Goal: Task Accomplishment & Management: Manage account settings

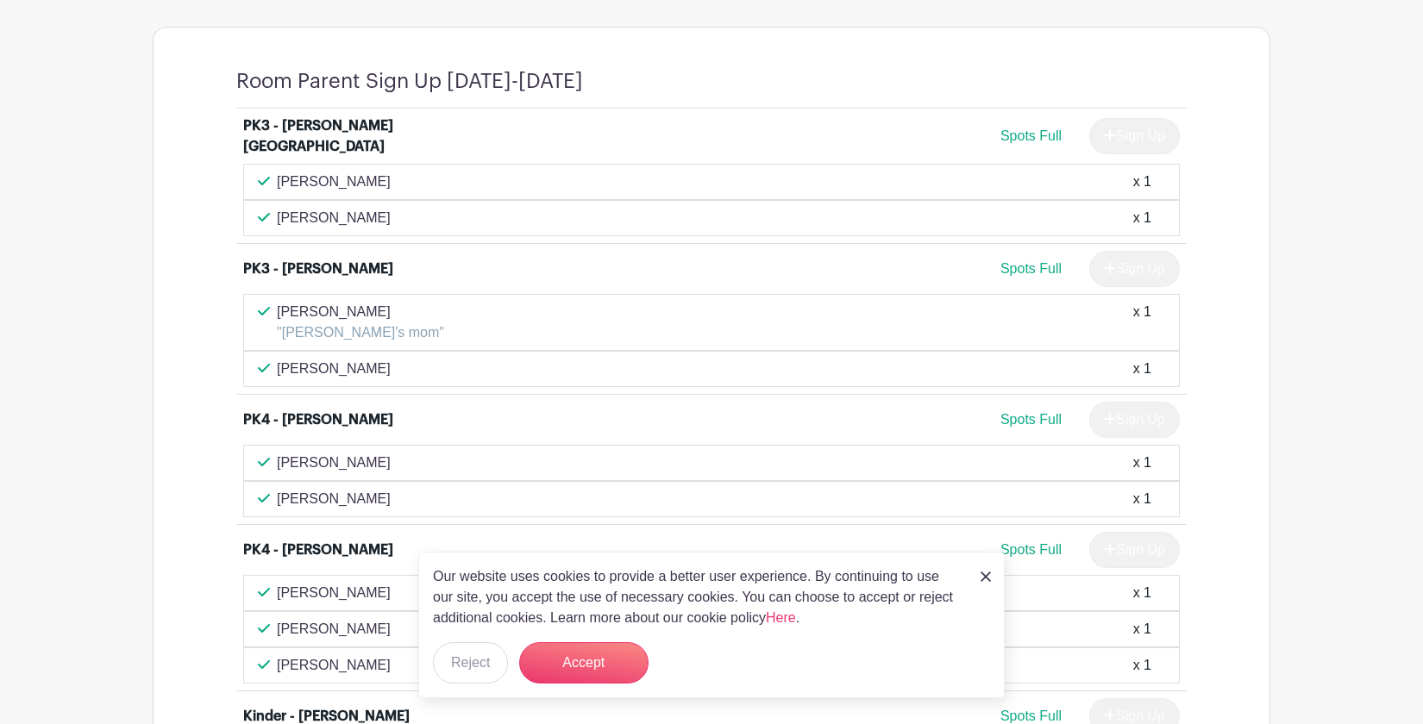
scroll to position [950, 0]
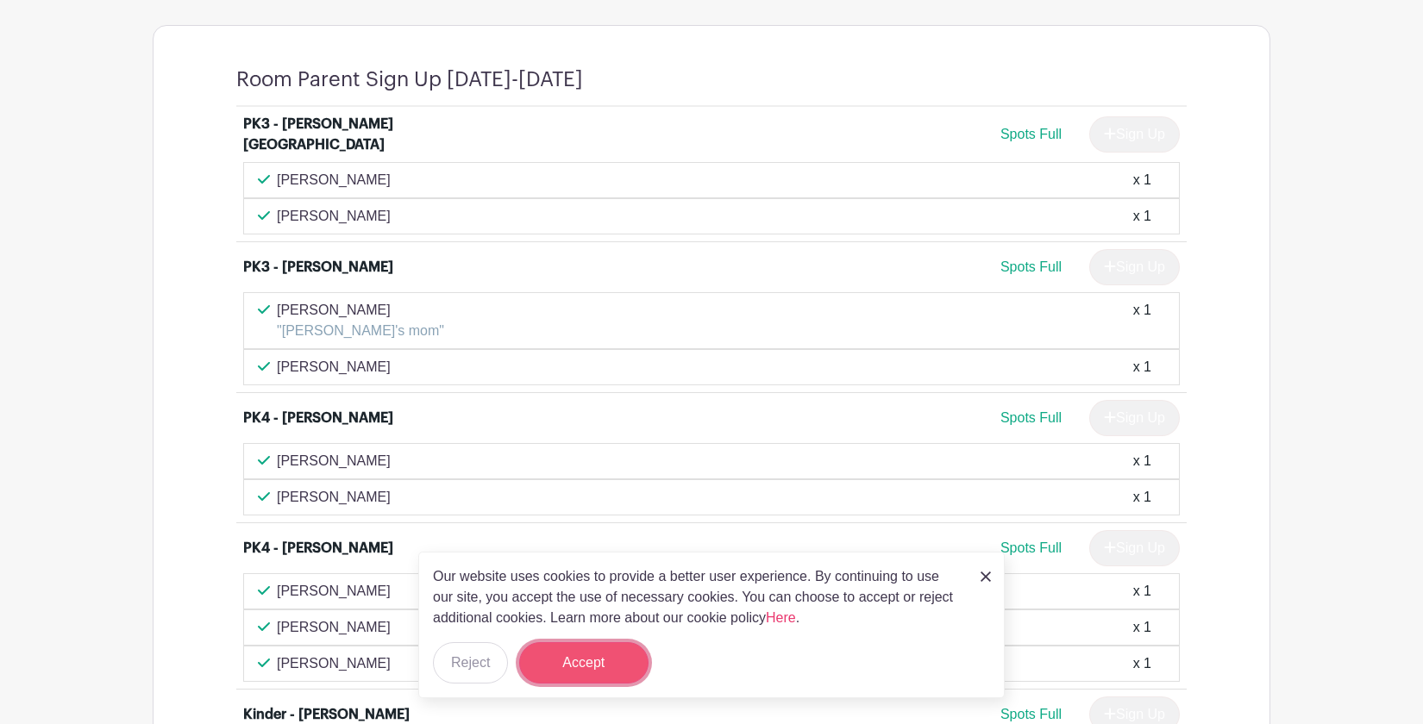
click at [594, 667] on button "Accept" at bounding box center [583, 662] width 129 height 41
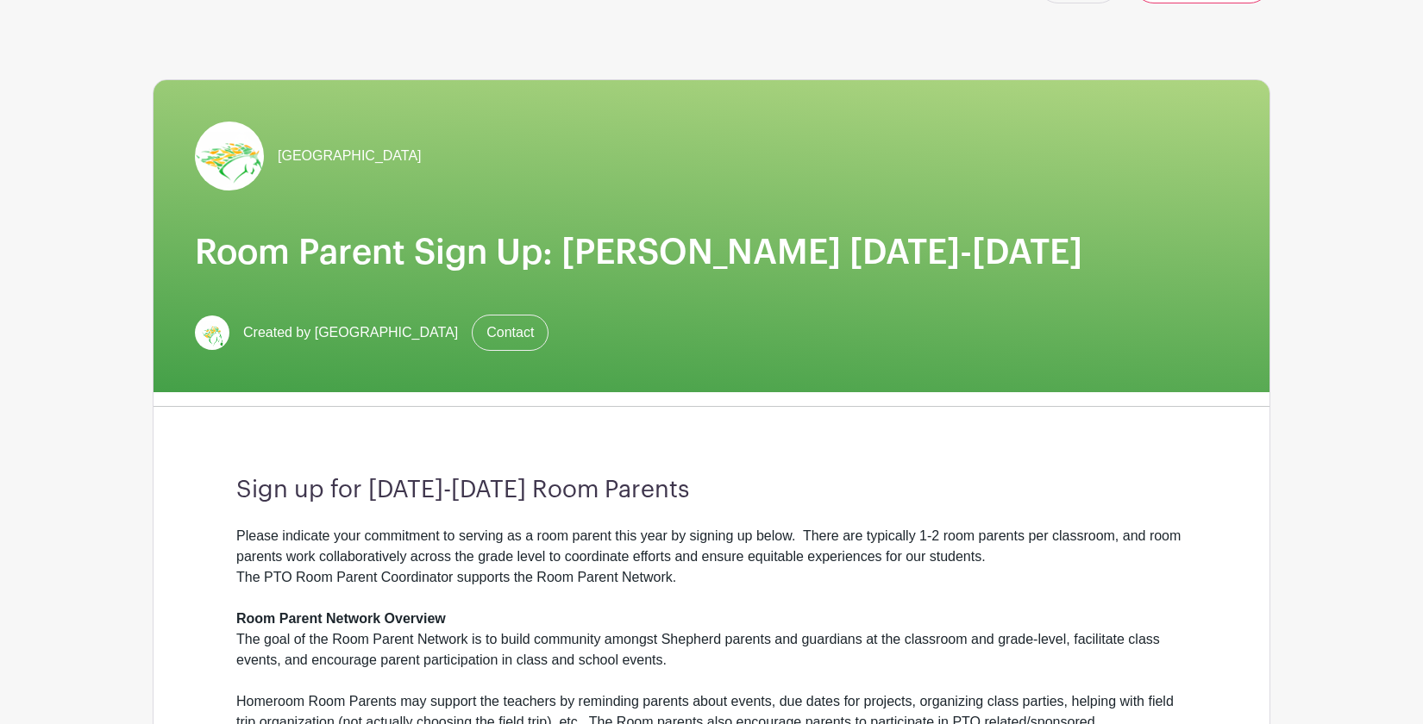
scroll to position [0, 0]
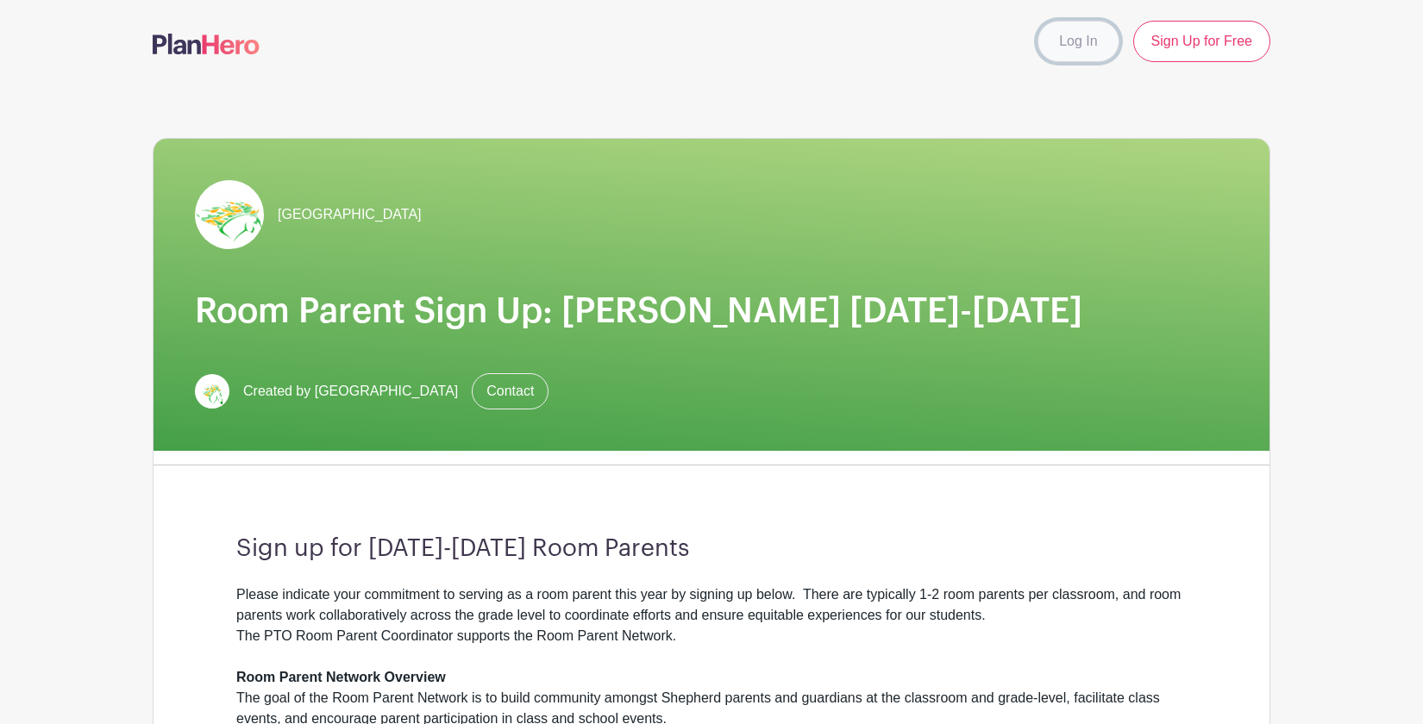
click at [1070, 44] on link "Log In" at bounding box center [1077, 41] width 81 height 41
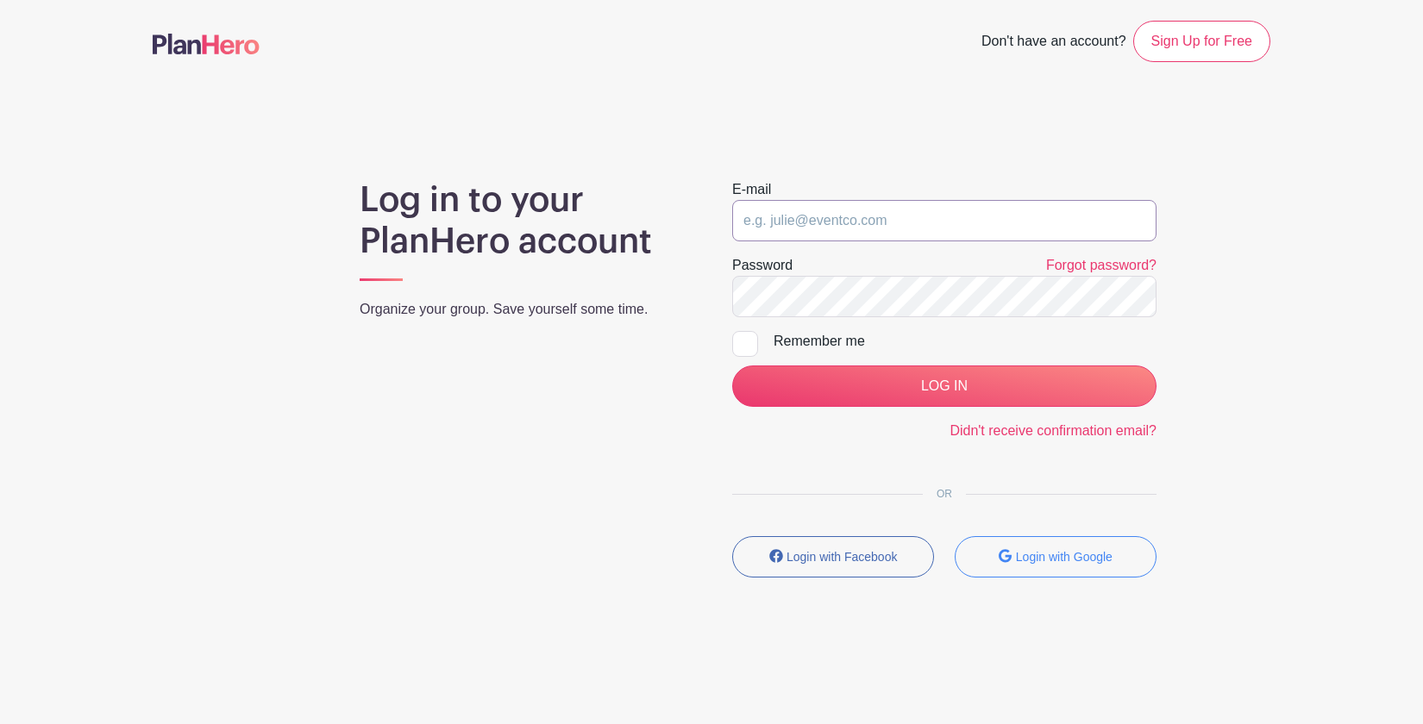
type input "[EMAIL_ADDRESS][DOMAIN_NAME]"
click at [837, 407] on form "E-mail [EMAIL_ADDRESS][DOMAIN_NAME] Password Forgot password? Remember me LOG I…" at bounding box center [944, 310] width 424 height 262
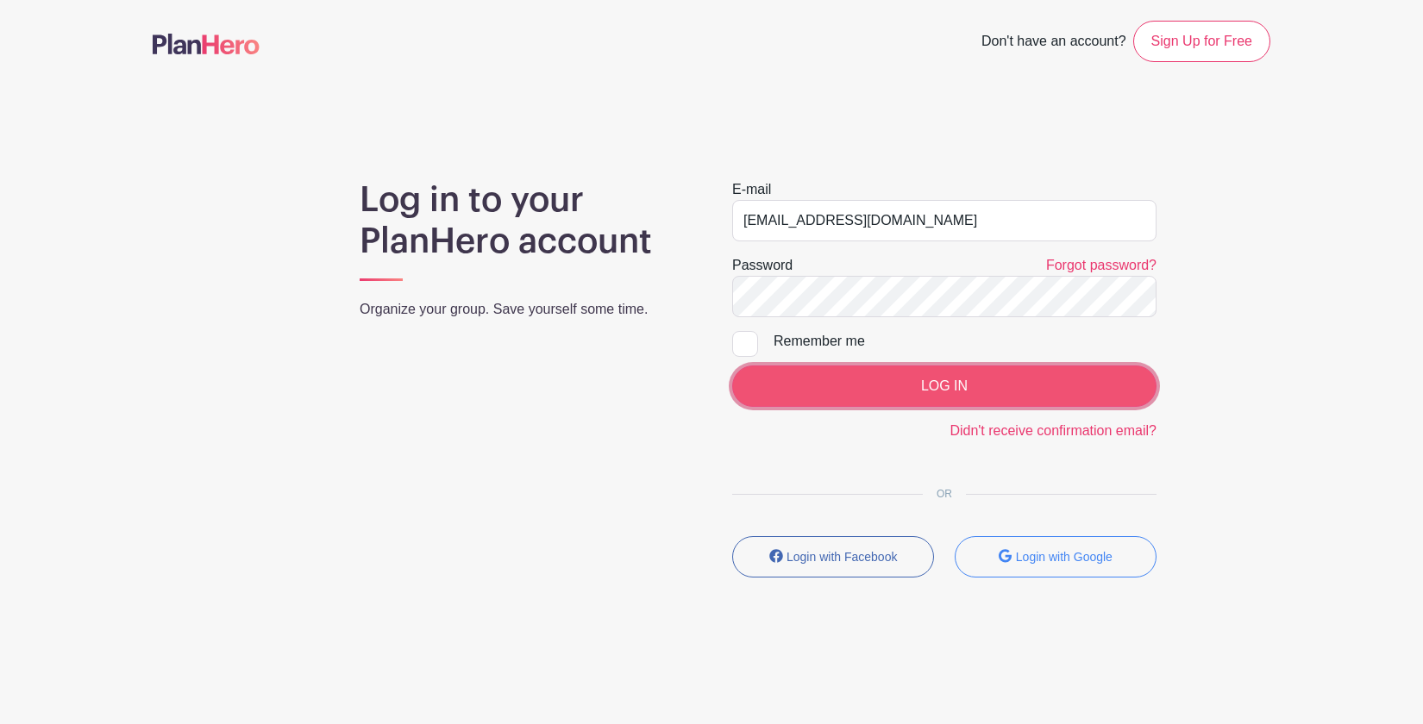
click at [837, 377] on input "LOG IN" at bounding box center [944, 386] width 424 height 41
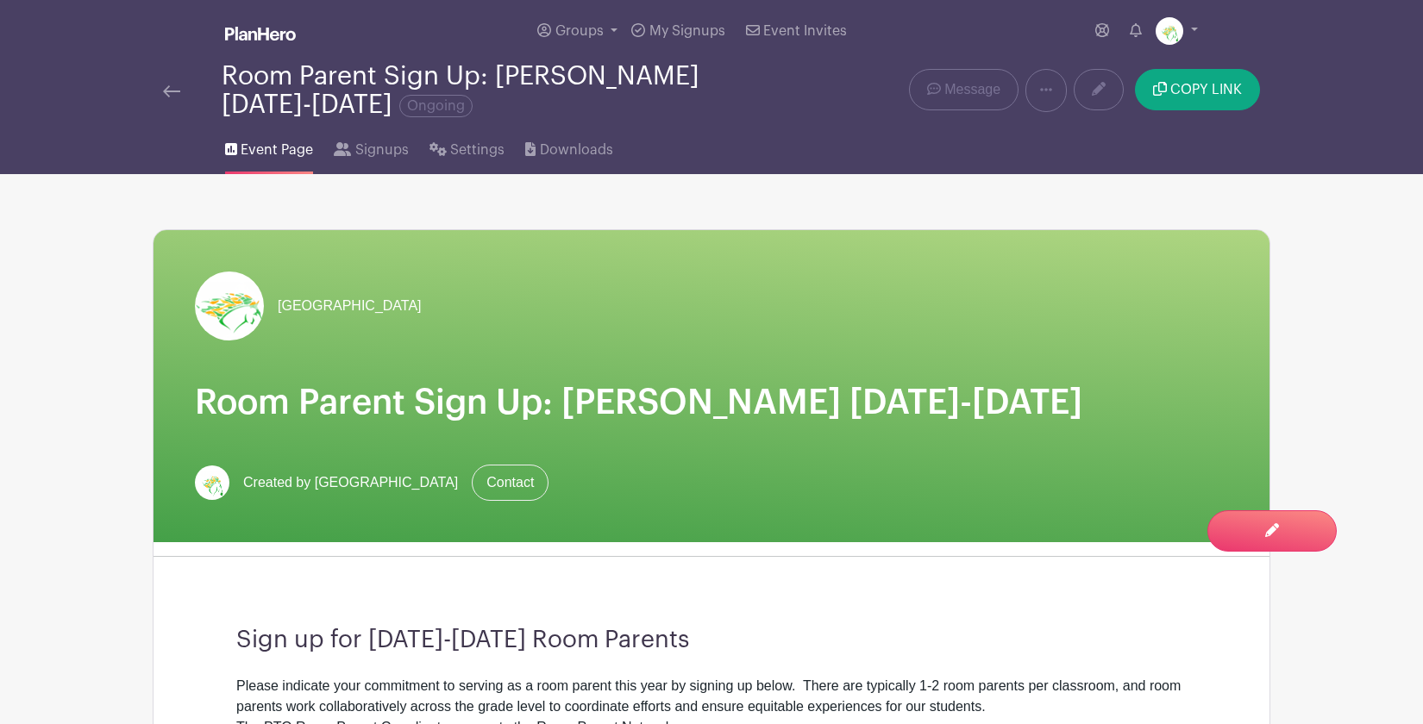
click at [172, 82] on link at bounding box center [171, 90] width 17 height 21
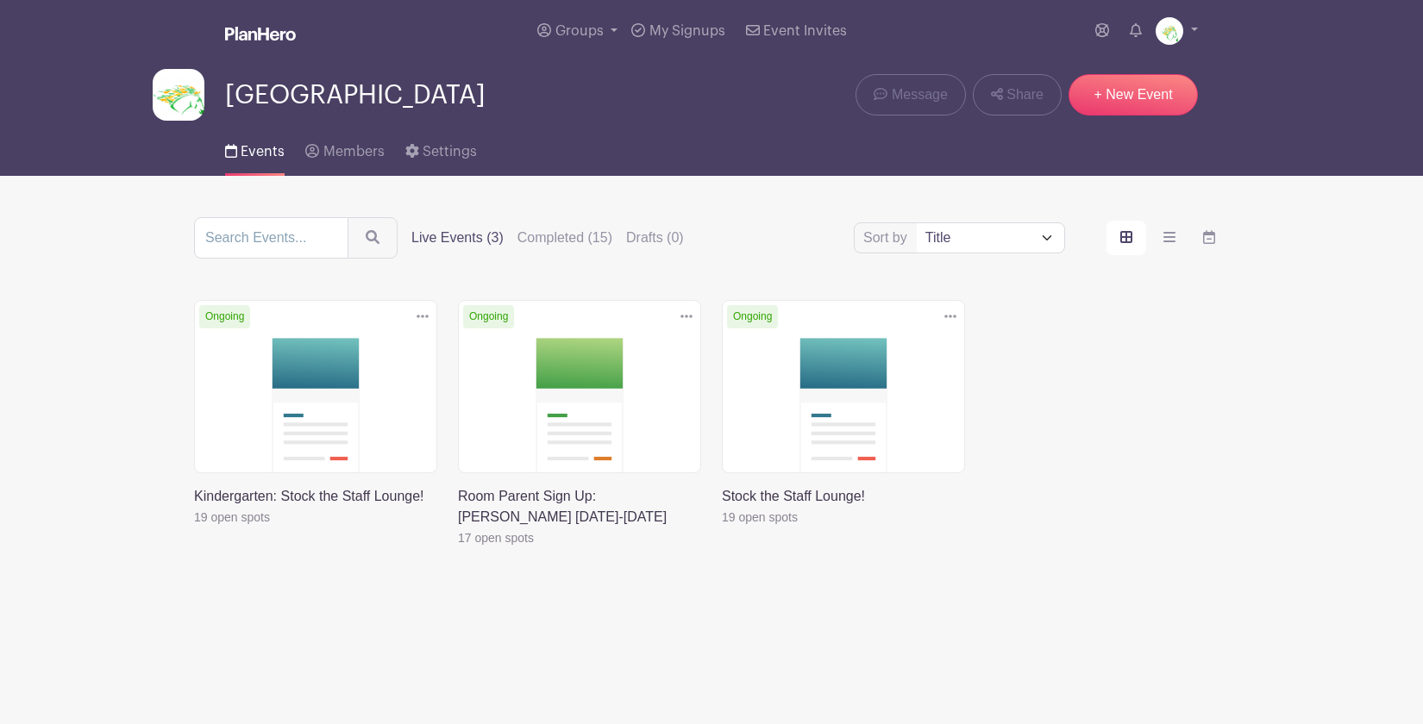
click at [423, 318] on icon at bounding box center [423, 317] width 12 height 14
click at [956, 318] on icon at bounding box center [950, 317] width 12 height 14
click at [876, 335] on ul "Duplicate Delete" at bounding box center [894, 369] width 138 height 71
click at [722, 528] on link at bounding box center [722, 528] width 0 height 0
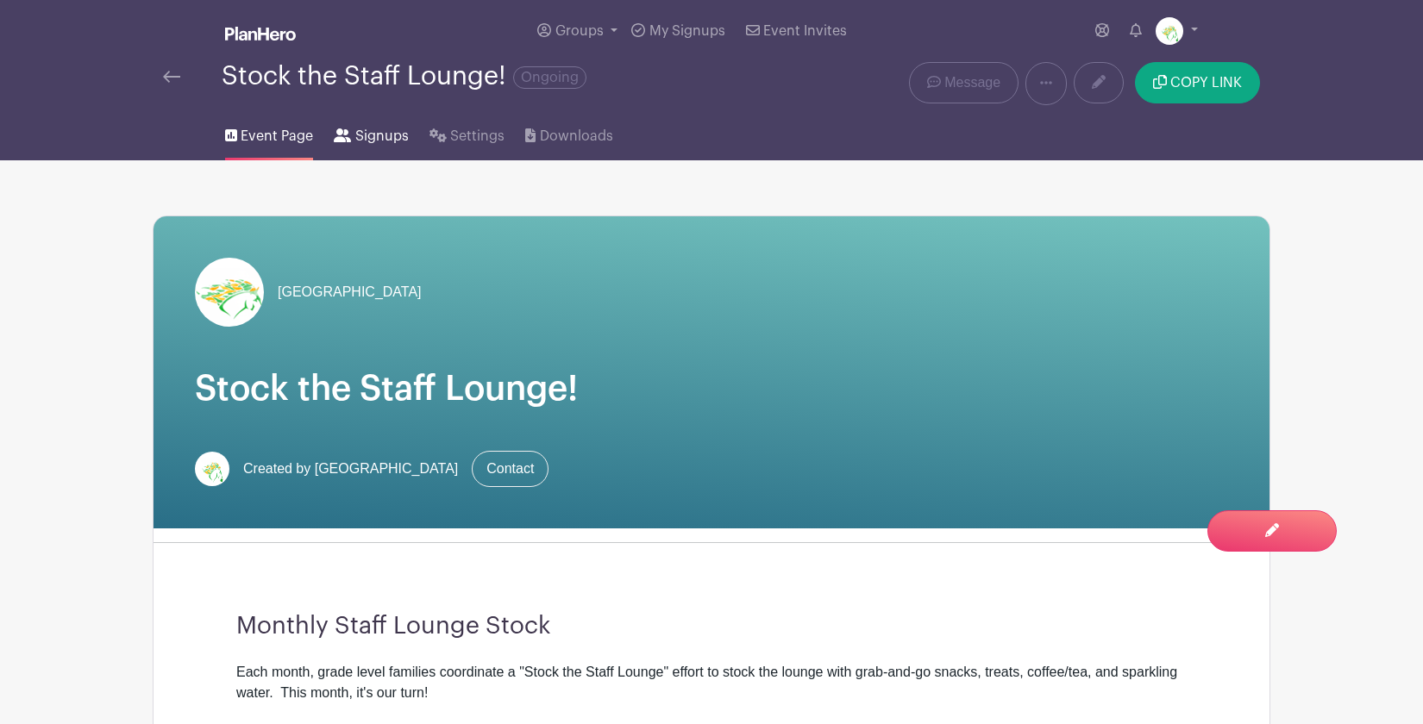
click at [367, 130] on span "Signups" at bounding box center [381, 136] width 53 height 21
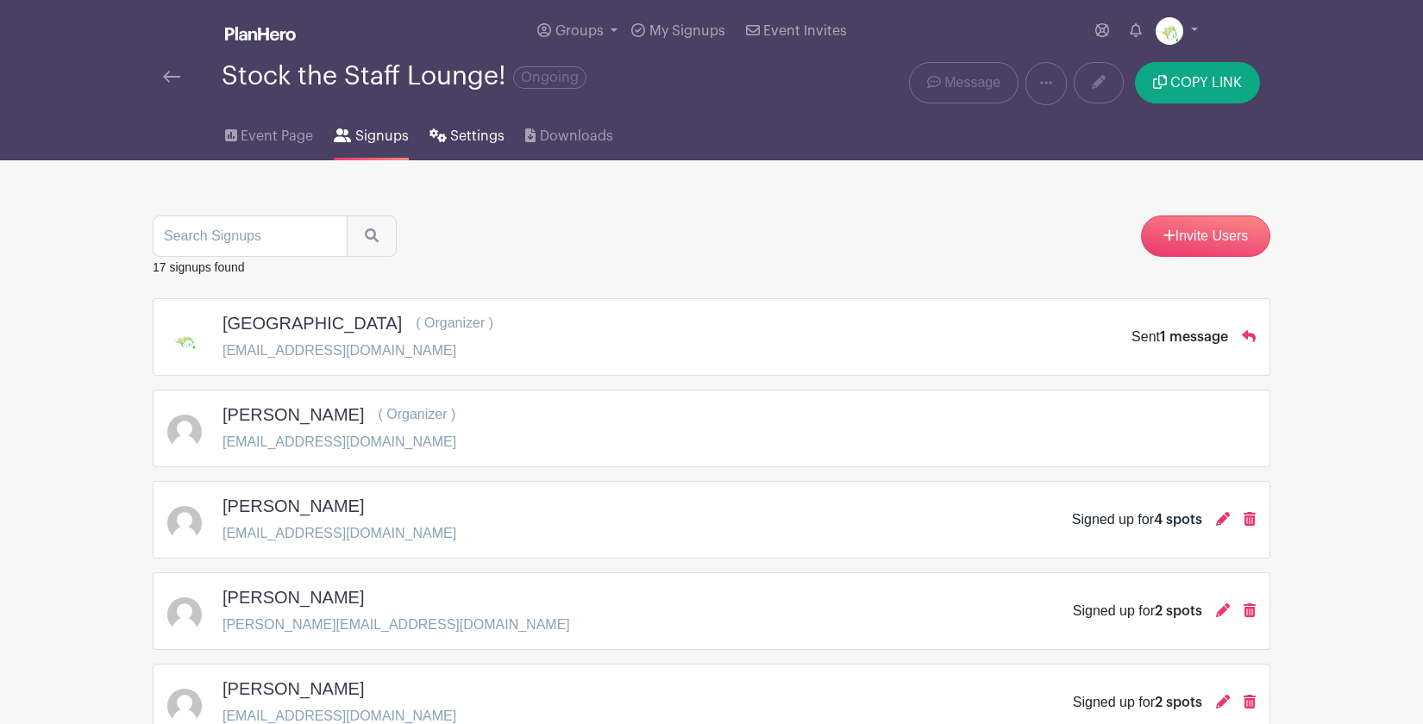
click at [472, 129] on span "Settings" at bounding box center [477, 136] width 54 height 21
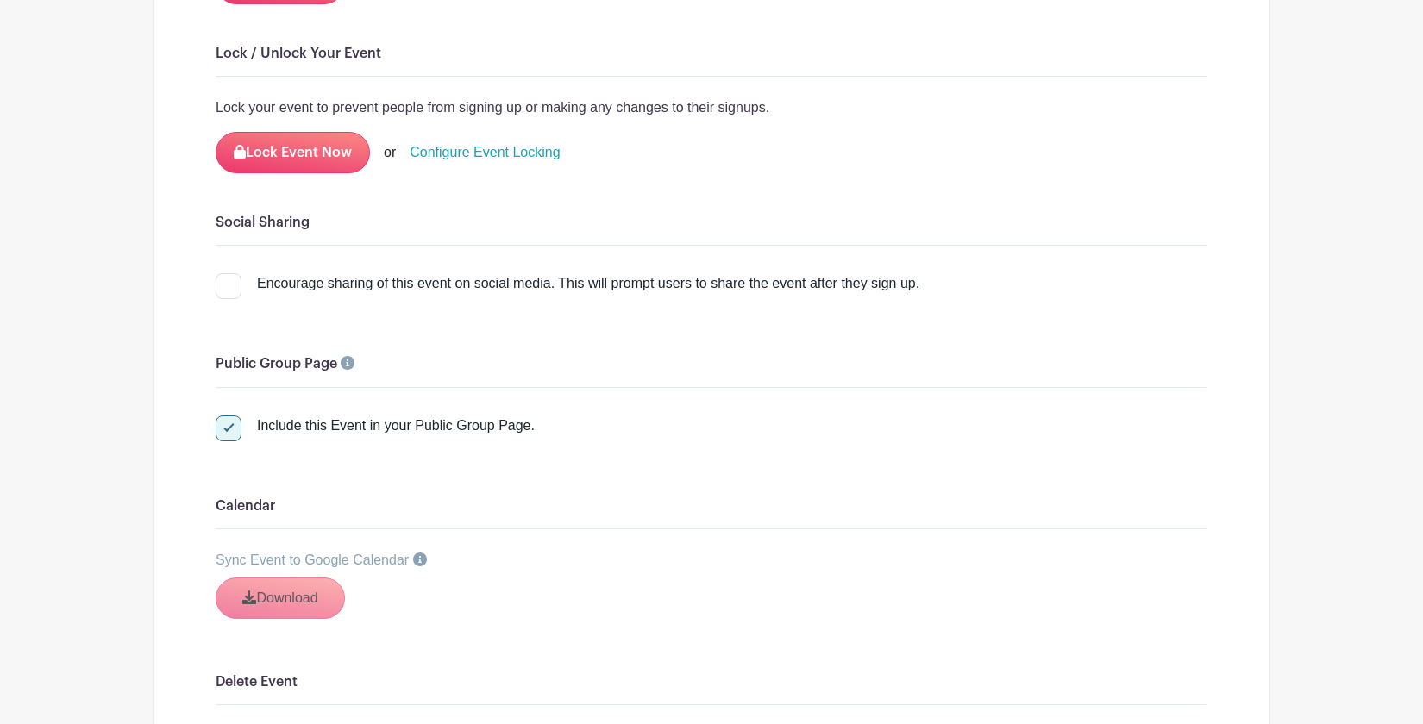
scroll to position [2013, 0]
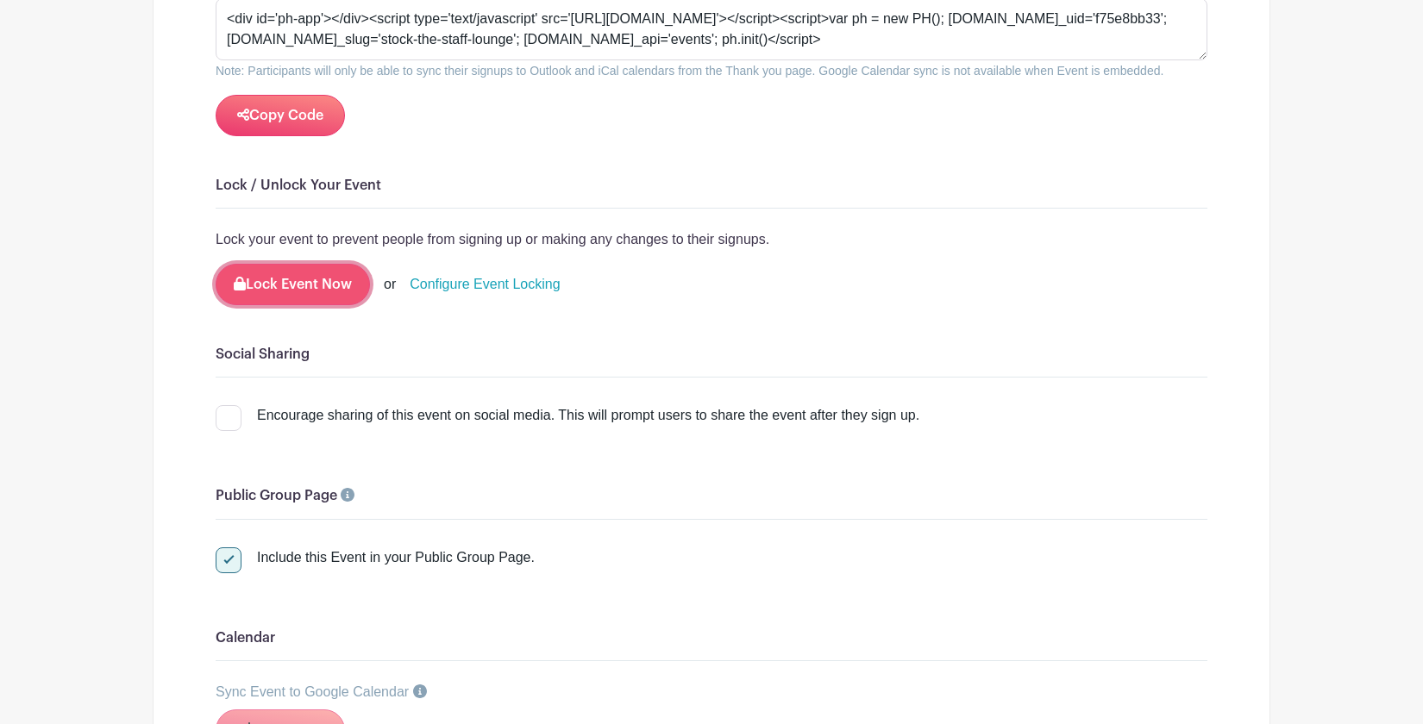
click at [316, 275] on button "Lock Event Now" at bounding box center [293, 284] width 154 height 41
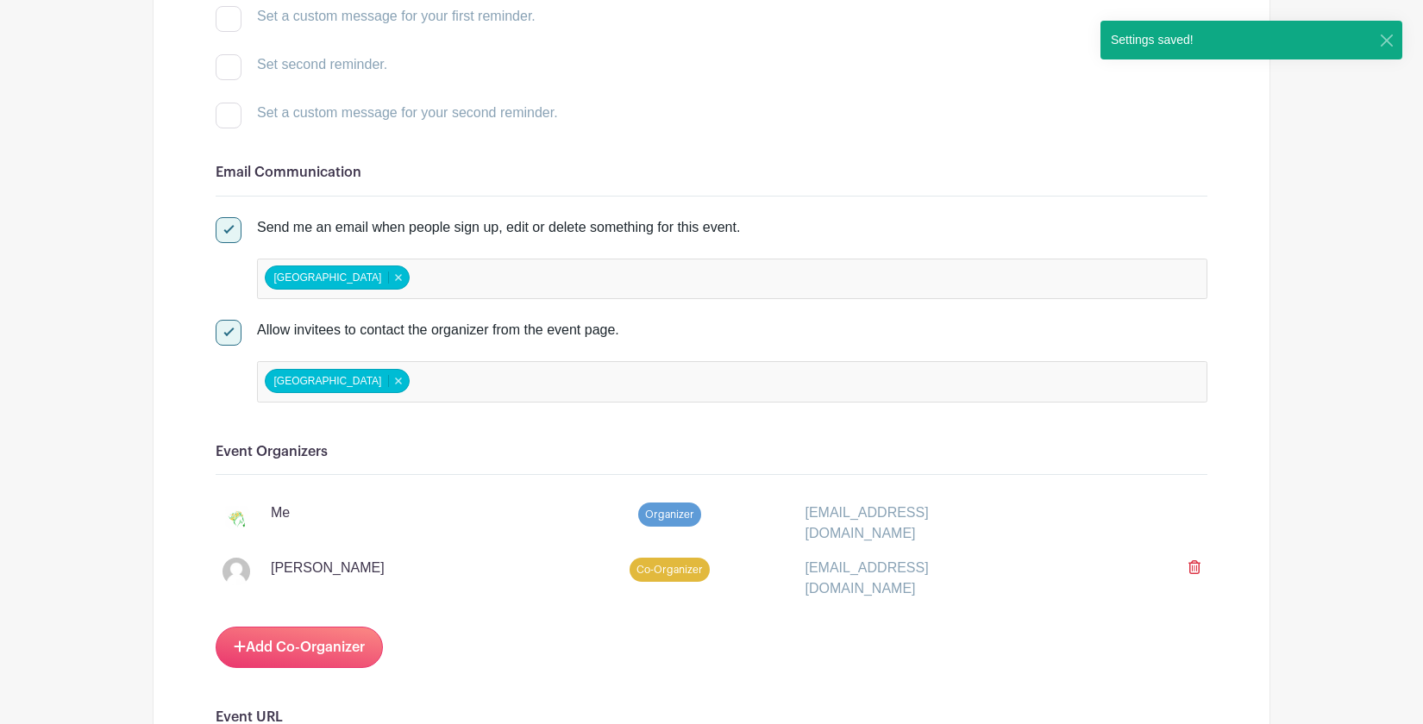
scroll to position [0, 0]
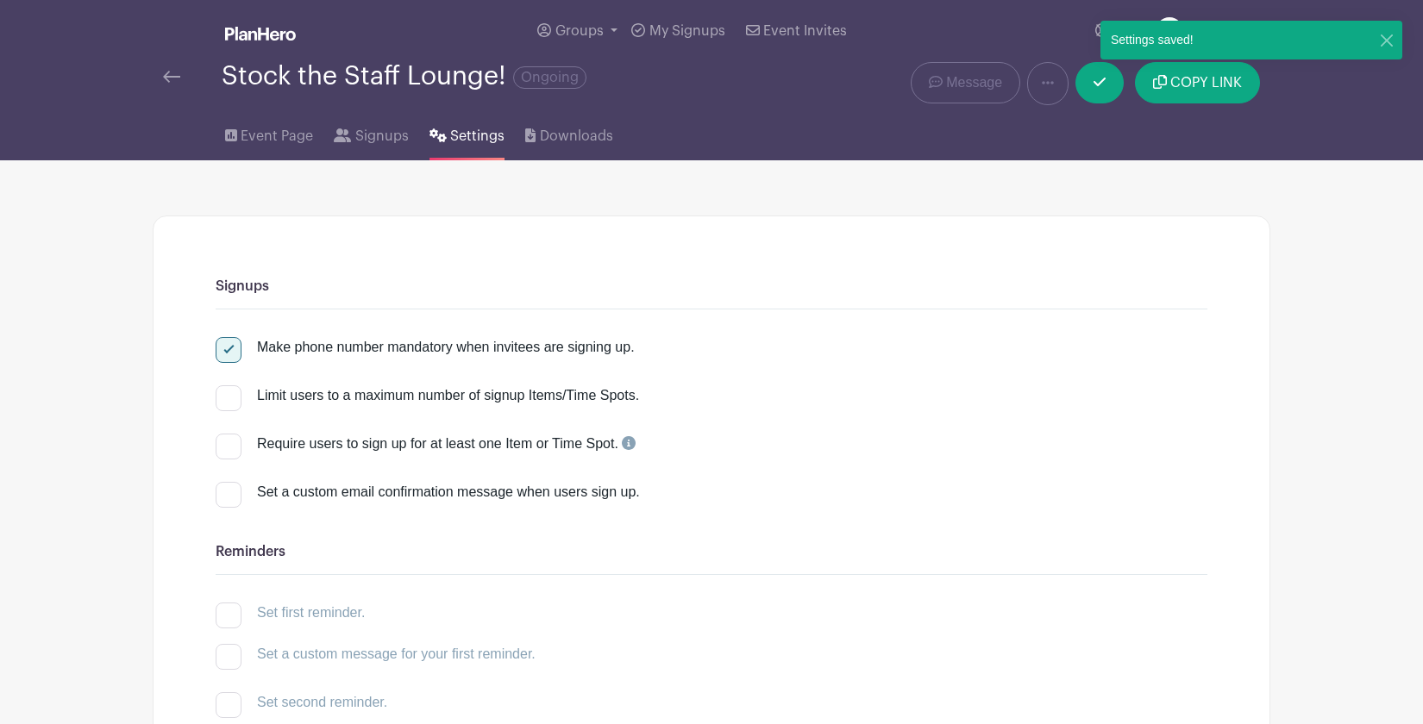
click at [182, 78] on div at bounding box center [192, 76] width 59 height 21
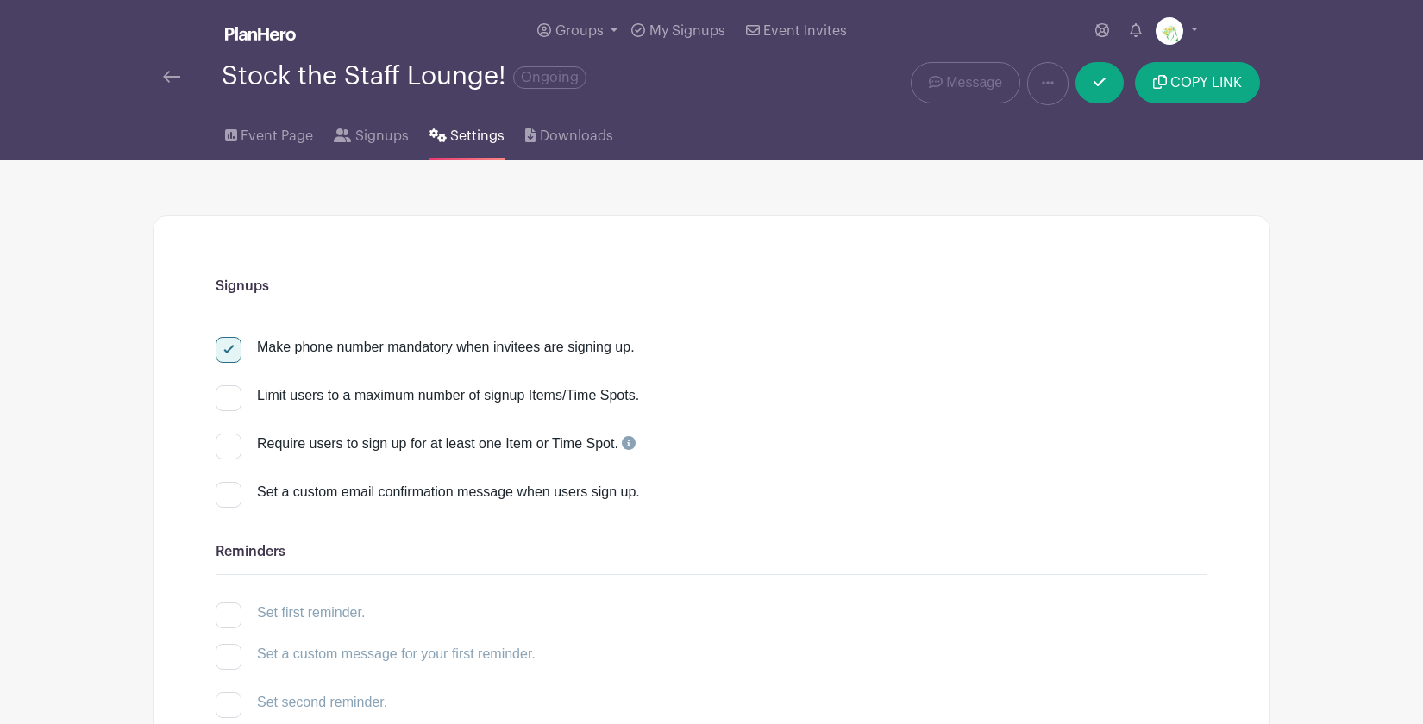
click at [166, 76] on img at bounding box center [171, 77] width 17 height 12
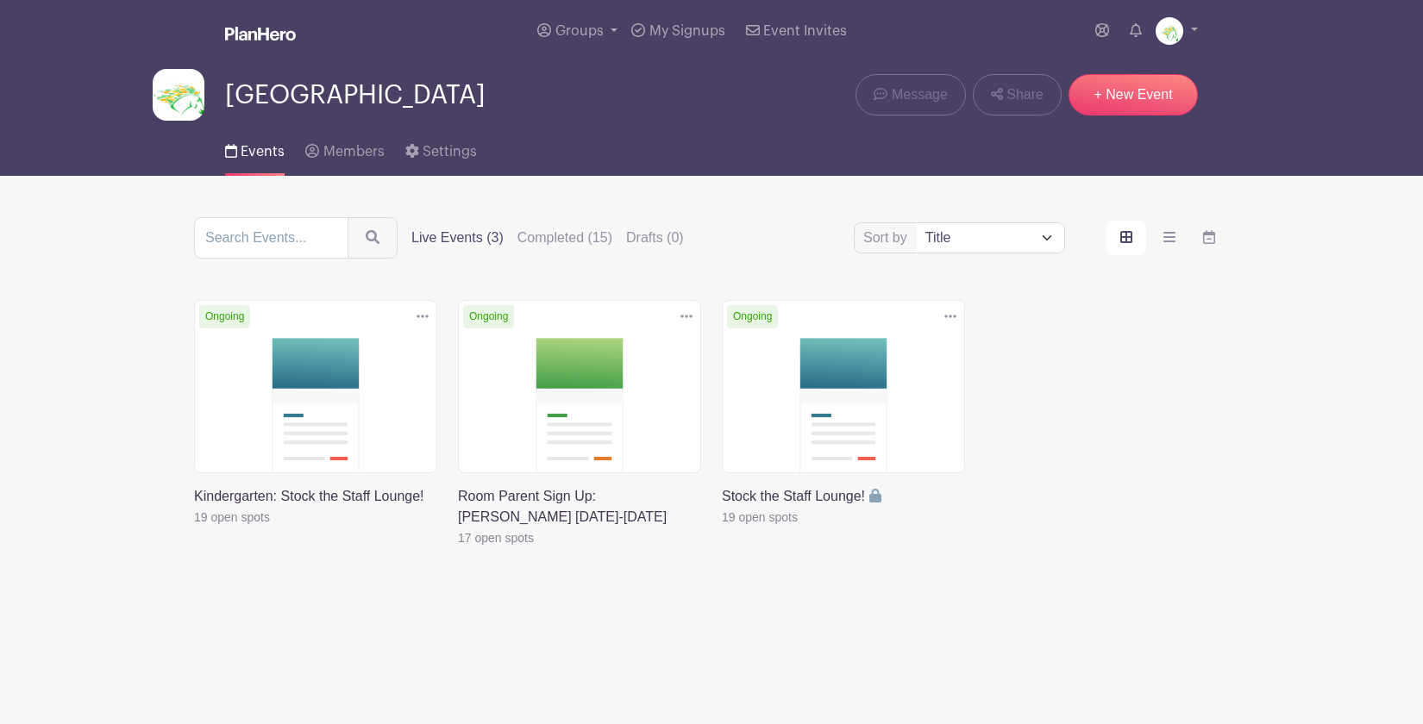
click at [959, 323] on link at bounding box center [950, 317] width 26 height 28
click at [722, 528] on link at bounding box center [722, 528] width 0 height 0
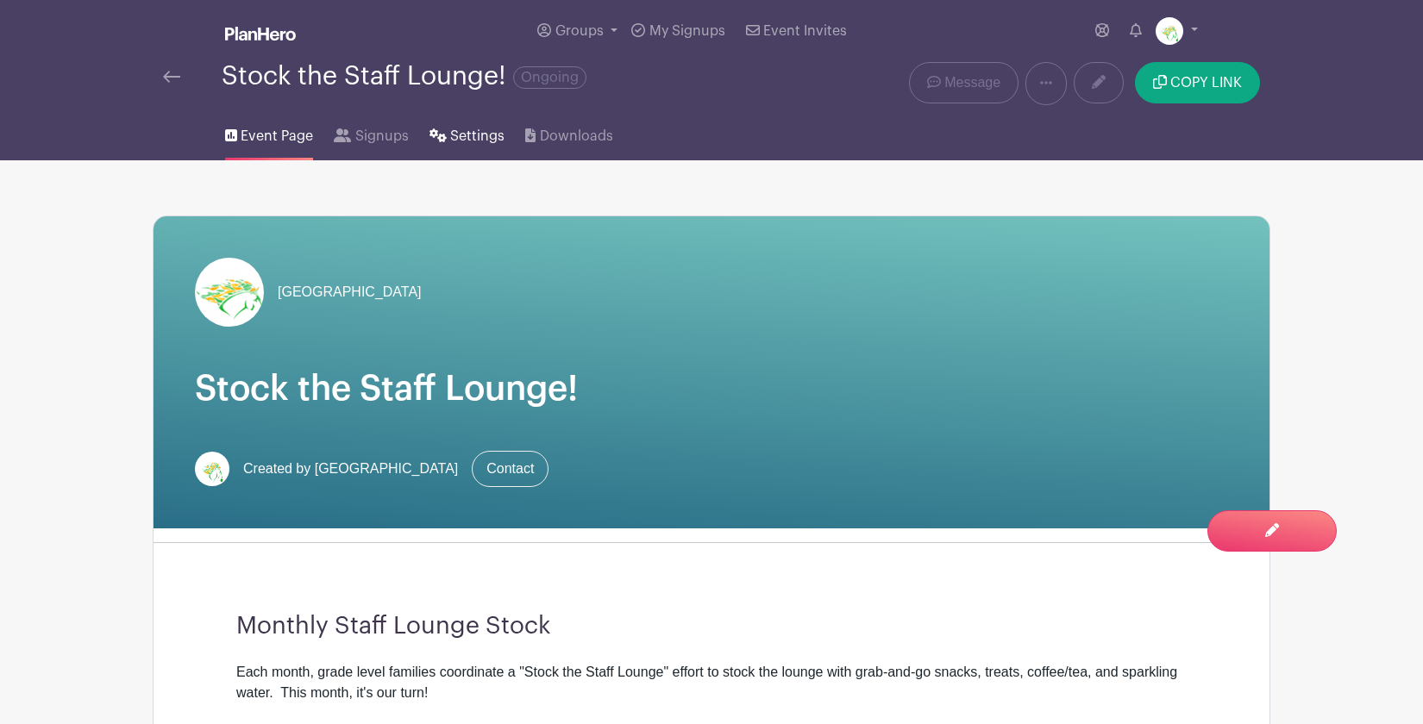
click at [476, 139] on span "Settings" at bounding box center [477, 136] width 54 height 21
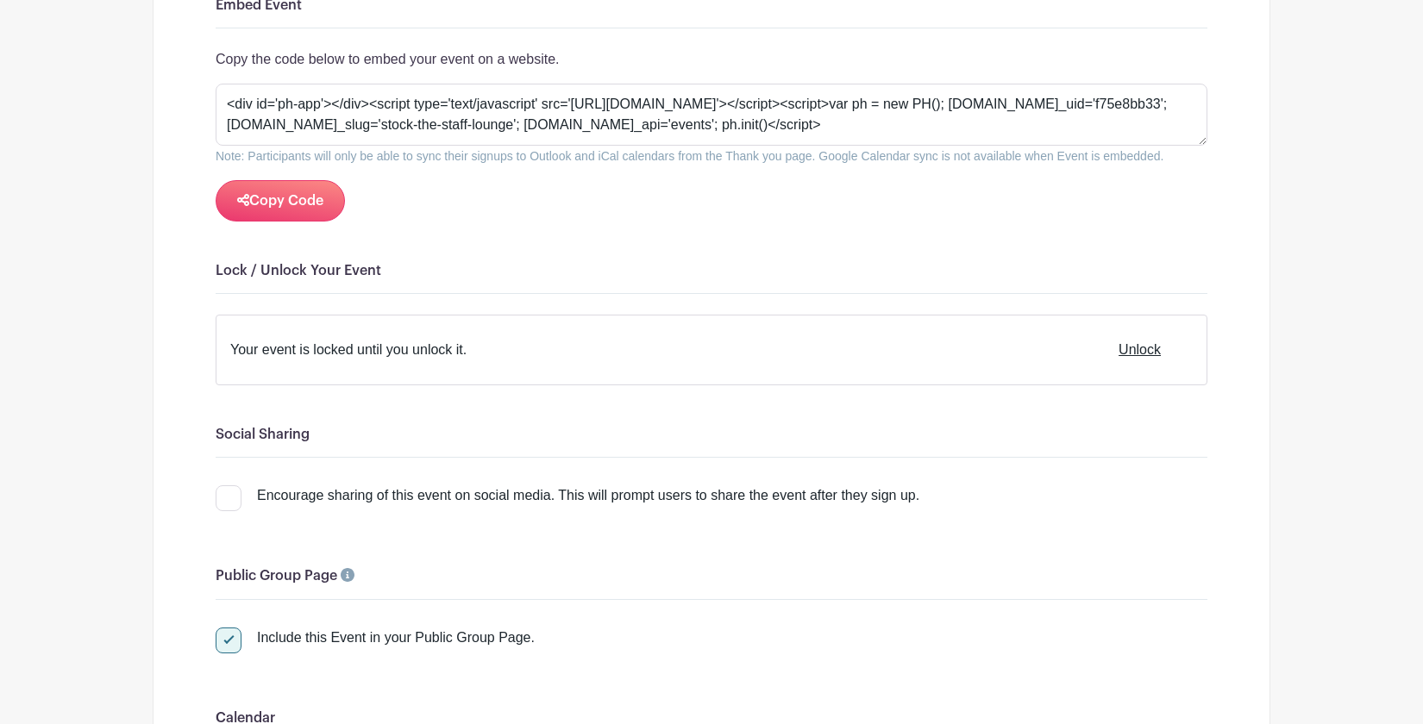
scroll to position [1982, 0]
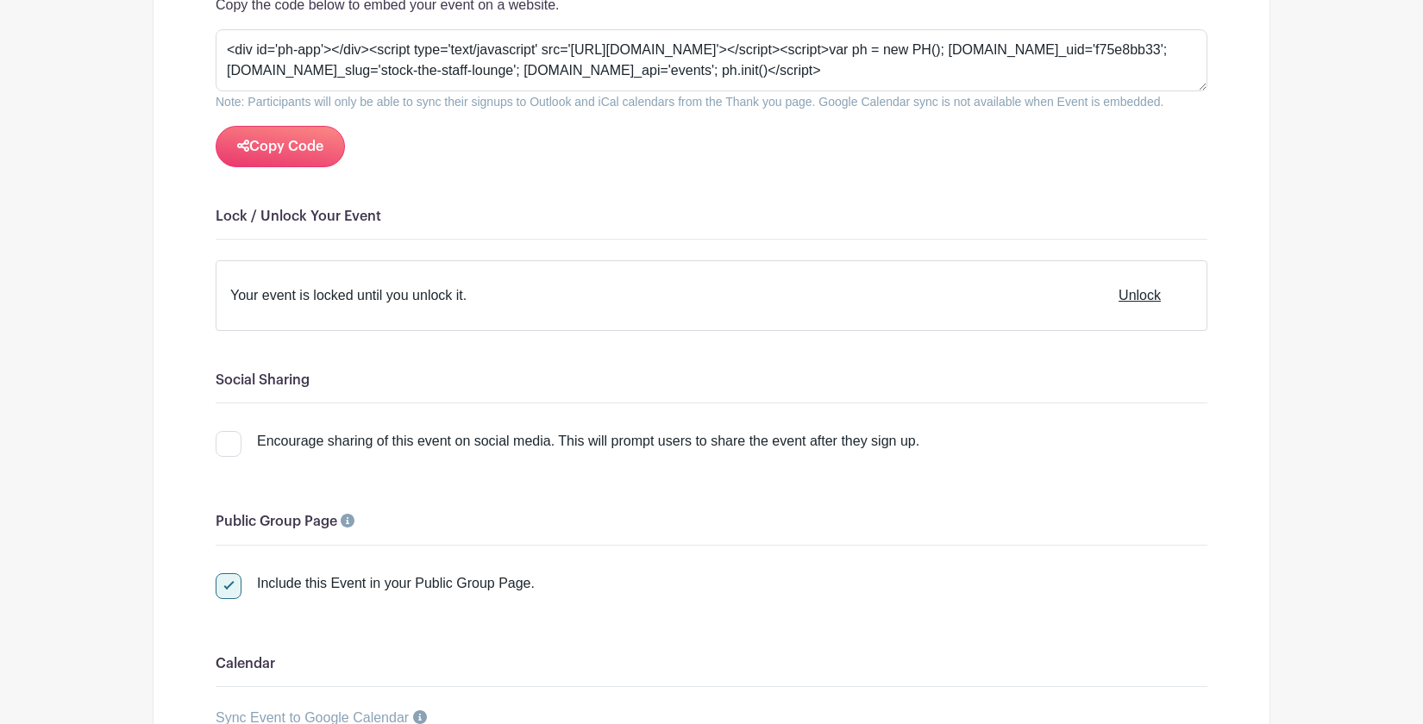
click at [229, 574] on div at bounding box center [229, 586] width 26 height 26
click at [227, 574] on input "Include this Event in your Public Group Page." at bounding box center [221, 578] width 11 height 11
checkbox input "false"
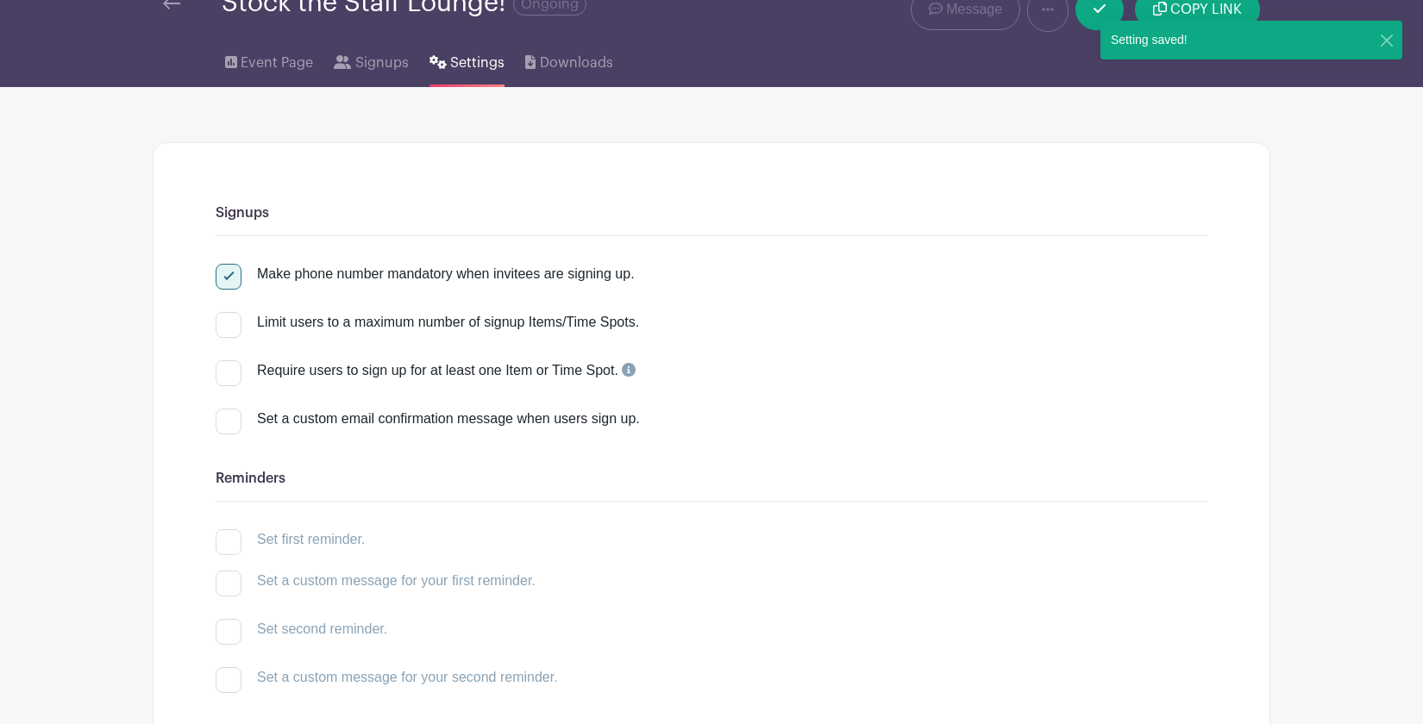
scroll to position [0, 0]
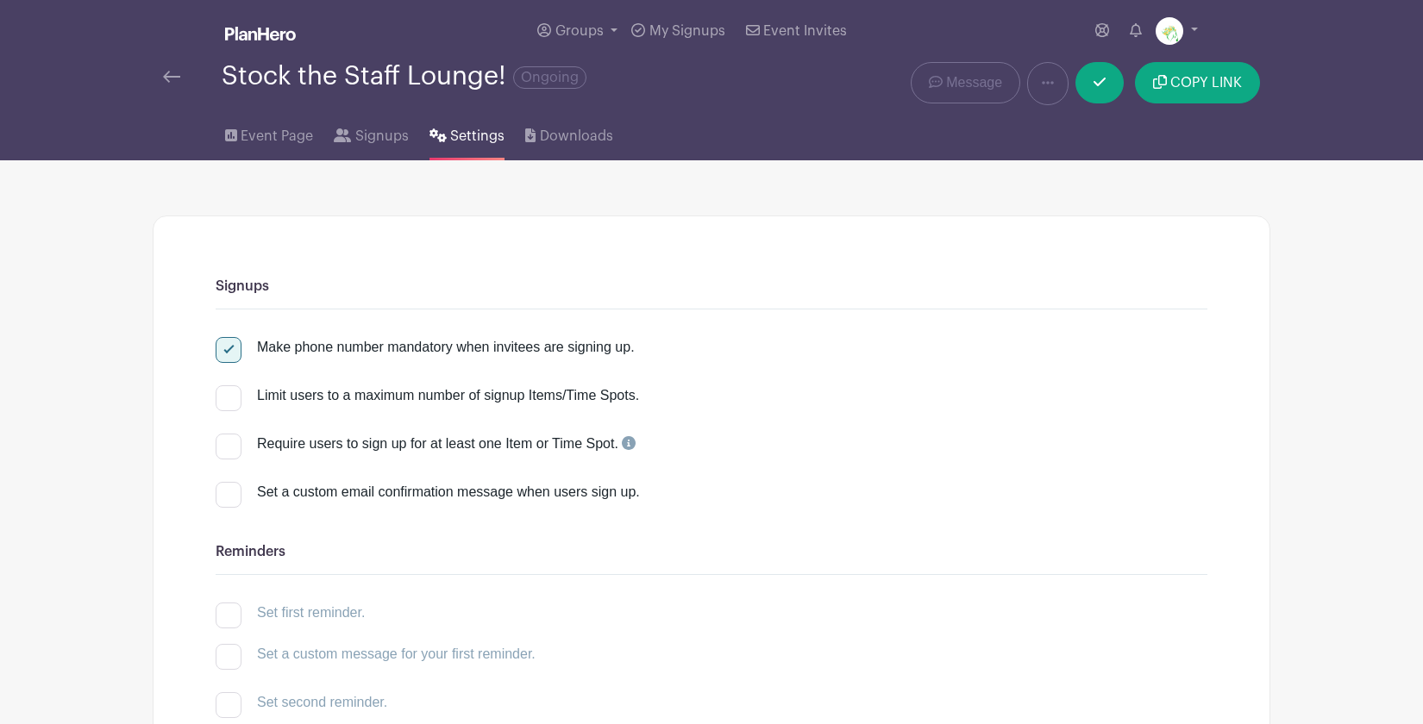
click at [178, 72] on img at bounding box center [171, 77] width 17 height 12
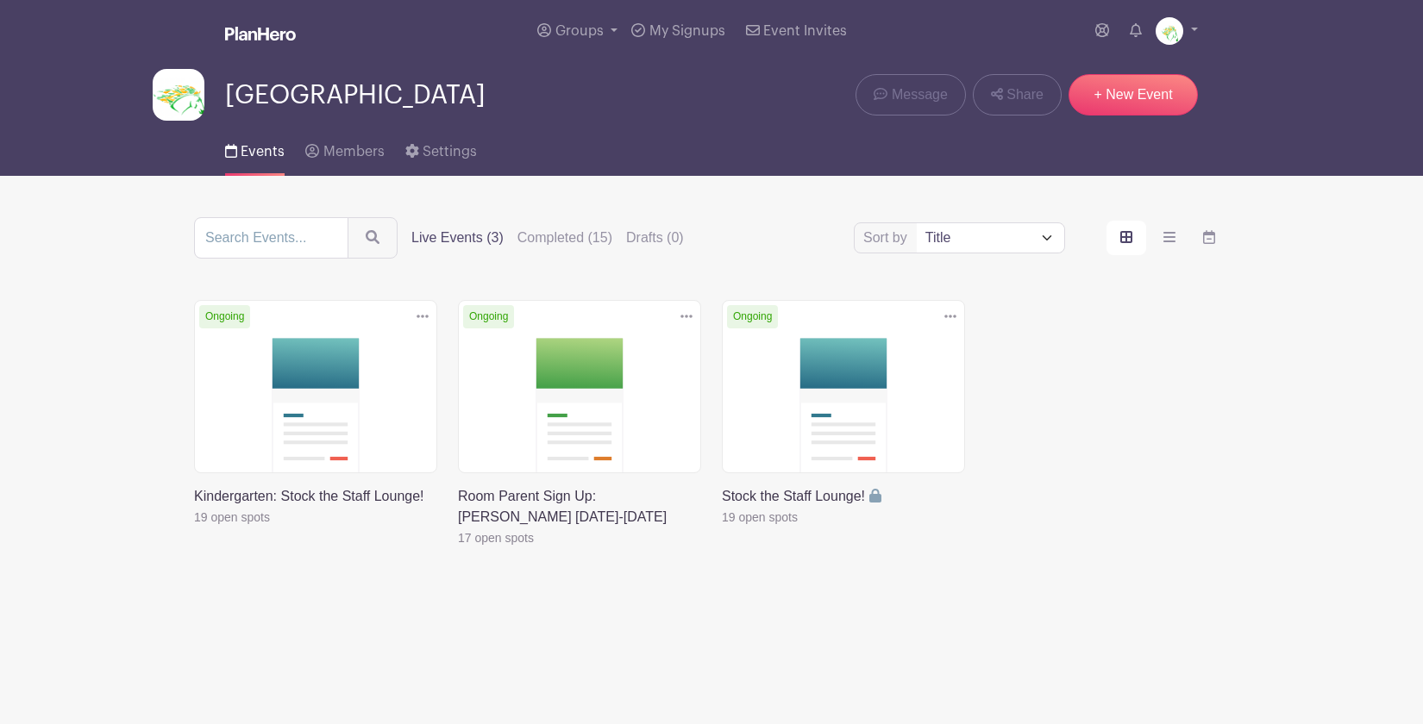
click at [194, 528] on link at bounding box center [194, 528] width 0 height 0
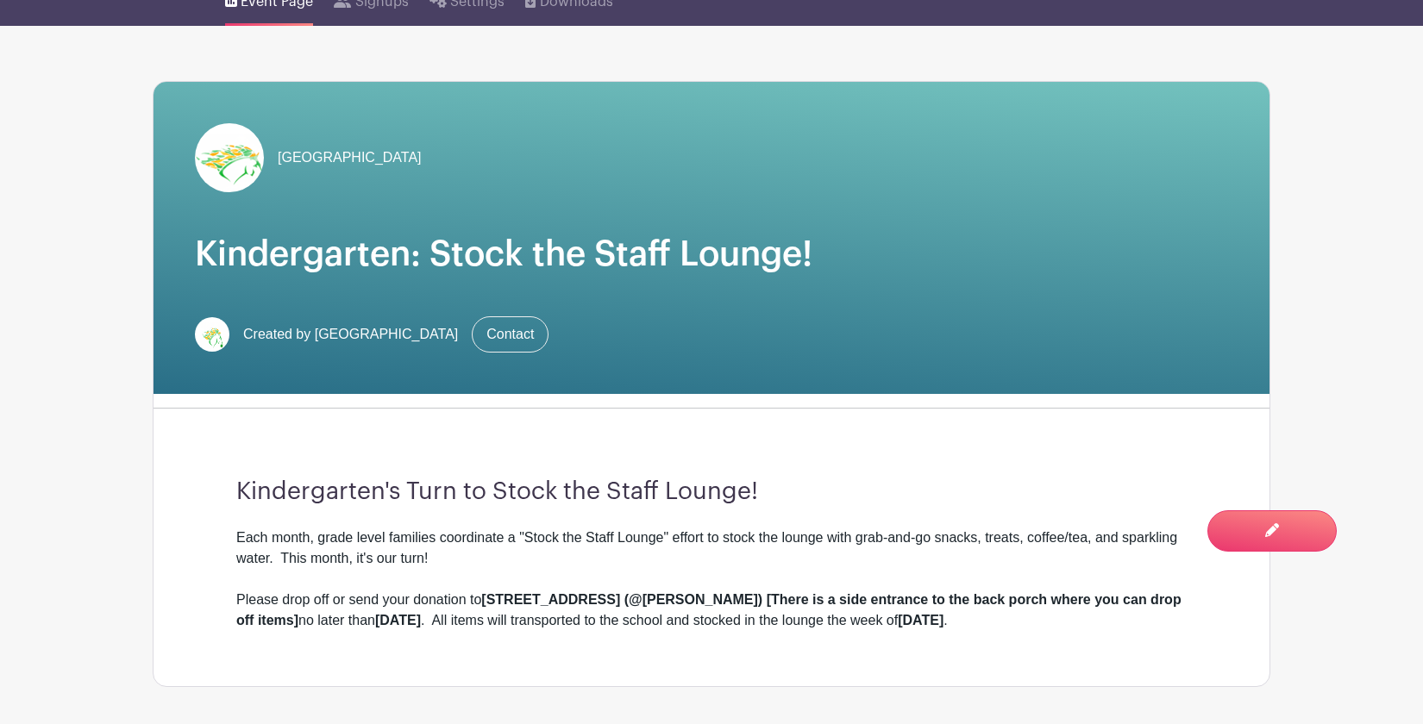
scroll to position [177, 0]
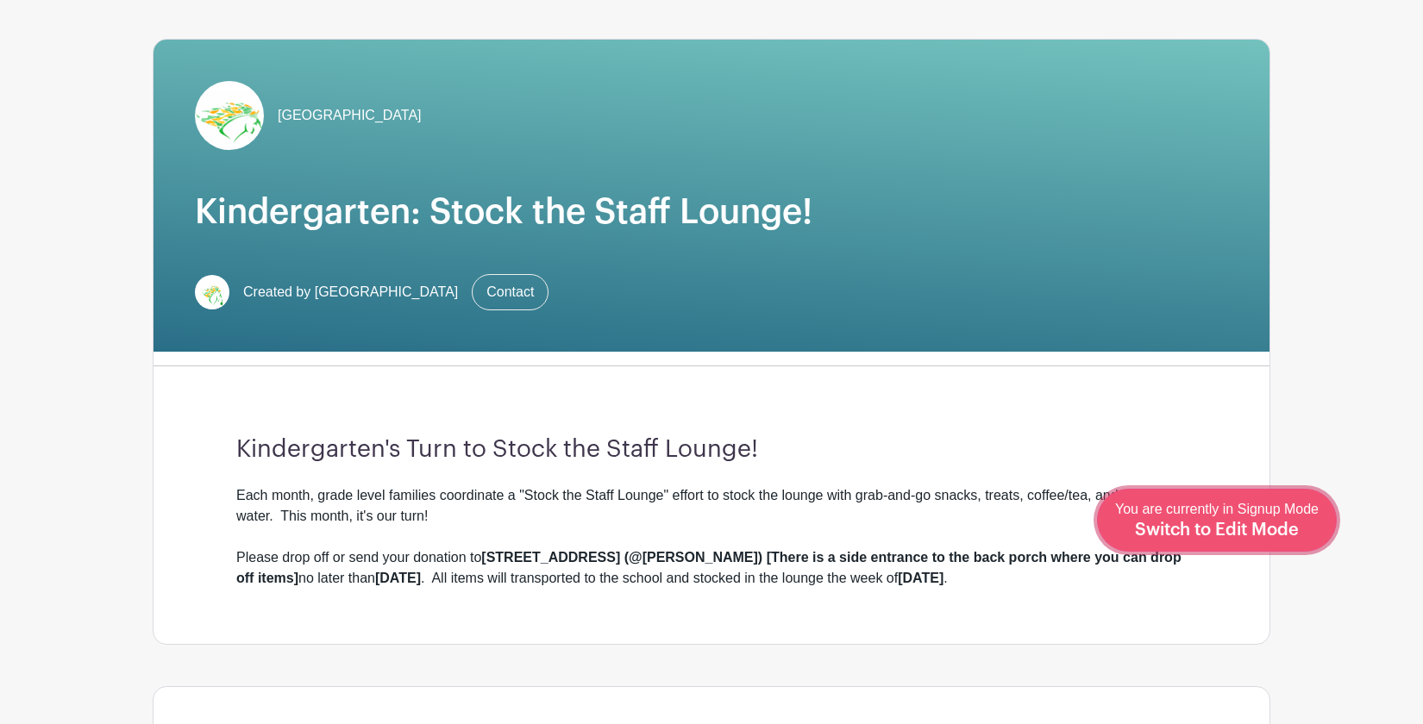
click at [1276, 531] on span "Switch to Edit Mode" at bounding box center [1217, 530] width 164 height 17
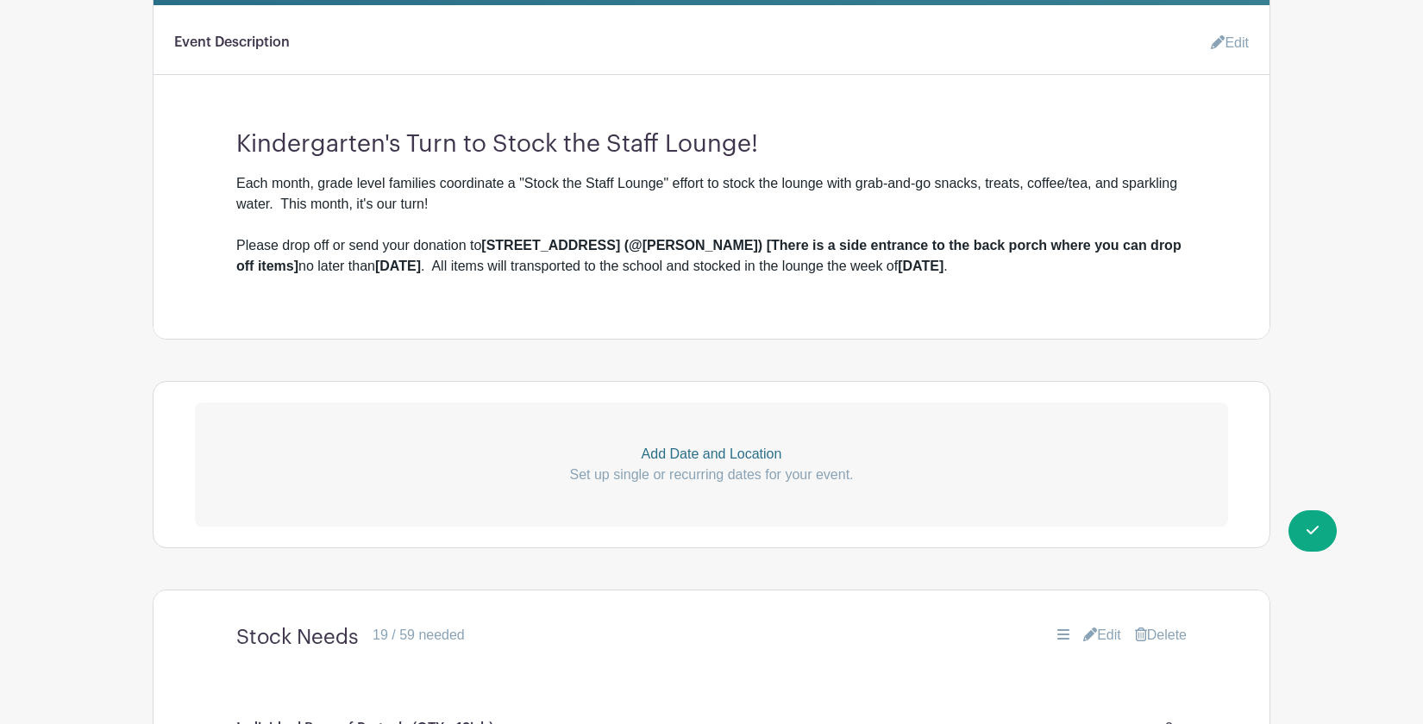
scroll to position [536, 0]
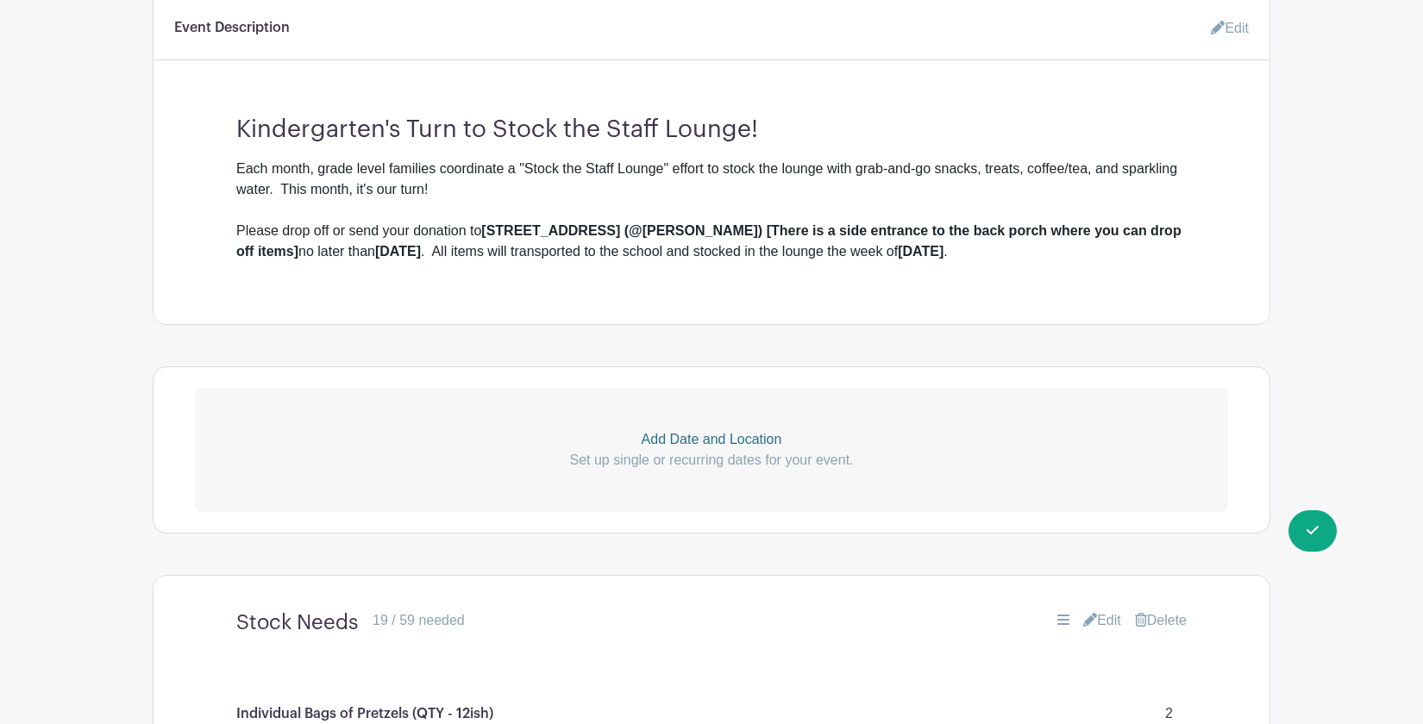
click at [718, 448] on p "Add Date and Location" at bounding box center [711, 439] width 1033 height 21
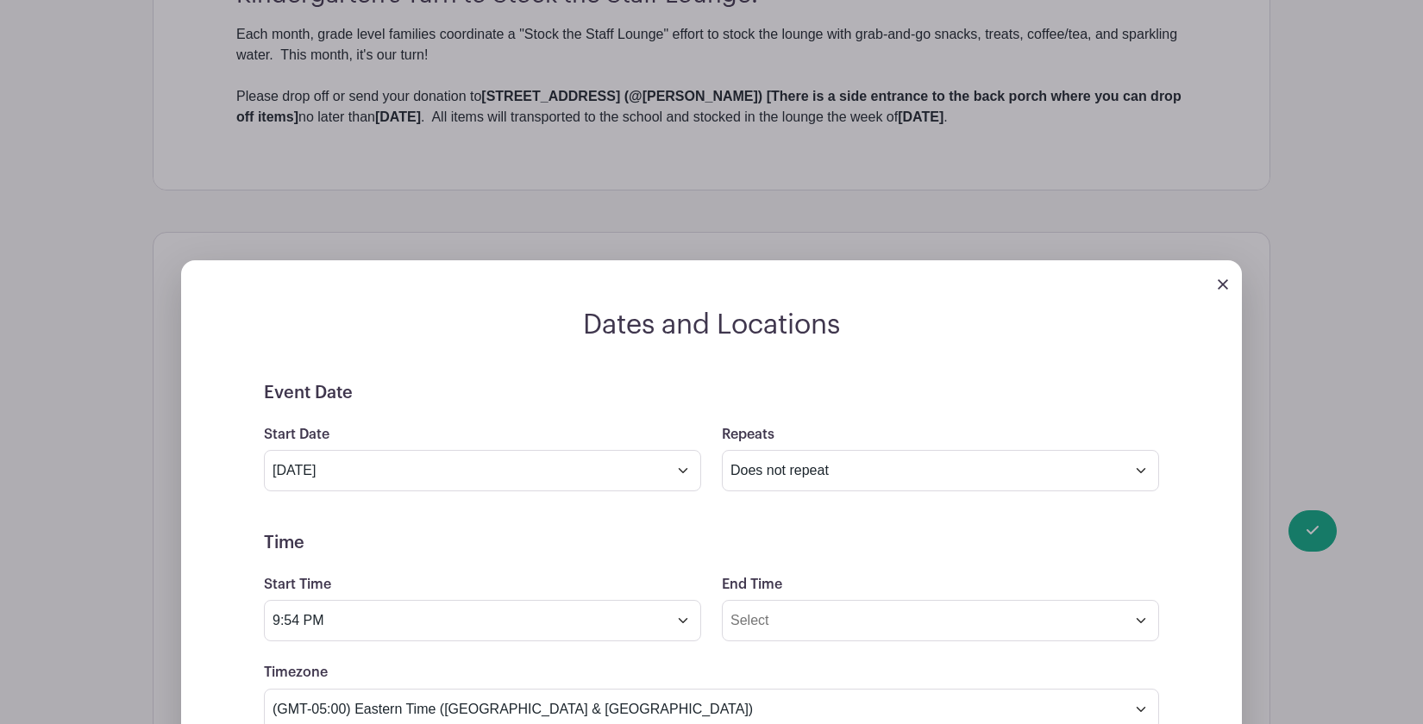
scroll to position [686, 0]
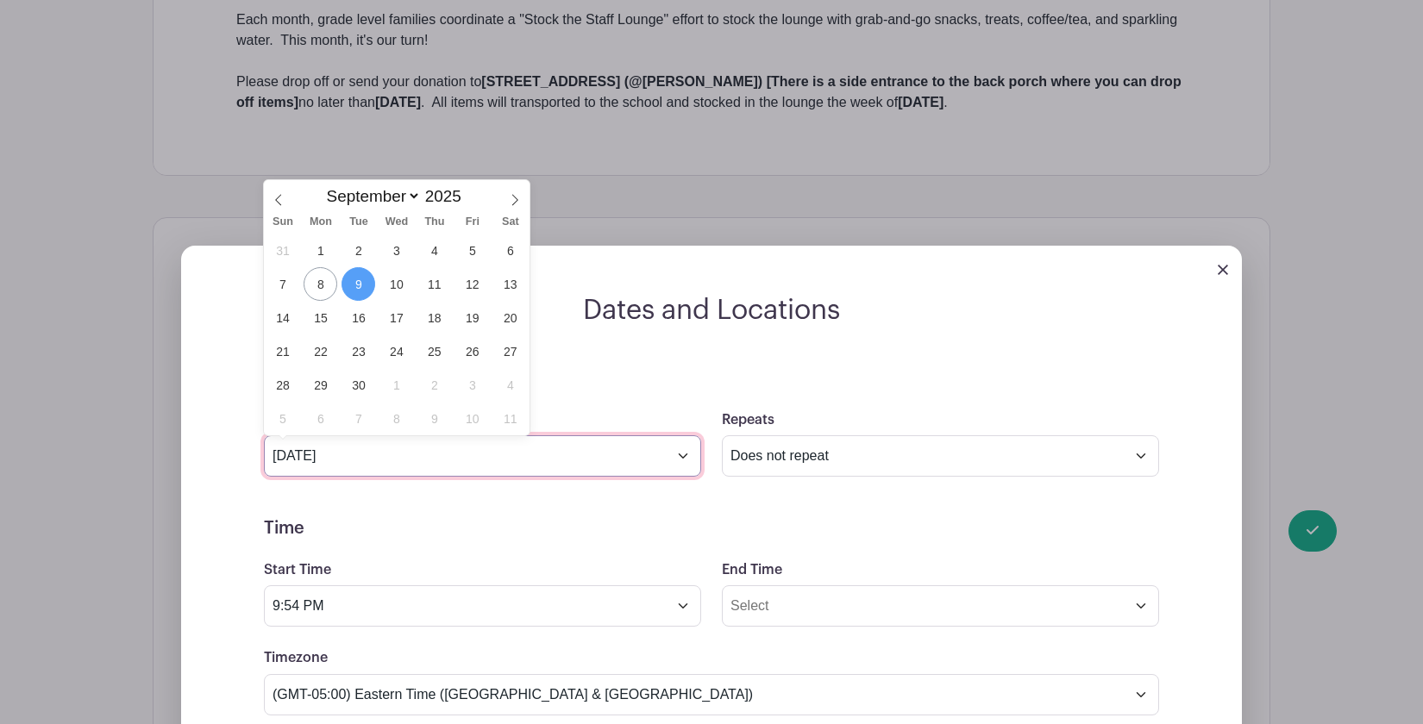
click at [682, 460] on input "Sep 9 2025" at bounding box center [482, 456] width 437 height 41
click at [283, 199] on icon at bounding box center [279, 200] width 12 height 12
select select "5"
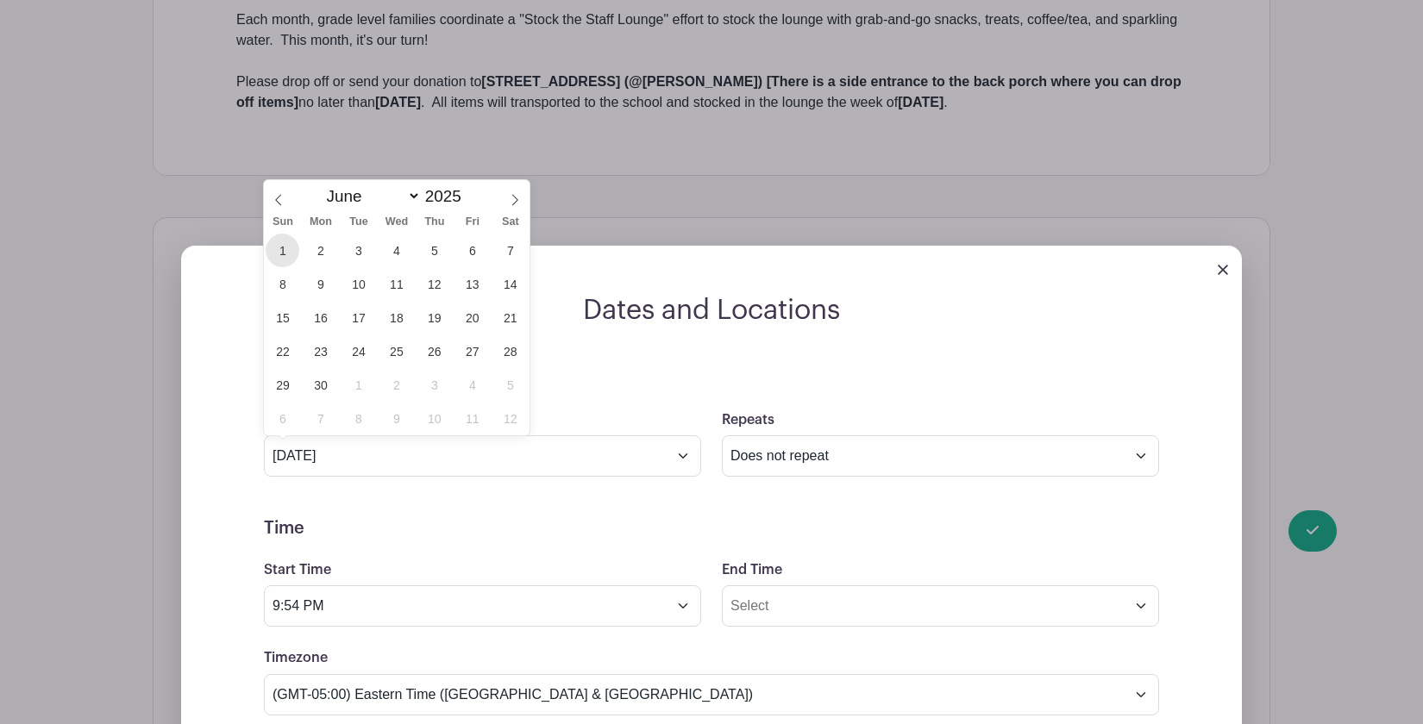
click at [286, 250] on span "1" at bounding box center [283, 251] width 34 height 34
type input "Jun 1 2025"
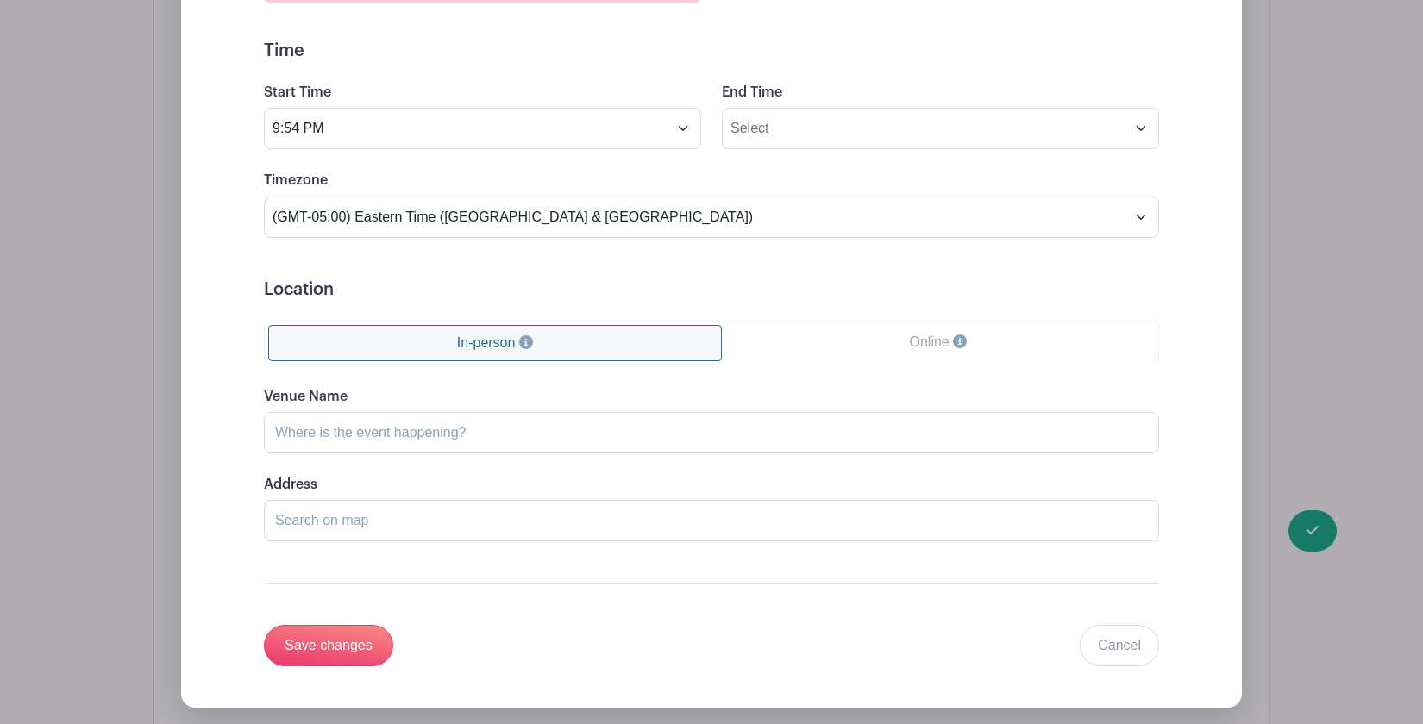
scroll to position [1170, 0]
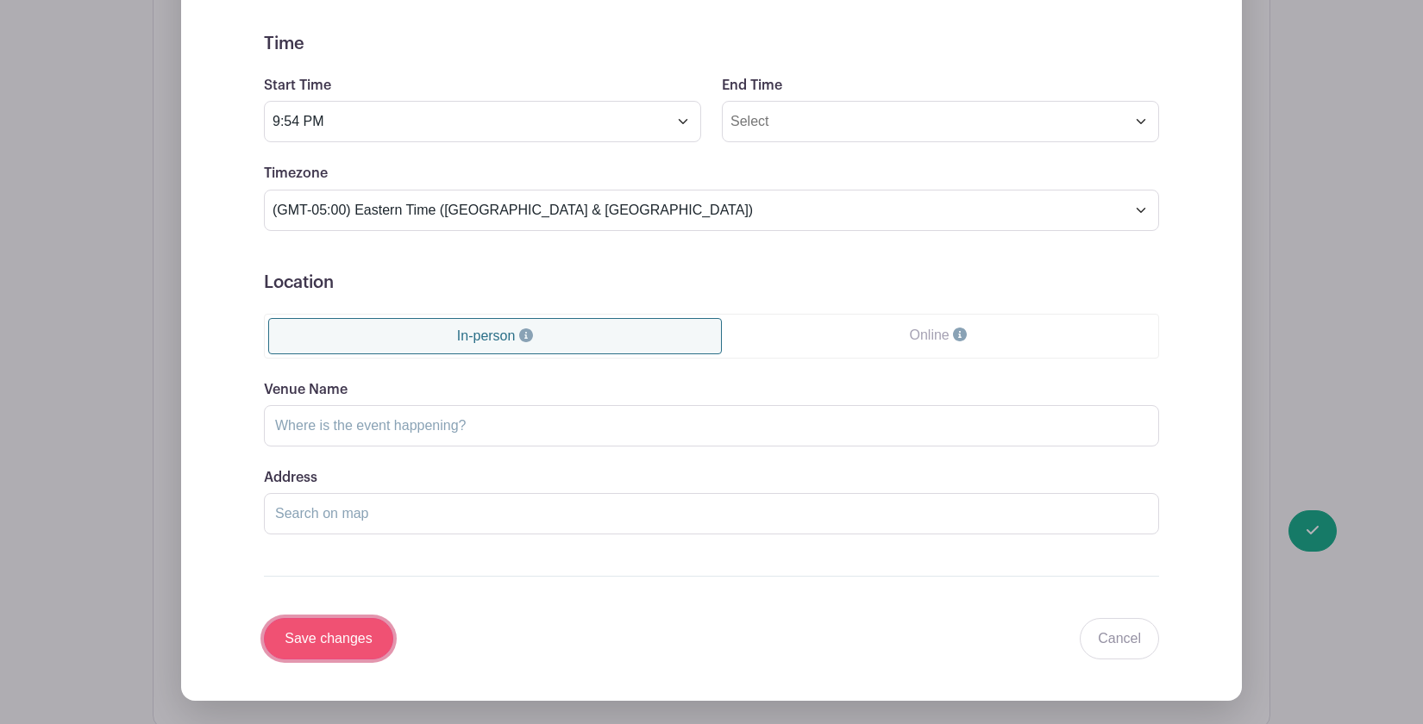
click at [321, 643] on input "Save changes" at bounding box center [328, 638] width 129 height 41
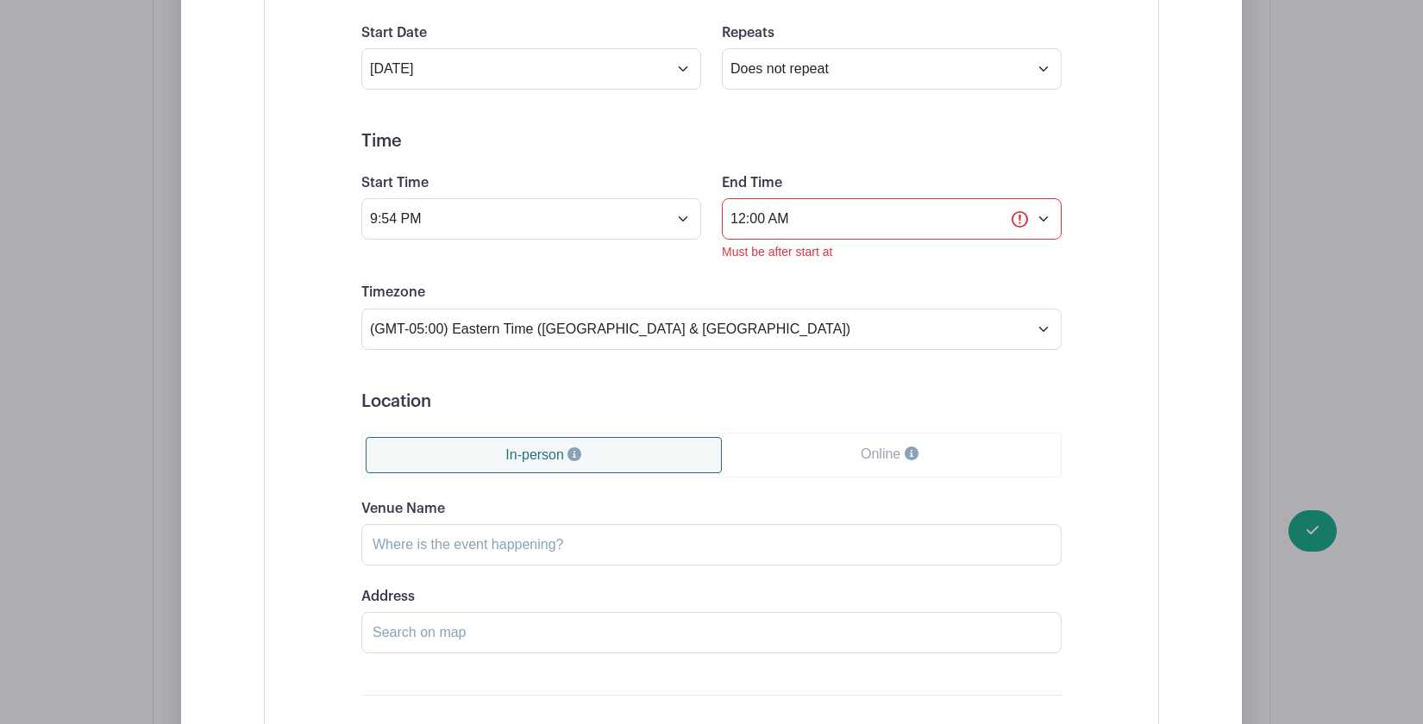
scroll to position [1129, 0]
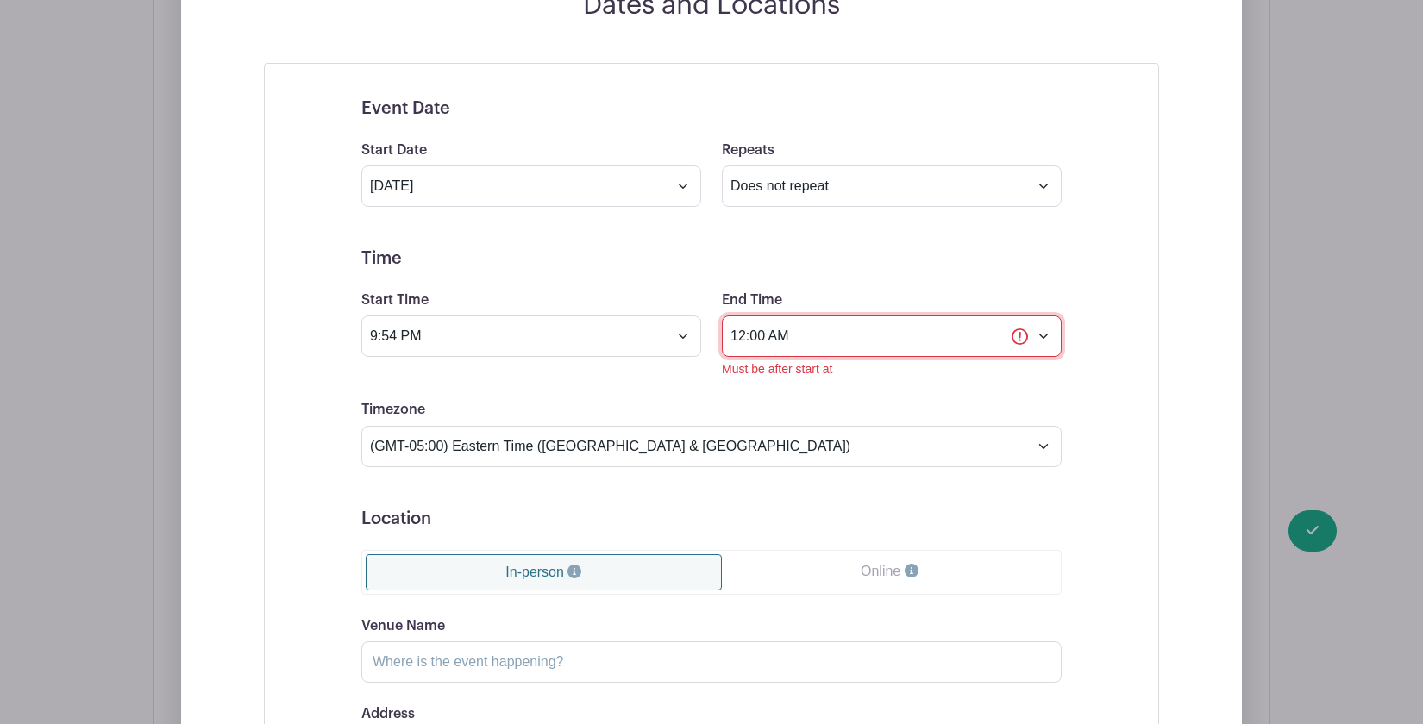
click at [822, 333] on input "12:00 AM" at bounding box center [892, 336] width 340 height 41
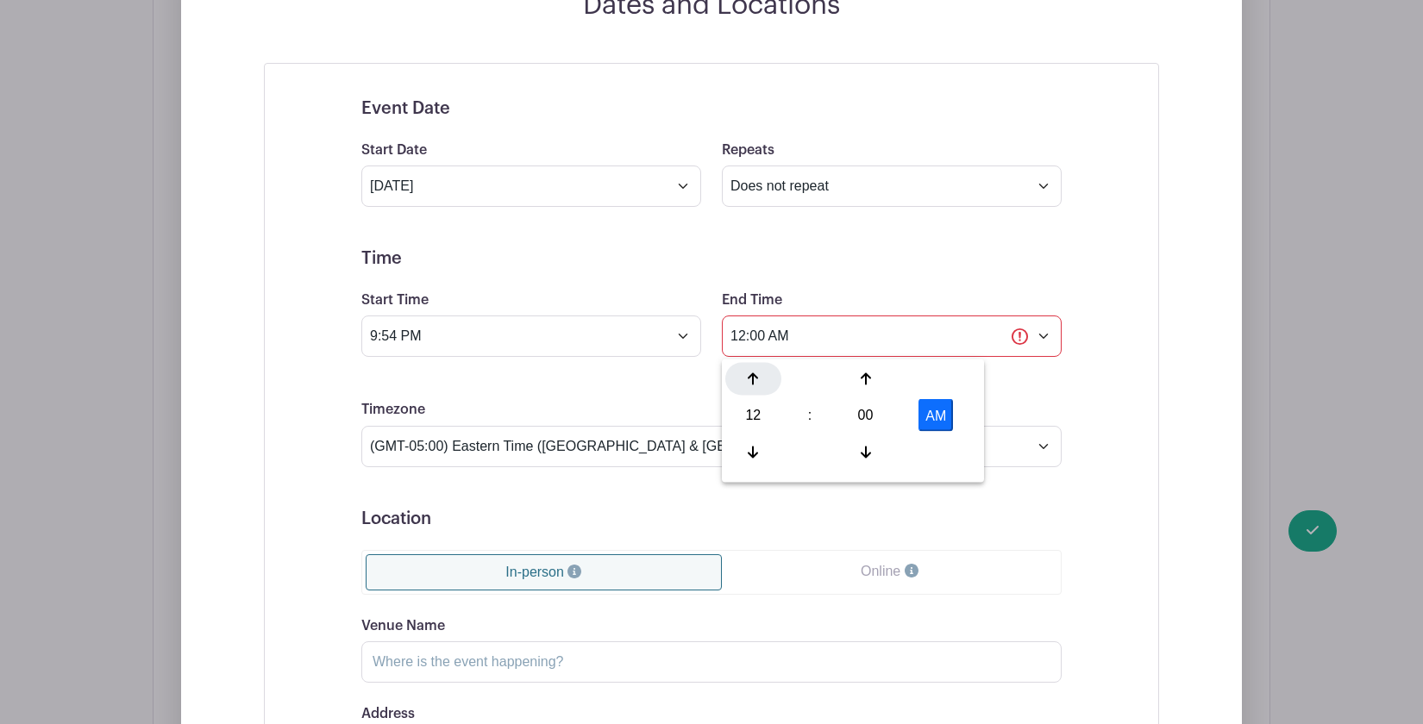
click at [756, 381] on icon at bounding box center [753, 380] width 10 height 14
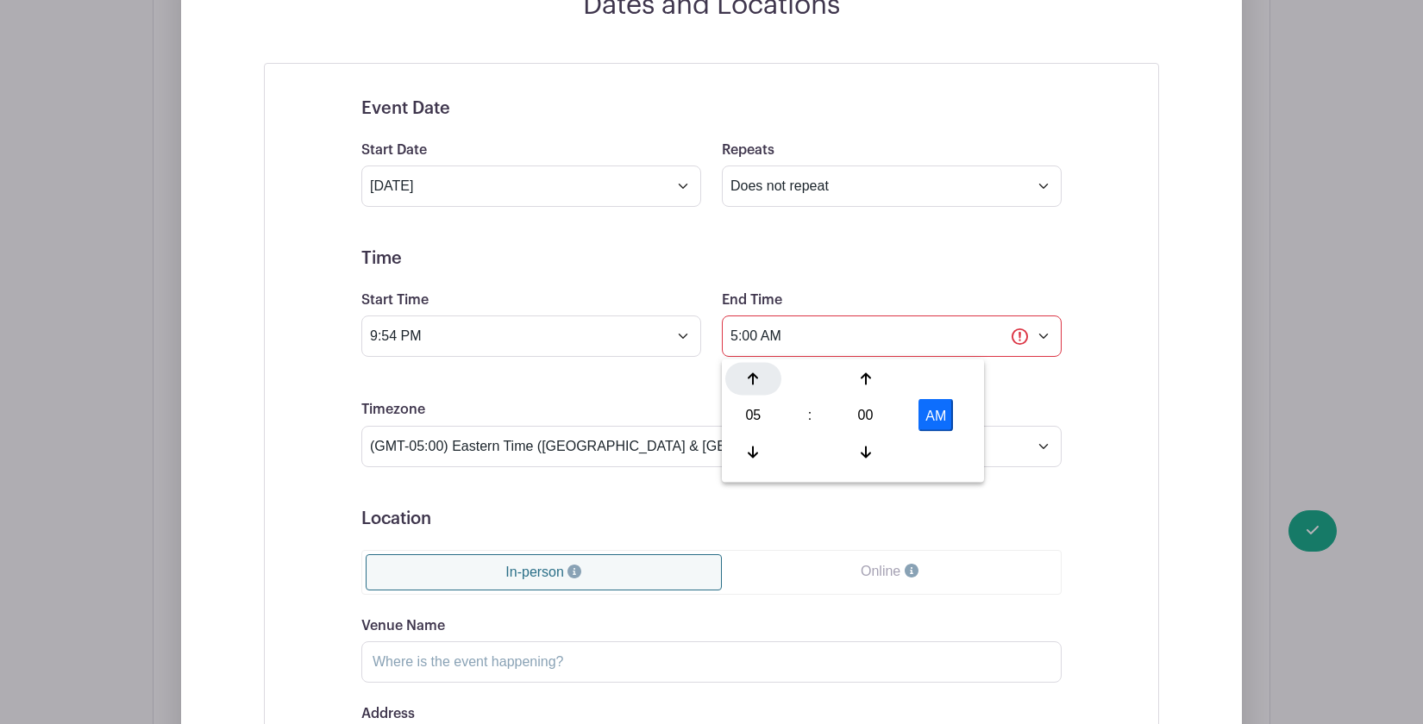
click at [756, 381] on icon at bounding box center [753, 380] width 10 height 14
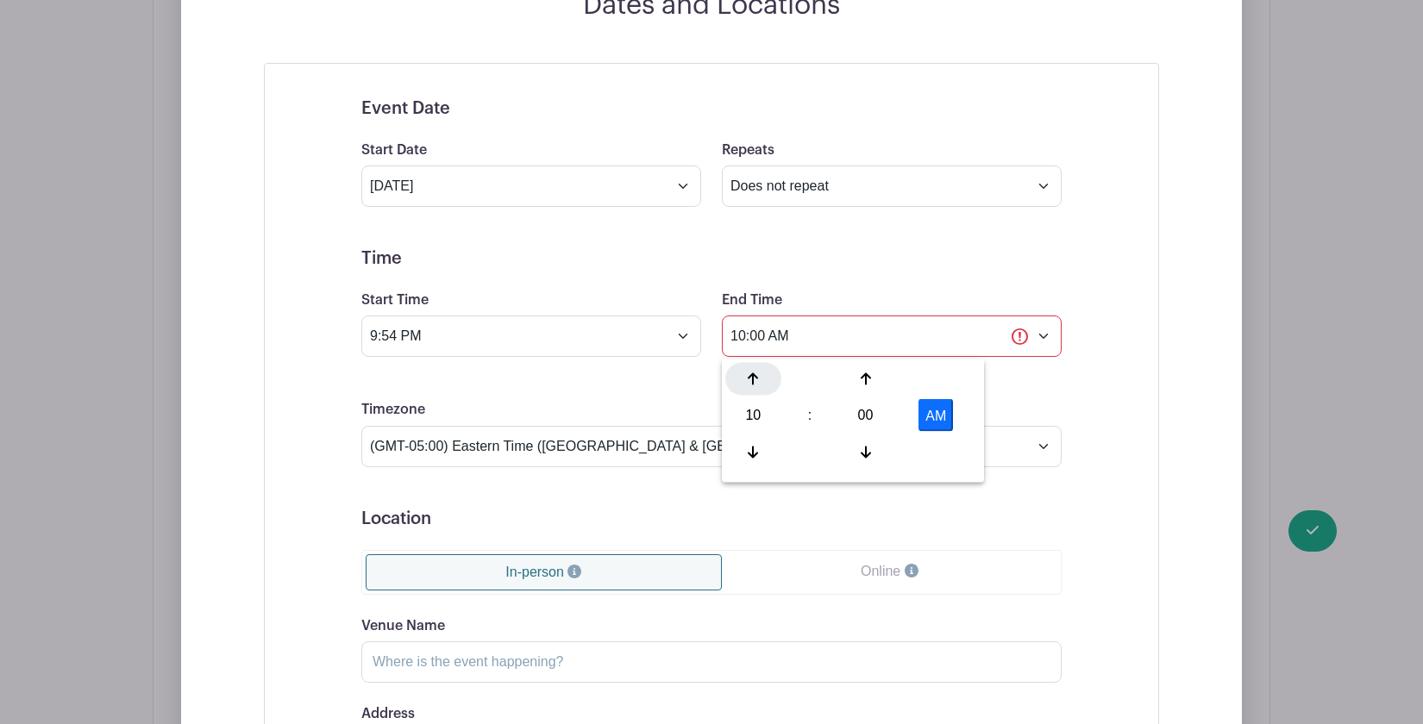
click at [756, 381] on icon at bounding box center [753, 380] width 10 height 14
click at [873, 268] on h5 "Time" at bounding box center [711, 258] width 700 height 21
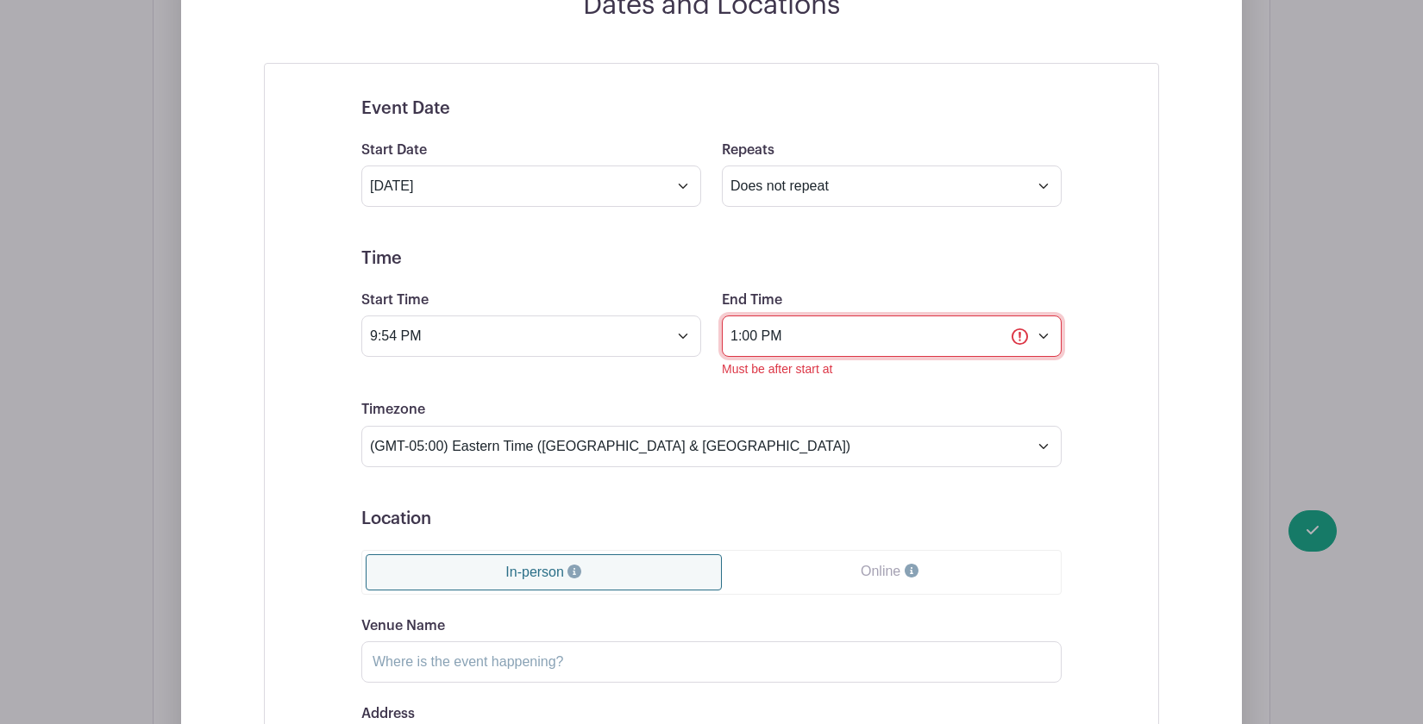
click at [780, 347] on input "1:00 PM" at bounding box center [892, 336] width 340 height 41
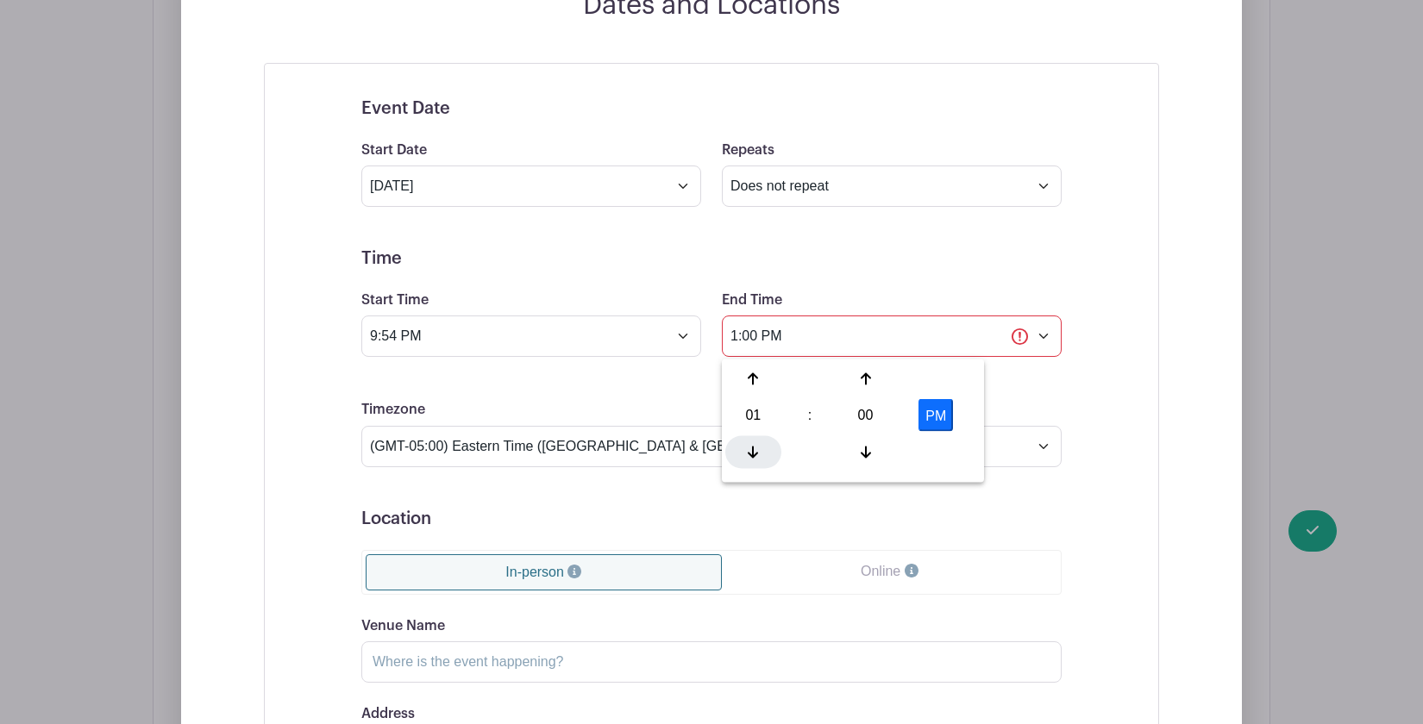
click at [757, 449] on icon at bounding box center [753, 452] width 10 height 14
click at [959, 257] on h5 "Time" at bounding box center [711, 258] width 700 height 21
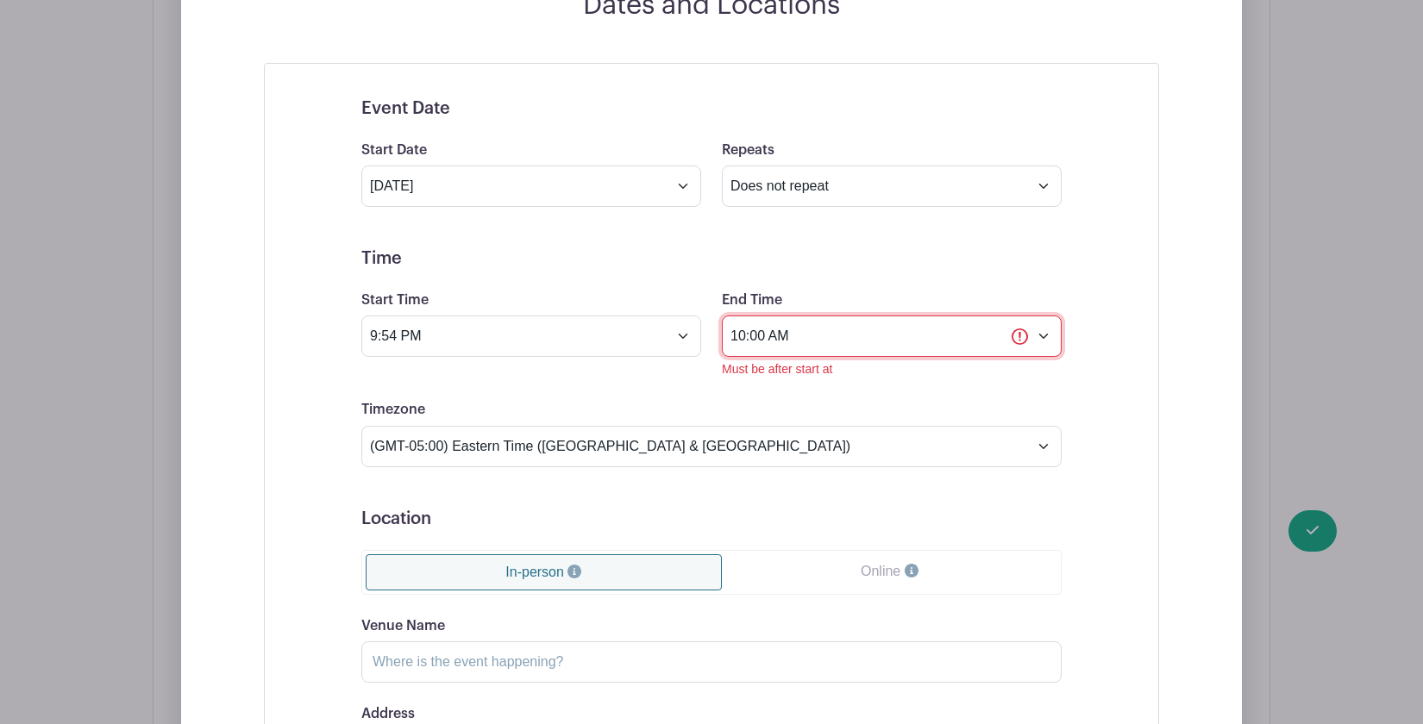
click at [781, 343] on input "10:00 AM" at bounding box center [892, 336] width 340 height 41
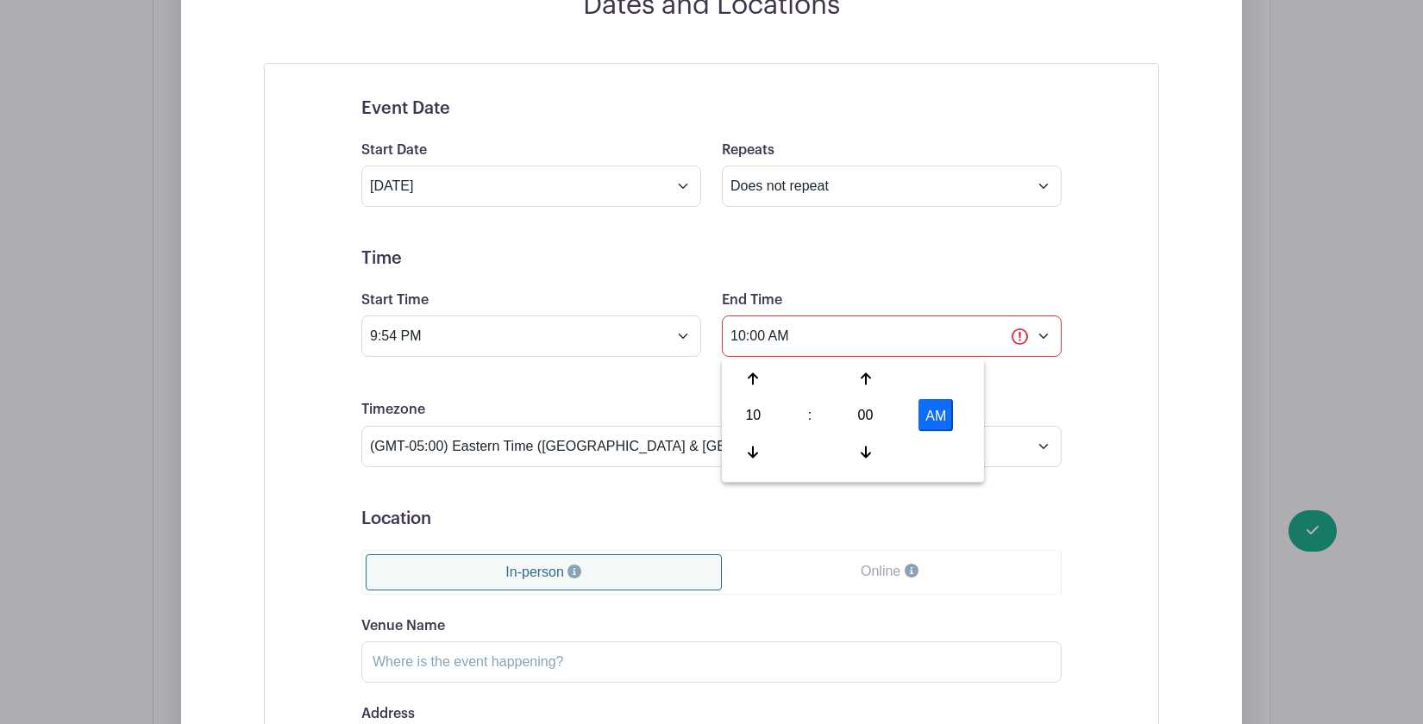
click at [934, 411] on button "AM" at bounding box center [935, 415] width 34 height 33
click at [946, 274] on form "Event Date Start Date Jun 1 2025 Repeats Does not repeat Daily Weekly Monthly o…" at bounding box center [711, 497] width 700 height 798
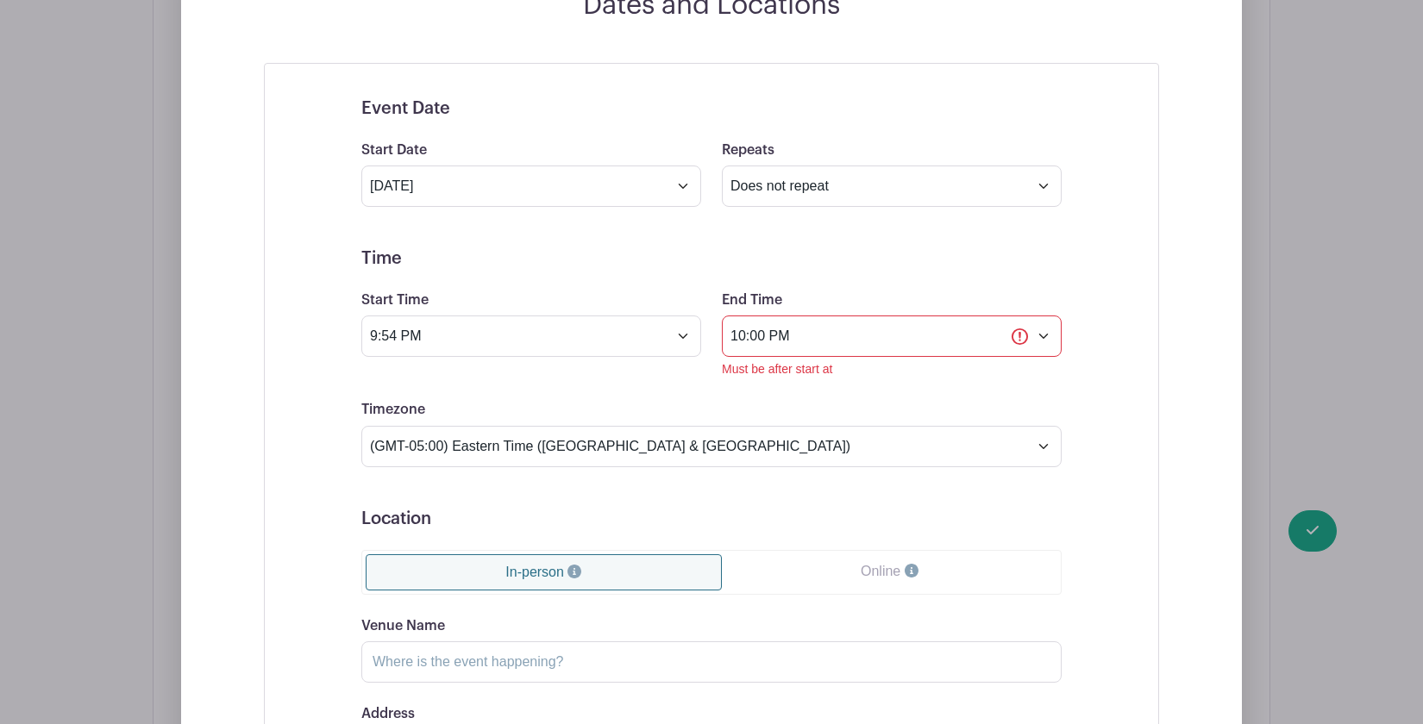
click at [943, 276] on form "Event Date Start Date Jun 1 2025 Repeats Does not repeat Daily Weekly Monthly o…" at bounding box center [711, 497] width 700 height 798
click at [944, 348] on input "10:00 PM" at bounding box center [892, 336] width 340 height 41
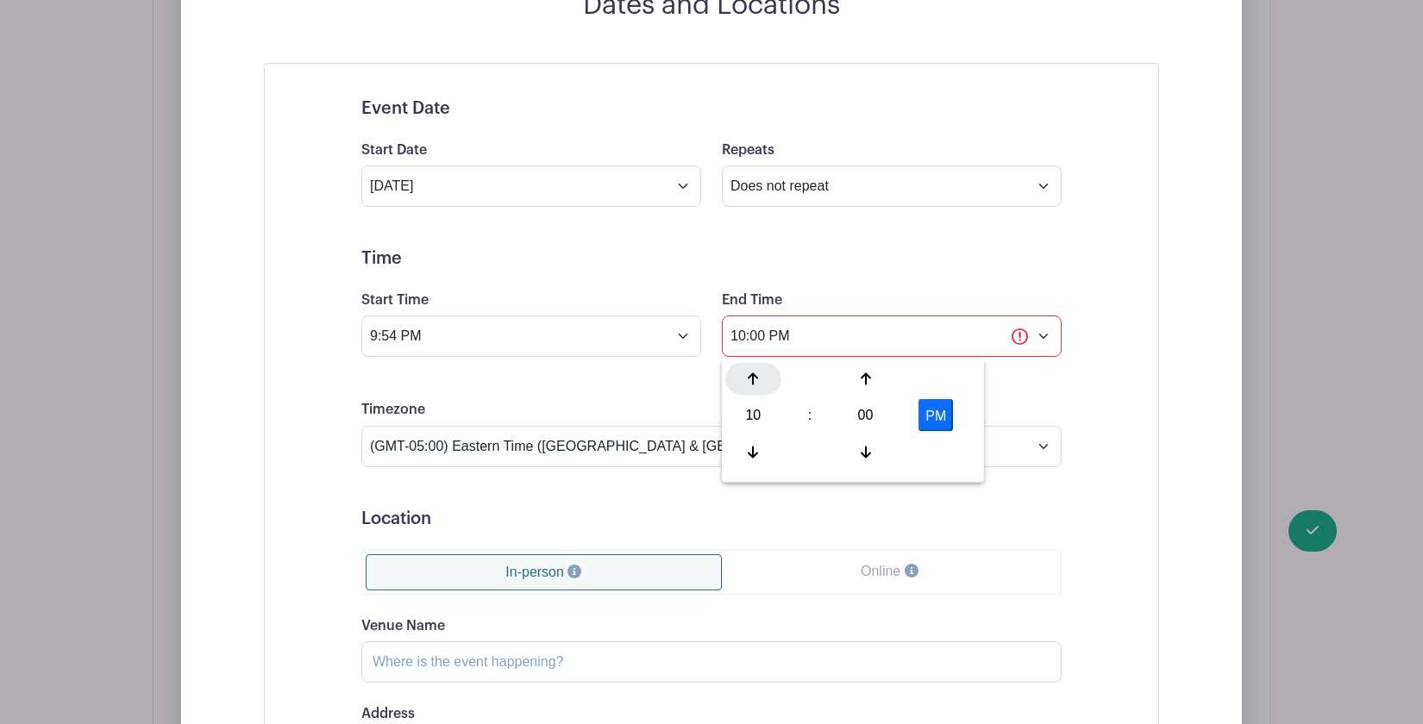
click at [754, 383] on icon at bounding box center [753, 380] width 10 height 14
type input "11:00 PM"
click at [905, 254] on h5 "Time" at bounding box center [711, 258] width 700 height 21
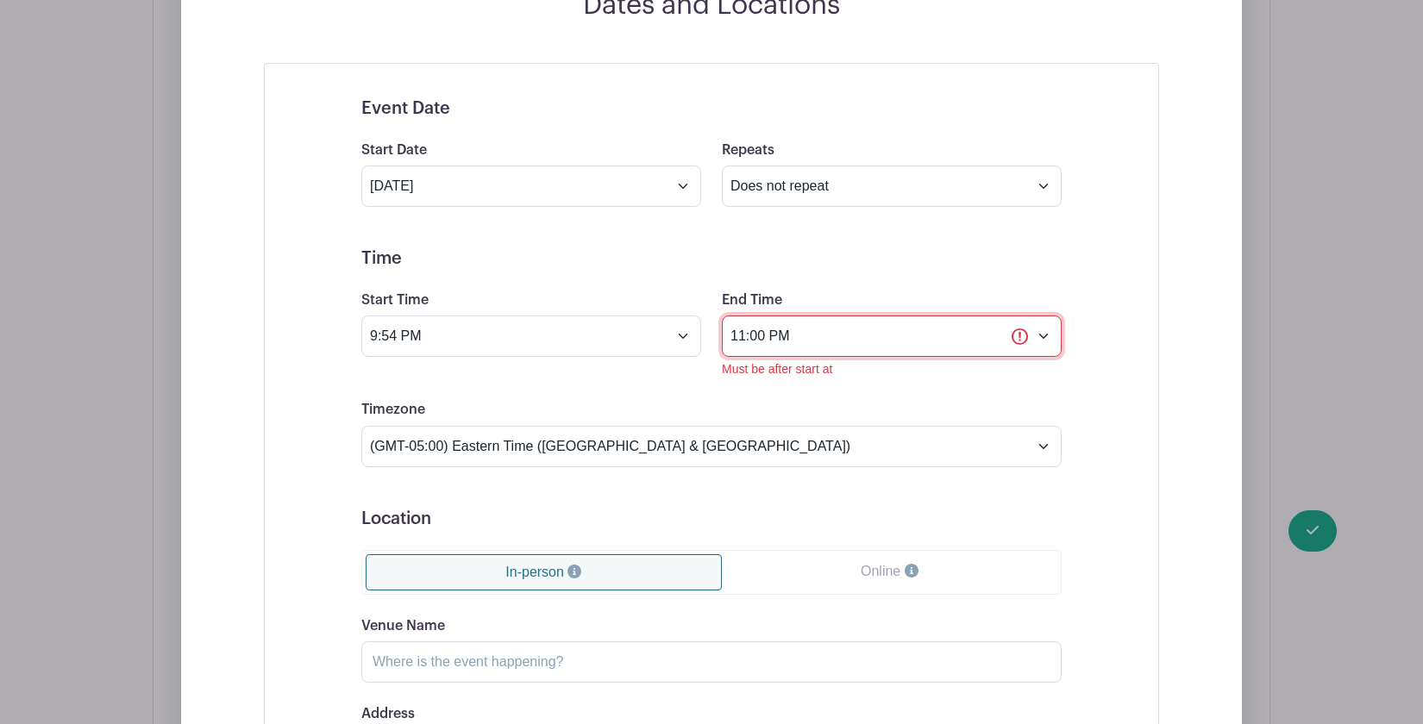
click at [1025, 346] on input "11:00 PM" at bounding box center [892, 336] width 340 height 41
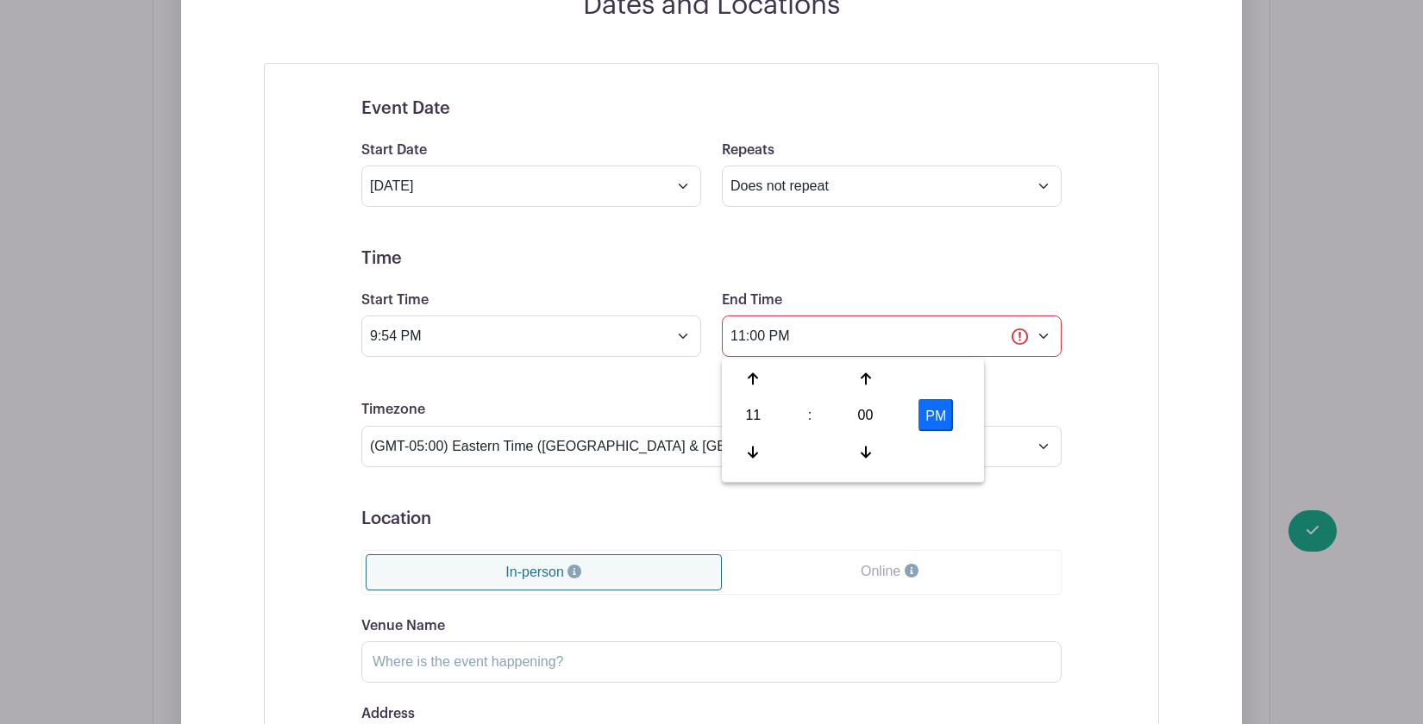
click at [1025, 284] on form "Event Date Start Date Jun 1 2025 Repeats Does not repeat Daily Weekly Monthly o…" at bounding box center [711, 497] width 700 height 798
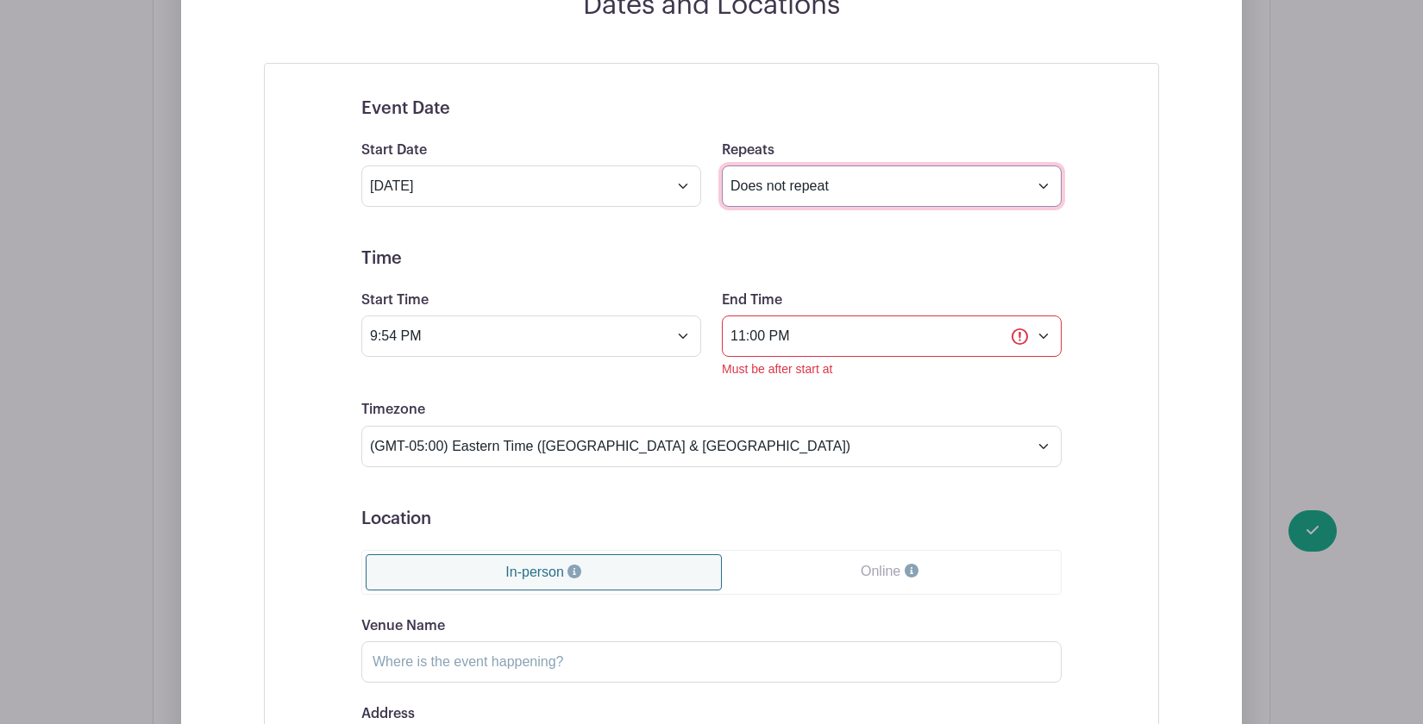
click at [804, 189] on select "Does not repeat Daily Weekly Monthly on day 1 Monthly on the first Sunday Other…" at bounding box center [892, 186] width 340 height 41
click at [722, 166] on select "Does not repeat Daily Weekly Monthly on day 1 Monthly on the first Sunday Other…" at bounding box center [892, 186] width 340 height 41
click at [588, 254] on h5 "Time" at bounding box center [711, 258] width 700 height 21
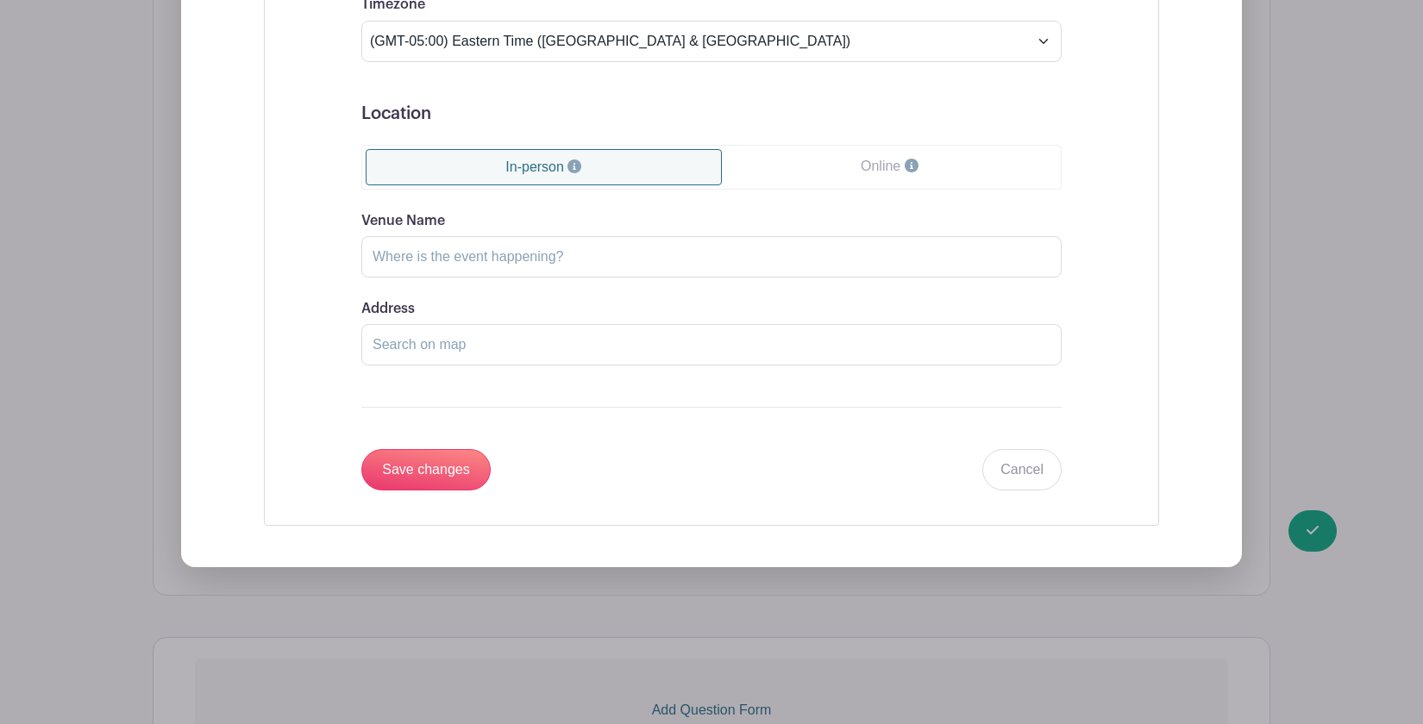
scroll to position [1543, 0]
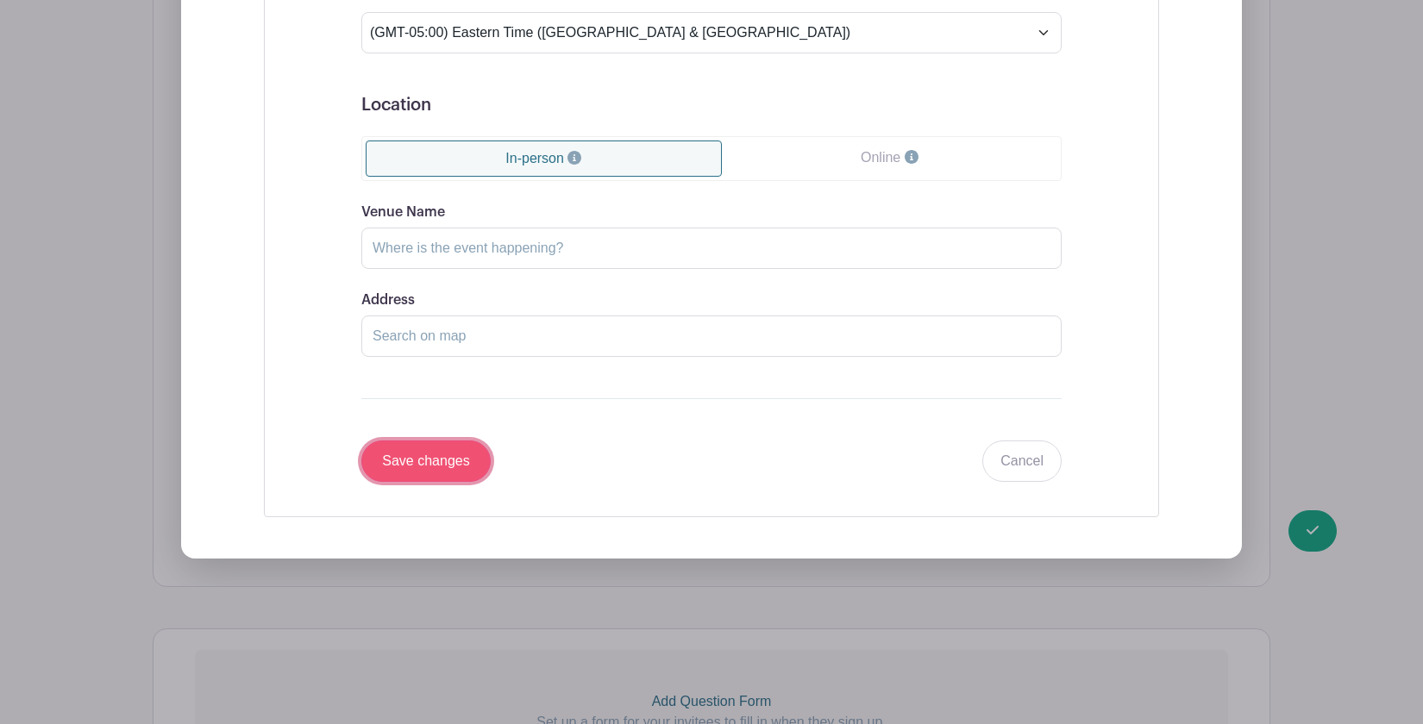
click at [415, 467] on input "Save changes" at bounding box center [425, 461] width 129 height 41
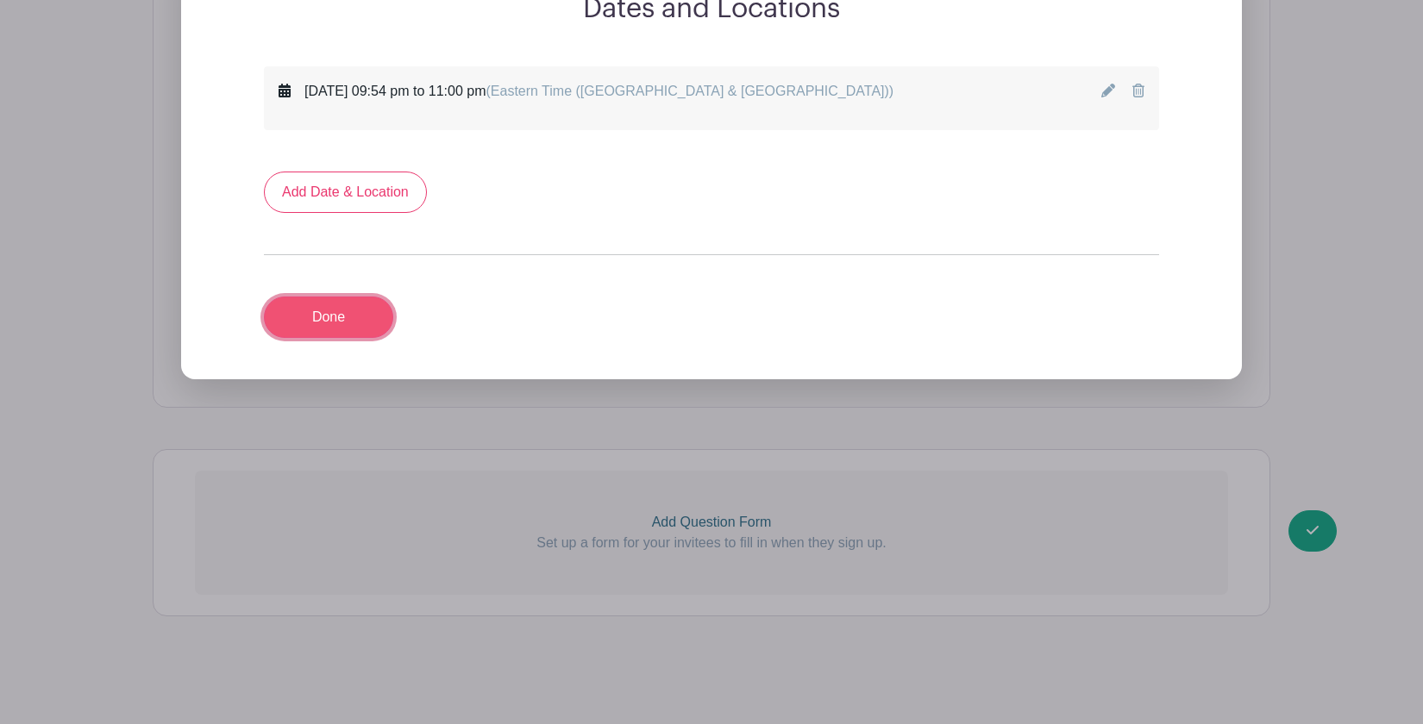
click at [358, 329] on link "Done" at bounding box center [328, 317] width 129 height 41
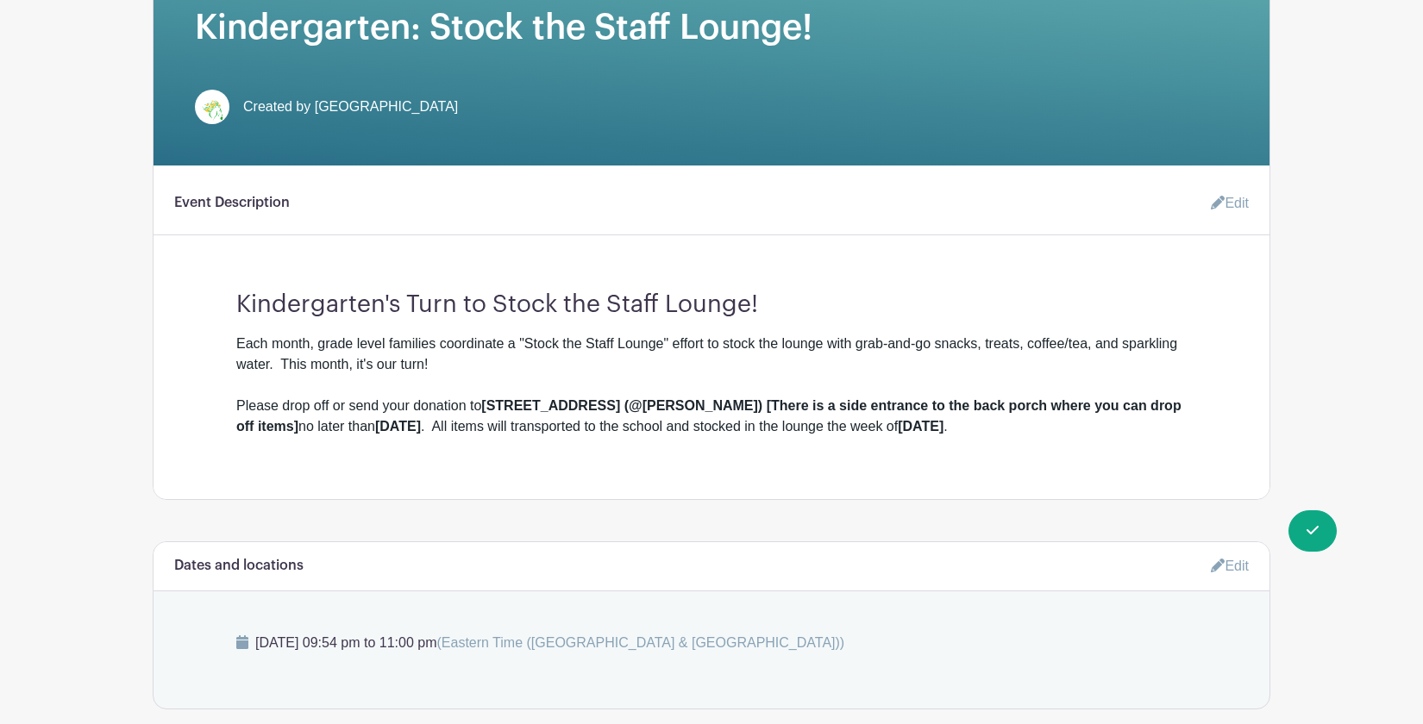
scroll to position [0, 0]
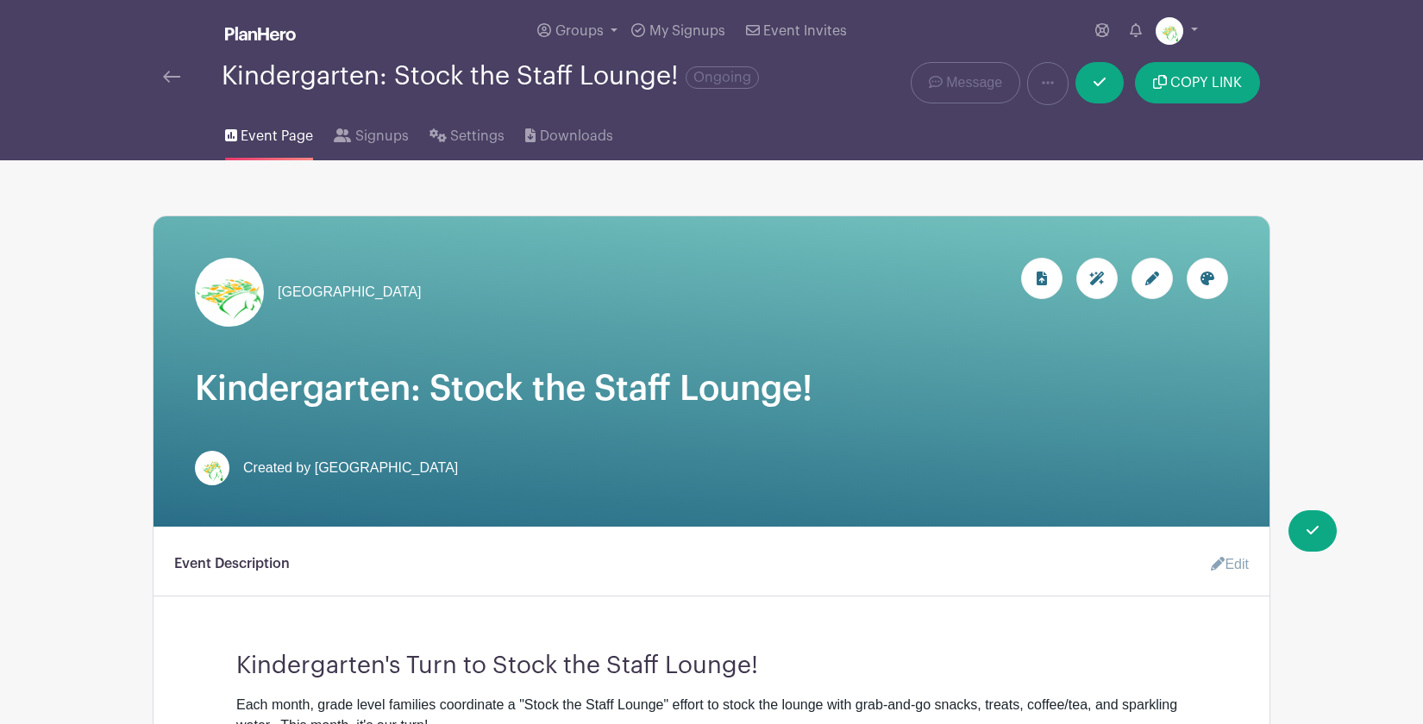
click at [170, 71] on link at bounding box center [171, 76] width 17 height 21
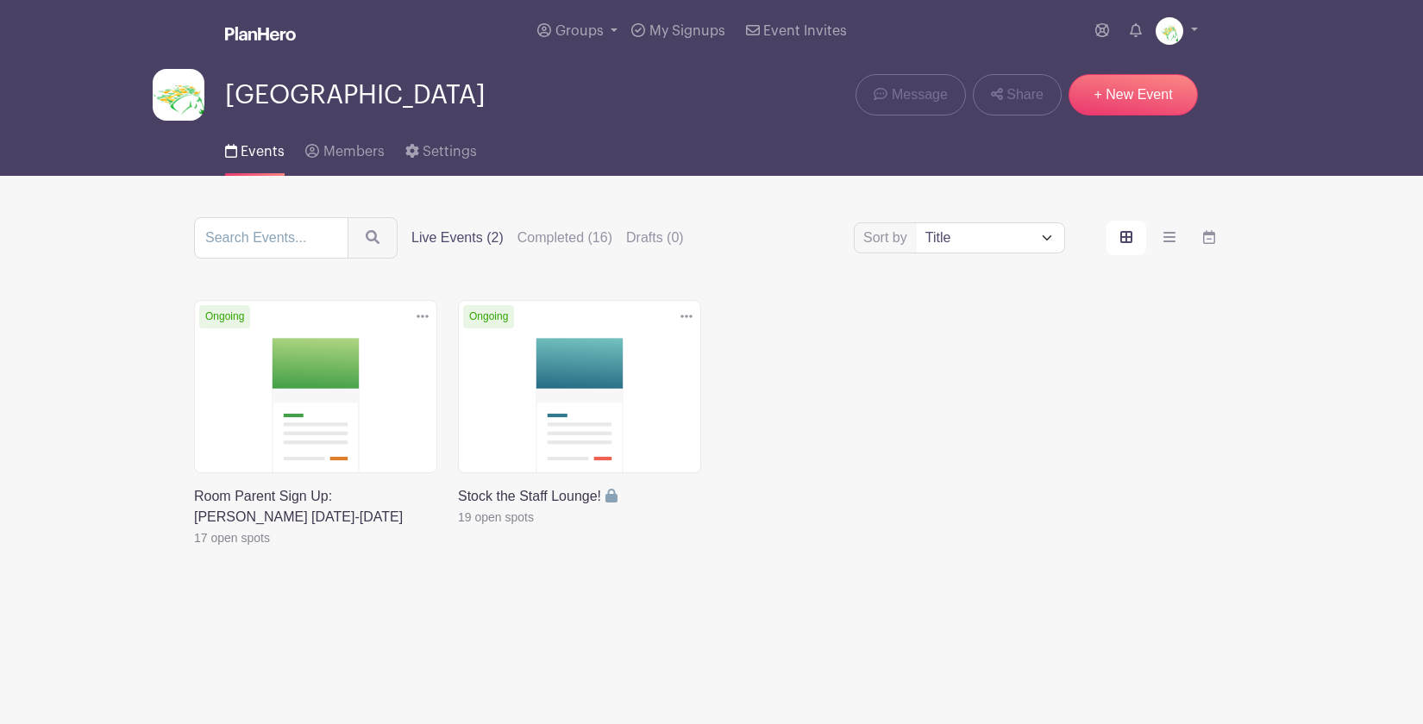
click at [458, 528] on link at bounding box center [458, 528] width 0 height 0
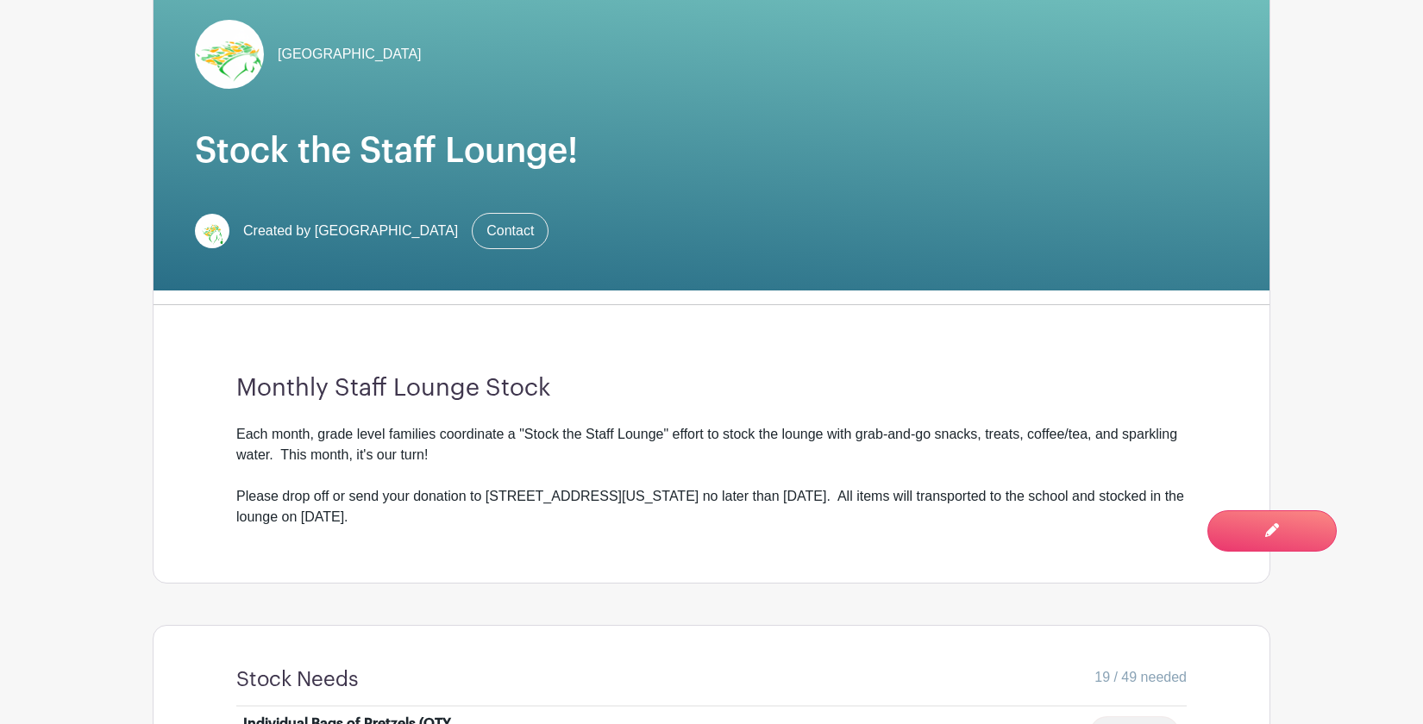
scroll to position [427, 0]
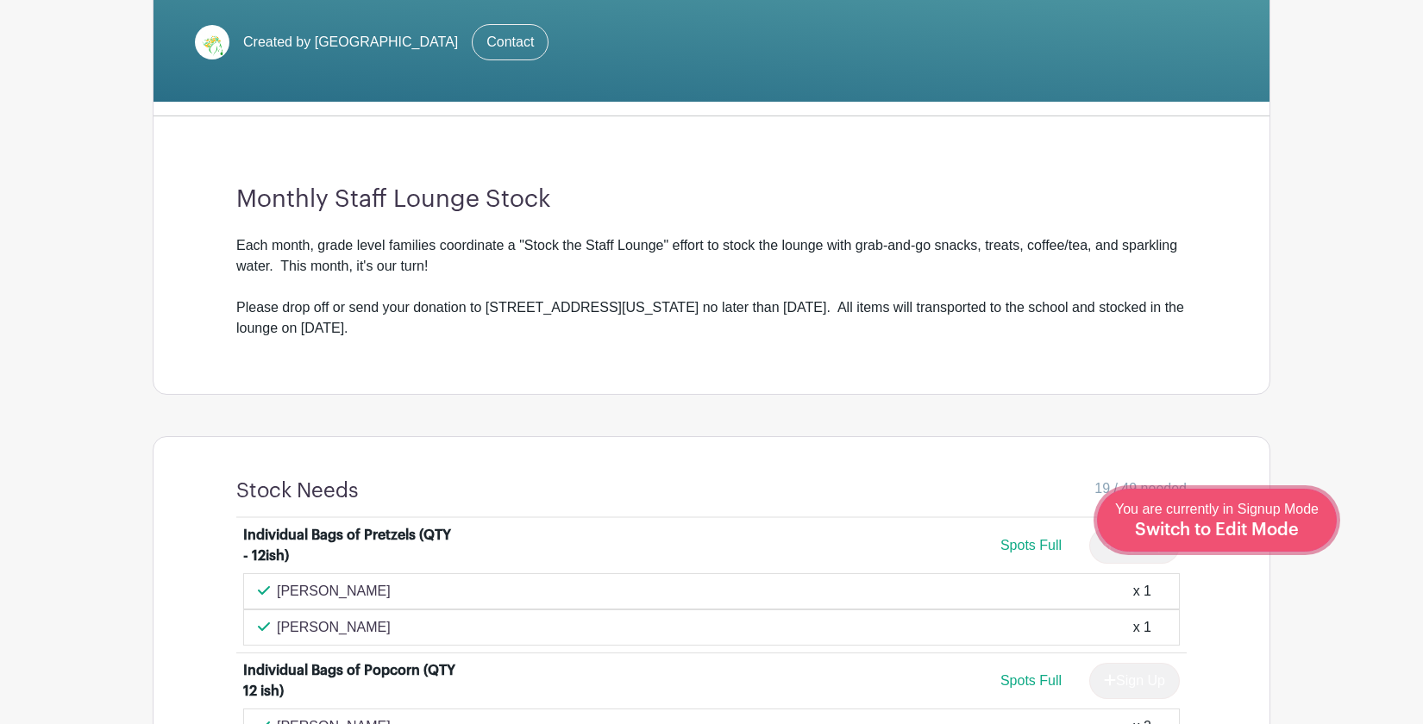
click at [1283, 526] on span "Switch to Edit Mode" at bounding box center [1217, 530] width 164 height 17
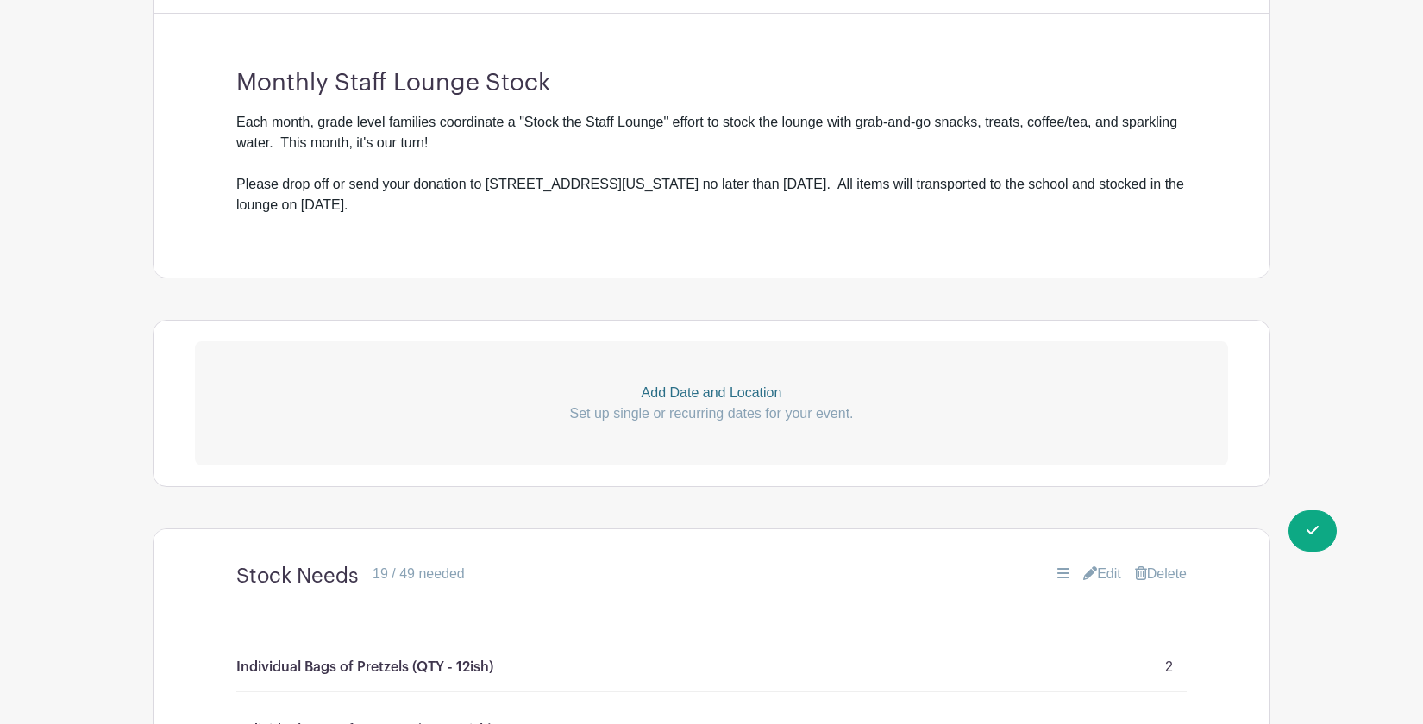
scroll to position [679, 0]
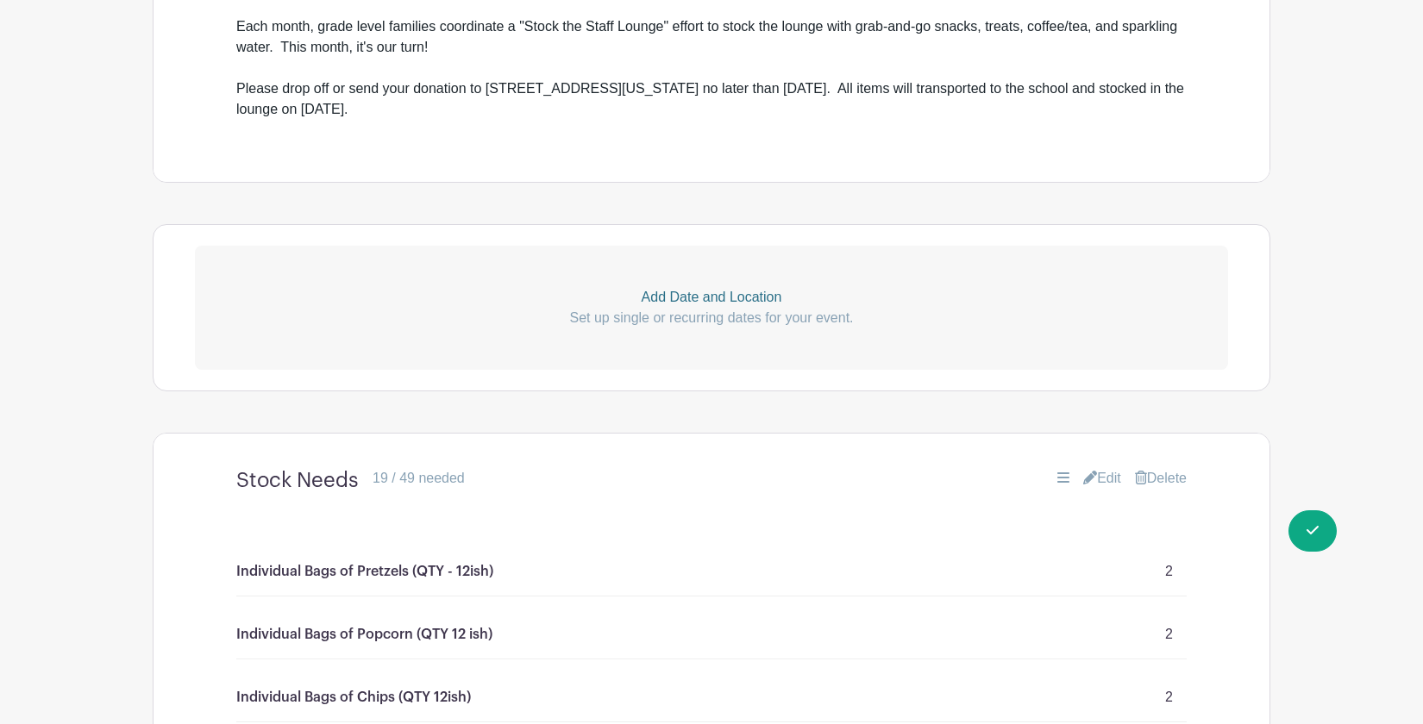
click at [720, 313] on p "Set up single or recurring dates for your event." at bounding box center [711, 318] width 1033 height 21
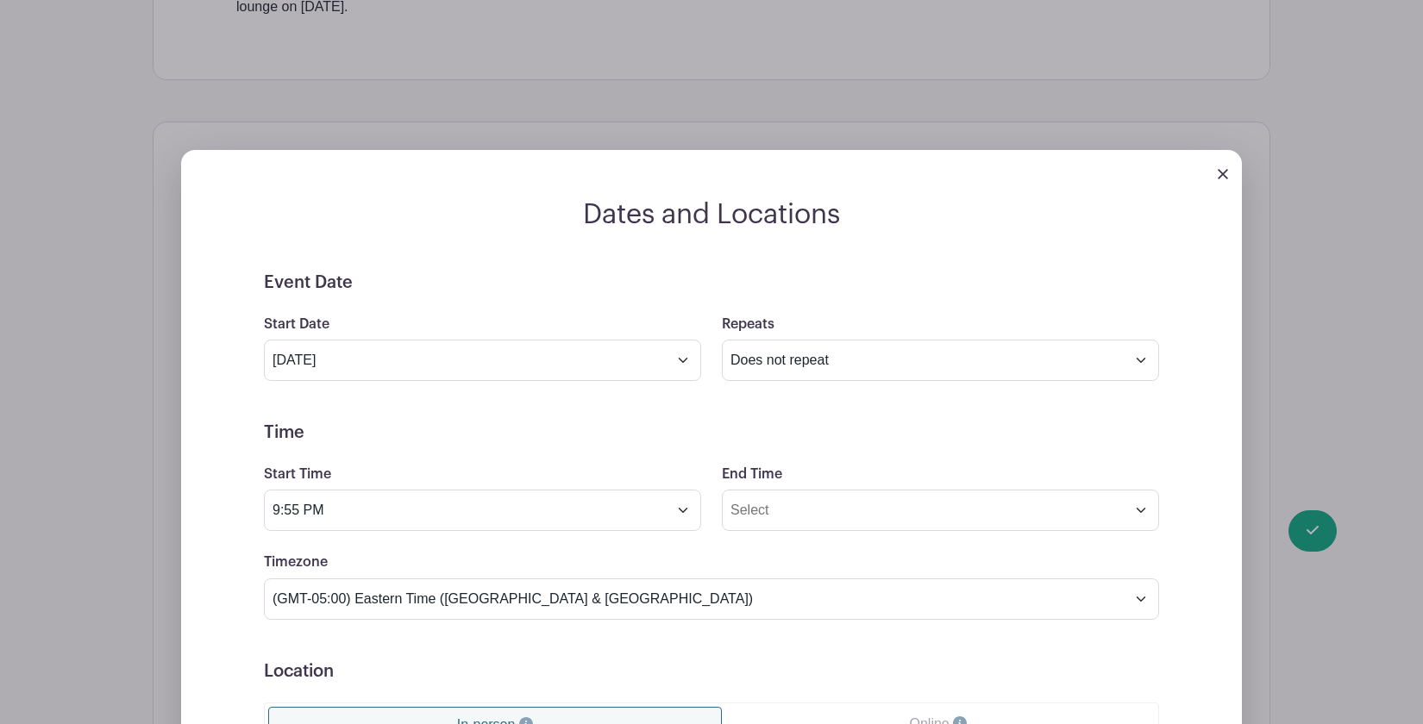
scroll to position [784, 0]
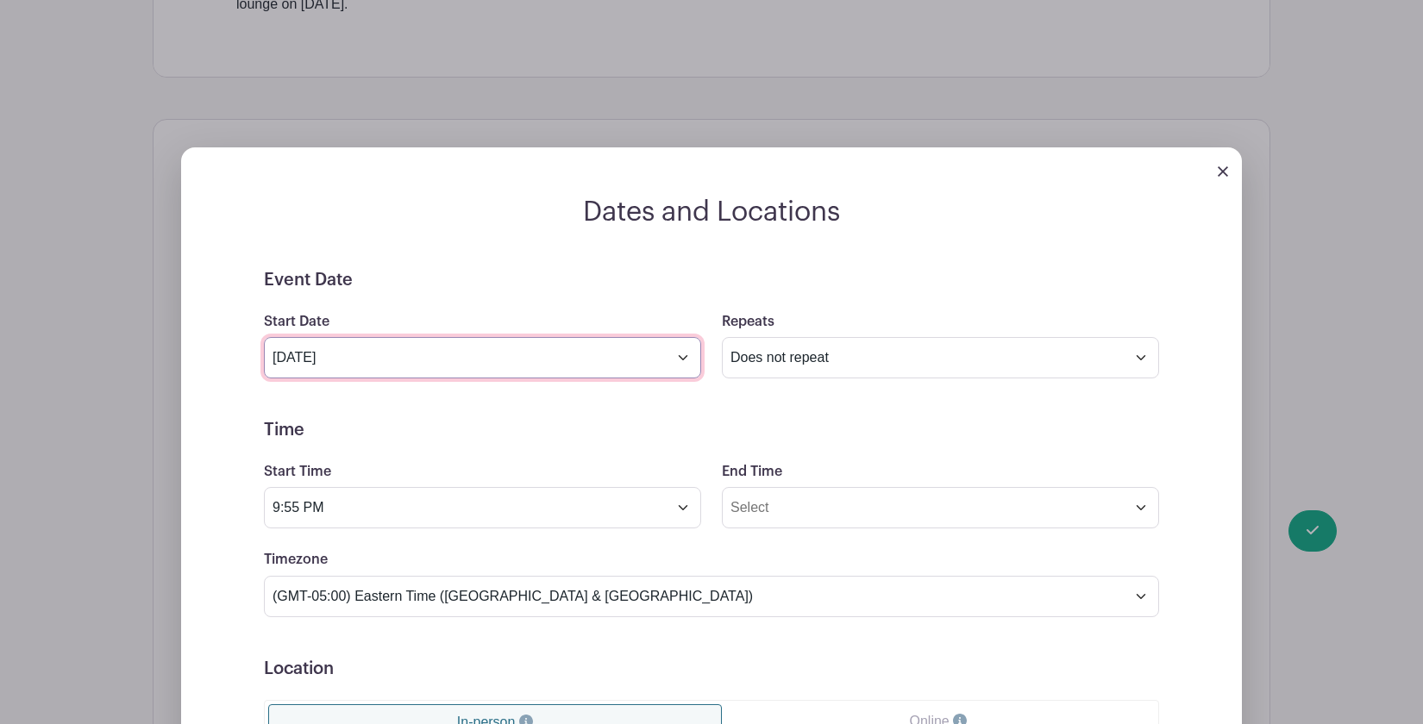
click at [675, 360] on input "Sep 9 2025" at bounding box center [482, 357] width 437 height 41
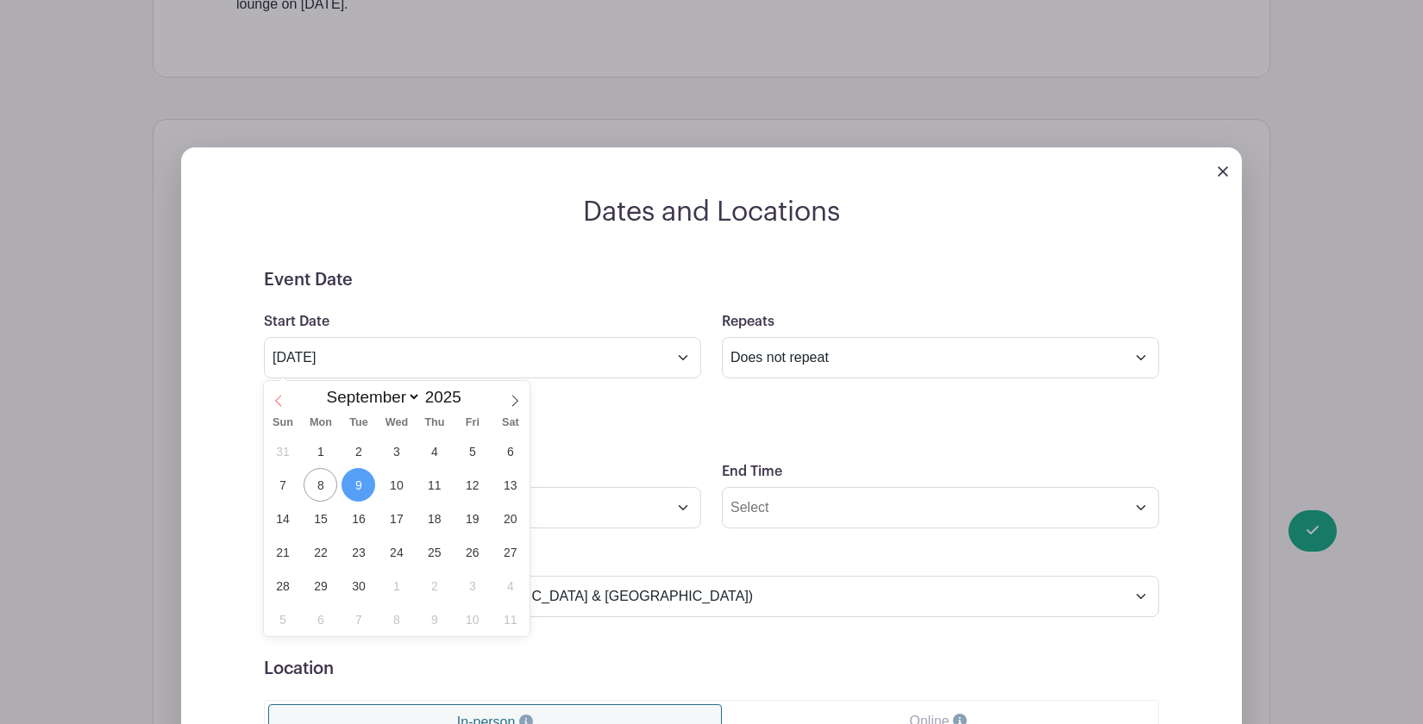
click at [278, 394] on span at bounding box center [278, 395] width 29 height 29
select select "5"
click at [279, 459] on span "1" at bounding box center [283, 452] width 34 height 34
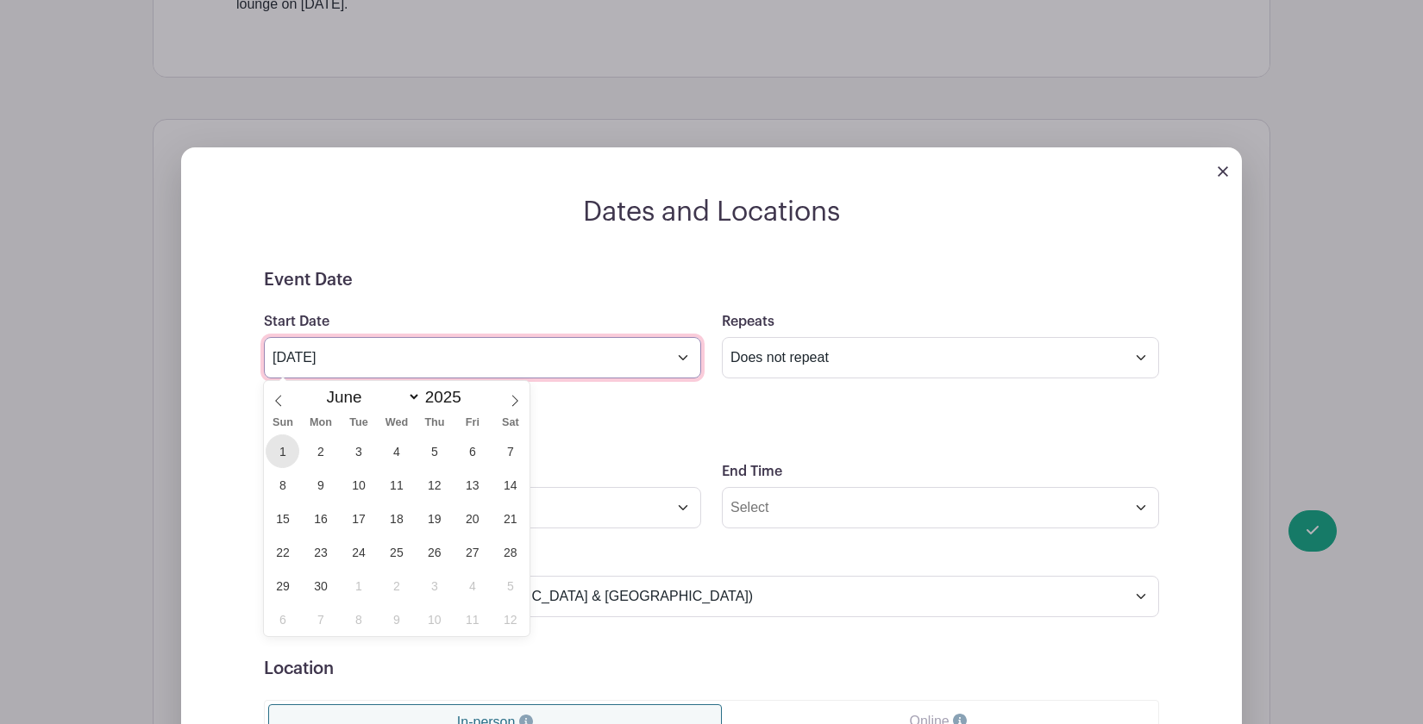
type input "Jun 1 2025"
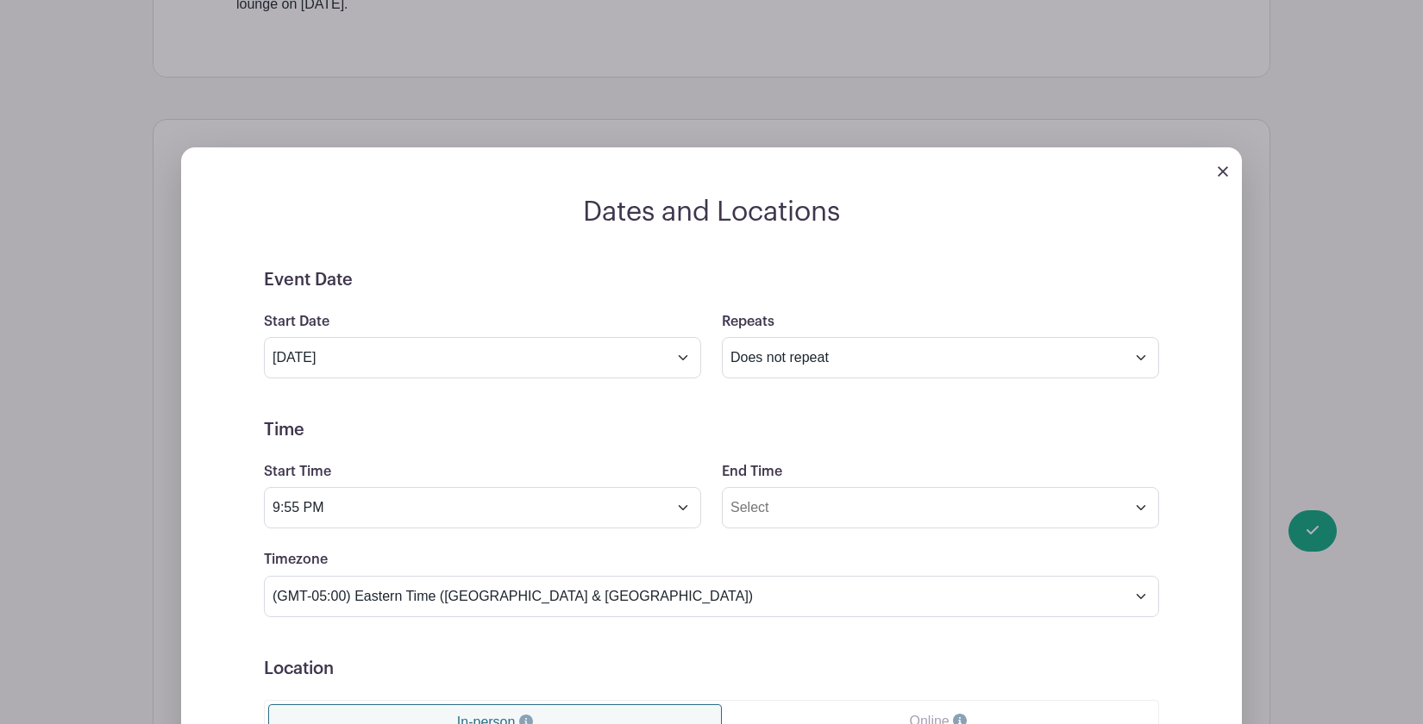
click at [486, 438] on h5 "Time" at bounding box center [711, 430] width 895 height 21
click at [742, 513] on input "End Time" at bounding box center [940, 507] width 437 height 41
type input "9:56 PM"
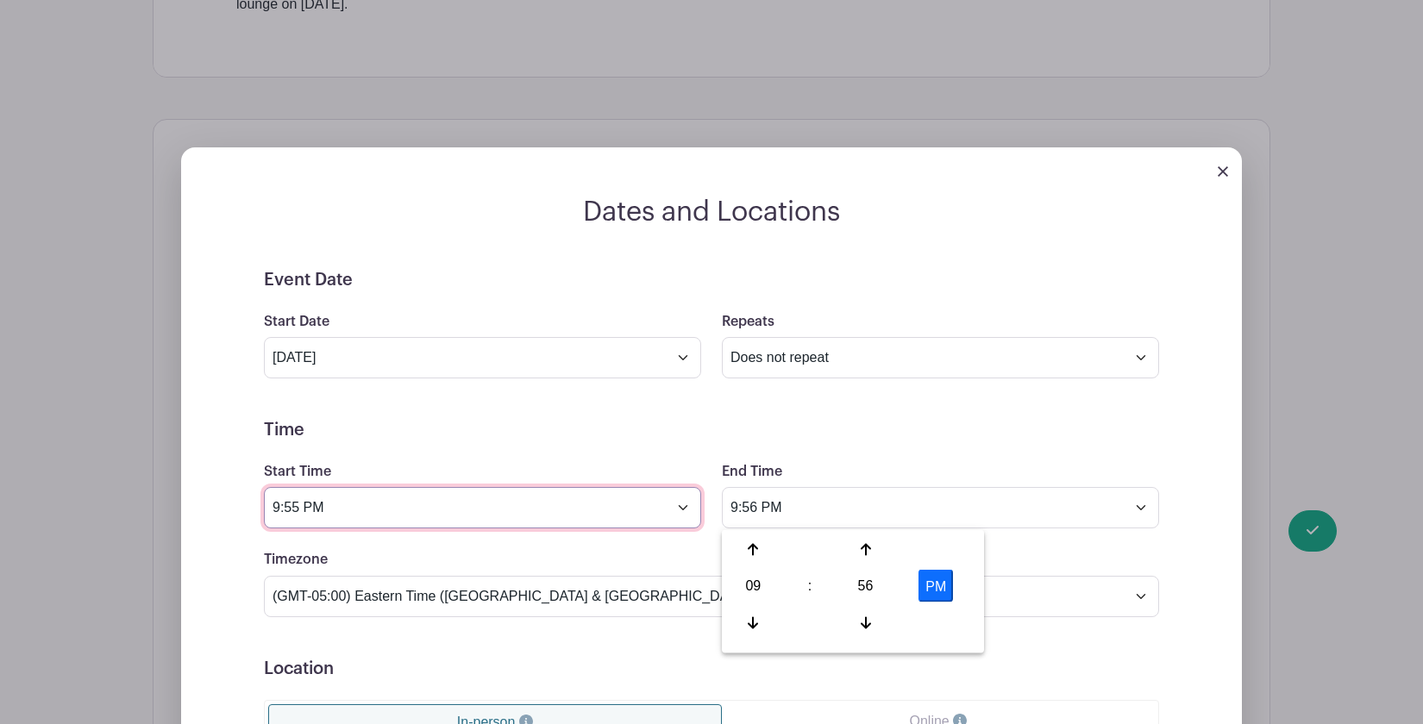
click at [595, 513] on input "9:55 PM" at bounding box center [482, 507] width 437 height 41
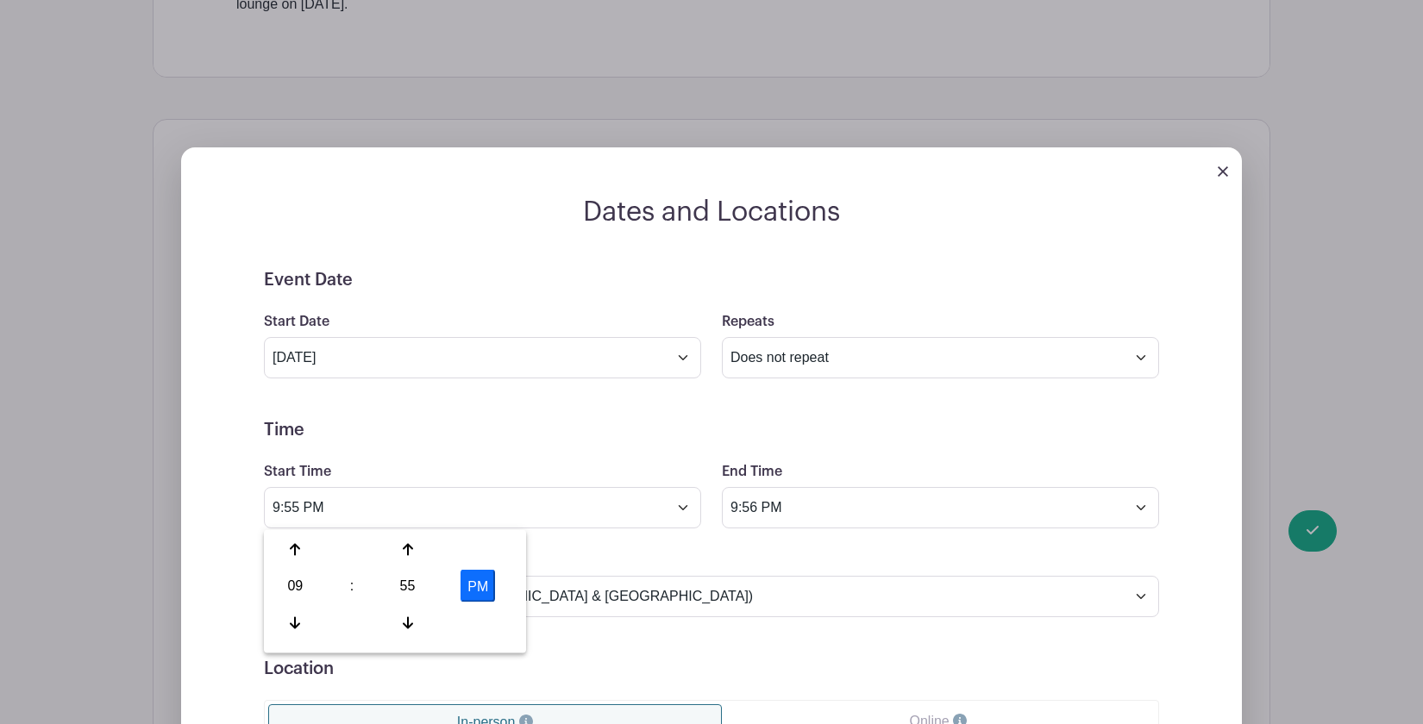
click at [483, 588] on button "PM" at bounding box center [478, 586] width 34 height 33
type input "9:55 AM"
click at [537, 426] on h5 "Time" at bounding box center [711, 430] width 895 height 21
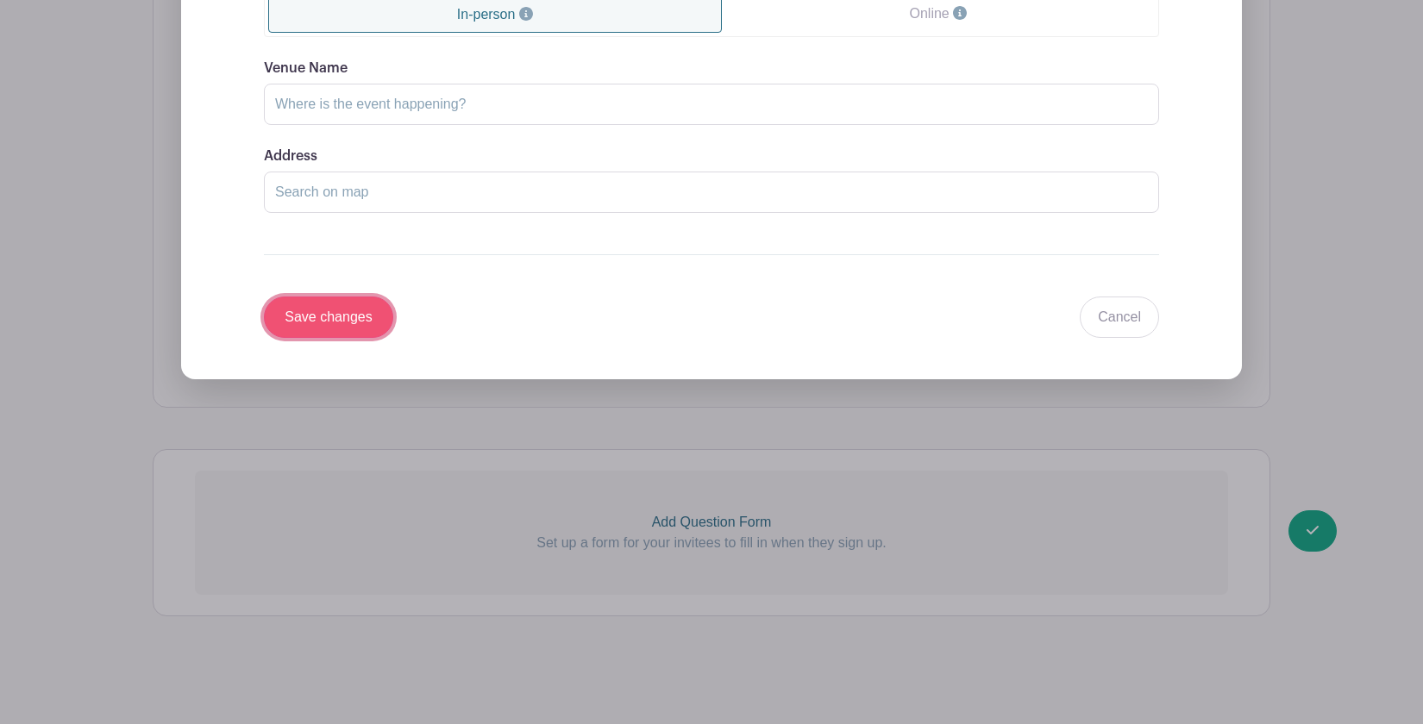
click at [354, 326] on input "Save changes" at bounding box center [328, 317] width 129 height 41
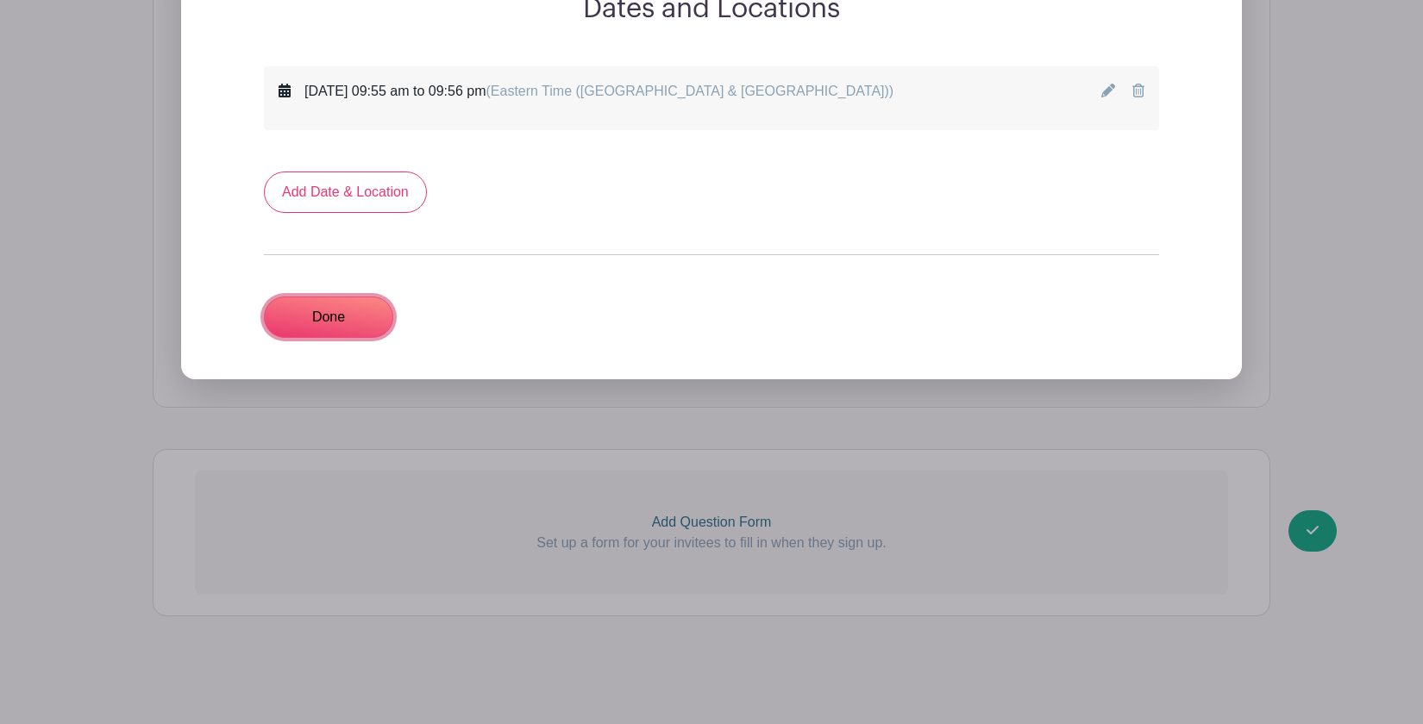
click at [354, 326] on link "Done" at bounding box center [328, 317] width 129 height 41
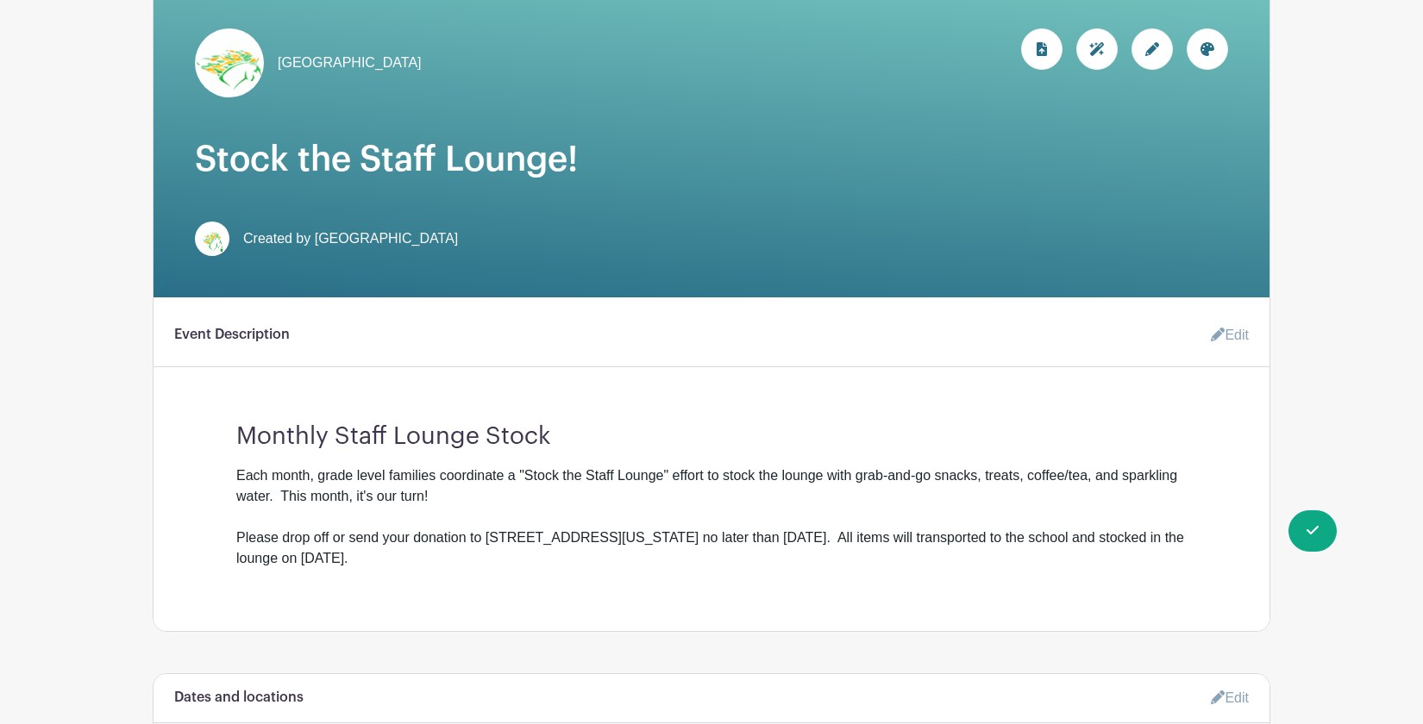
scroll to position [0, 0]
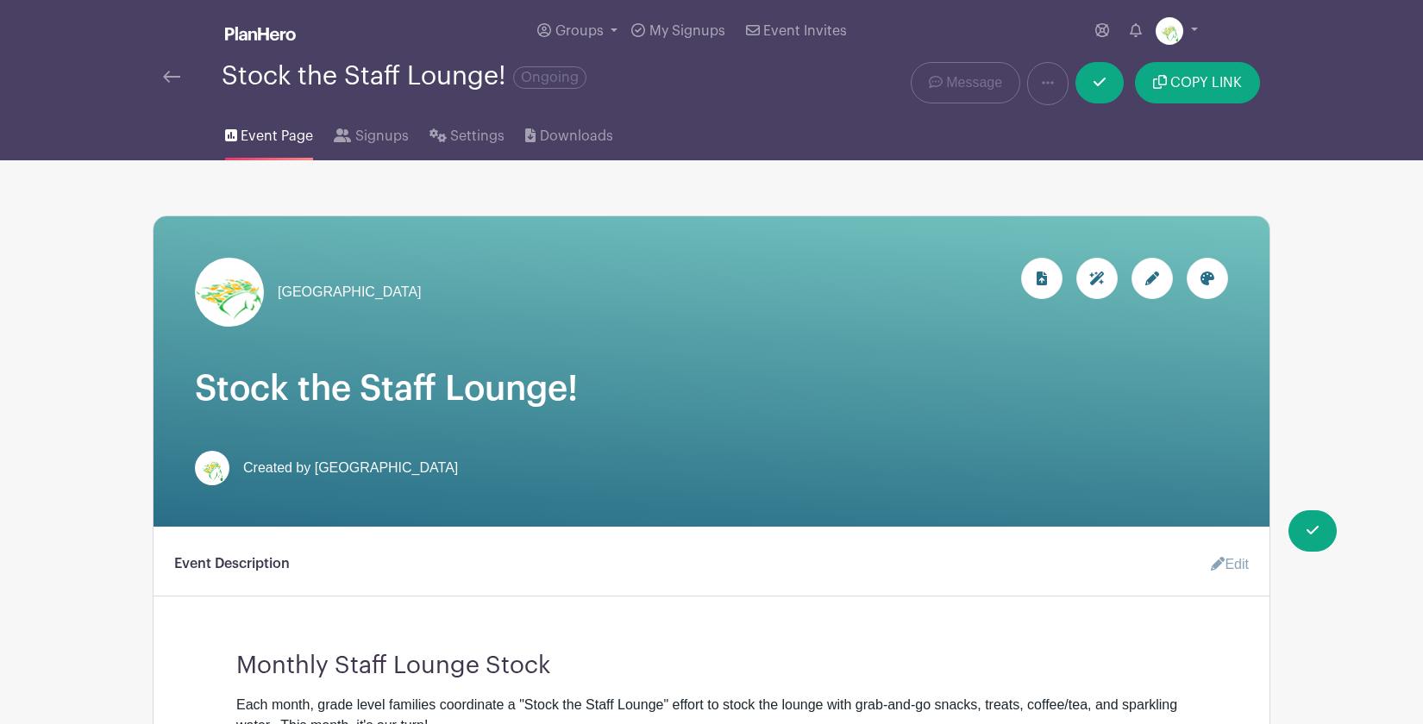
click at [173, 86] on div "Stock the Staff Lounge! Ongoing" at bounding box center [478, 76] width 631 height 28
click at [166, 66] on div "Stock the Staff Lounge! Ongoing" at bounding box center [478, 76] width 631 height 28
click at [169, 75] on img at bounding box center [171, 77] width 17 height 12
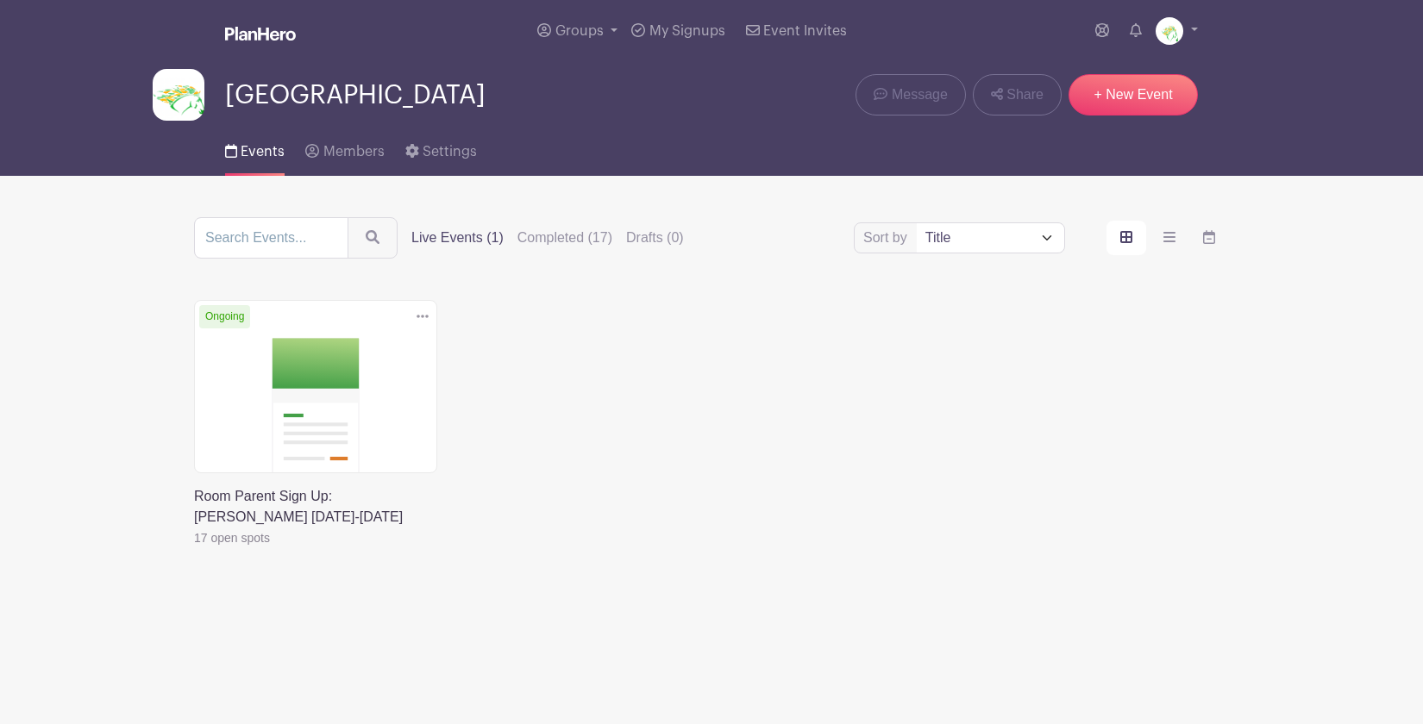
click at [128, 338] on main "Groups All Groups Shepherd Elementary School Add New Group My Signups Event Inv…" at bounding box center [711, 352] width 1423 height 705
click at [1194, 30] on link at bounding box center [1177, 31] width 42 height 28
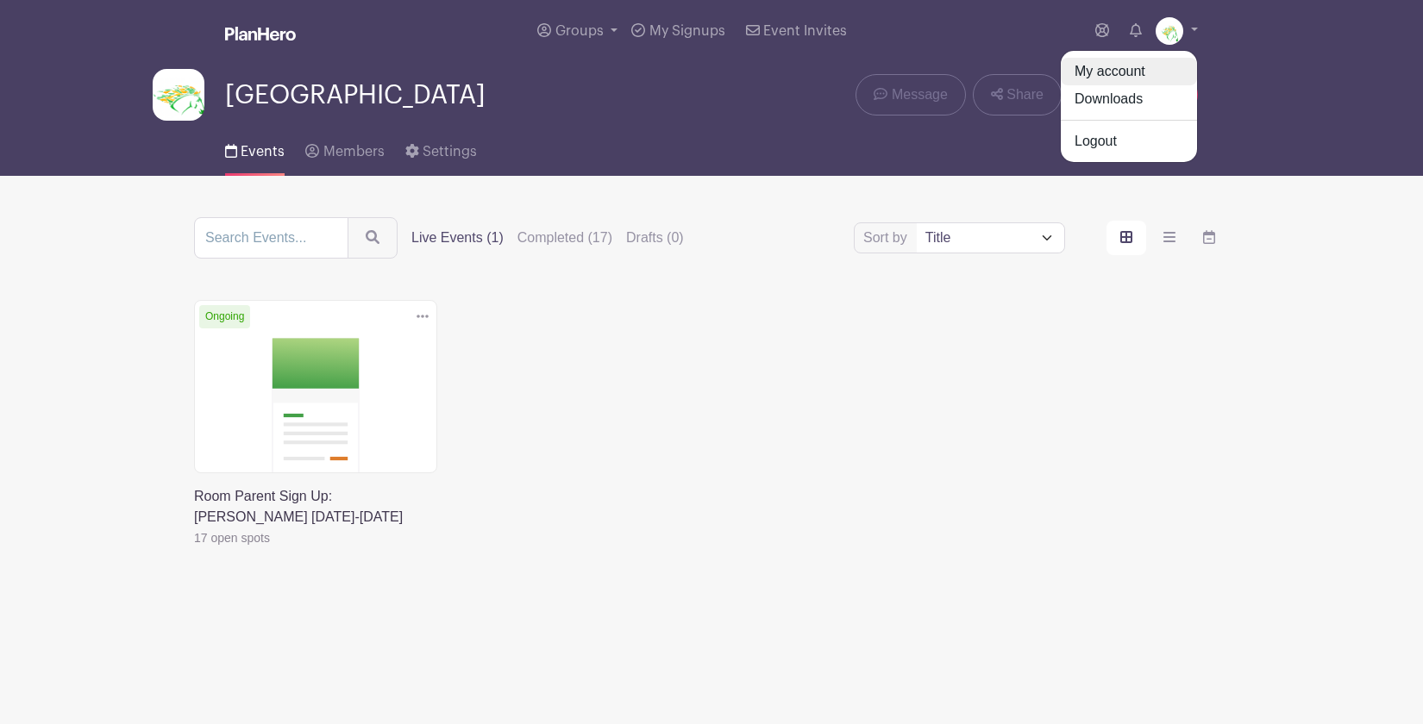
click at [1143, 65] on link "My account" at bounding box center [1129, 72] width 136 height 28
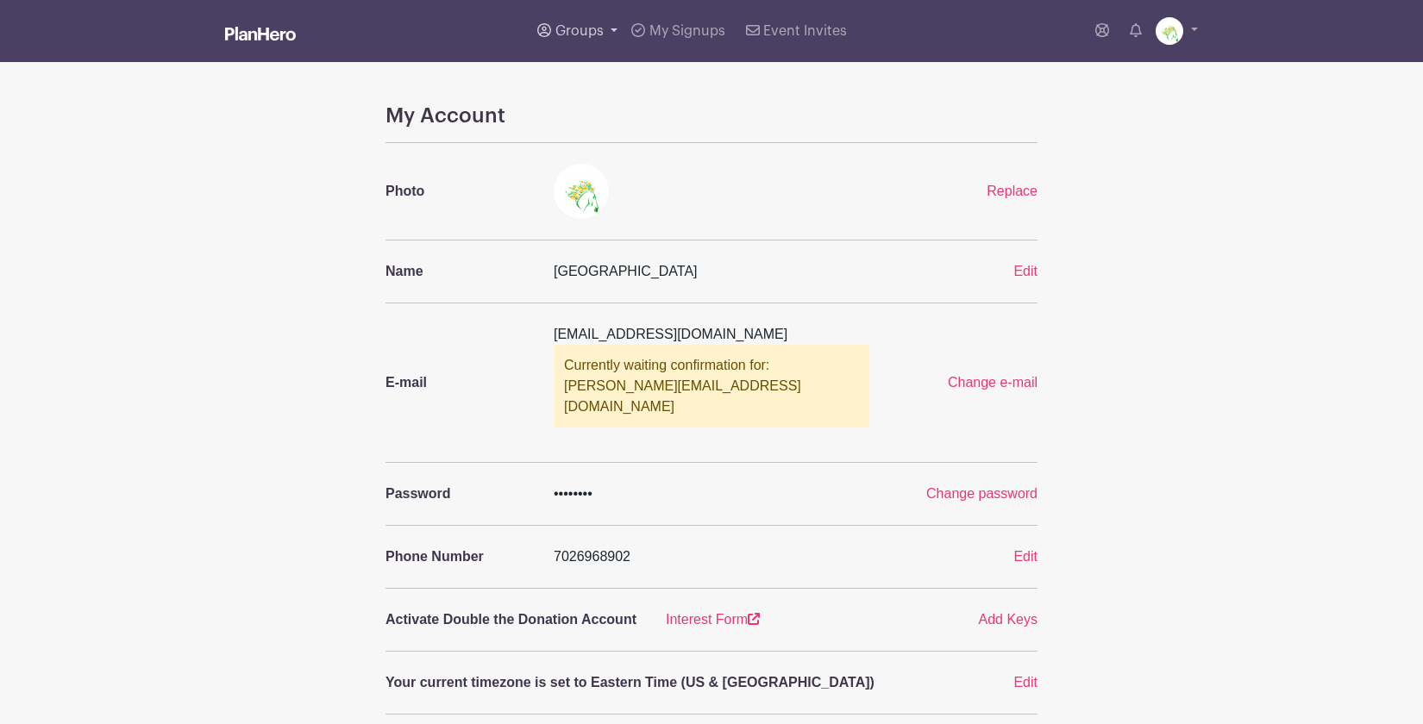
click at [594, 32] on span "Groups" at bounding box center [579, 31] width 48 height 14
click at [612, 128] on span "[GEOGRAPHIC_DATA]" at bounding box center [643, 126] width 141 height 20
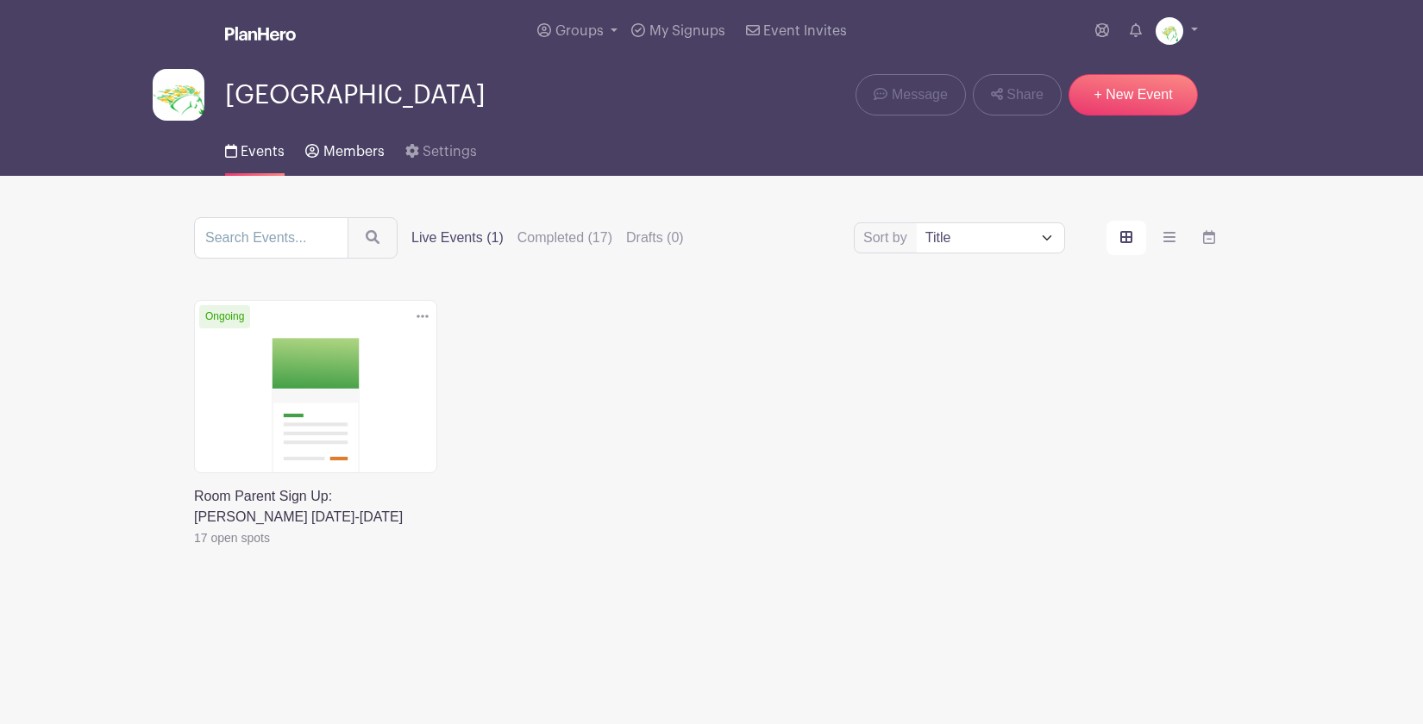
click at [345, 150] on span "Members" at bounding box center [353, 152] width 61 height 14
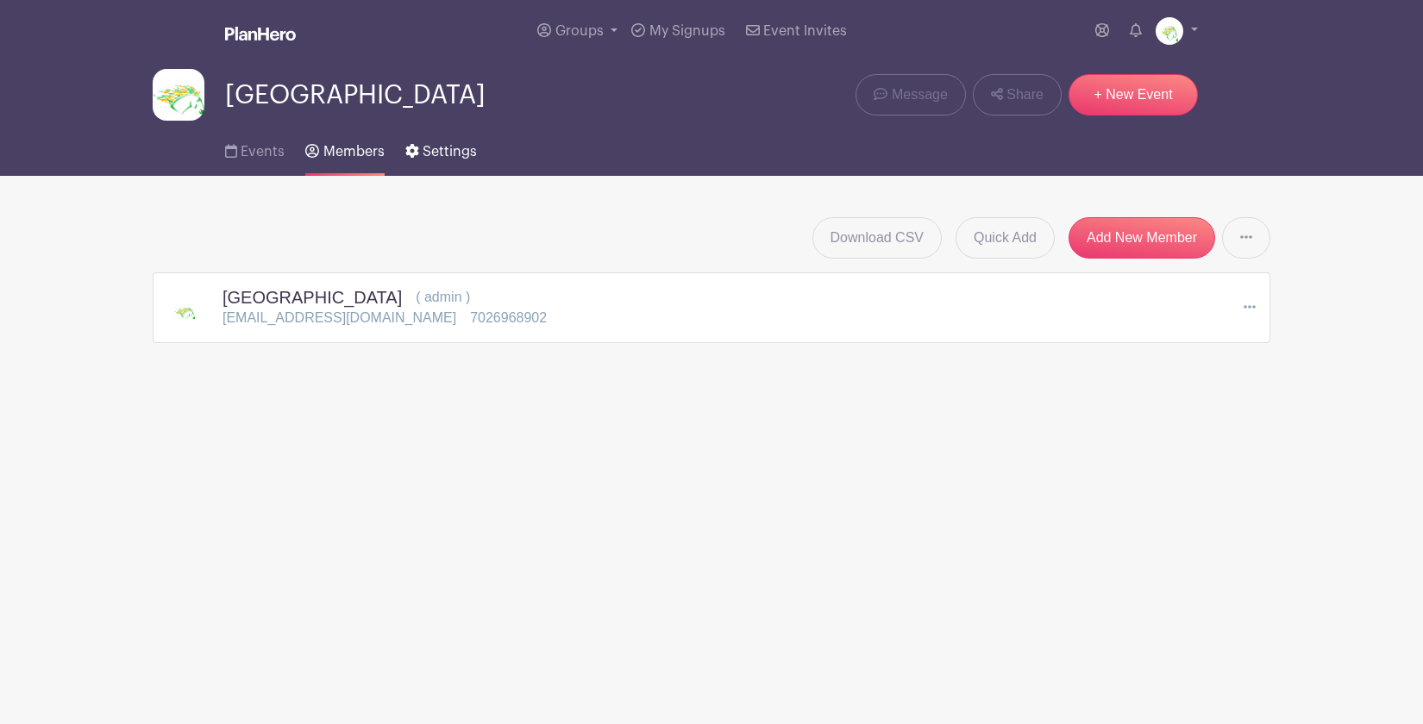
click at [453, 151] on span "Settings" at bounding box center [450, 152] width 54 height 14
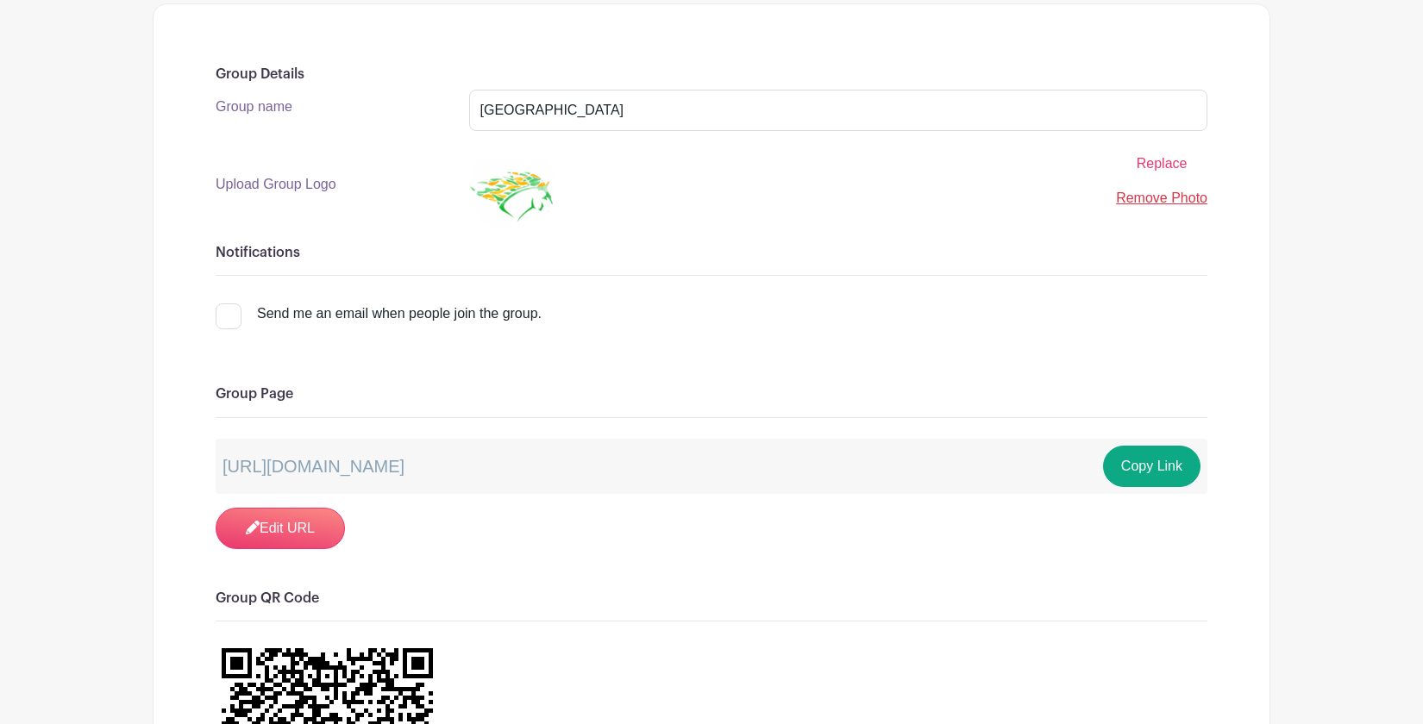
scroll to position [256, 0]
click at [1164, 470] on button "Copy Link" at bounding box center [1151, 465] width 97 height 41
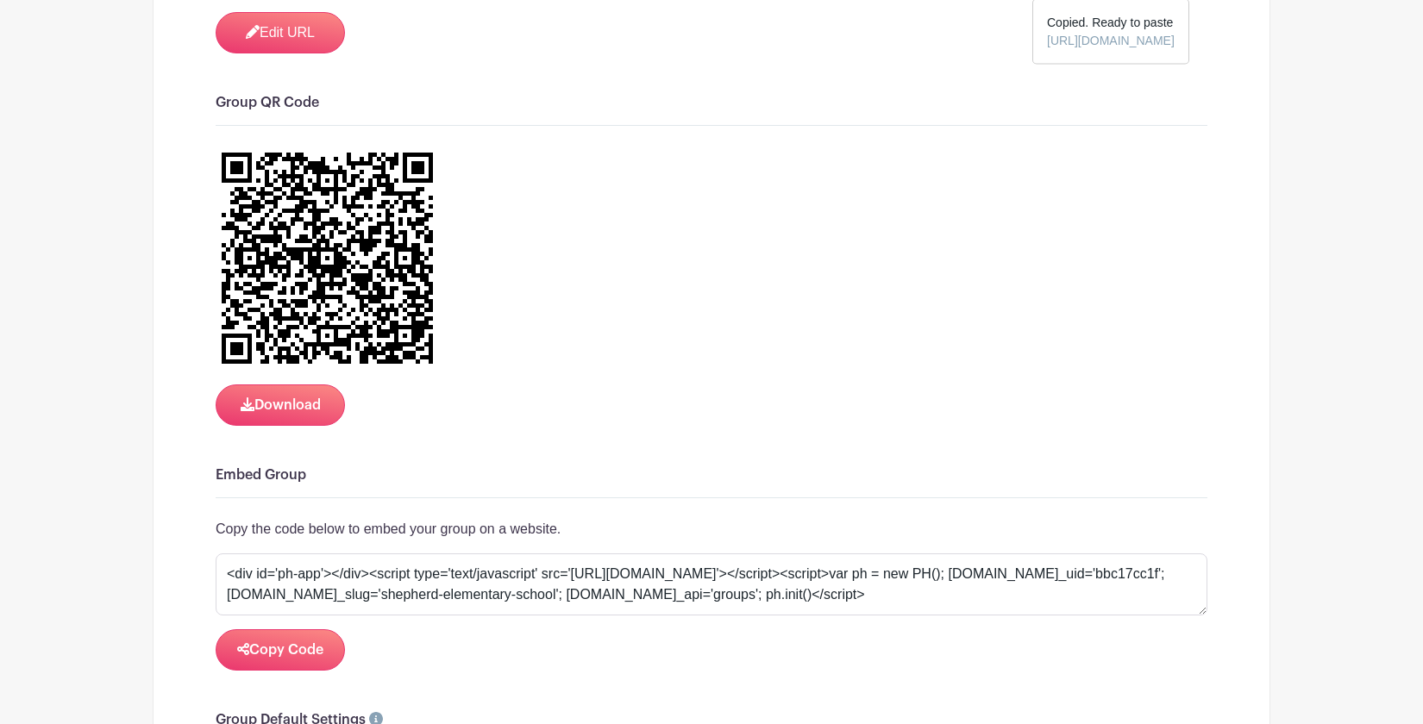
scroll to position [731, 0]
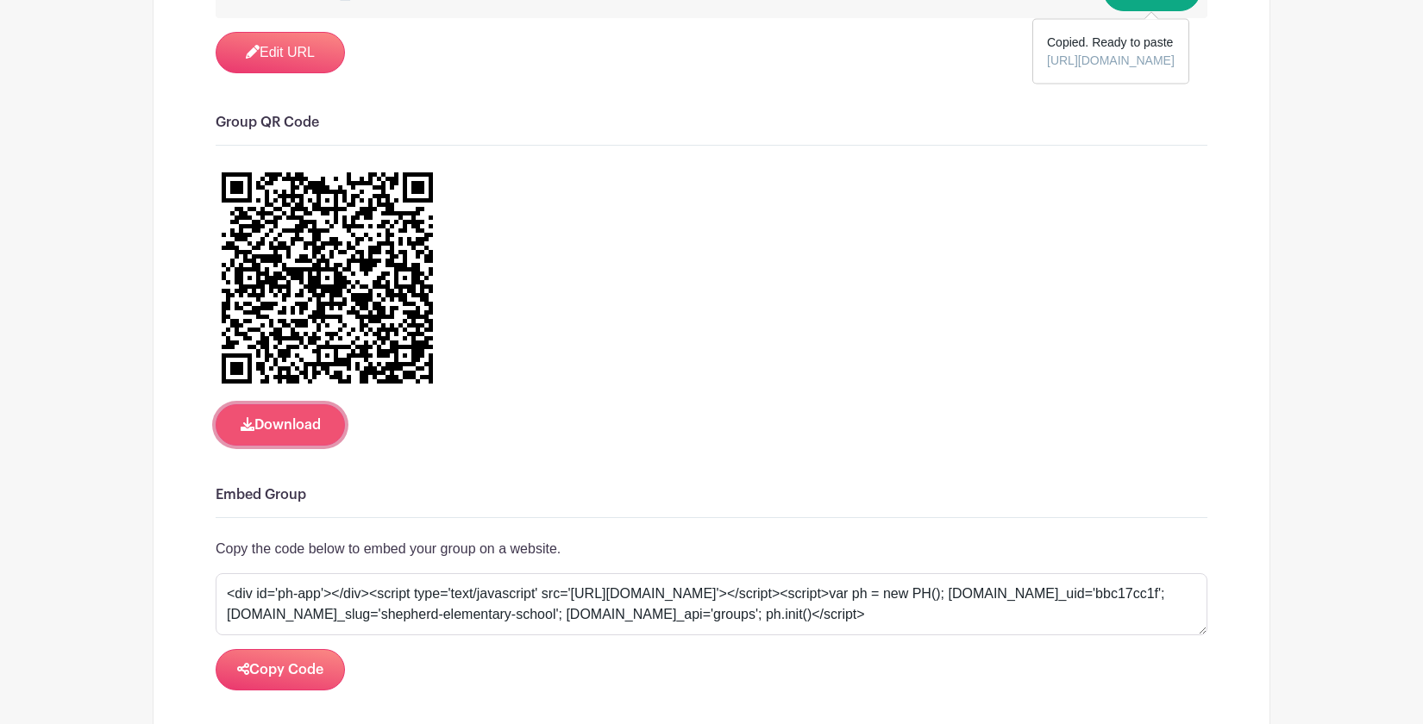
click at [313, 423] on button "Download" at bounding box center [280, 424] width 129 height 41
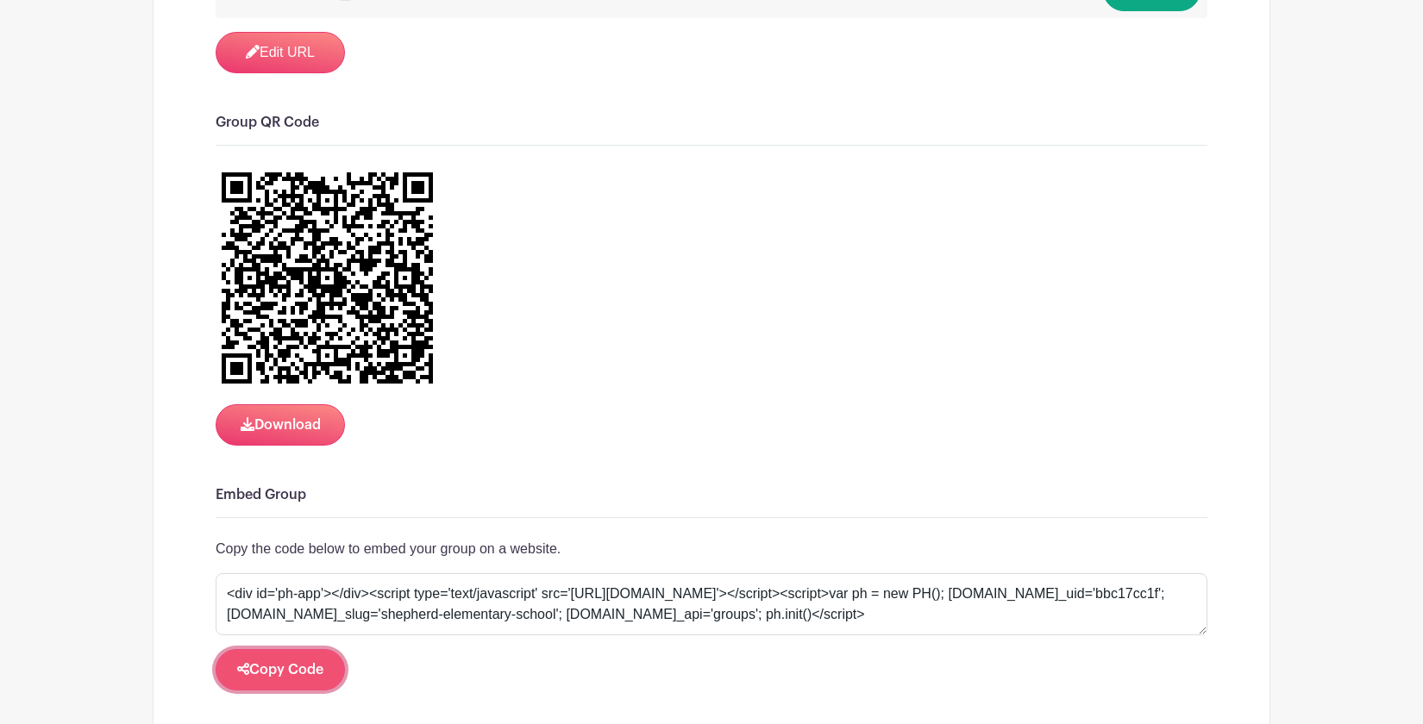
click at [288, 677] on button "Copy Code" at bounding box center [280, 669] width 129 height 41
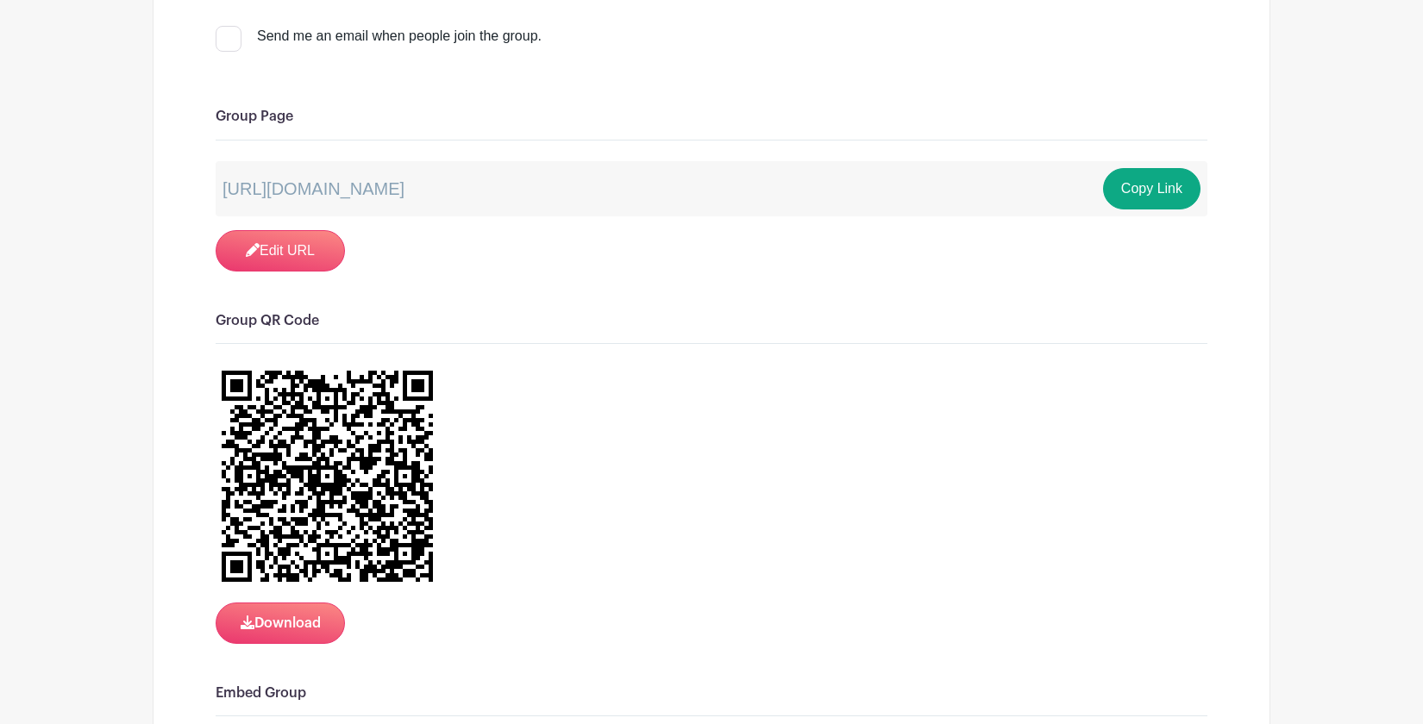
scroll to position [0, 0]
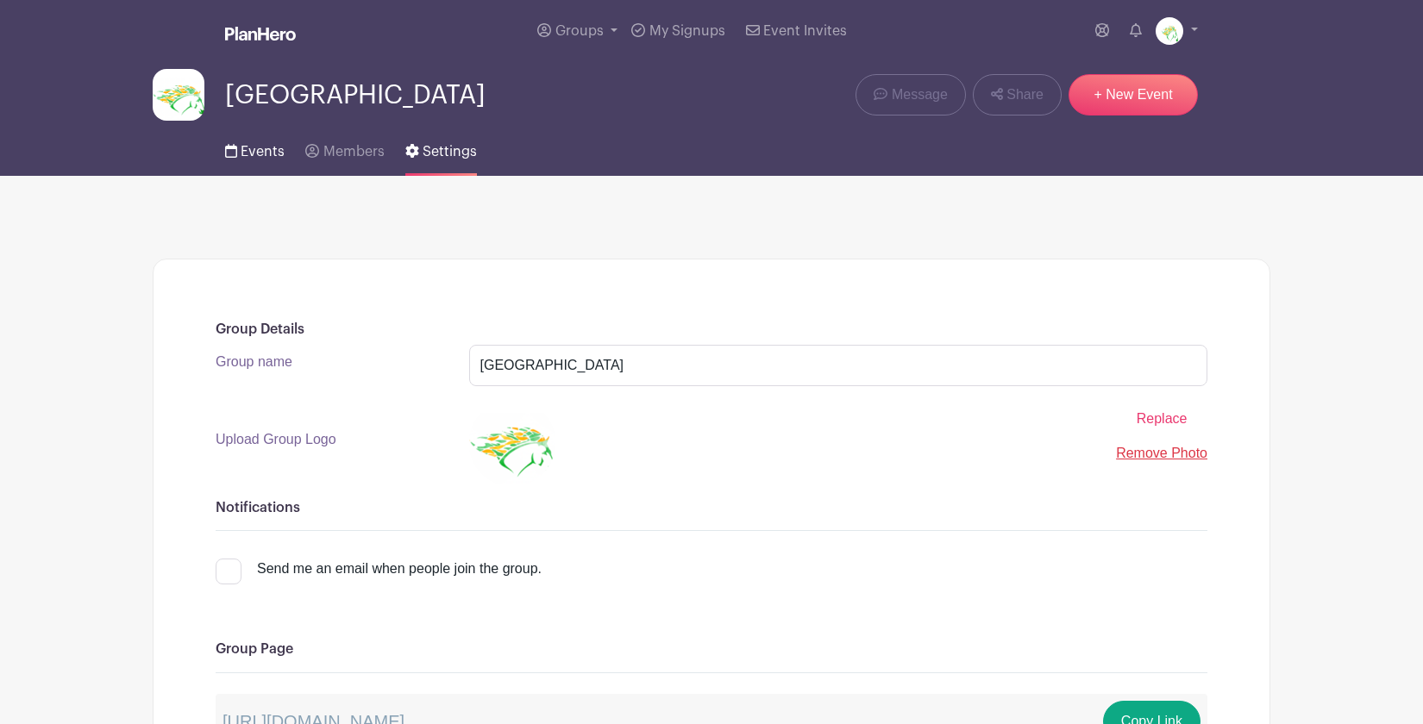
click at [265, 152] on span "Events" at bounding box center [263, 152] width 44 height 14
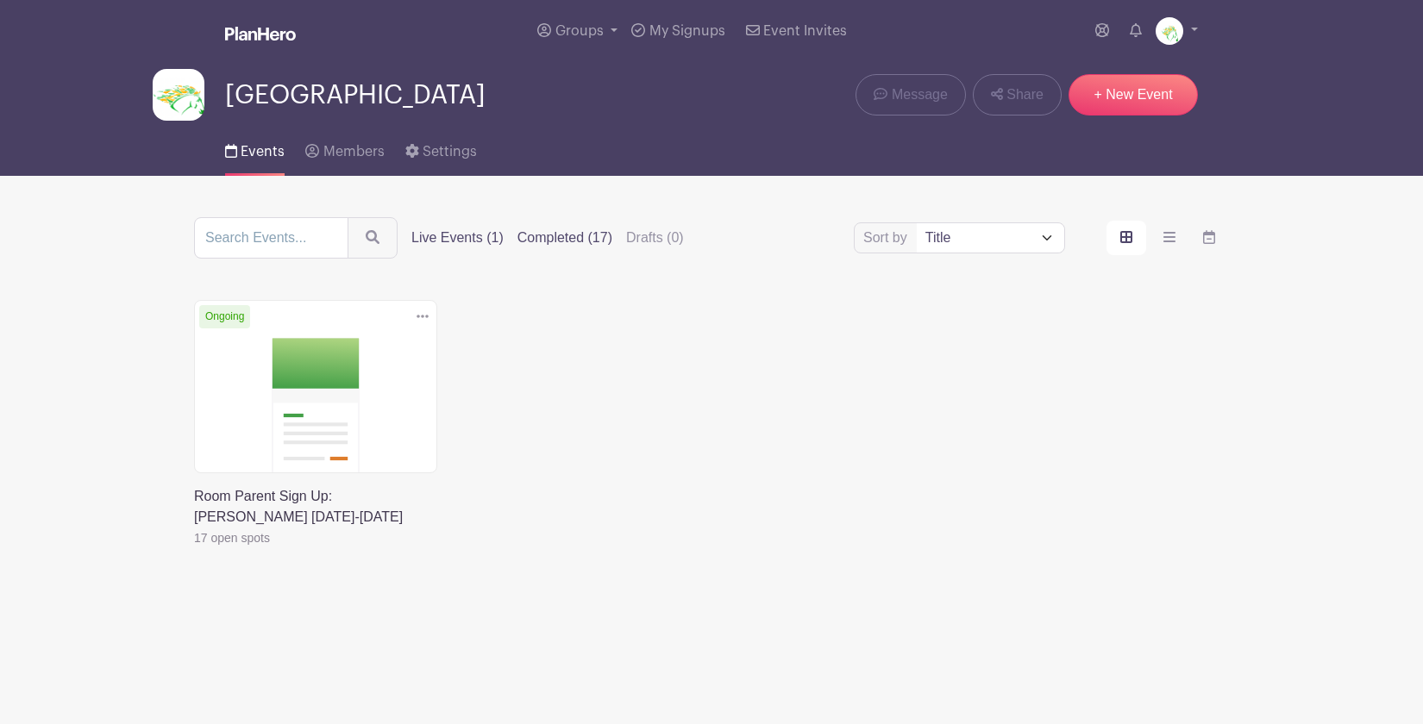
click at [544, 236] on label "Completed (17)" at bounding box center [564, 238] width 95 height 21
click at [0, 0] on input "Completed (17)" at bounding box center [0, 0] width 0 height 0
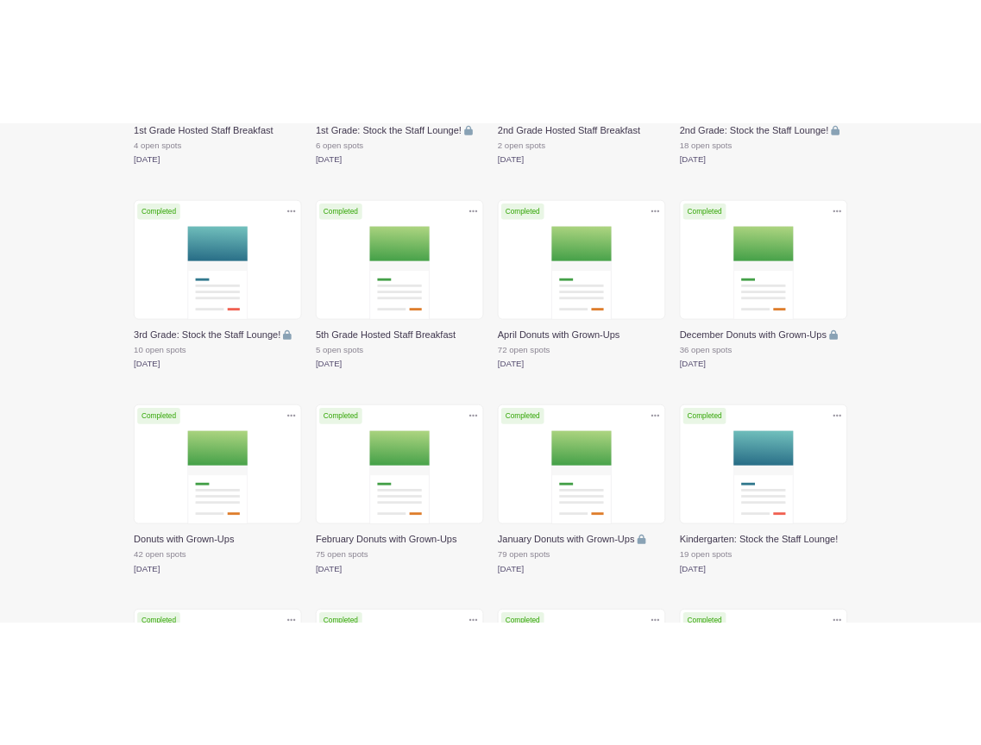
scroll to position [412, 0]
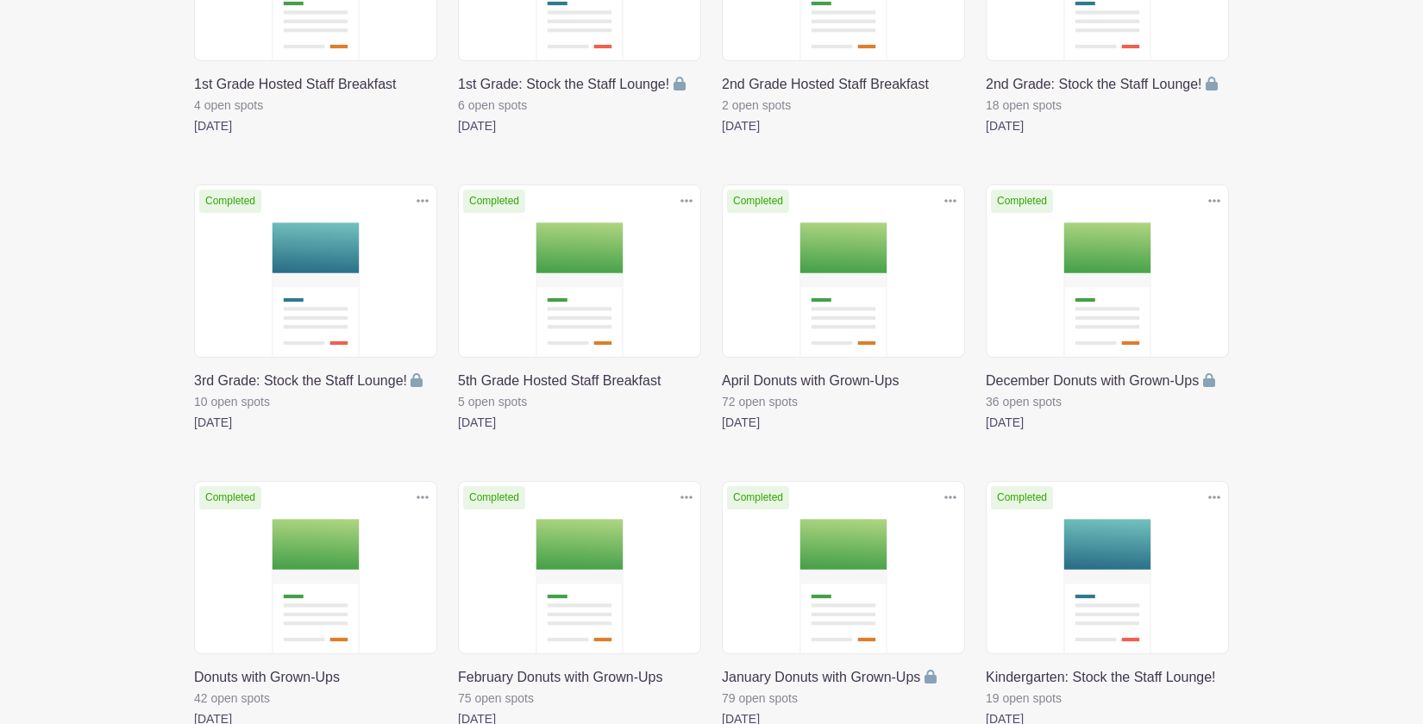
click at [952, 198] on icon at bounding box center [950, 201] width 12 height 14
click at [919, 235] on link "Duplicate" at bounding box center [894, 240] width 136 height 28
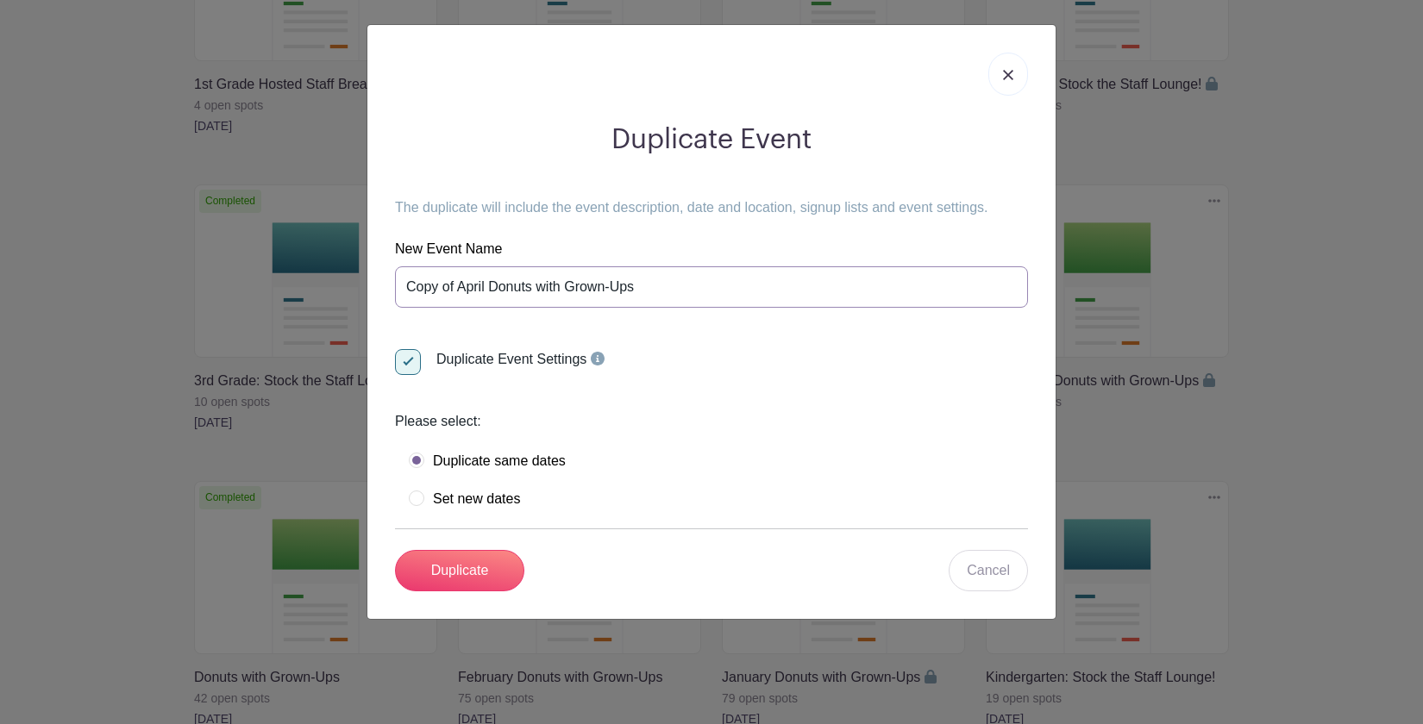
drag, startPoint x: 489, startPoint y: 290, endPoint x: 366, endPoint y: 298, distance: 123.6
click at [366, 298] on div "Duplicate Event The duplicate will include the event description, date and loca…" at bounding box center [711, 362] width 1423 height 724
type input "September 2025 Donuts with Grown-Ups"
click at [419, 462] on label "Duplicate same dates" at bounding box center [487, 461] width 157 height 17
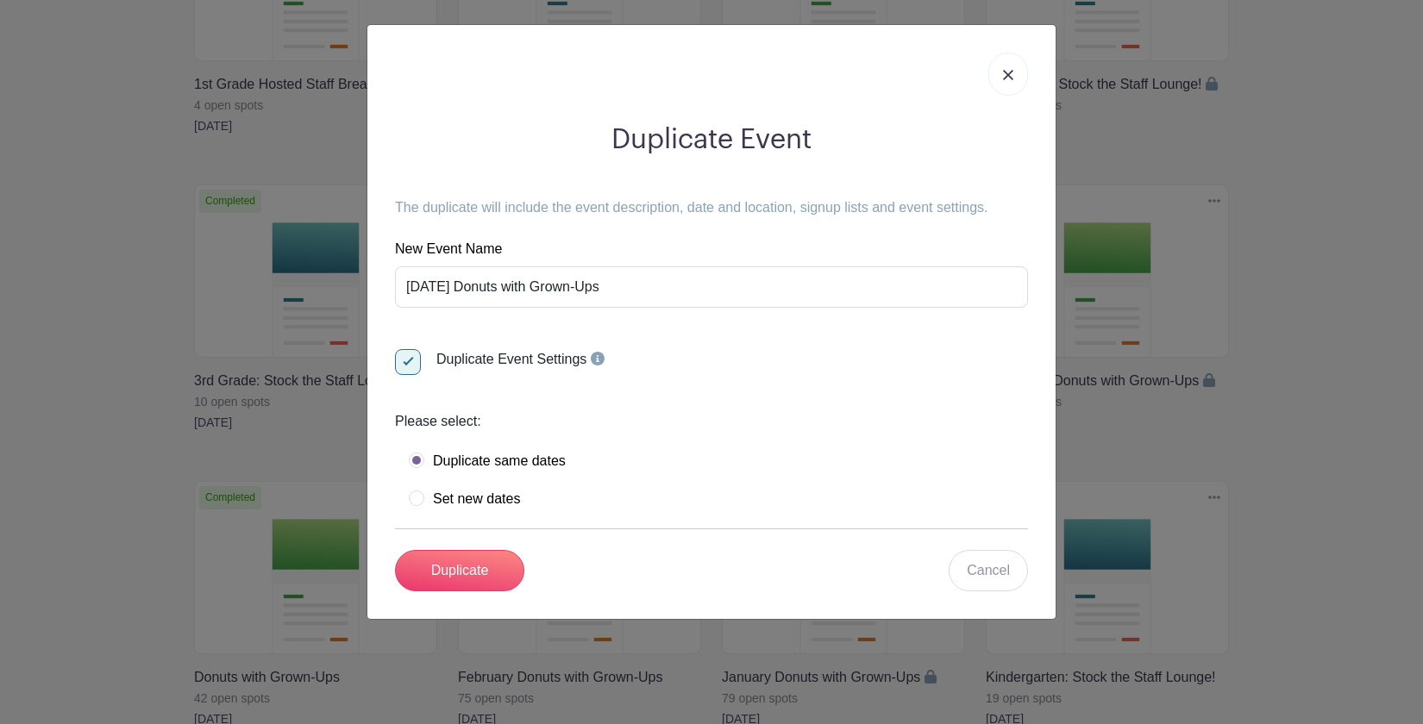
click at [418, 501] on label "Set new dates" at bounding box center [464, 499] width 111 height 17
radio input "true"
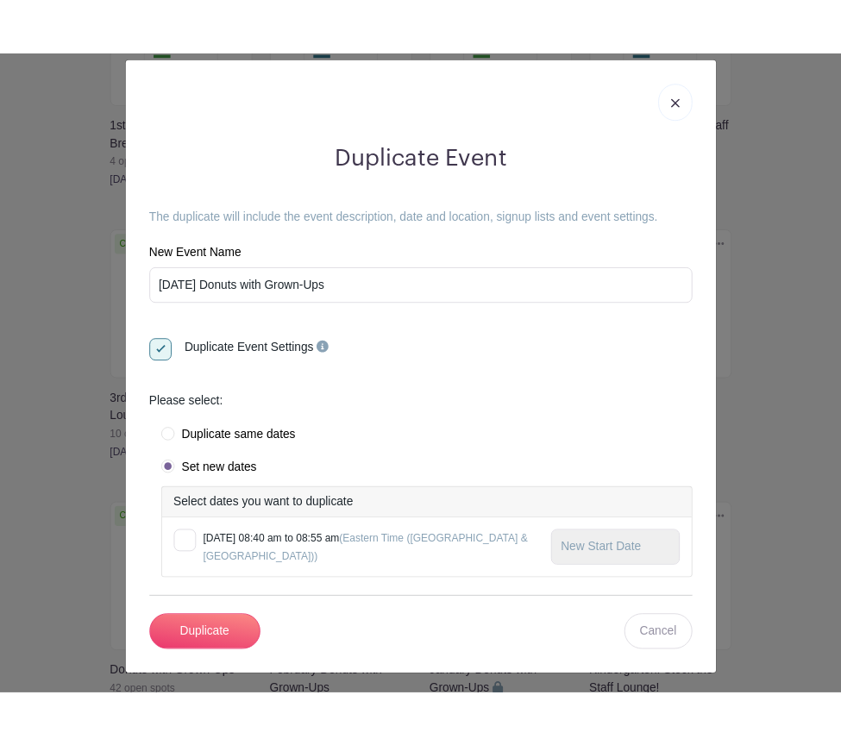
scroll to position [18, 0]
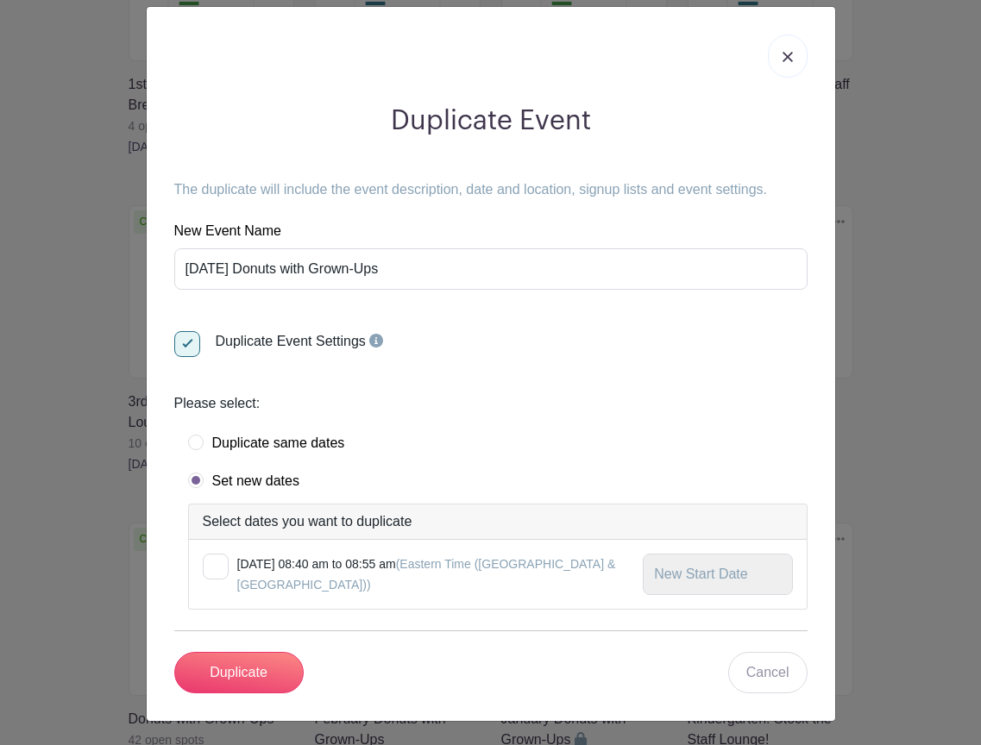
click at [261, 480] on label "Set new dates" at bounding box center [243, 481] width 111 height 17
click at [208, 571] on div at bounding box center [216, 567] width 26 height 26
click at [208, 565] on input "checkbox" at bounding box center [208, 559] width 11 height 11
checkbox input "true"
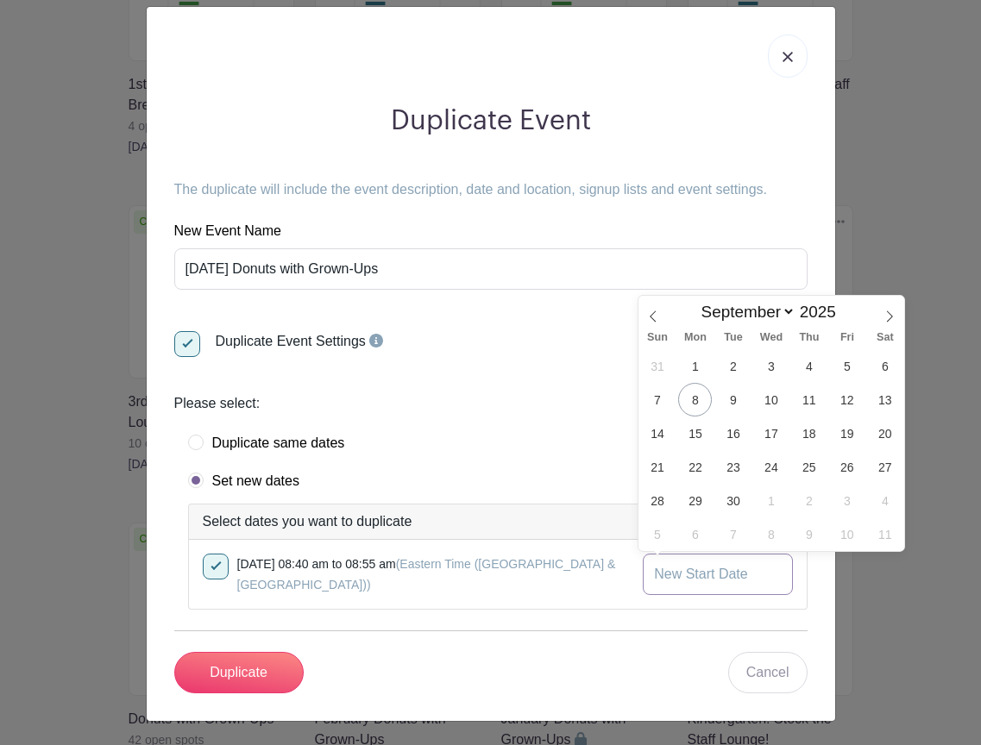
click at [707, 570] on input "text" at bounding box center [716, 574] width 149 height 41
click at [808, 439] on span "18" at bounding box center [809, 434] width 34 height 34
type input "Sep 18 2025"
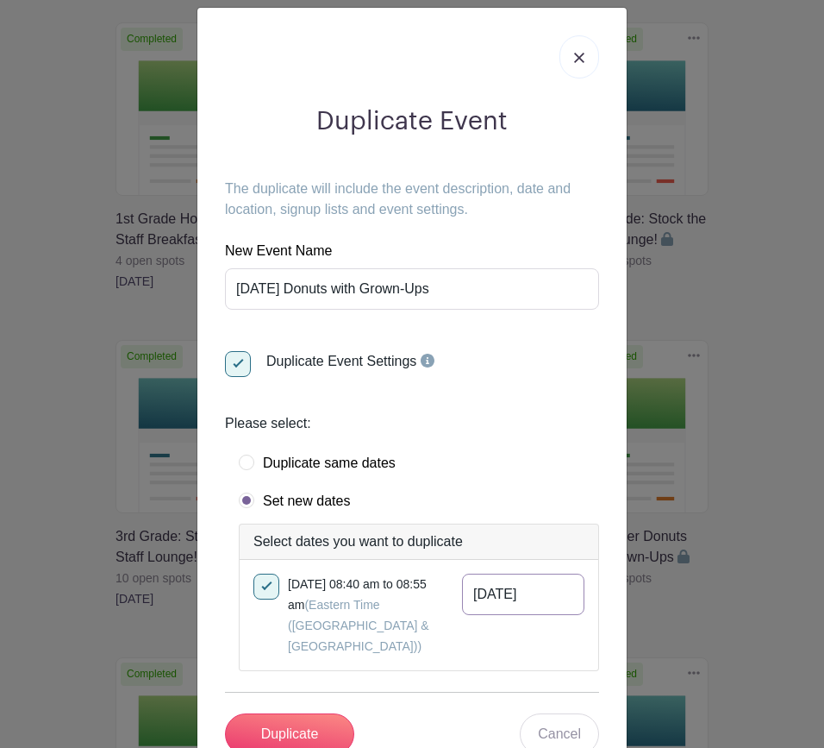
scroll to position [56, 0]
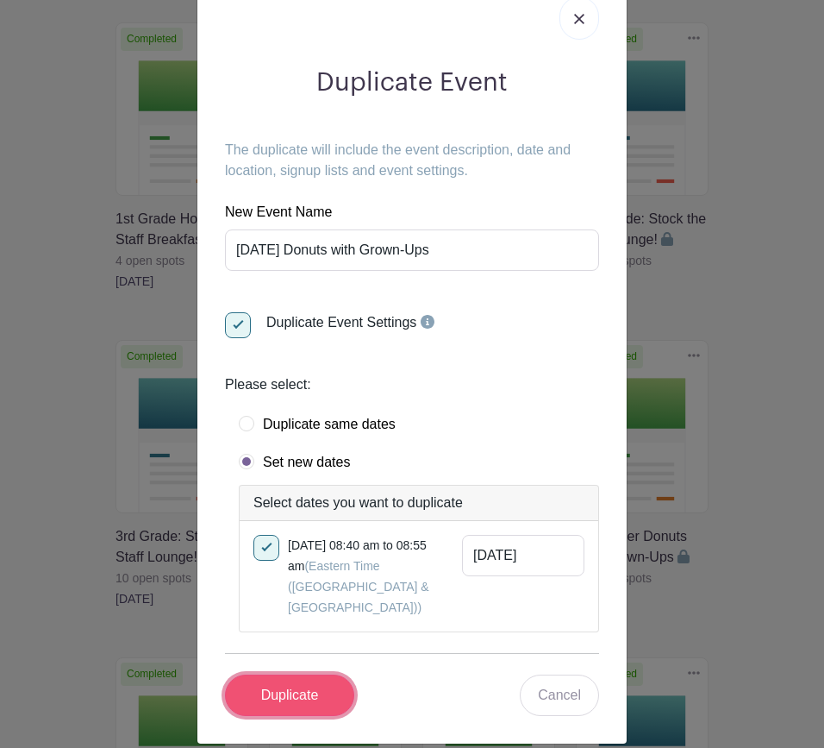
click at [298, 677] on input "Duplicate" at bounding box center [289, 694] width 129 height 41
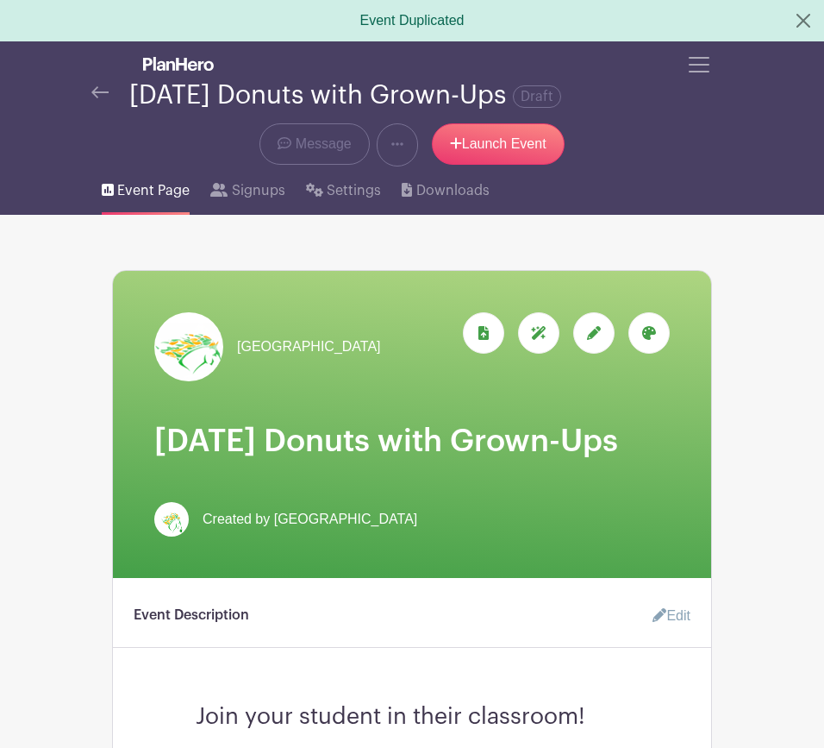
scroll to position [32, 0]
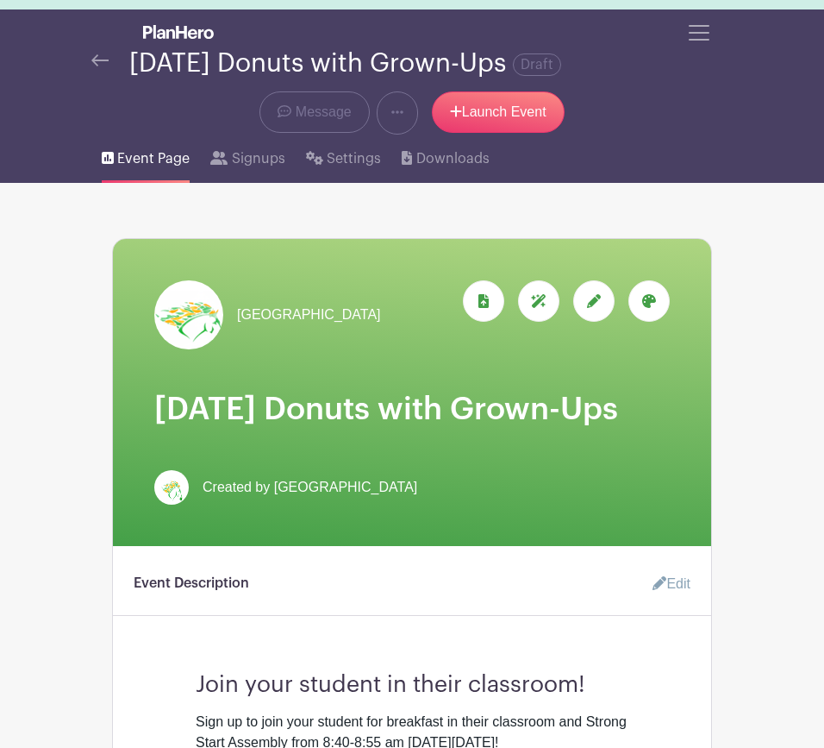
click at [600, 306] on icon at bounding box center [594, 301] width 14 height 14
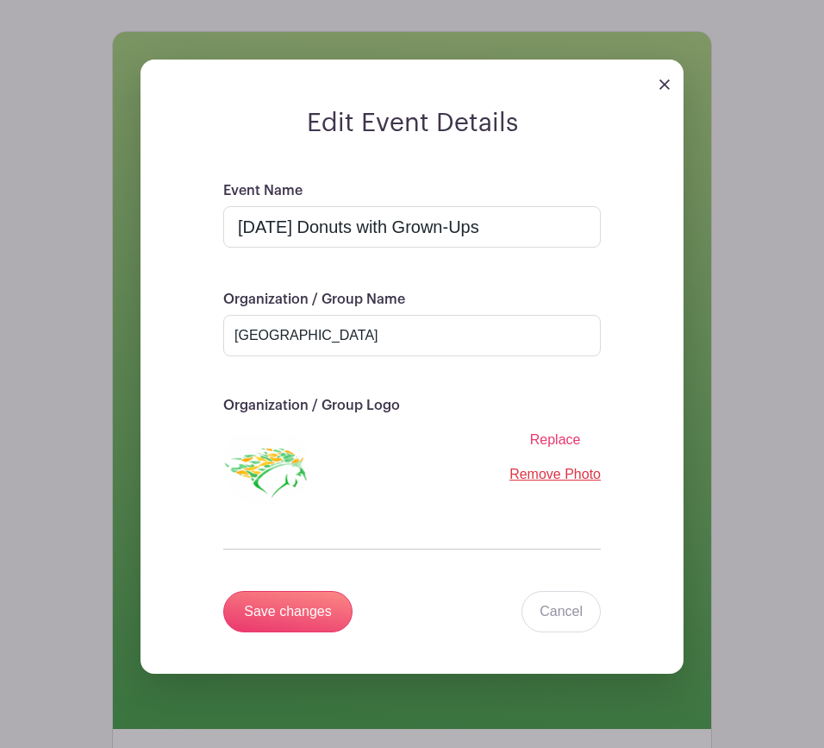
scroll to position [246, 0]
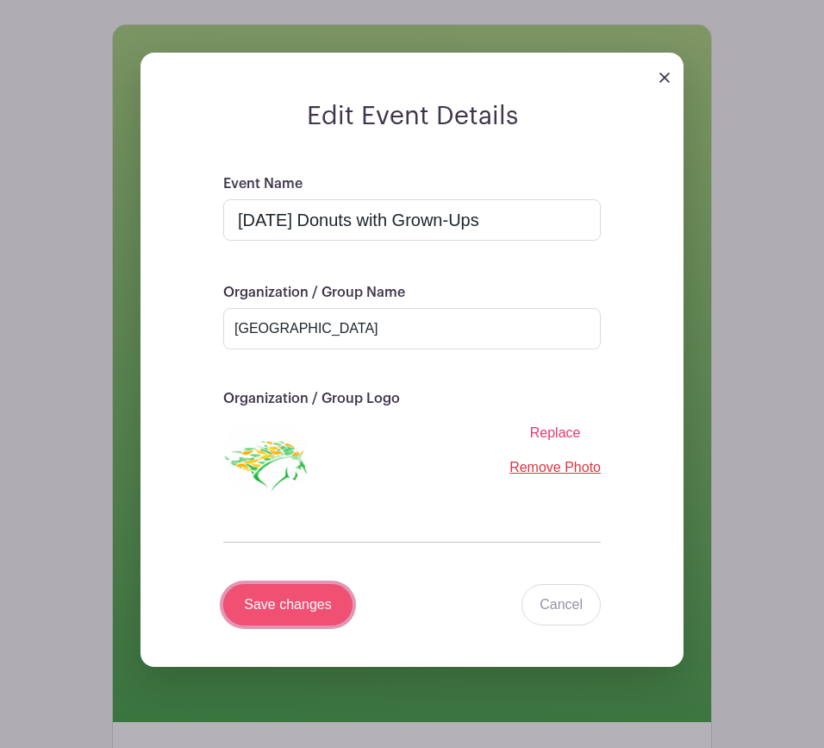
click at [307, 602] on input "Save changes" at bounding box center [287, 604] width 129 height 41
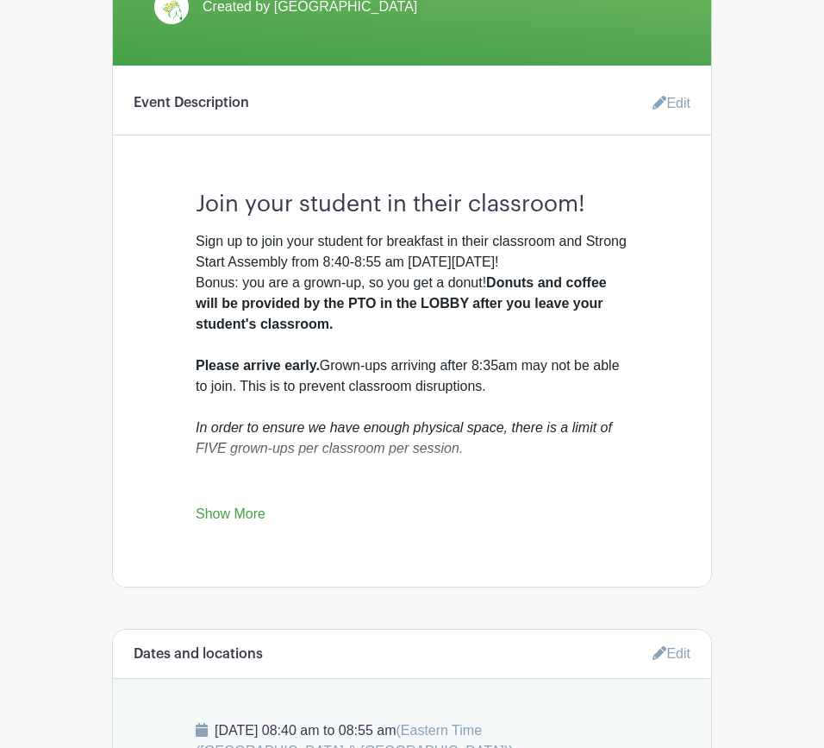
scroll to position [516, 0]
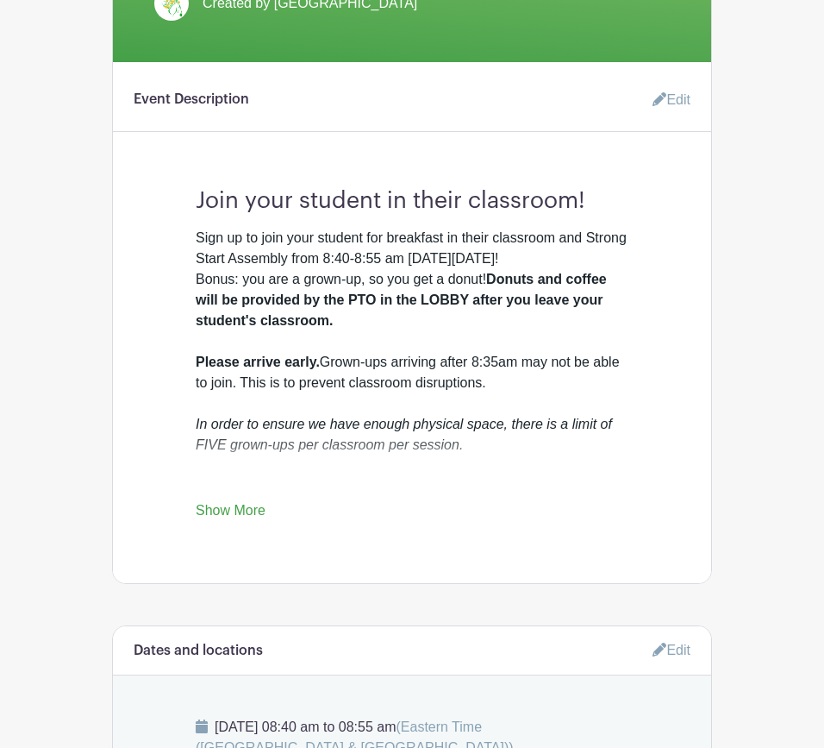
click at [669, 117] on link "Edit" at bounding box center [665, 100] width 52 height 34
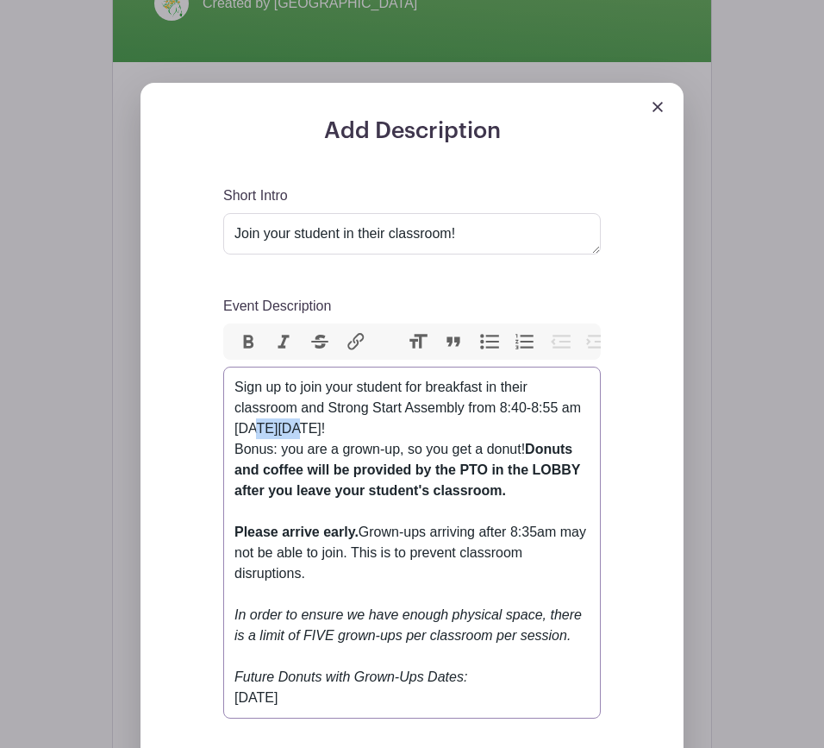
drag, startPoint x: 303, startPoint y: 467, endPoint x: 259, endPoint y: 466, distance: 44.0
click at [259, 466] on div "Sign up to join your student for breakfast in their classroom and Strong Start …" at bounding box center [412, 532] width 355 height 310
drag, startPoint x: 356, startPoint y: 468, endPoint x: 321, endPoint y: 467, distance: 35.4
click at [321, 467] on div "Sign up to join your student for breakfast in their classroom and Strong Start …" at bounding box center [412, 532] width 355 height 310
click at [235, 487] on div "Sign up to join your student for breakfast in their classroom and Strong Start …" at bounding box center [412, 532] width 355 height 310
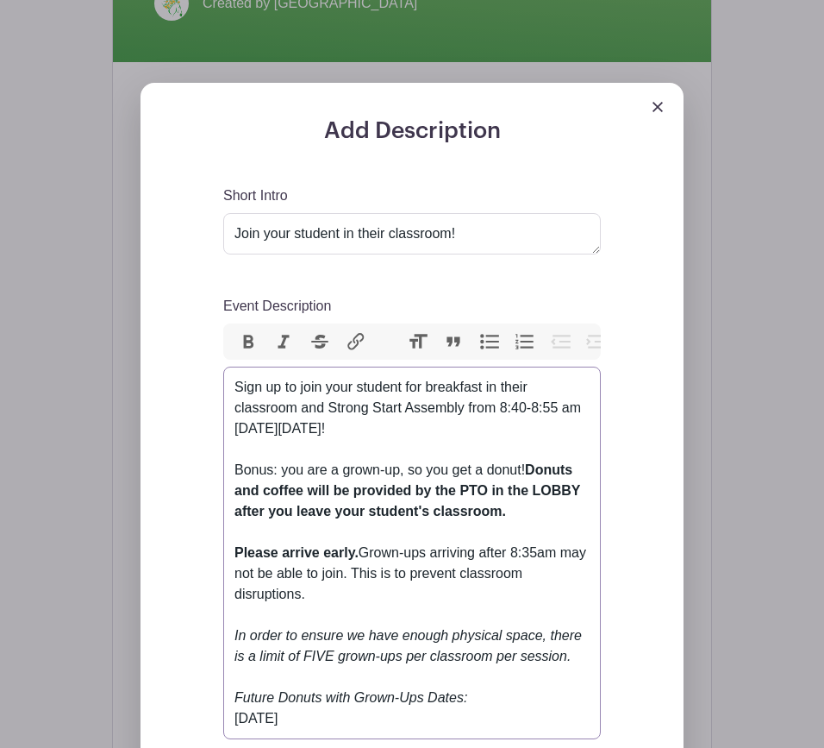
click at [524, 549] on div "Sign up to join your student for breakfast in their classroom and Strong Start …" at bounding box center [412, 542] width 355 height 331
click at [365, 592] on div "Sign up to join your student for breakfast in their classroom and Strong Start …" at bounding box center [412, 542] width 355 height 331
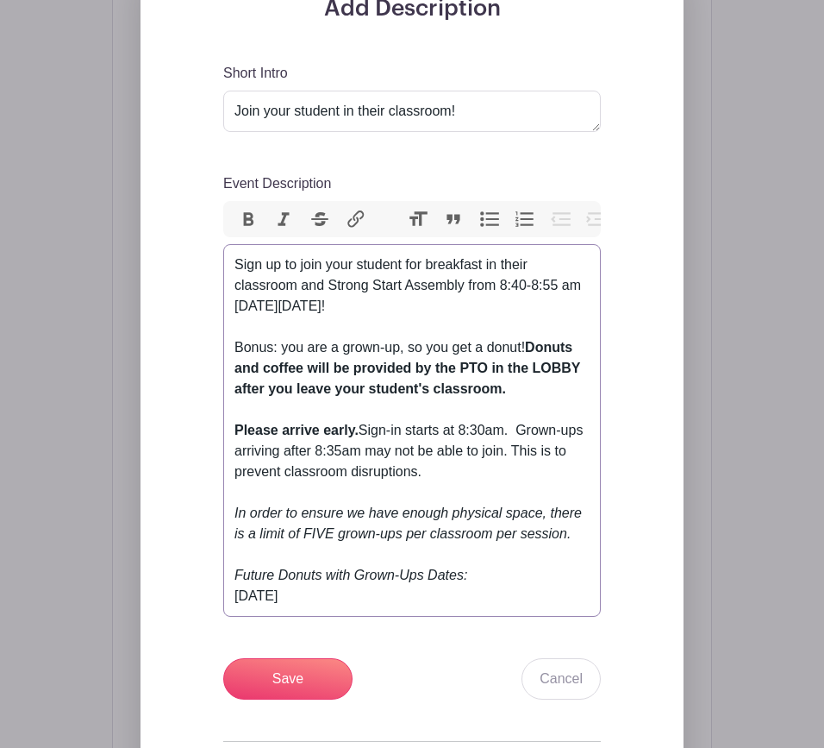
scroll to position [662, 0]
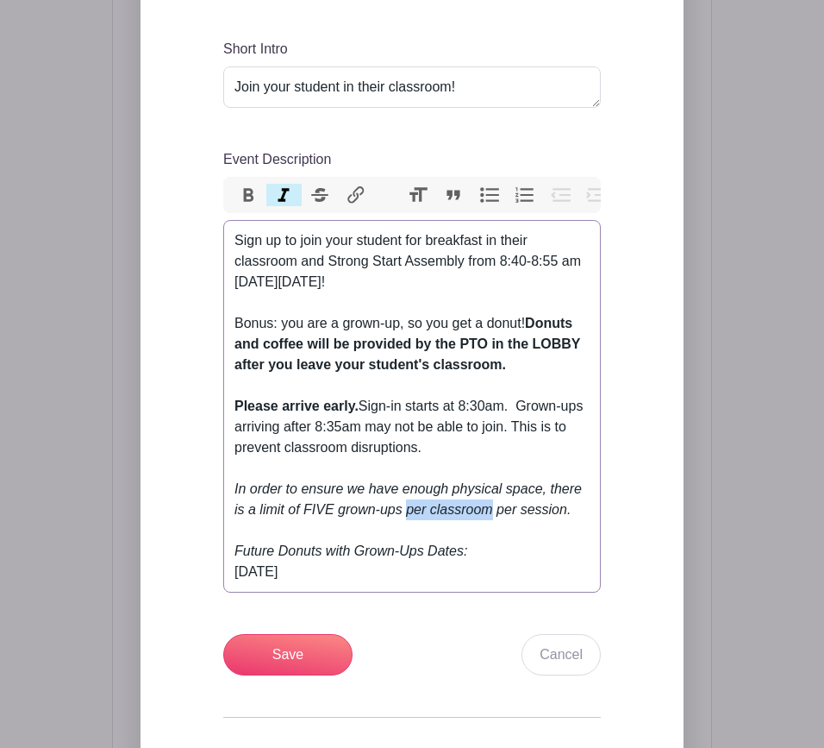
drag, startPoint x: 493, startPoint y: 546, endPoint x: 405, endPoint y: 555, distance: 88.4
click at [405, 555] on em "In order to ensure we have enough physical space, there is a limit of FIVE grow…" at bounding box center [409, 519] width 348 height 77
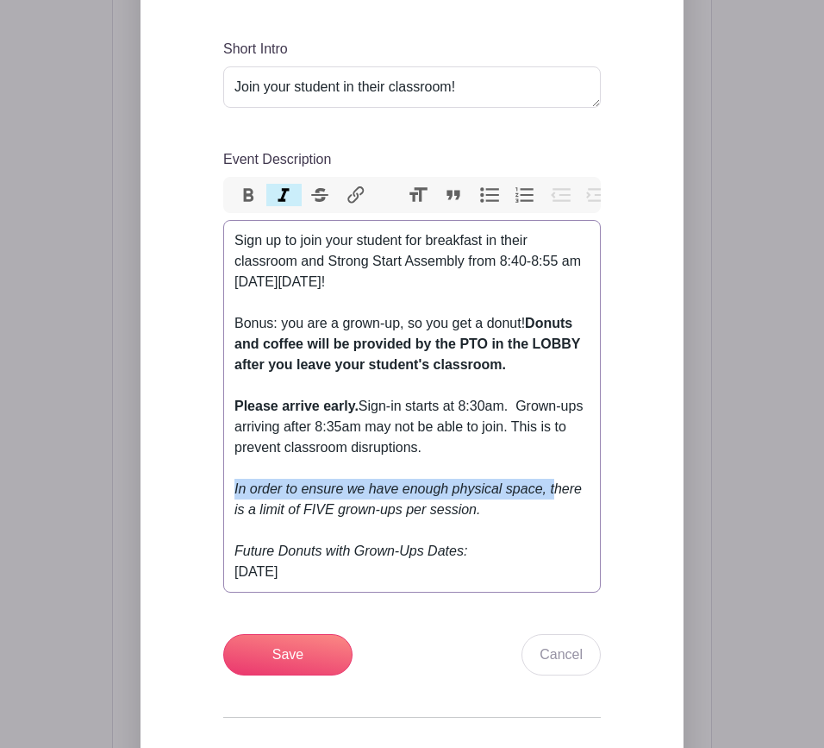
drag, startPoint x: 552, startPoint y: 530, endPoint x: 232, endPoint y: 527, distance: 320.0
click at [232, 527] on trix-editor "Sign up to join your student for breakfast in their classroom and Strong Start …" at bounding box center [412, 406] width 378 height 373
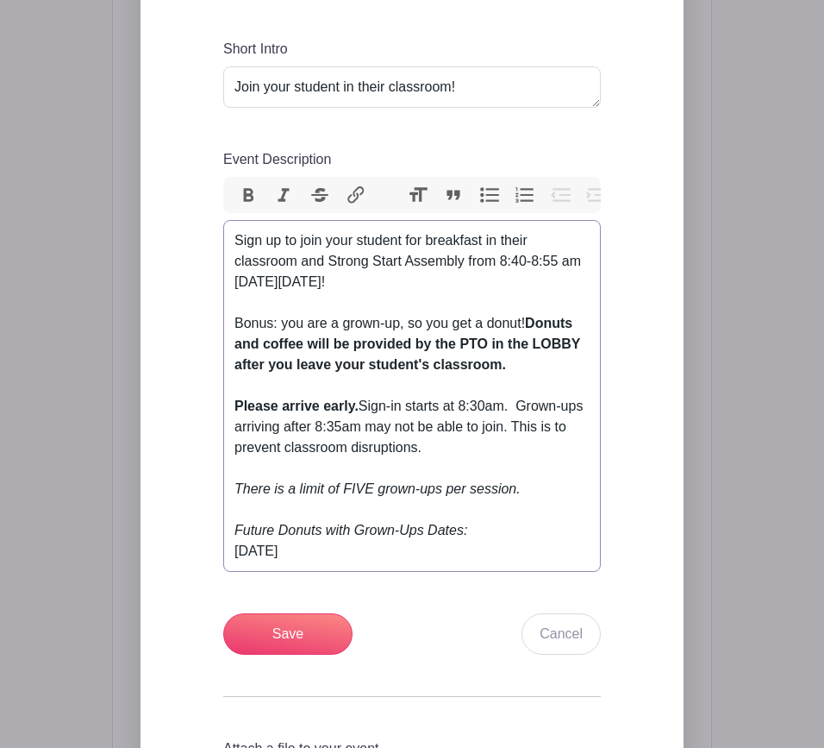
drag, startPoint x: 327, startPoint y: 592, endPoint x: 221, endPoint y: 592, distance: 106.1
click at [221, 592] on div "Add Description Short Intro Join your student in their classroom! Event Descrip…" at bounding box center [412, 411] width 461 height 881
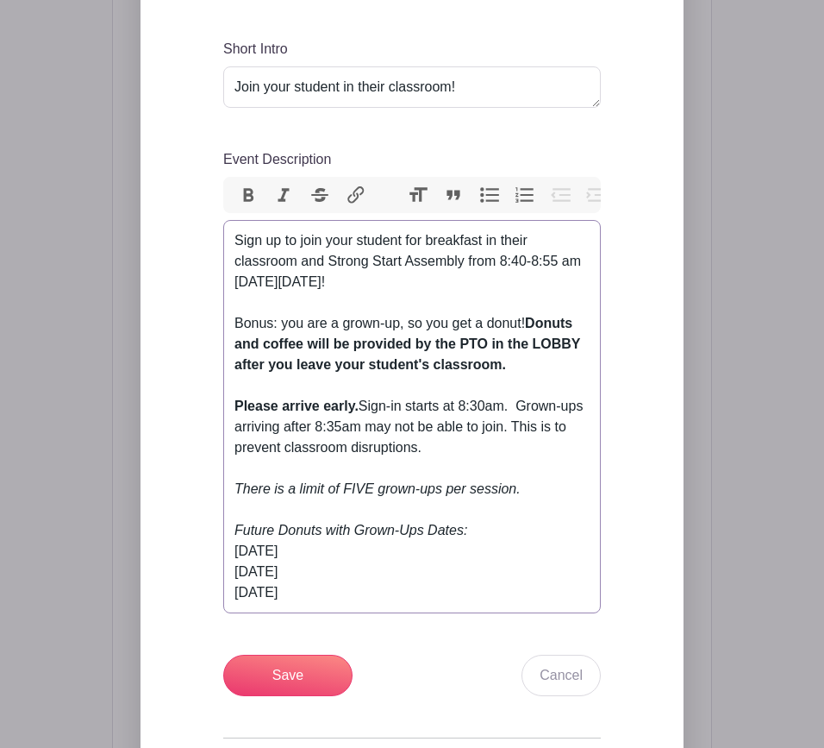
type trix-editor "<div>Sign up to join your student for breakfast in their classroom and Strong S…"
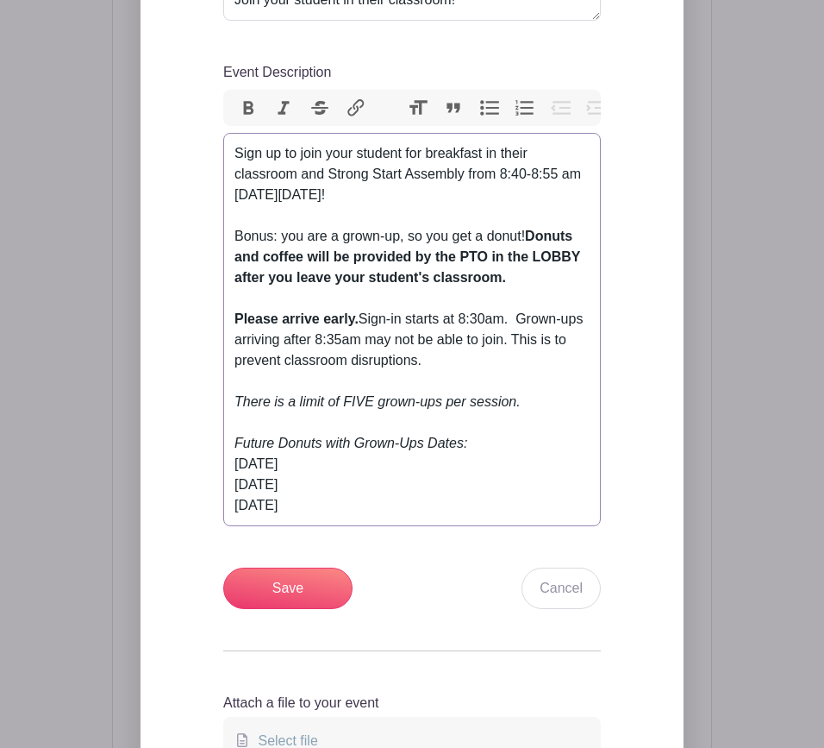
scroll to position [757, 0]
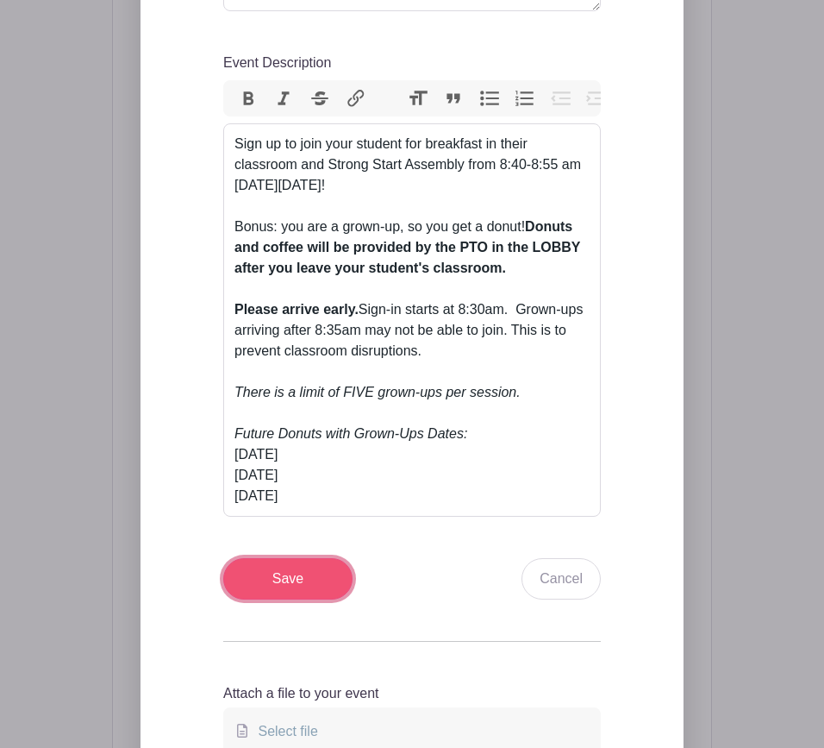
click at [317, 599] on input "Save" at bounding box center [287, 578] width 129 height 41
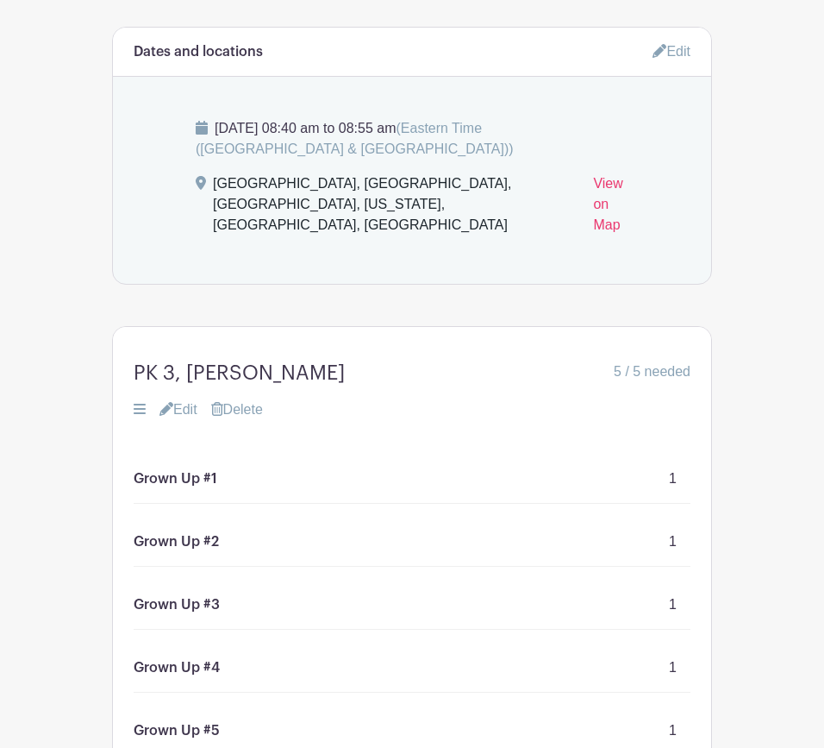
scroll to position [1257, 0]
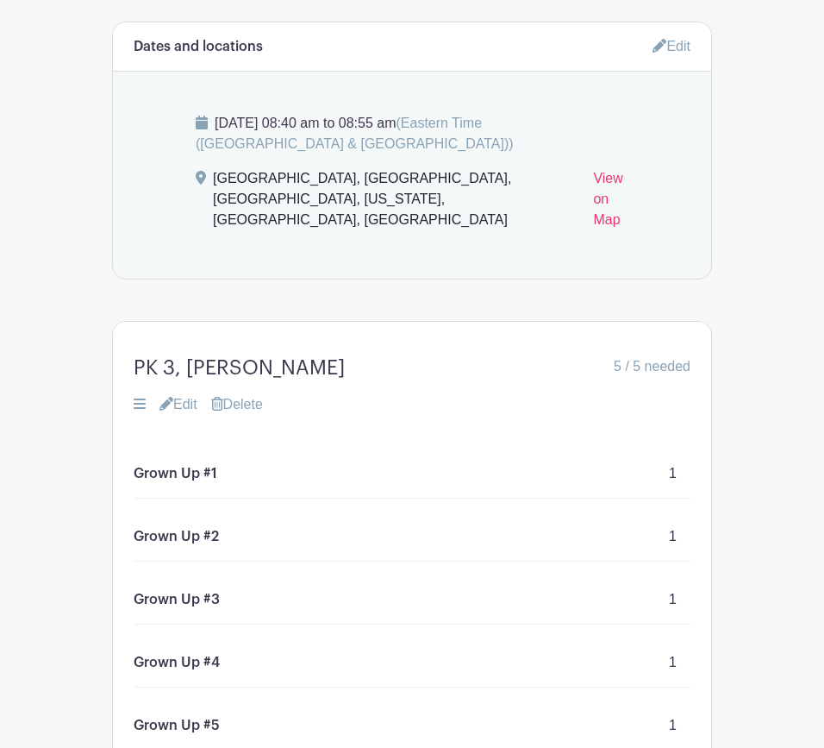
click at [259, 415] on link "Delete" at bounding box center [237, 404] width 52 height 21
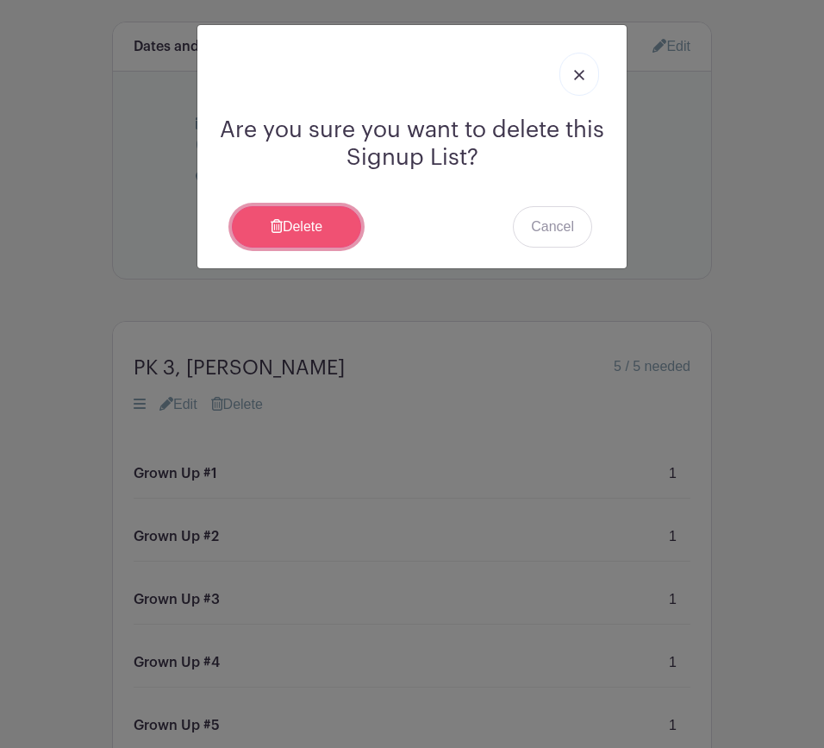
click at [306, 231] on link "Delete" at bounding box center [296, 226] width 129 height 41
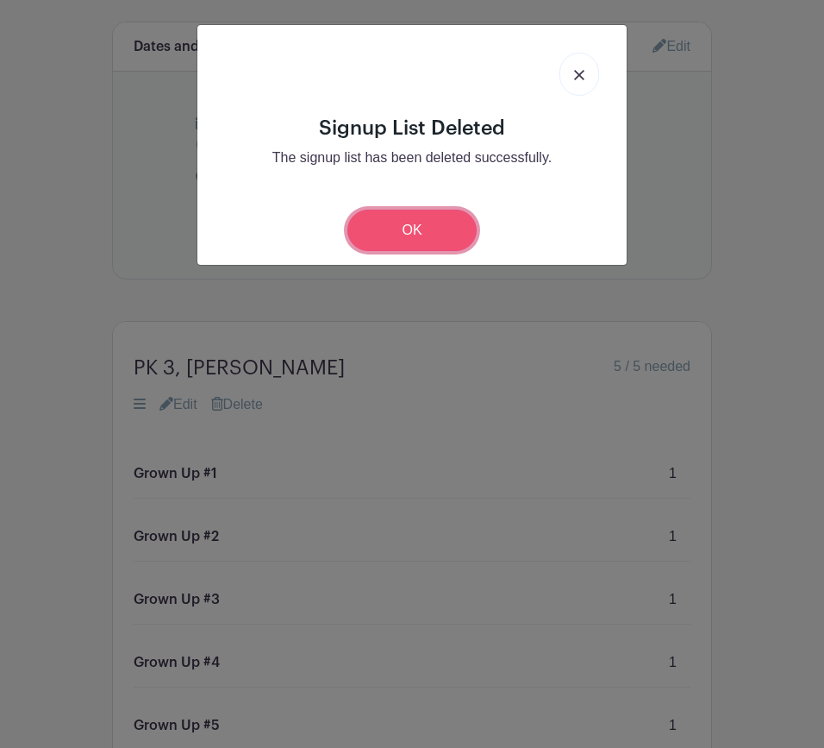
click at [404, 241] on link "OK" at bounding box center [412, 230] width 129 height 41
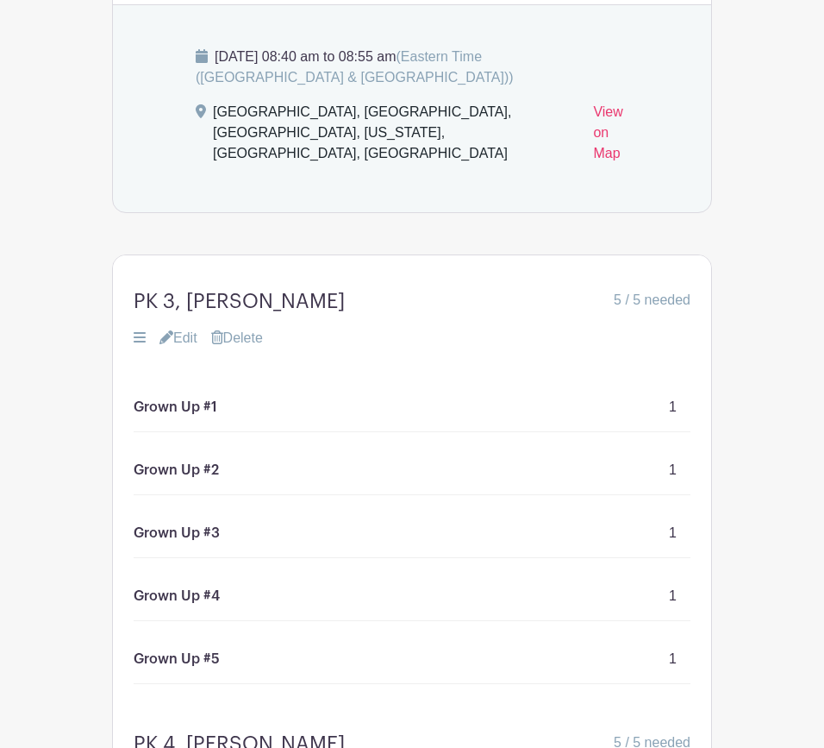
scroll to position [1192, 0]
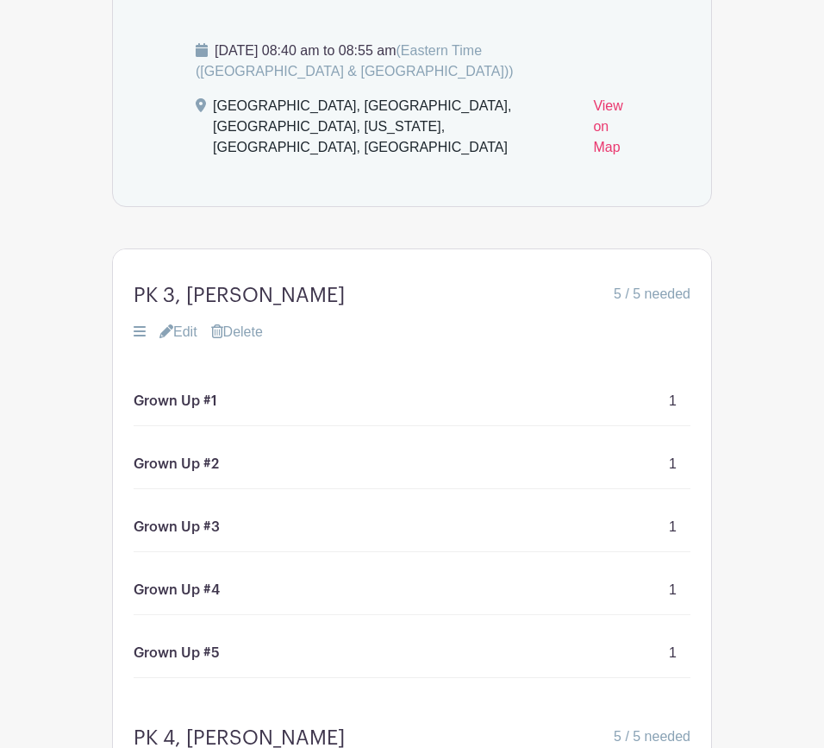
click at [261, 342] on link "Delete" at bounding box center [237, 332] width 52 height 21
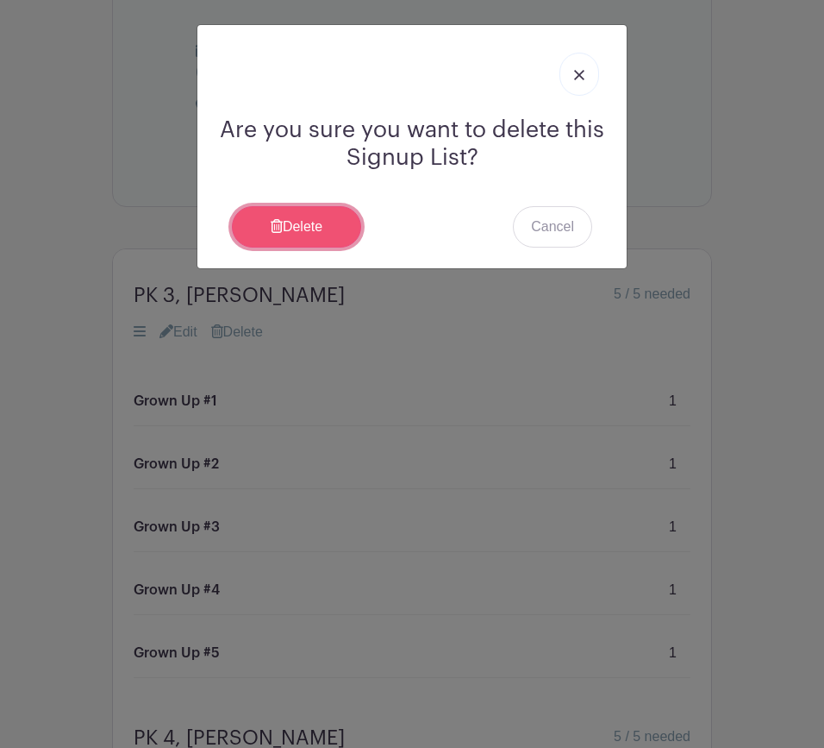
click at [310, 233] on link "Delete" at bounding box center [296, 226] width 129 height 41
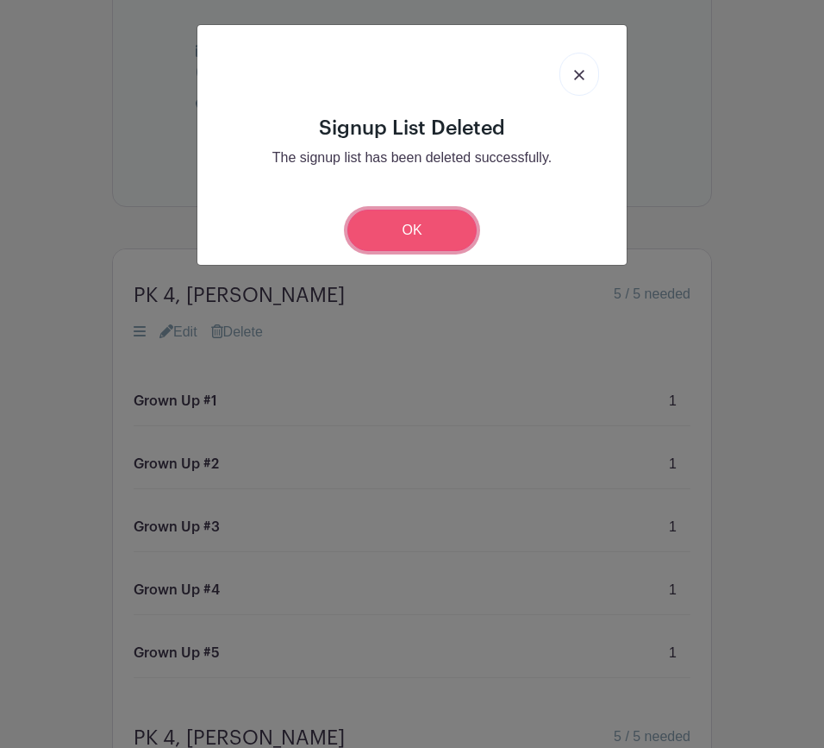
click at [377, 226] on link "OK" at bounding box center [412, 230] width 129 height 41
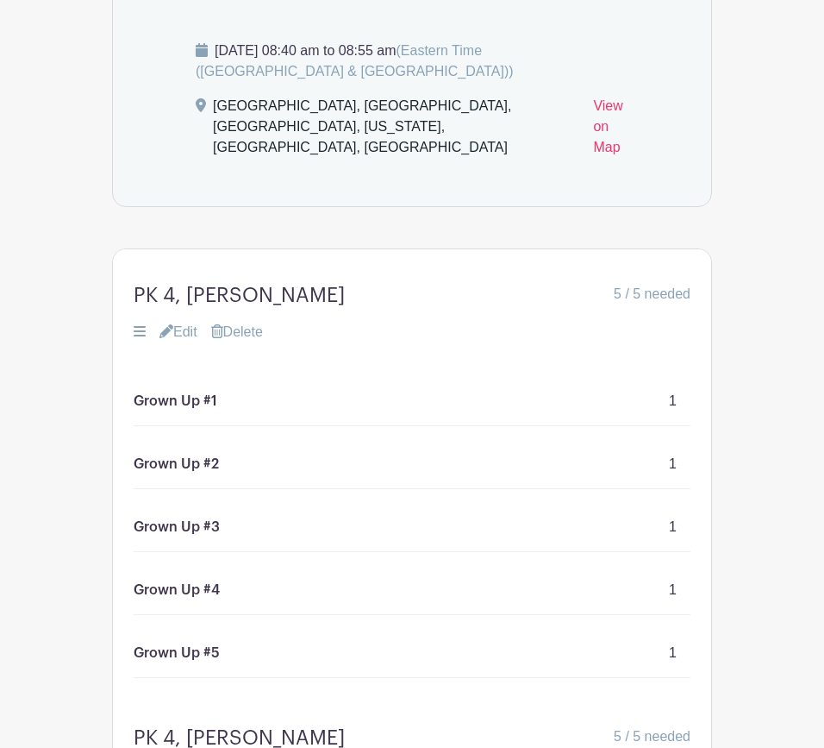
click at [245, 342] on link "Delete" at bounding box center [237, 332] width 52 height 21
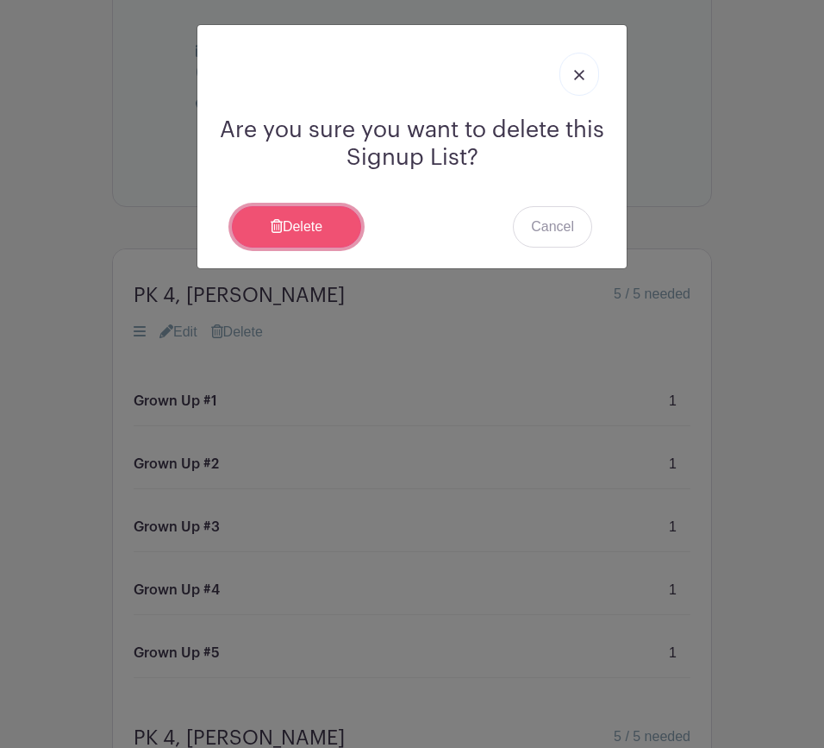
click at [312, 221] on link "Delete" at bounding box center [296, 226] width 129 height 41
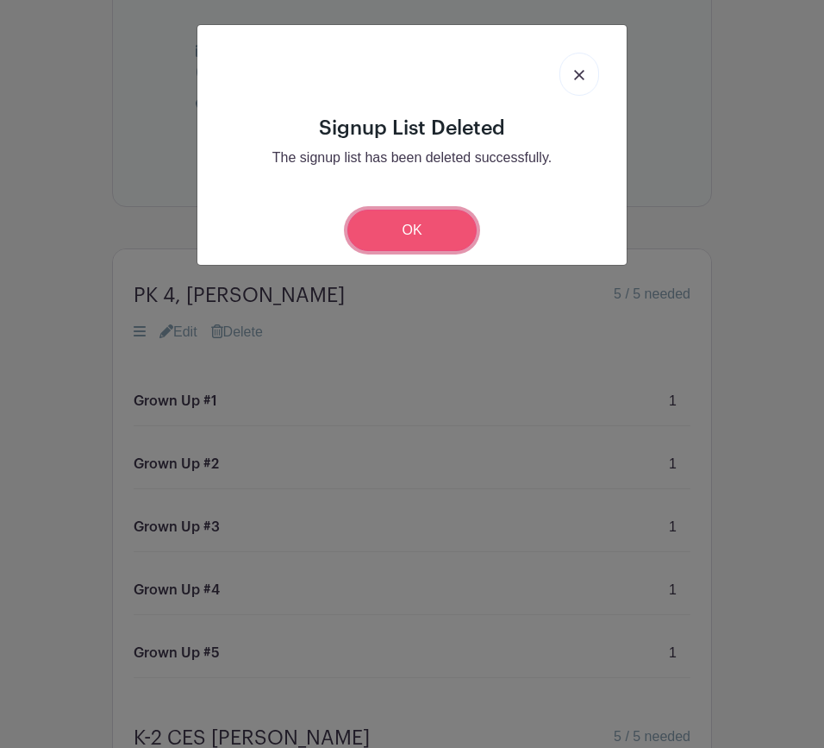
click at [434, 244] on link "OK" at bounding box center [412, 230] width 129 height 41
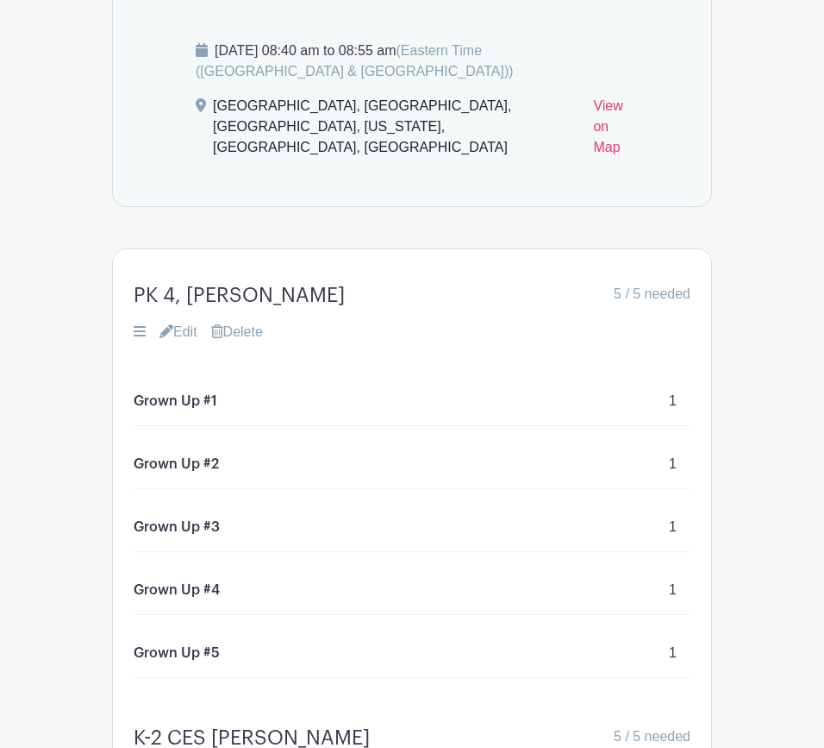
click at [254, 342] on link "Delete" at bounding box center [237, 332] width 52 height 21
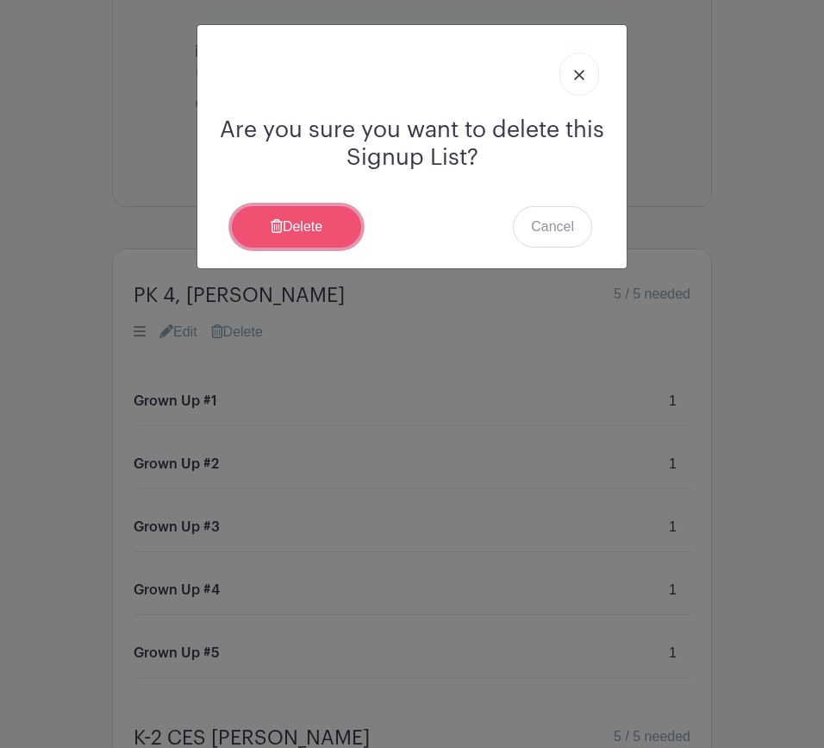
click at [316, 232] on link "Delete" at bounding box center [296, 226] width 129 height 41
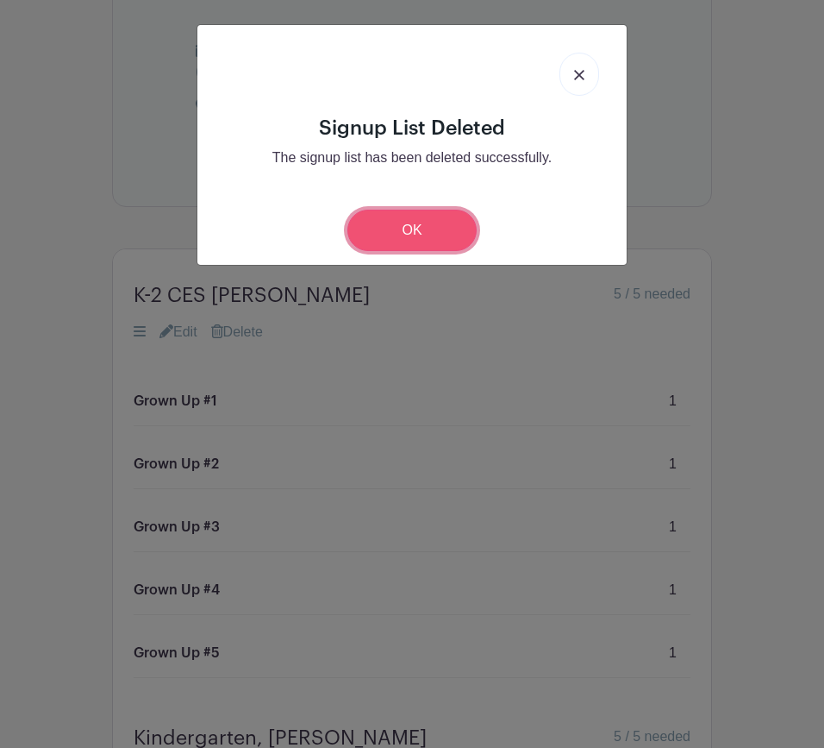
click at [411, 229] on link "OK" at bounding box center [412, 230] width 129 height 41
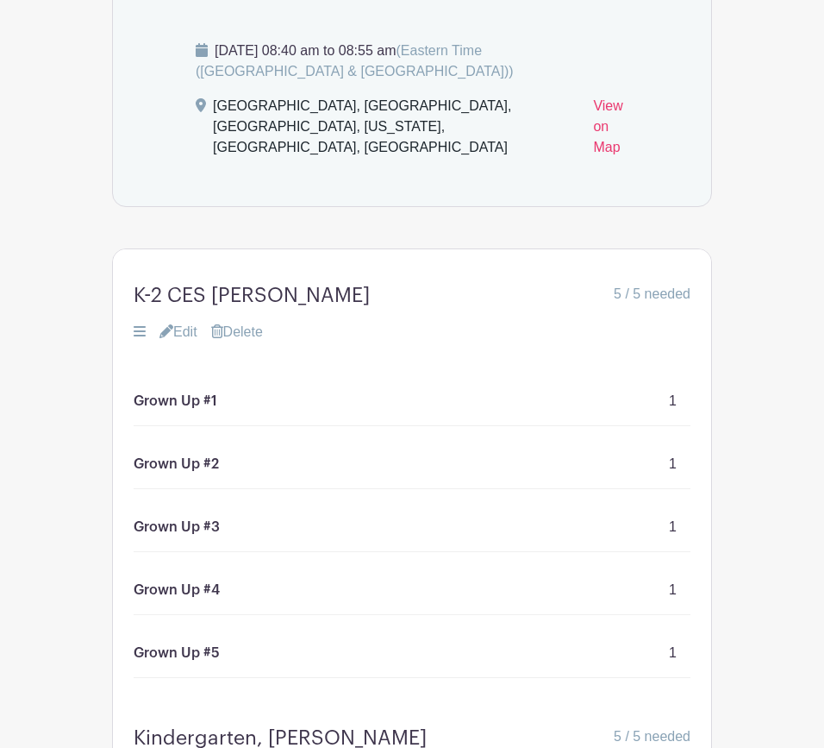
click at [259, 342] on link "Delete" at bounding box center [237, 332] width 52 height 21
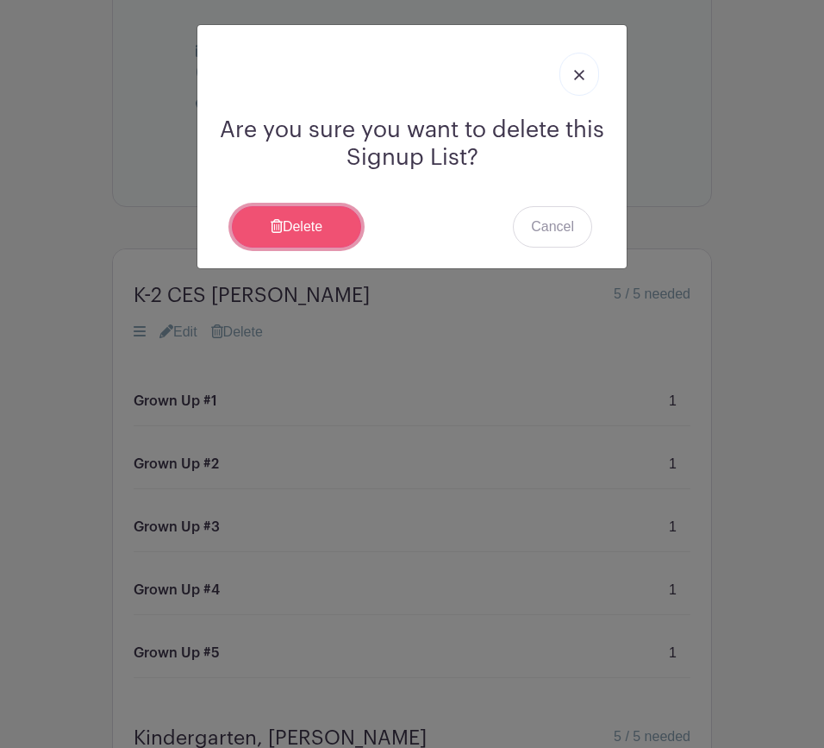
click at [325, 239] on link "Delete" at bounding box center [296, 226] width 129 height 41
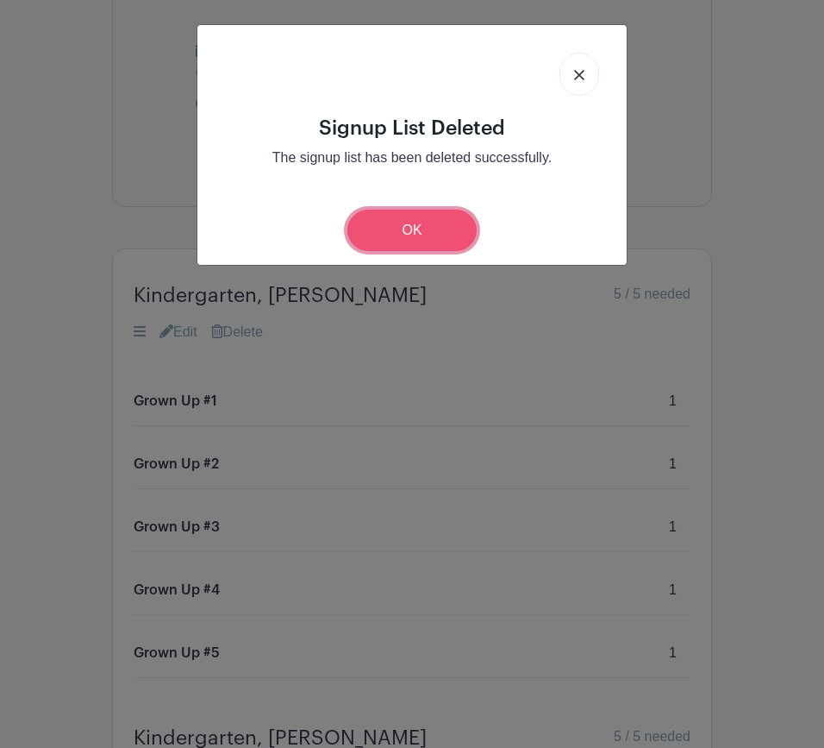
click at [400, 236] on link "OK" at bounding box center [412, 230] width 129 height 41
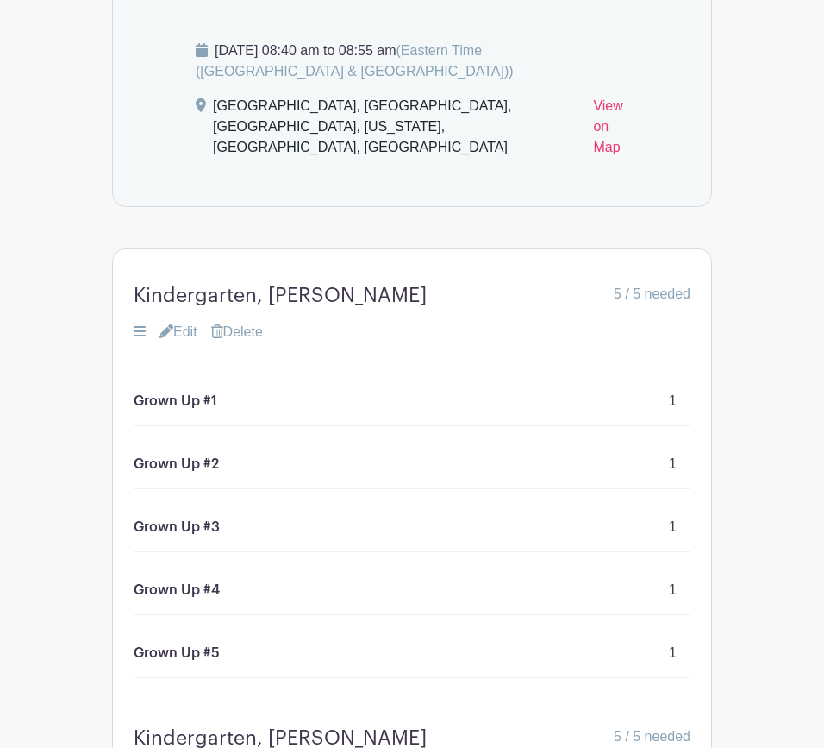
click at [247, 342] on link "Delete" at bounding box center [237, 332] width 52 height 21
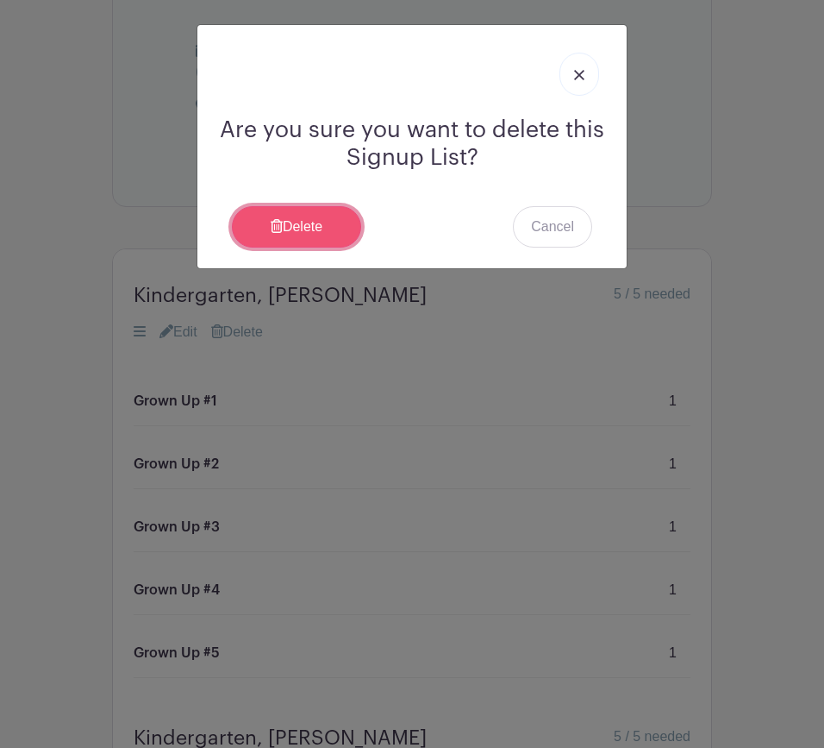
click at [324, 233] on link "Delete" at bounding box center [296, 226] width 129 height 41
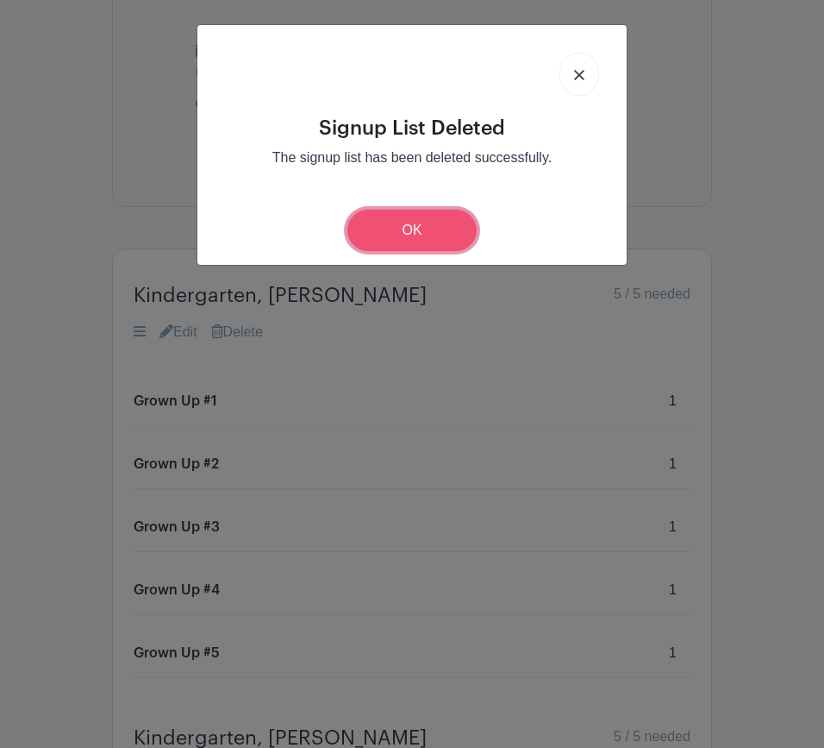
click at [388, 234] on link "OK" at bounding box center [412, 230] width 129 height 41
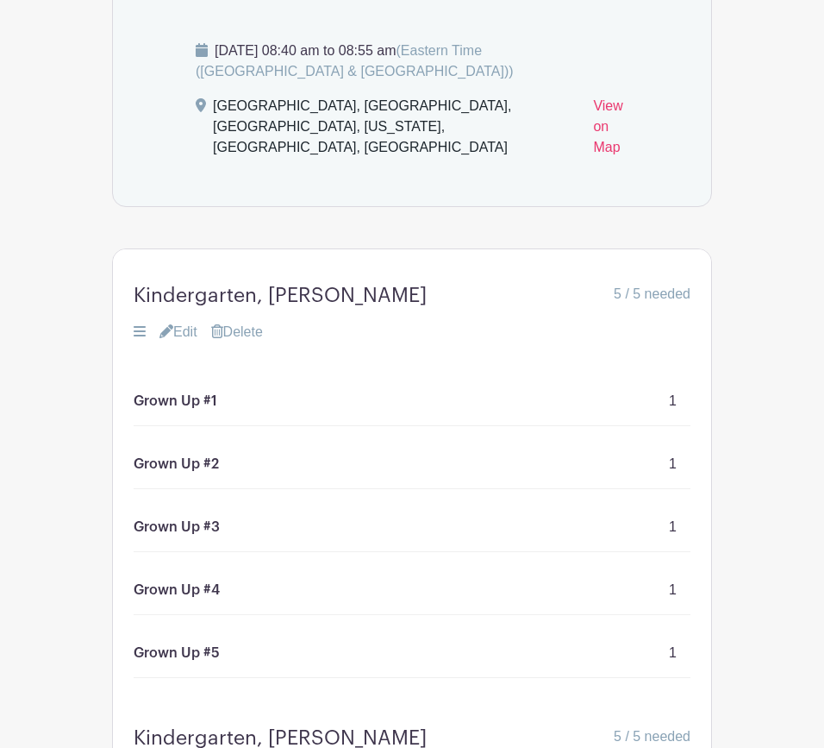
click at [254, 342] on link "Delete" at bounding box center [237, 332] width 52 height 21
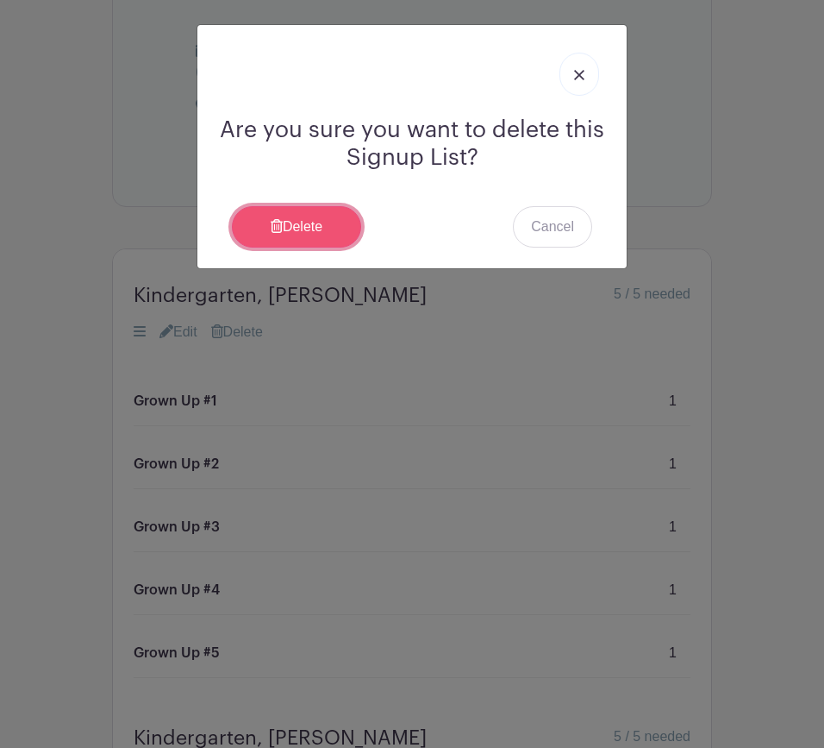
click at [339, 237] on link "Delete" at bounding box center [296, 226] width 129 height 41
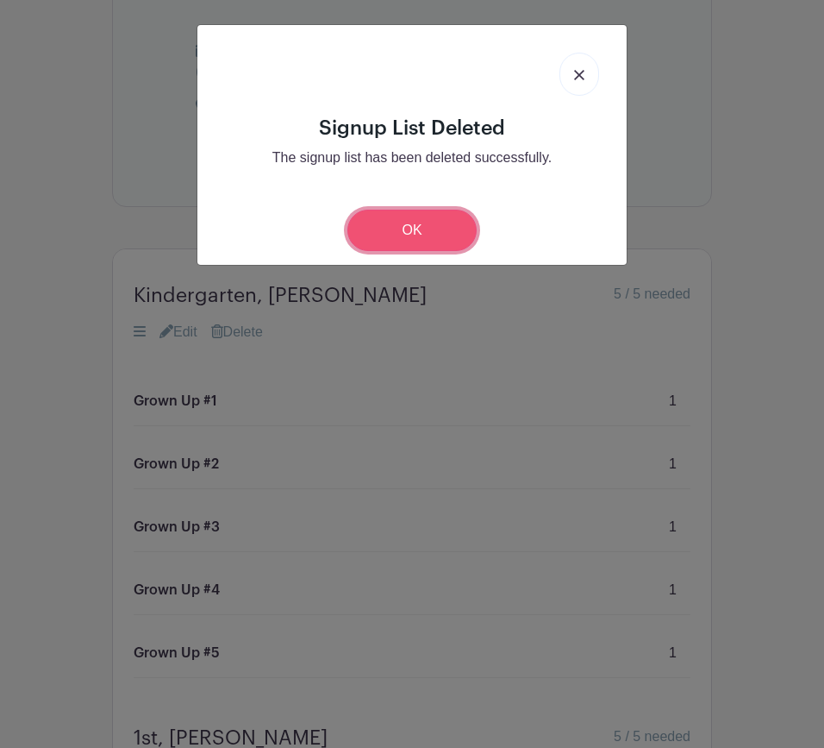
click at [388, 233] on link "OK" at bounding box center [412, 230] width 129 height 41
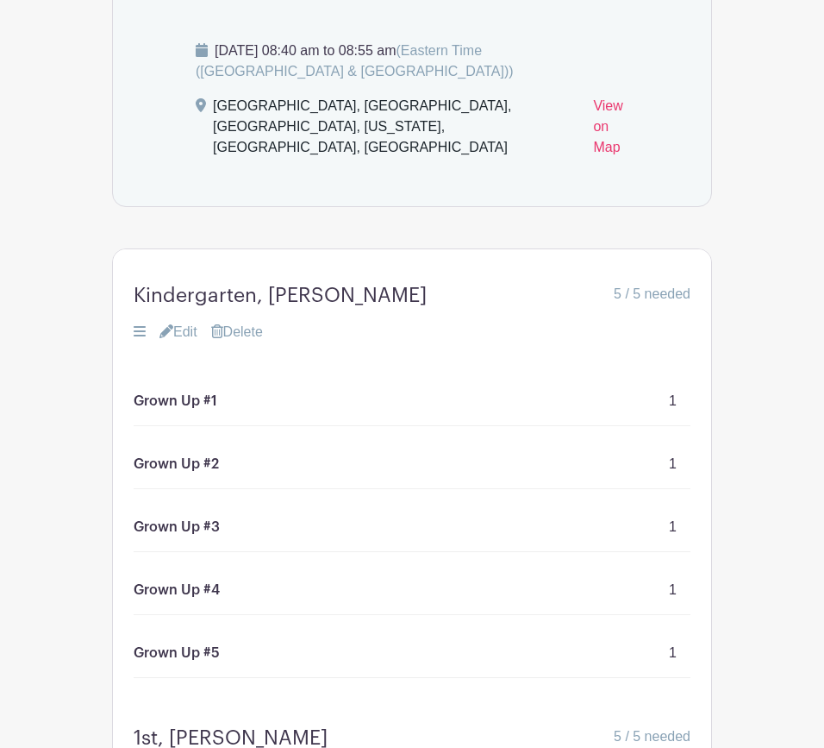
click at [253, 342] on link "Delete" at bounding box center [237, 332] width 52 height 21
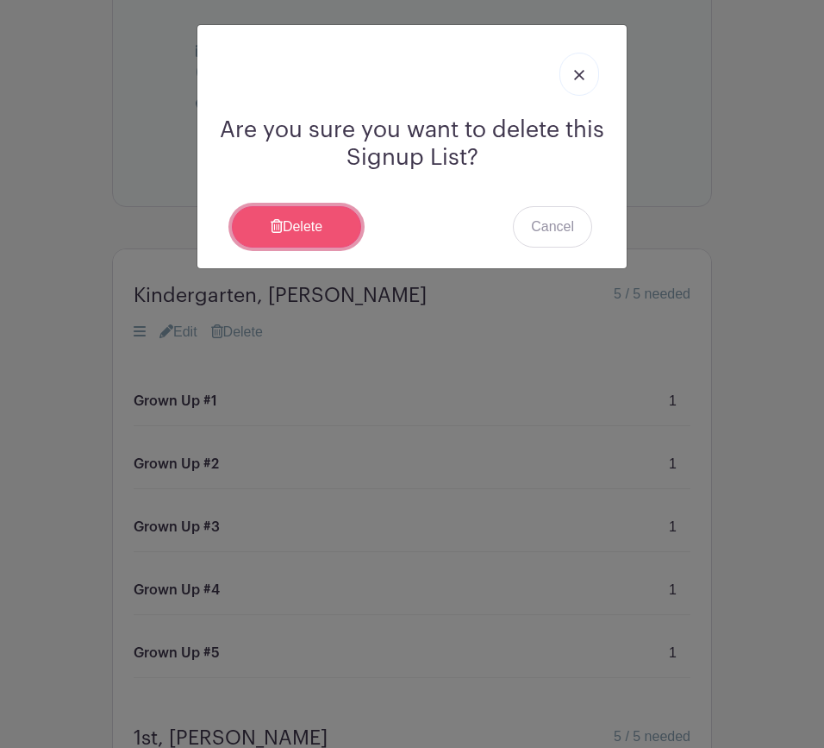
click at [330, 224] on link "Delete" at bounding box center [296, 226] width 129 height 41
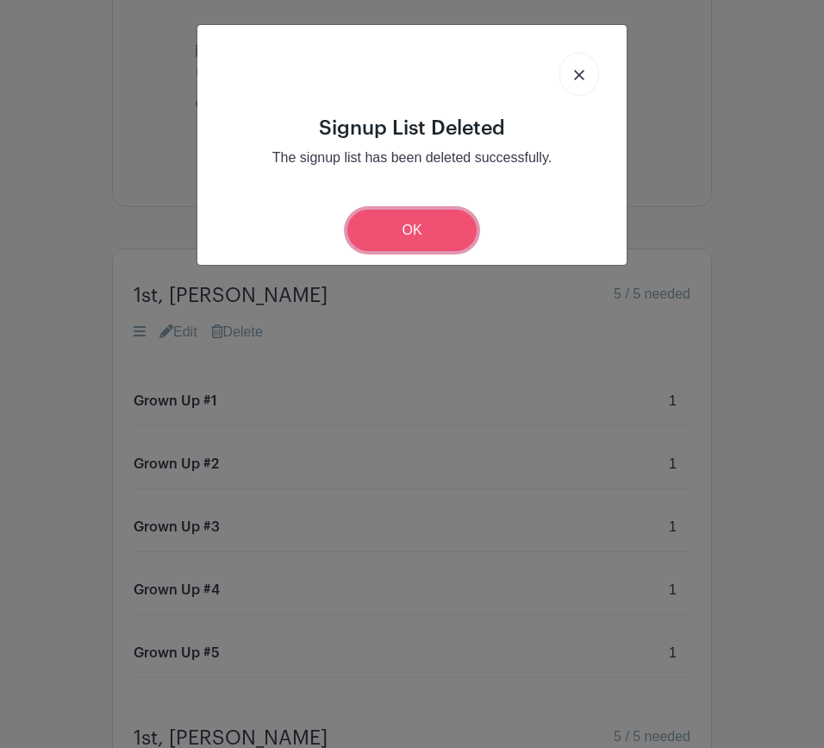
click at [385, 237] on link "OK" at bounding box center [412, 230] width 129 height 41
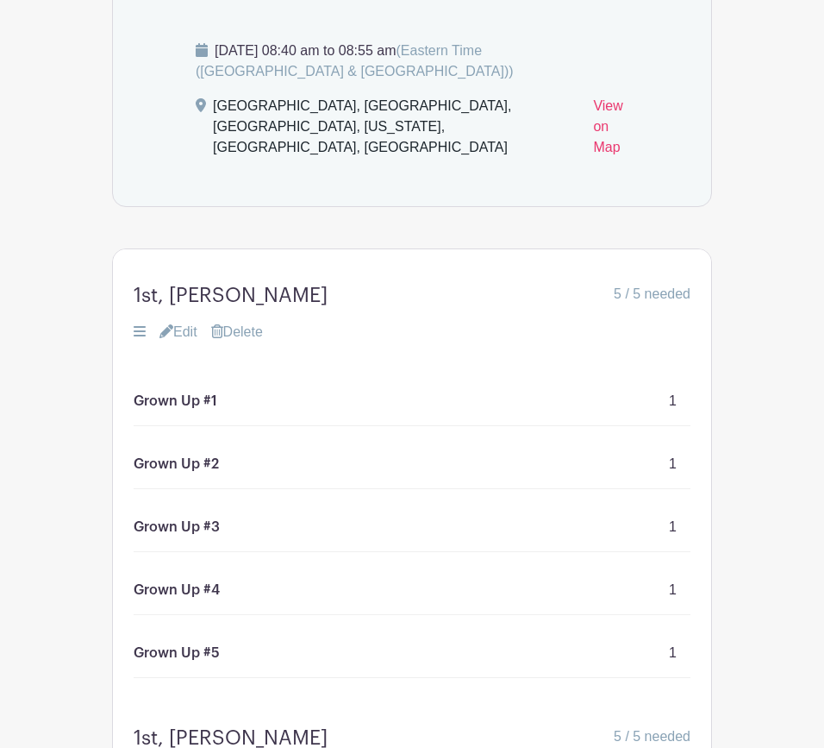
click at [258, 342] on link "Delete" at bounding box center [237, 332] width 52 height 21
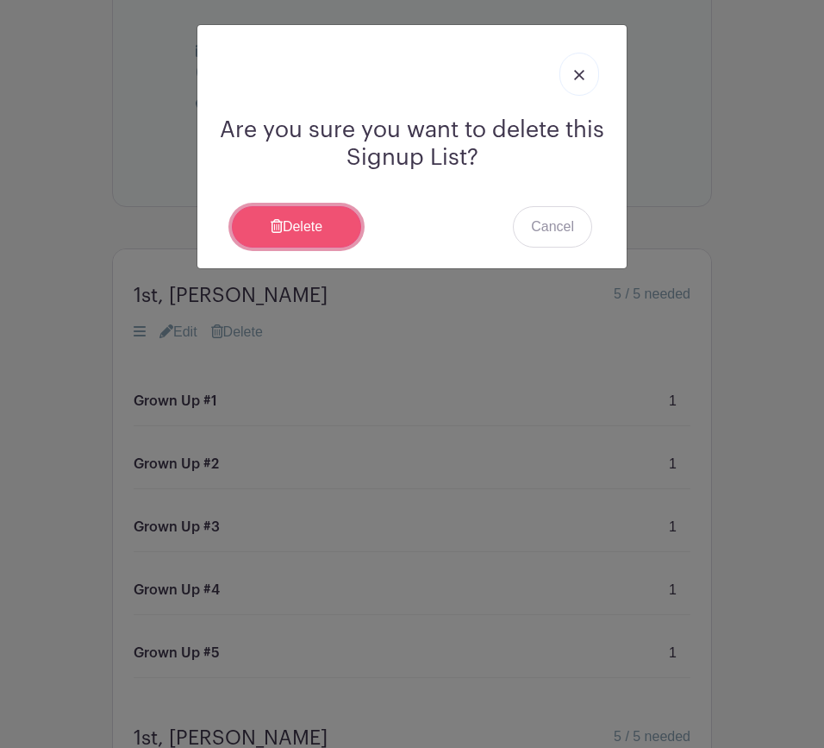
click at [312, 219] on link "Delete" at bounding box center [296, 226] width 129 height 41
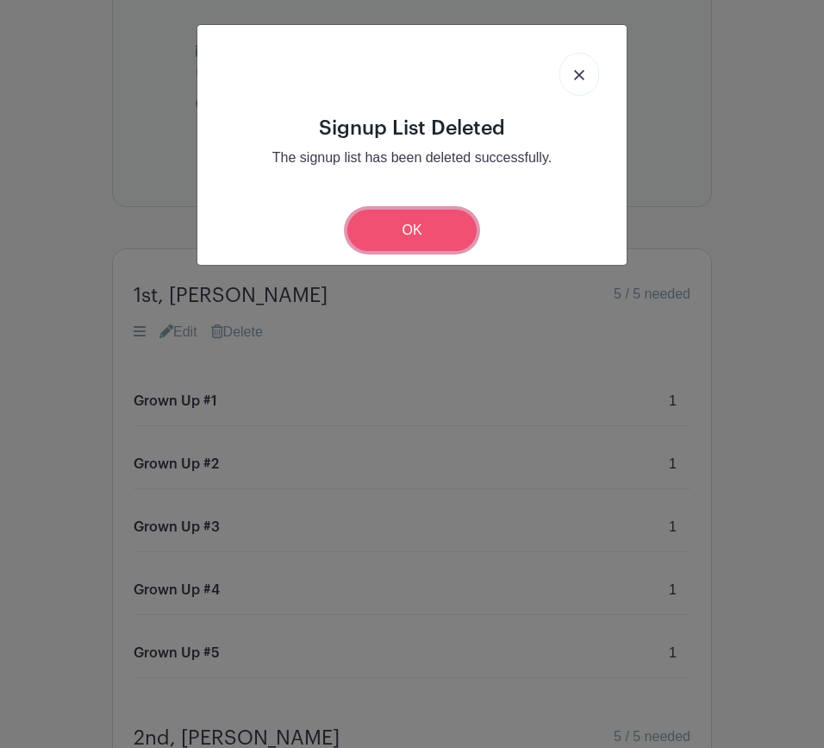
click at [404, 233] on link "OK" at bounding box center [412, 230] width 129 height 41
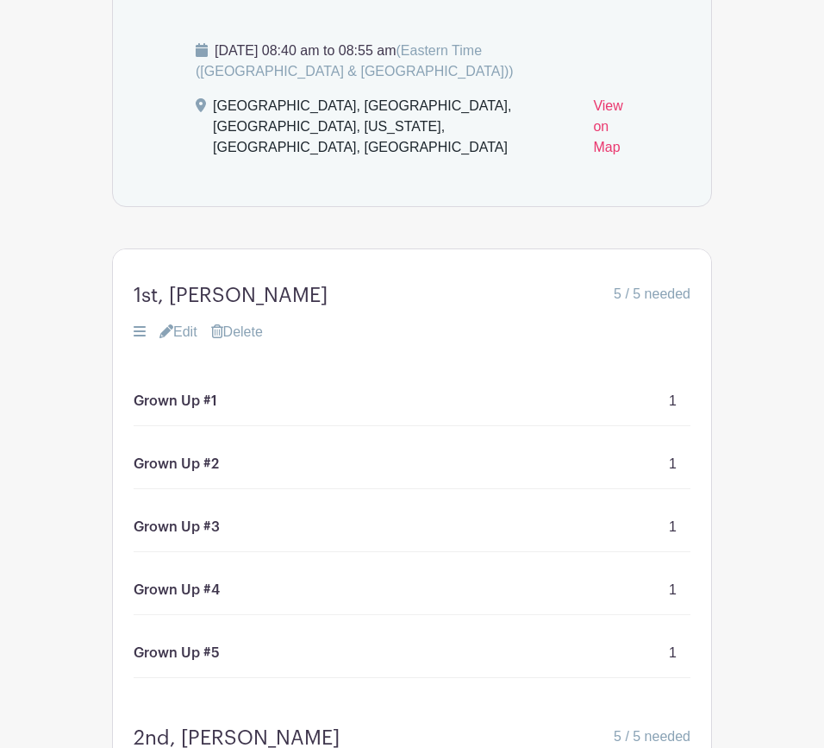
click at [236, 342] on link "Delete" at bounding box center [237, 332] width 52 height 21
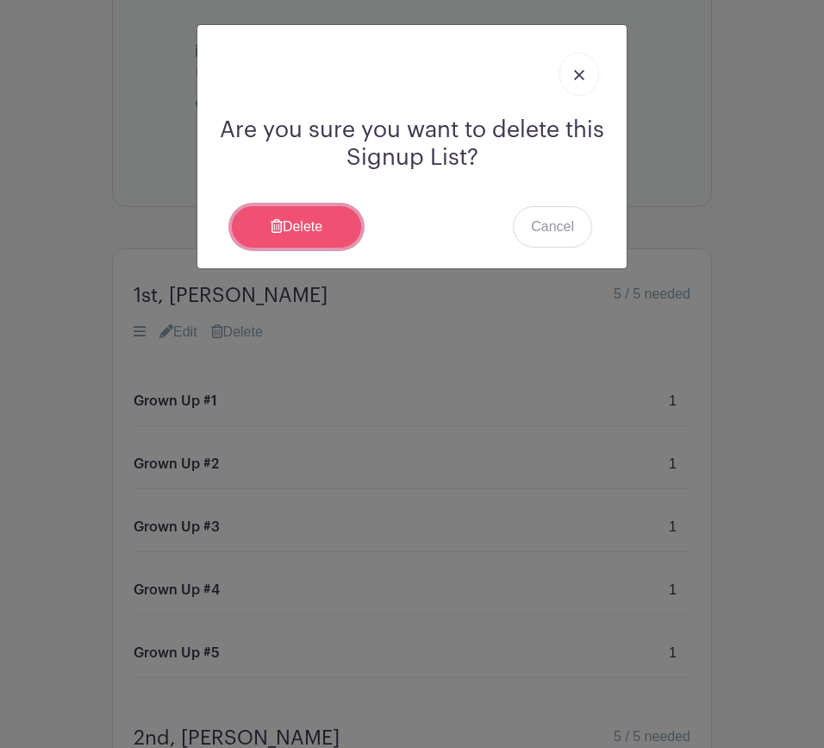
click at [321, 221] on link "Delete" at bounding box center [296, 226] width 129 height 41
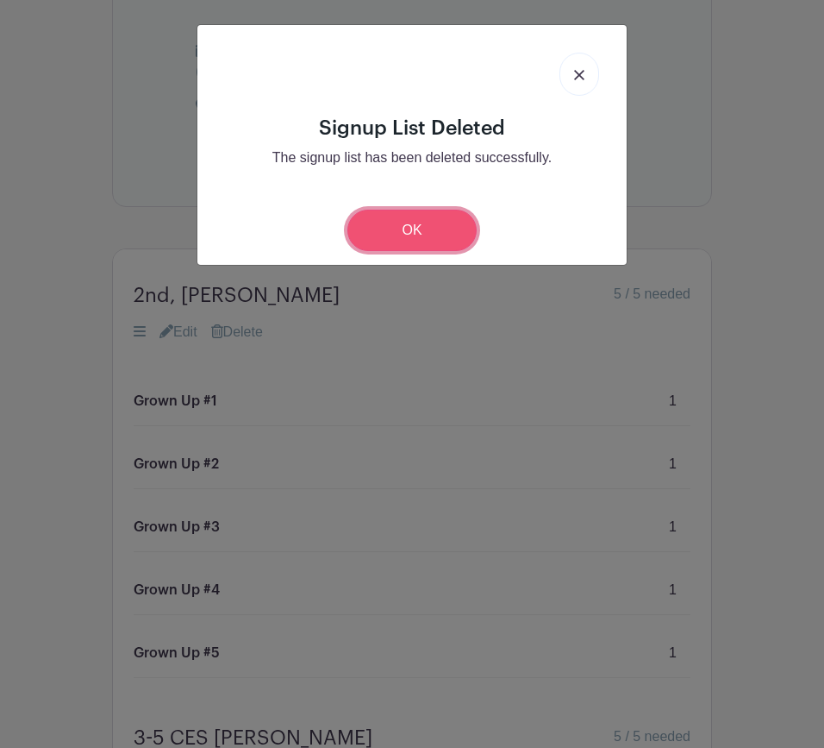
click at [411, 246] on link "OK" at bounding box center [412, 230] width 129 height 41
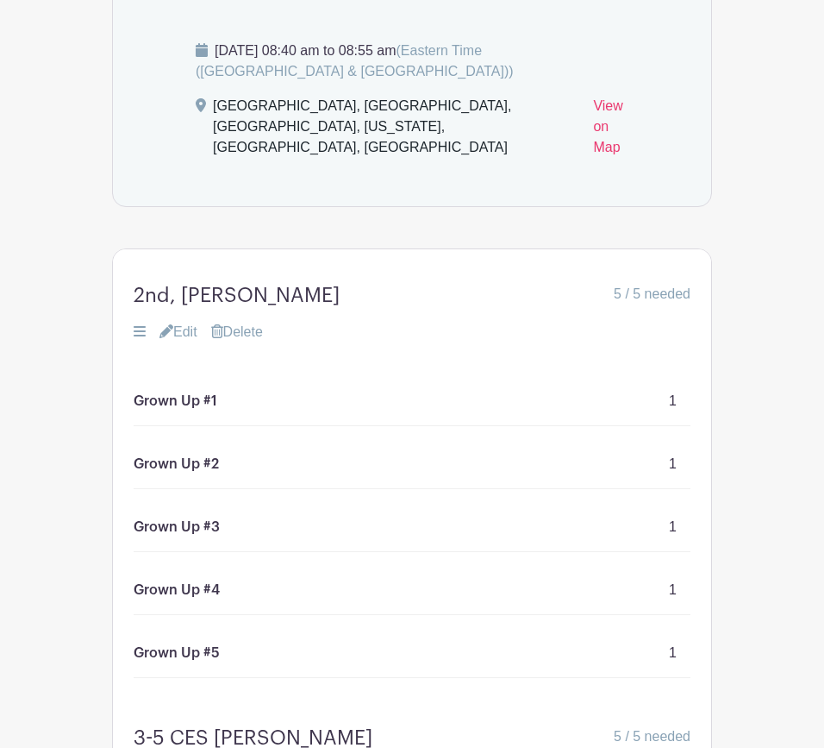
click at [252, 342] on link "Delete" at bounding box center [237, 332] width 52 height 21
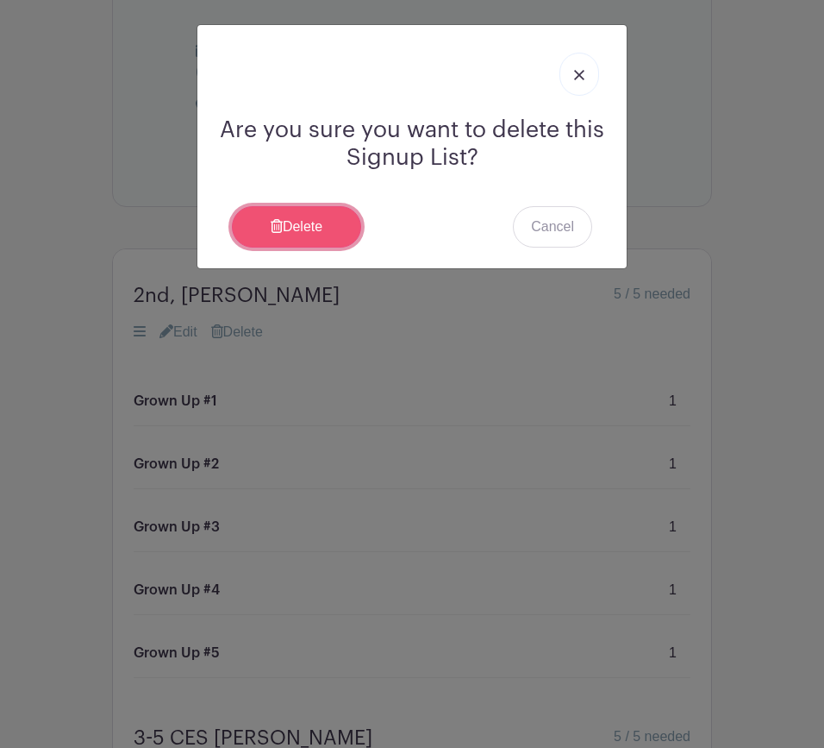
click at [324, 229] on link "Delete" at bounding box center [296, 226] width 129 height 41
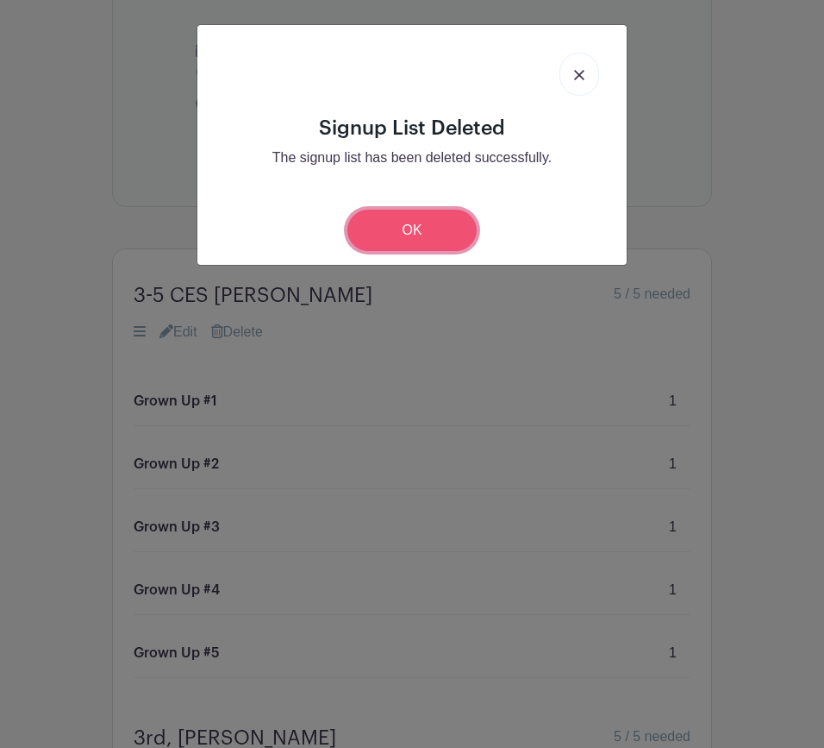
click at [402, 236] on link "OK" at bounding box center [412, 230] width 129 height 41
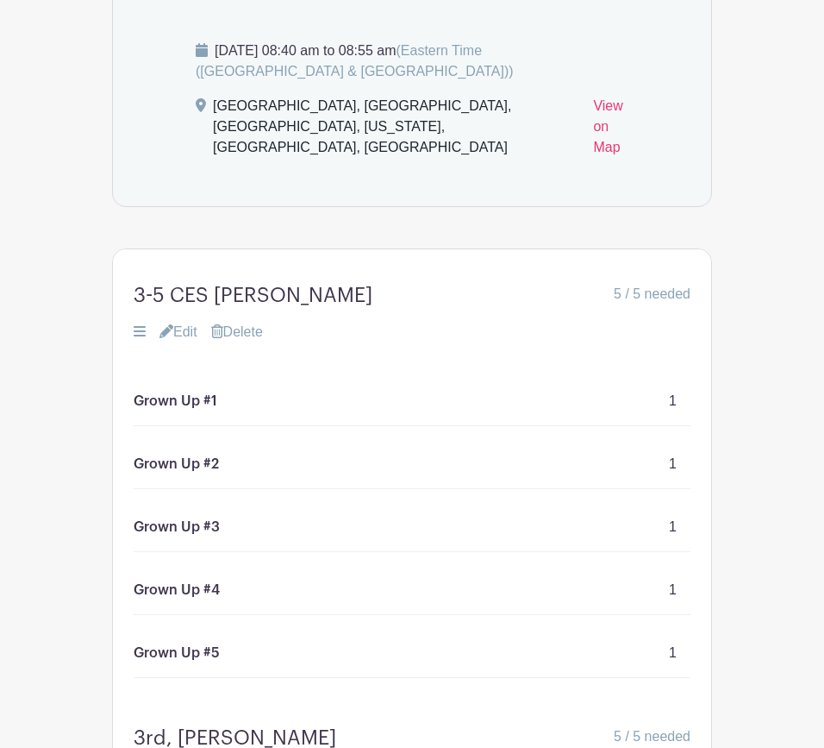
click at [242, 342] on link "Delete" at bounding box center [237, 332] width 52 height 21
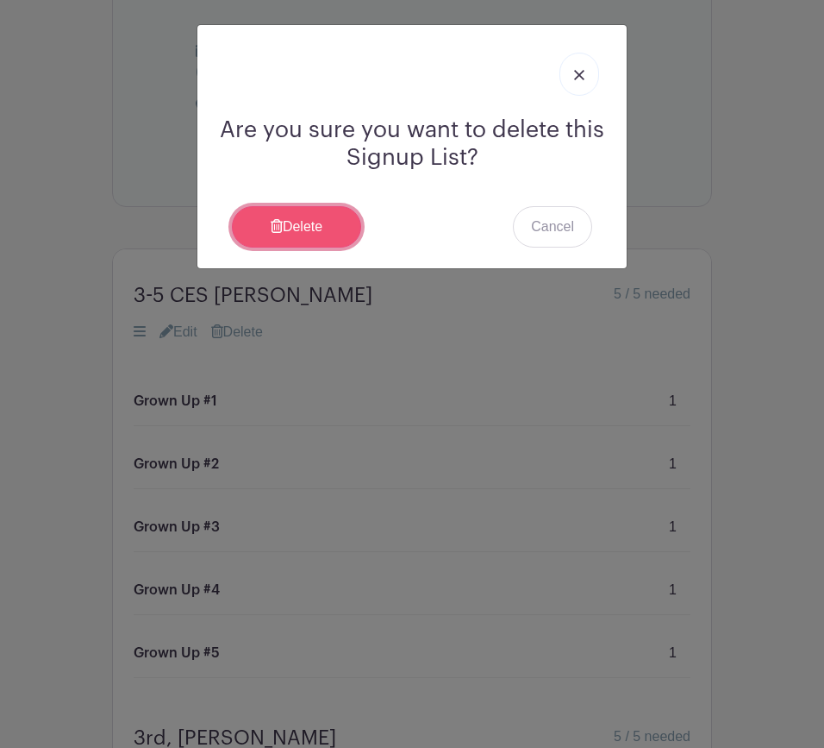
click at [333, 234] on link "Delete" at bounding box center [296, 226] width 129 height 41
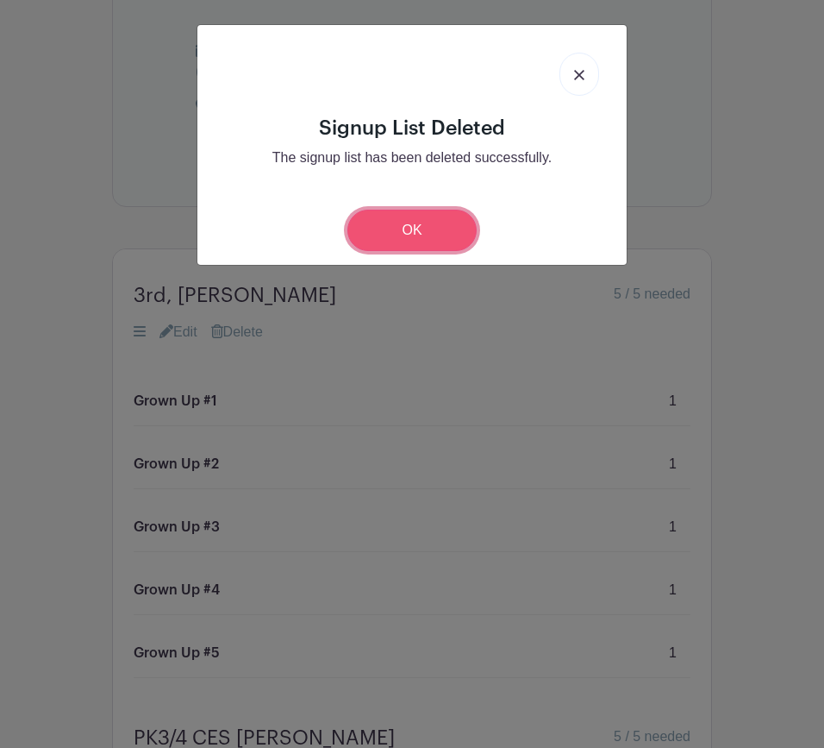
click at [398, 236] on link "OK" at bounding box center [412, 230] width 129 height 41
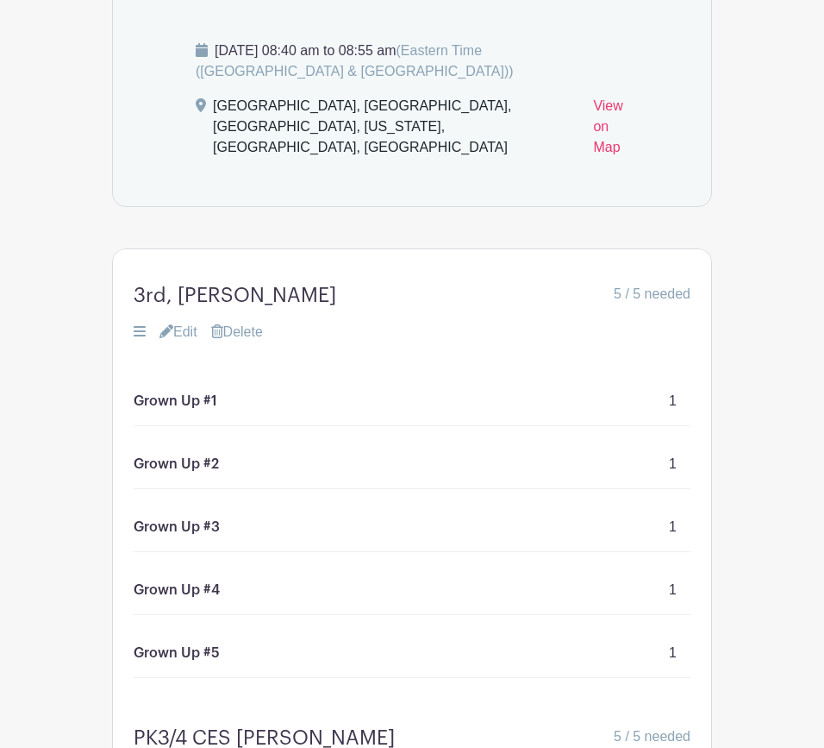
click at [241, 342] on link "Delete" at bounding box center [237, 332] width 52 height 21
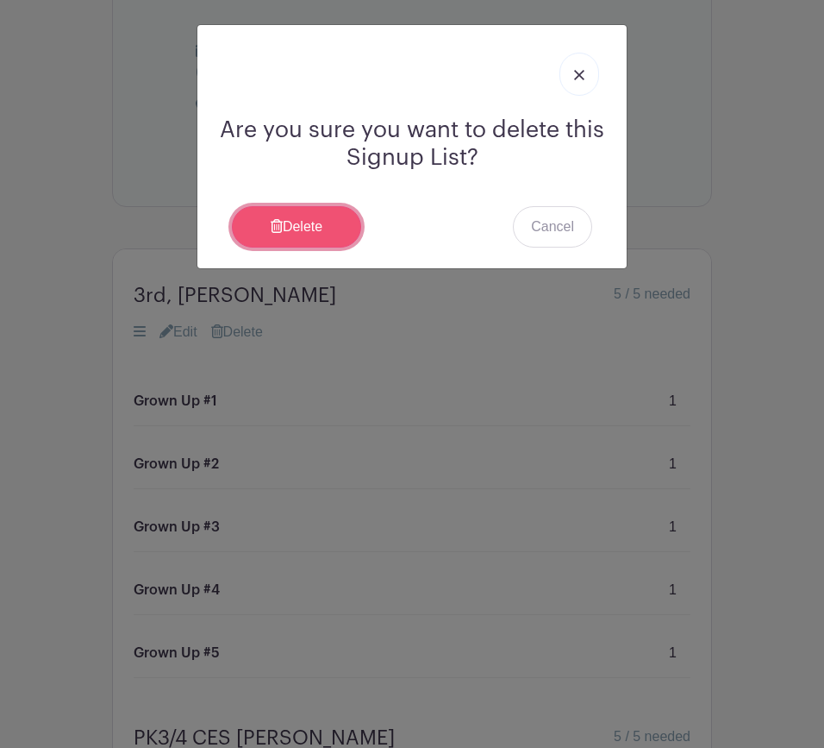
click at [287, 222] on link "Delete" at bounding box center [296, 226] width 129 height 41
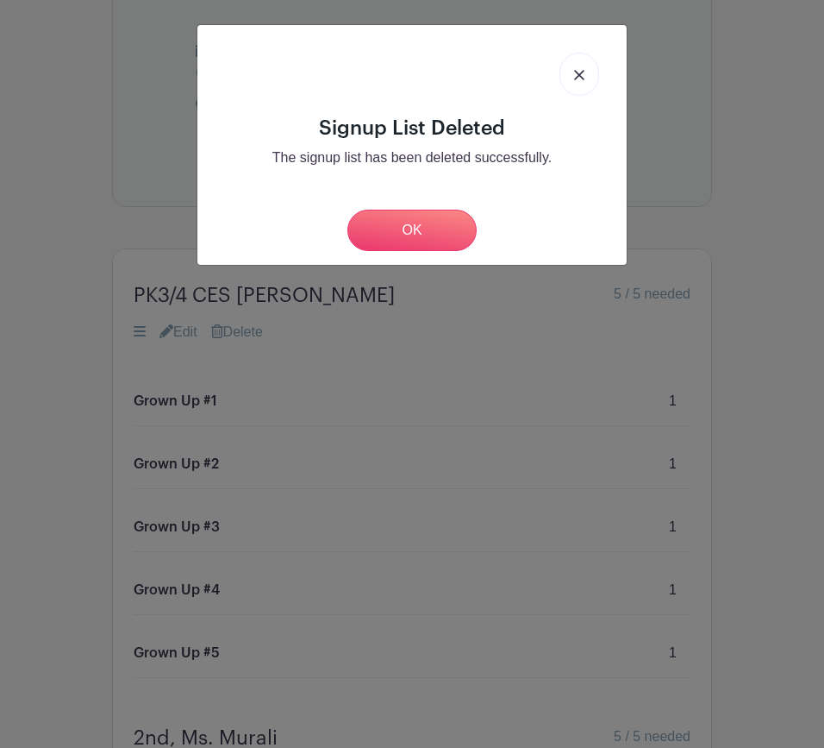
click at [287, 222] on div "OK" at bounding box center [412, 230] width 402 height 41
click at [407, 248] on link "OK" at bounding box center [412, 230] width 129 height 41
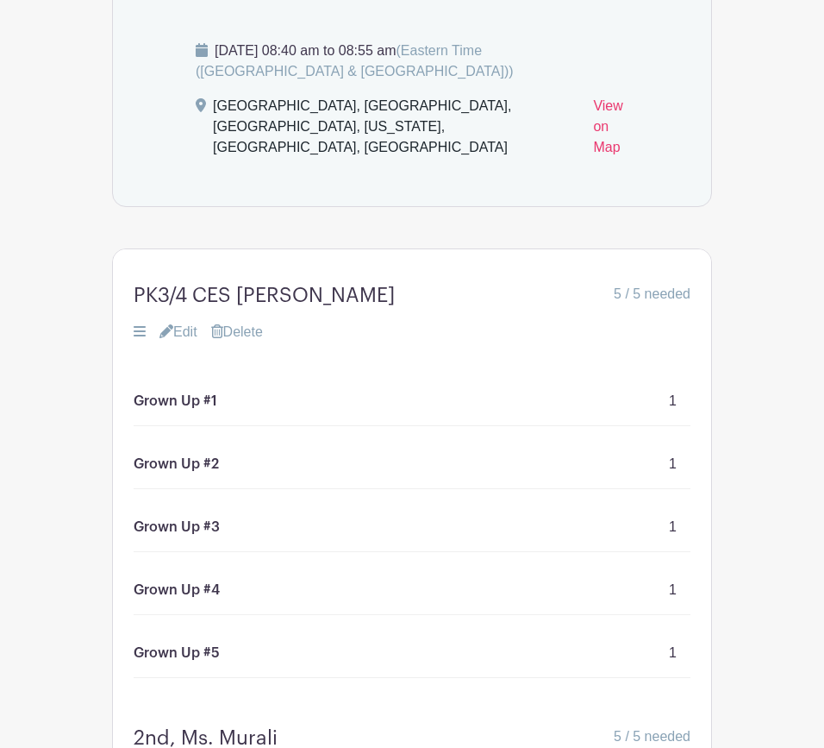
click at [251, 342] on link "Delete" at bounding box center [237, 332] width 52 height 21
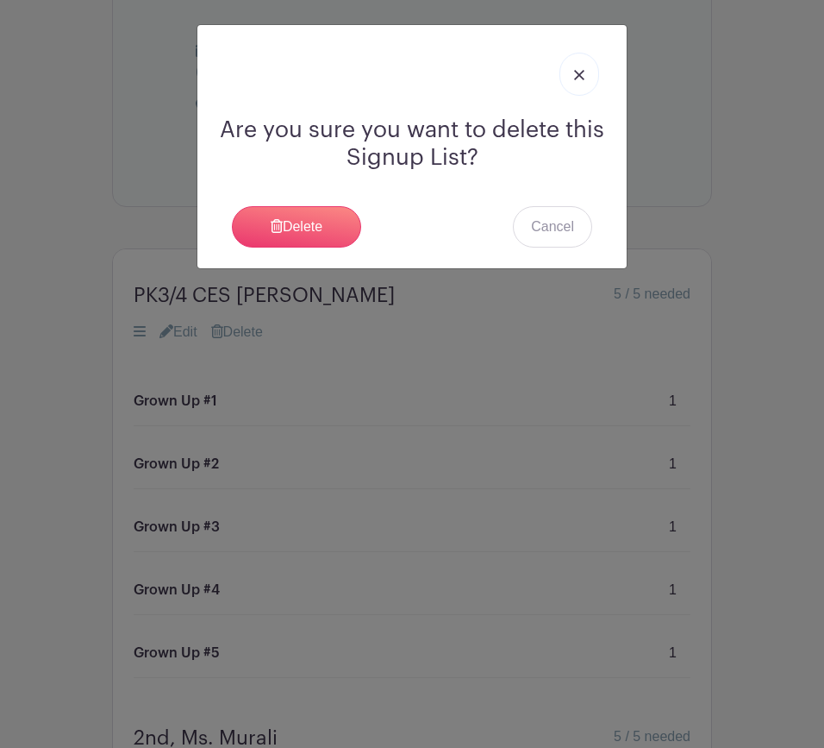
click at [319, 200] on div "Are you sure you want to delete this Signup List? Delete Cancel" at bounding box center [411, 146] width 429 height 243
click at [305, 223] on link "Delete" at bounding box center [296, 226] width 129 height 41
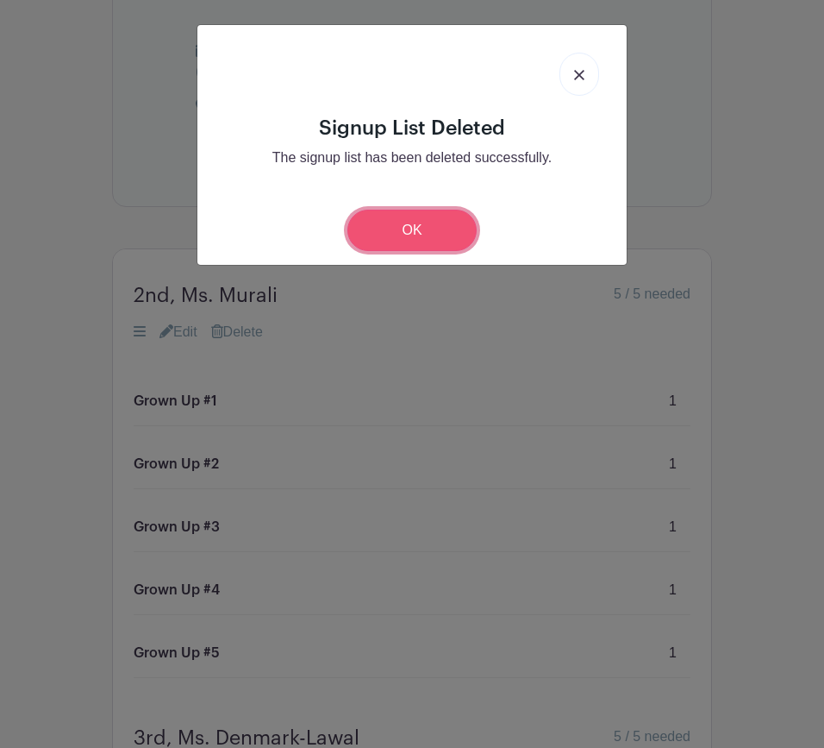
click at [389, 233] on link "OK" at bounding box center [412, 230] width 129 height 41
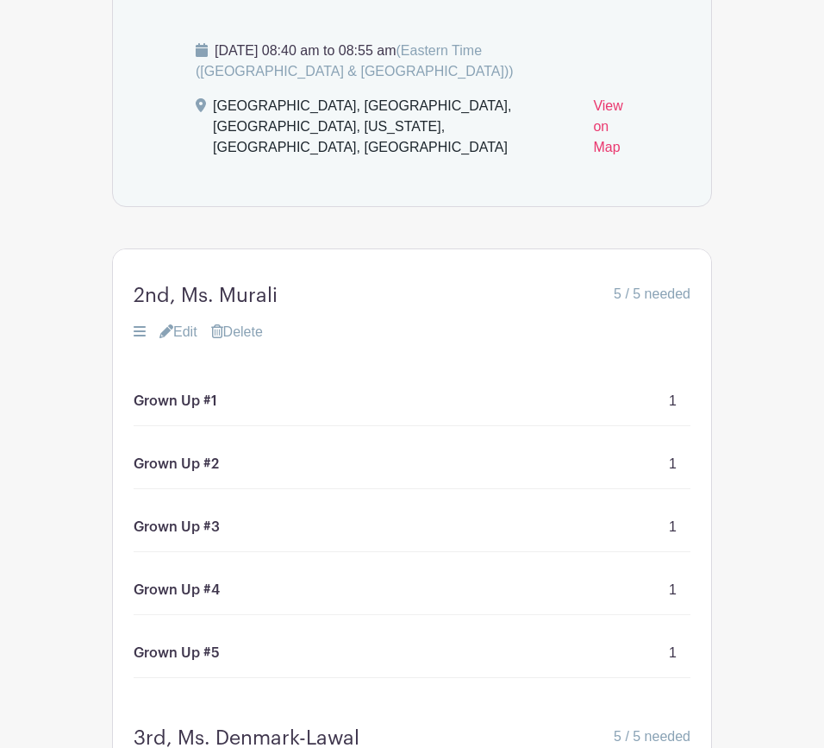
click at [255, 355] on div "2nd, Ms. Murali 5 / 5 needed Edit Delete" at bounding box center [412, 313] width 599 height 86
click at [254, 342] on link "Delete" at bounding box center [237, 332] width 52 height 21
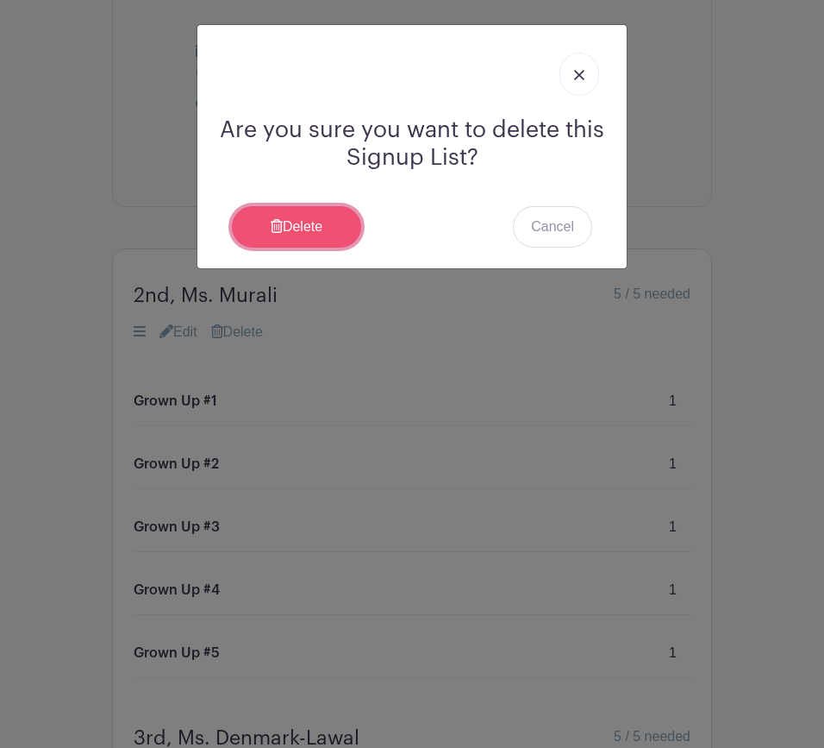
click at [329, 226] on link "Delete" at bounding box center [296, 226] width 129 height 41
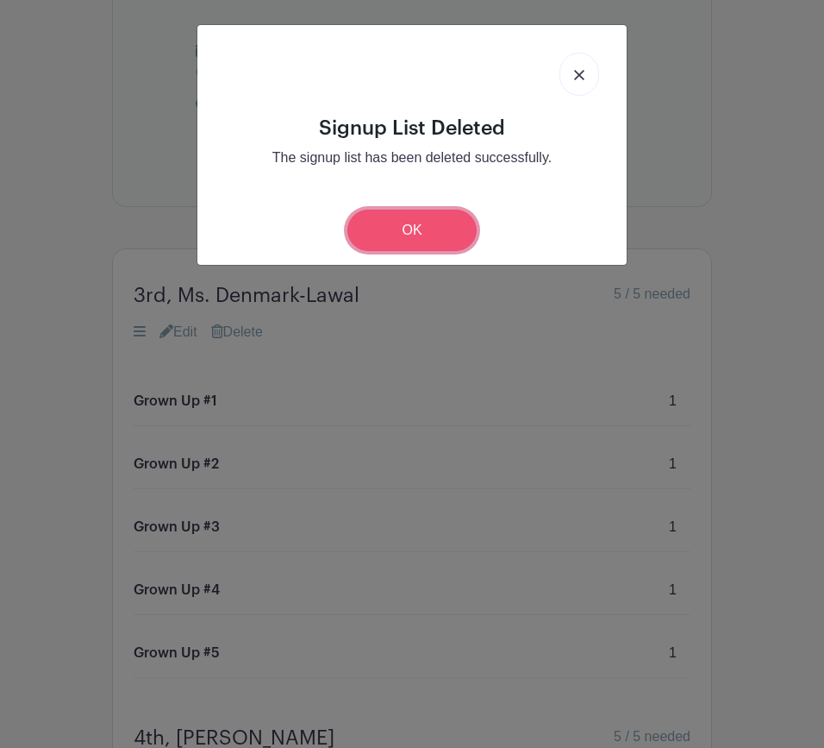
click at [386, 232] on link "OK" at bounding box center [412, 230] width 129 height 41
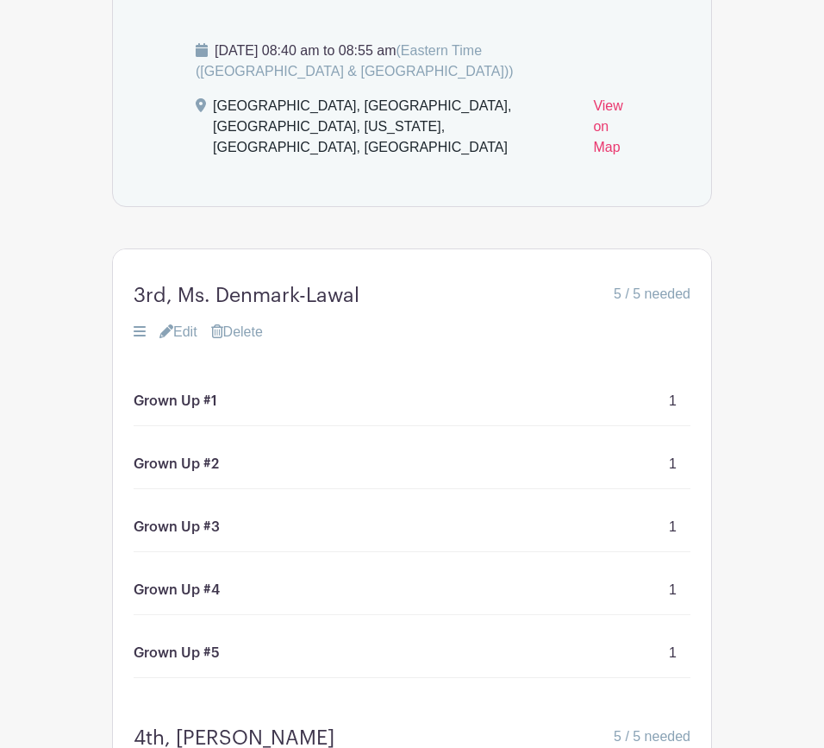
click at [249, 342] on link "Delete" at bounding box center [237, 332] width 52 height 21
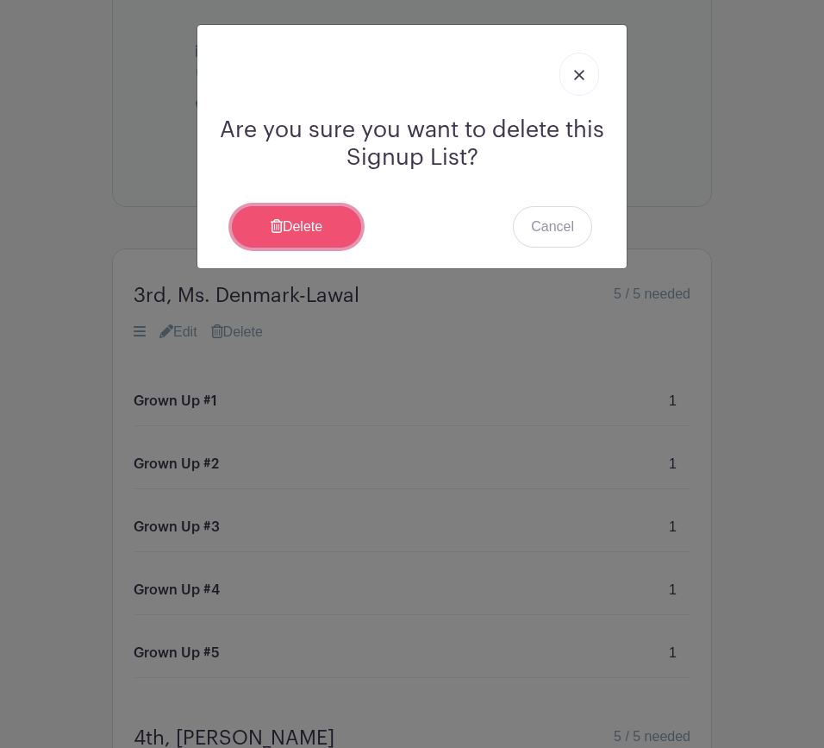
click at [328, 226] on link "Delete" at bounding box center [296, 226] width 129 height 41
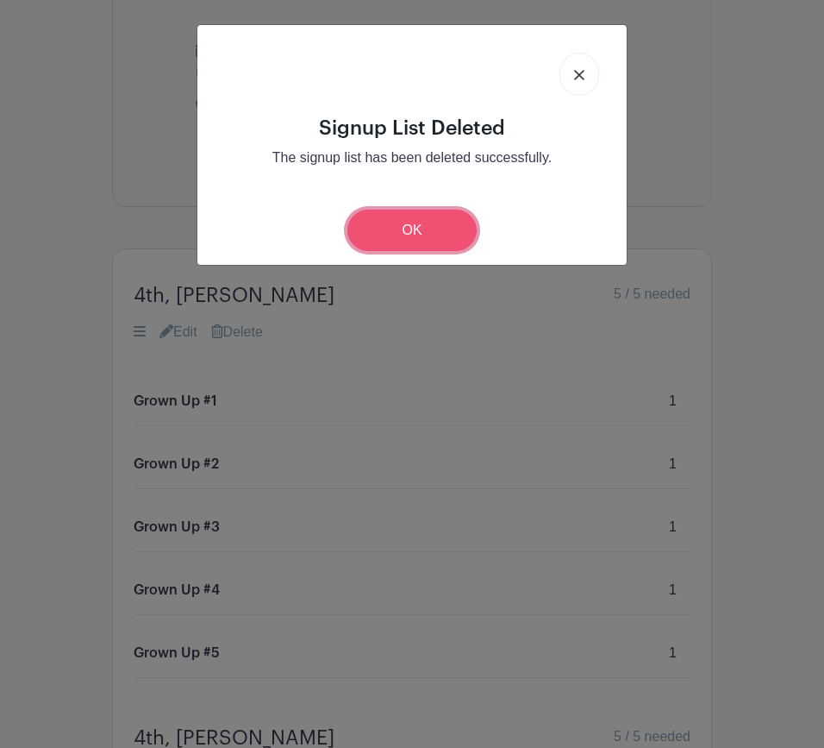
click at [388, 229] on link "OK" at bounding box center [412, 230] width 129 height 41
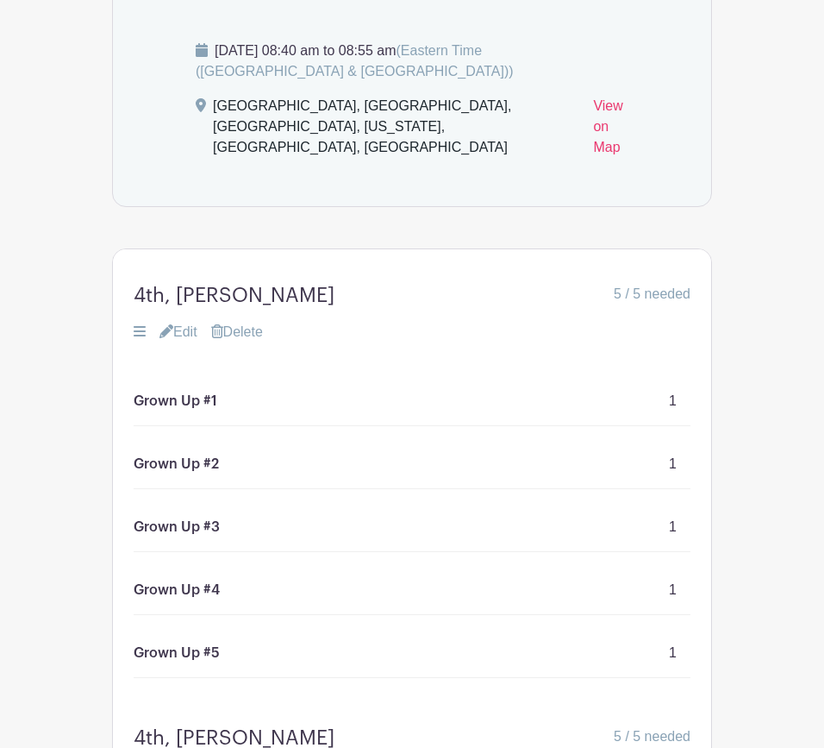
click at [249, 342] on link "Delete" at bounding box center [237, 332] width 52 height 21
click at [251, 342] on link "Delete" at bounding box center [237, 332] width 52 height 21
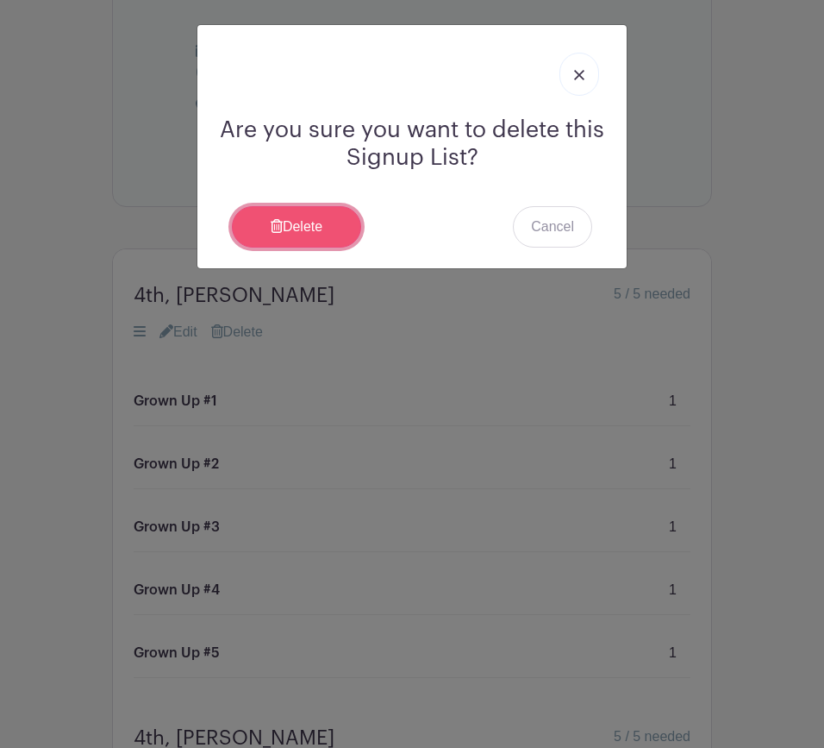
click at [308, 223] on link "Delete" at bounding box center [296, 226] width 129 height 41
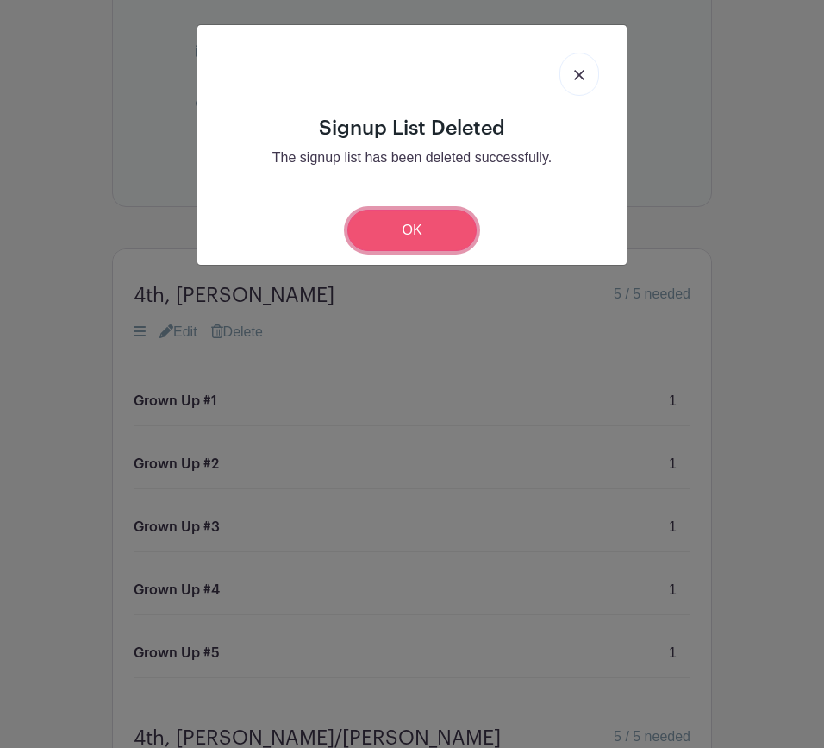
click at [393, 243] on link "OK" at bounding box center [412, 230] width 129 height 41
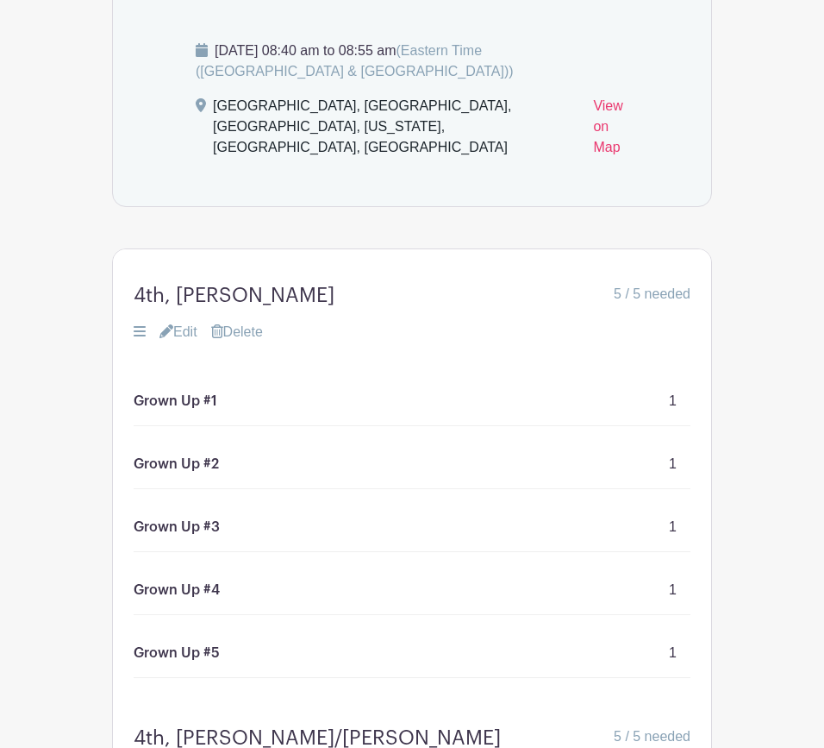
click at [251, 342] on link "Delete" at bounding box center [237, 332] width 52 height 21
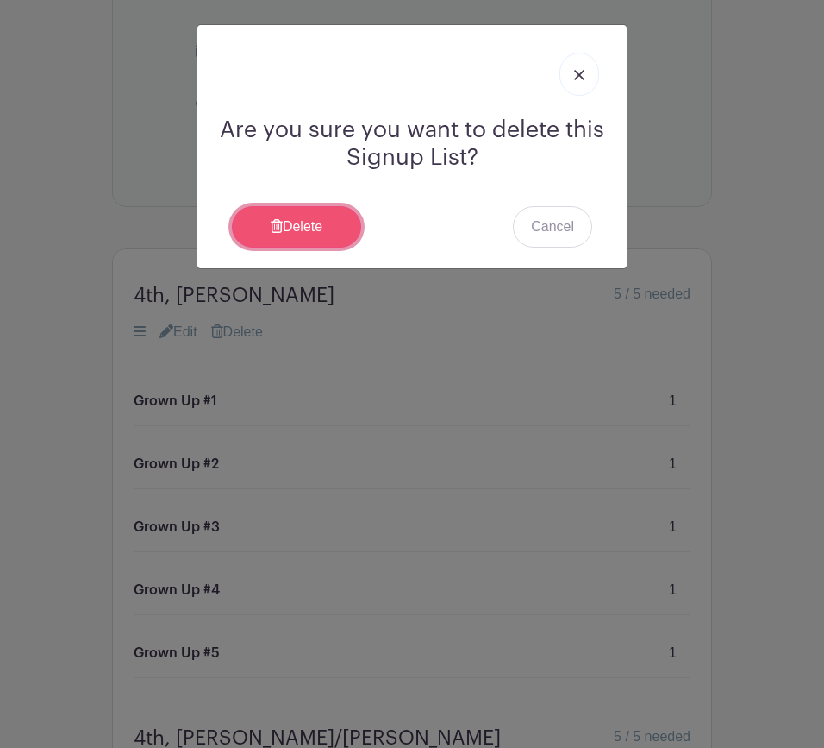
click at [335, 229] on link "Delete" at bounding box center [296, 226] width 129 height 41
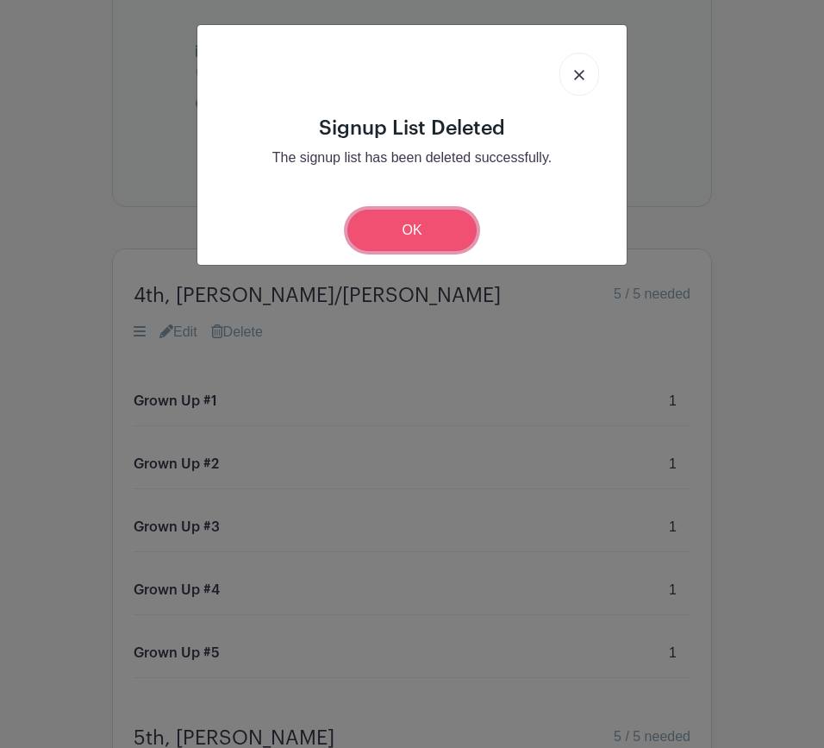
click at [388, 235] on link "OK" at bounding box center [412, 230] width 129 height 41
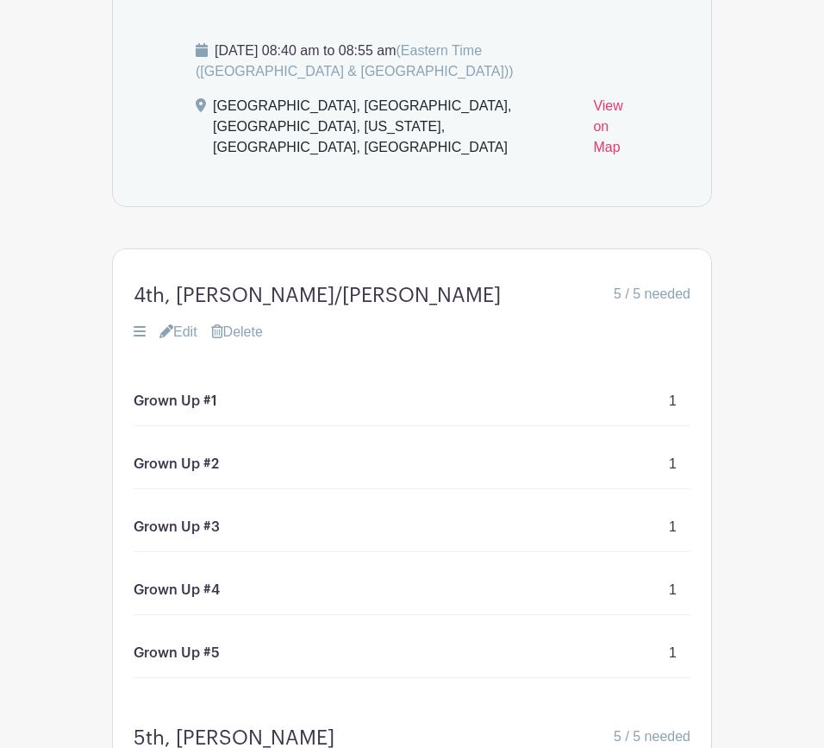
click at [251, 342] on link "Delete" at bounding box center [237, 332] width 52 height 21
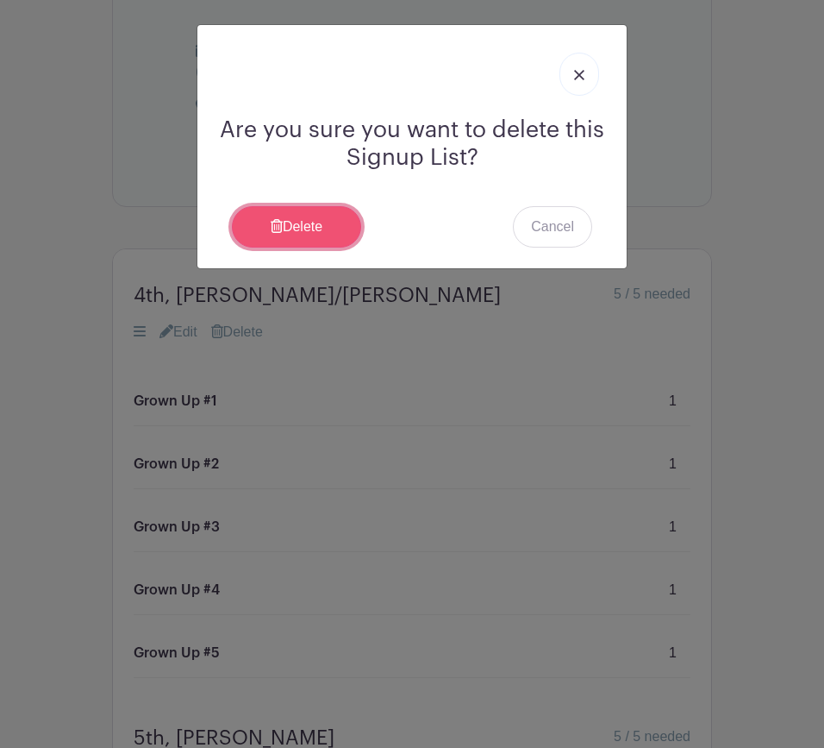
click at [313, 222] on link "Delete" at bounding box center [296, 226] width 129 height 41
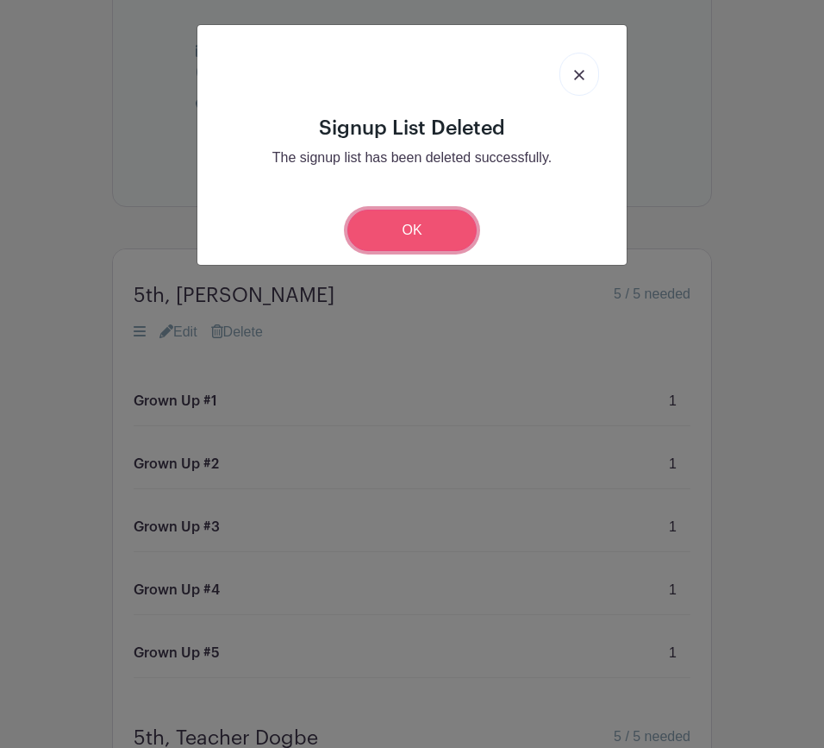
click at [404, 235] on link "OK" at bounding box center [412, 230] width 129 height 41
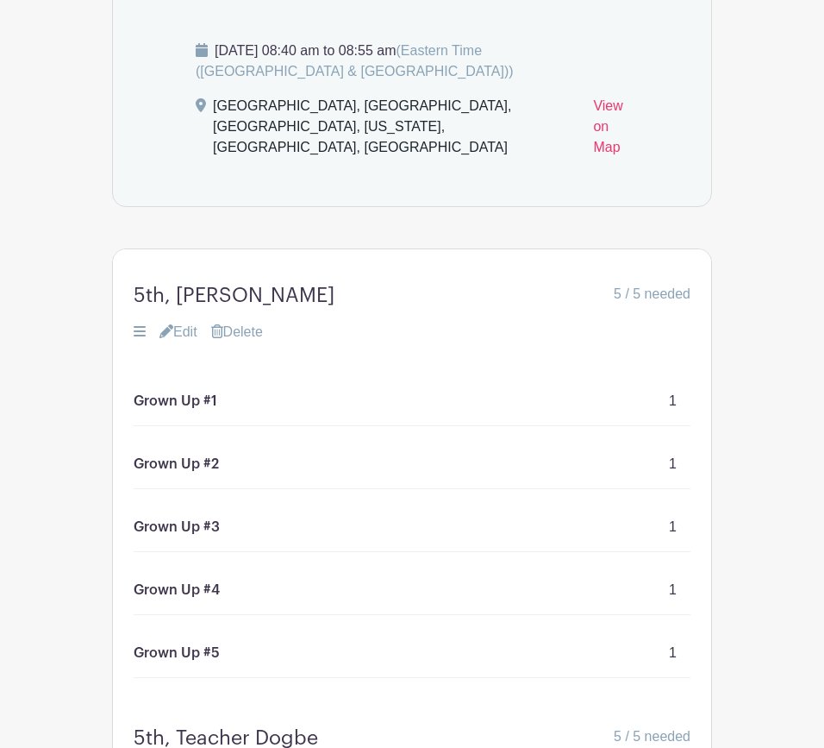
click at [263, 342] on link "Delete" at bounding box center [237, 332] width 52 height 21
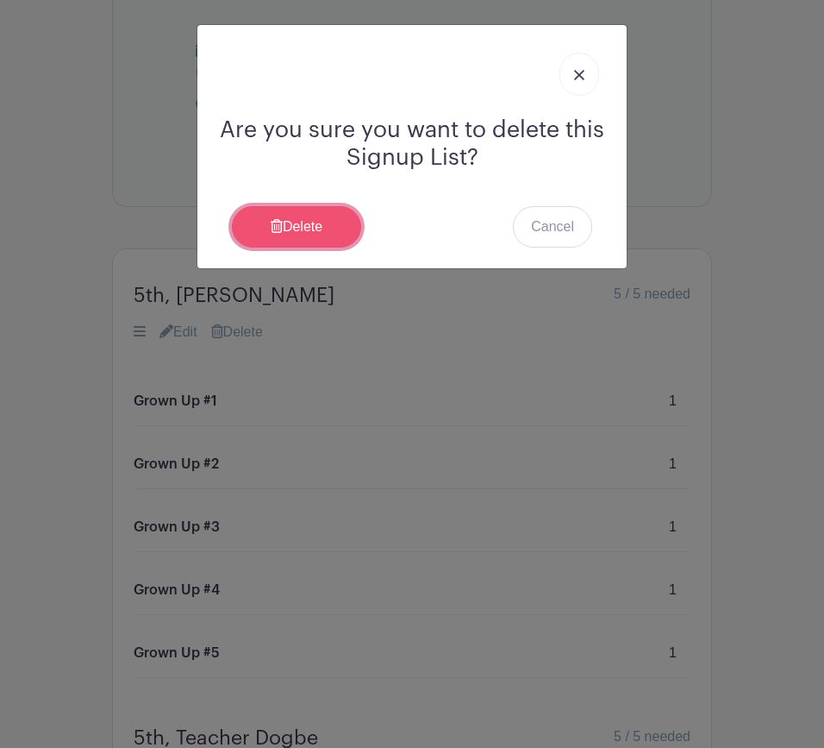
click at [319, 227] on link "Delete" at bounding box center [296, 226] width 129 height 41
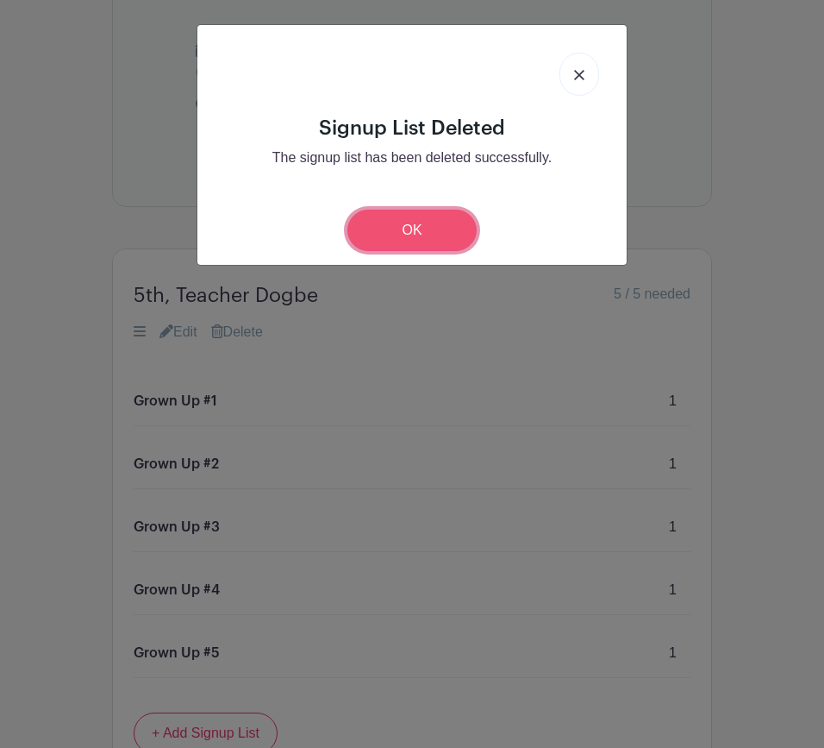
click at [392, 227] on link "OK" at bounding box center [412, 230] width 129 height 41
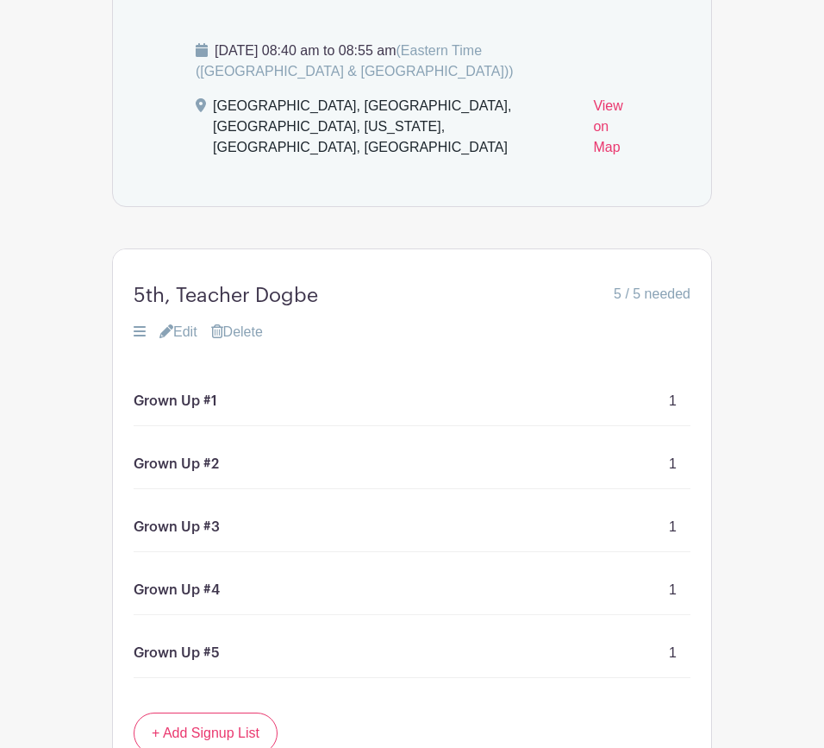
click at [254, 342] on link "Delete" at bounding box center [237, 332] width 52 height 21
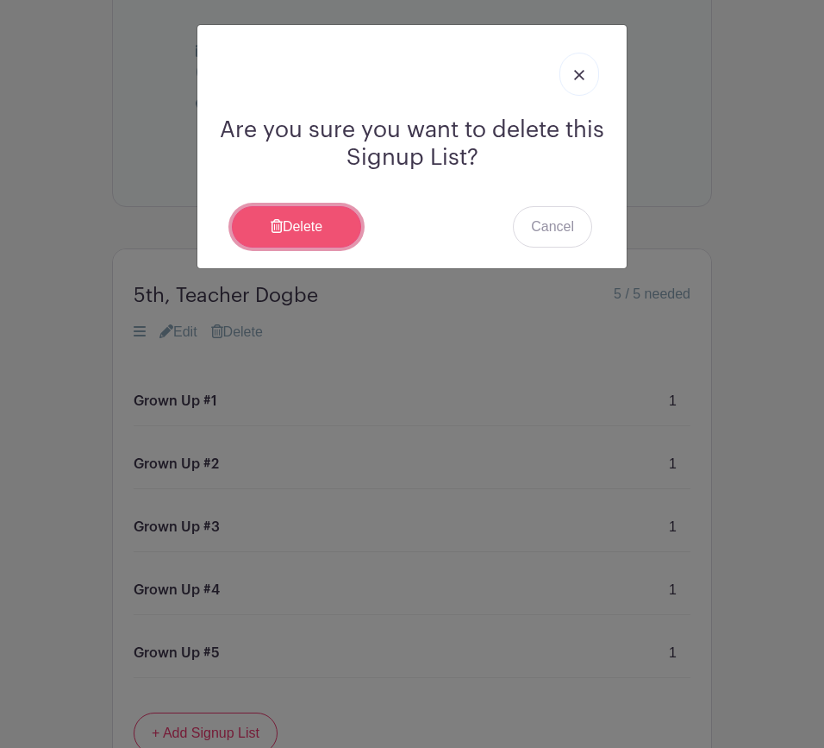
click at [331, 222] on link "Delete" at bounding box center [296, 226] width 129 height 41
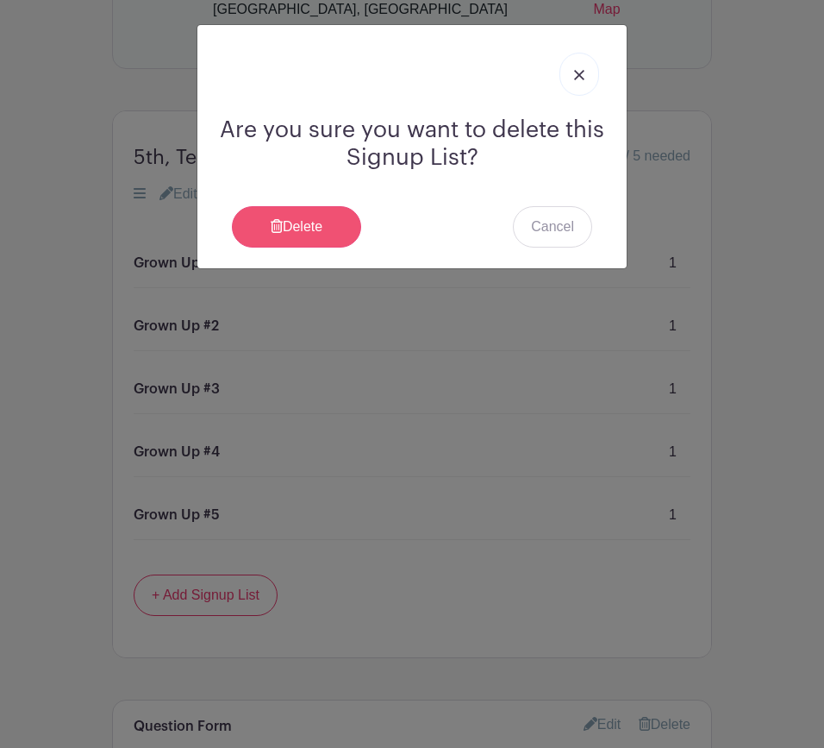
scroll to position [1138, 0]
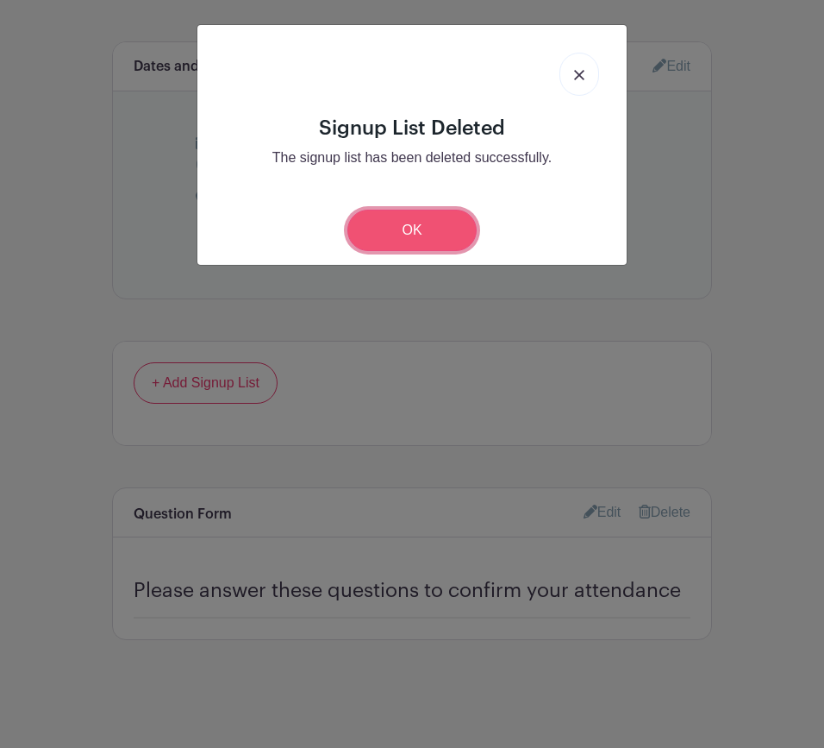
click at [403, 224] on link "OK" at bounding box center [412, 230] width 129 height 41
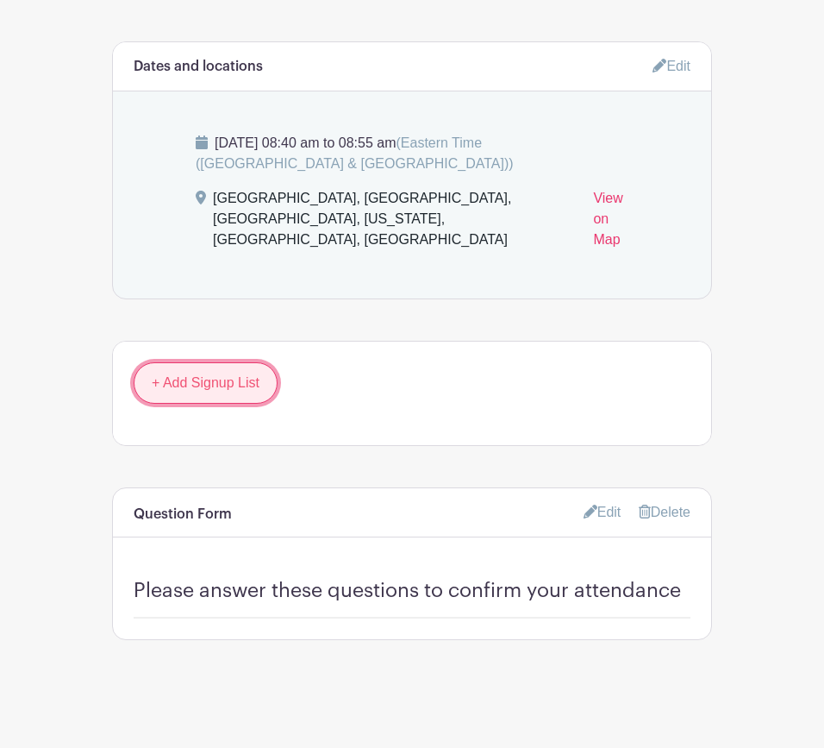
click at [242, 385] on link "+ Add Signup List" at bounding box center [206, 382] width 144 height 41
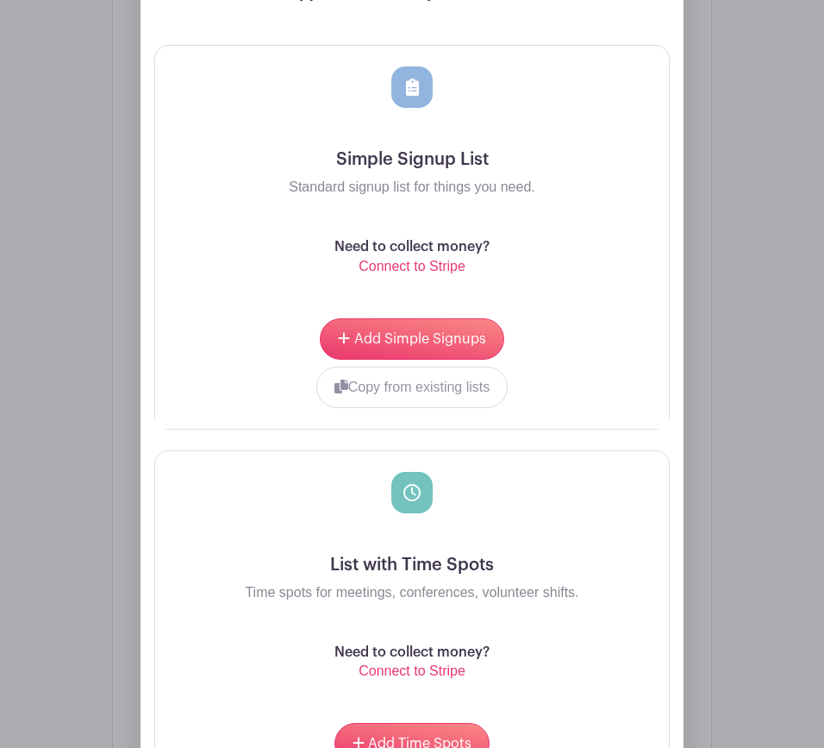
scroll to position [1638, 0]
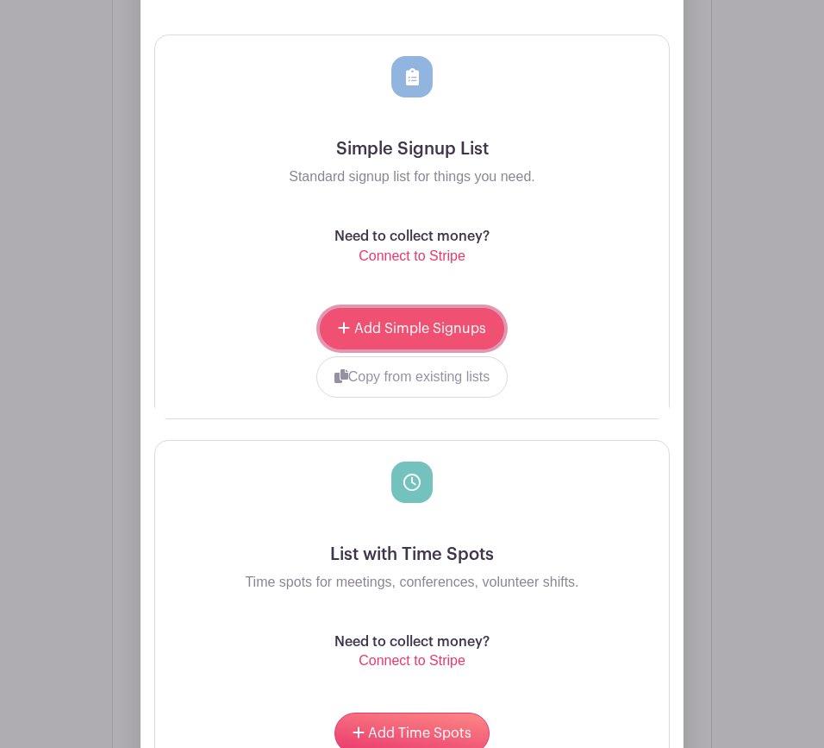
click at [366, 349] on button "Add Simple Signups" at bounding box center [412, 328] width 184 height 41
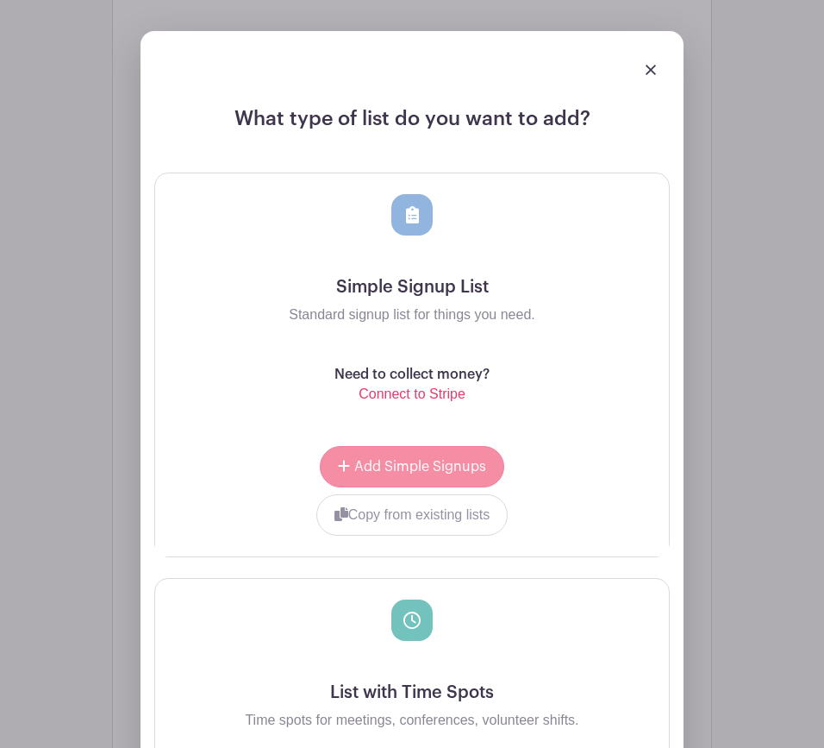
scroll to position [1776, 0]
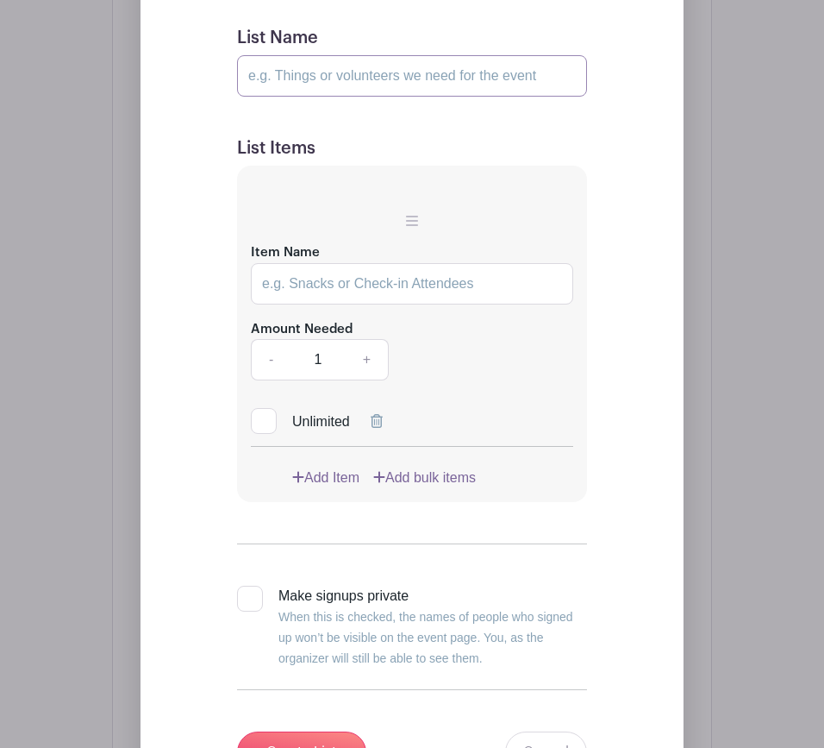
click at [403, 96] on input "List Name" at bounding box center [412, 75] width 350 height 41
type input "D"
type input "A"
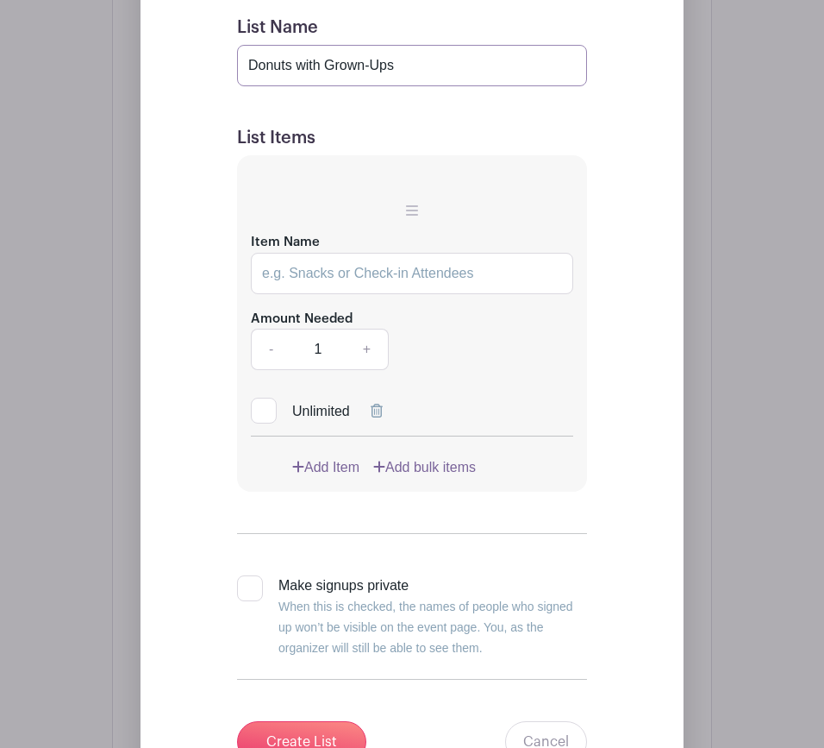
type input "Donuts with Grown-Ups"
click at [368, 370] on link "+" at bounding box center [367, 349] width 43 height 41
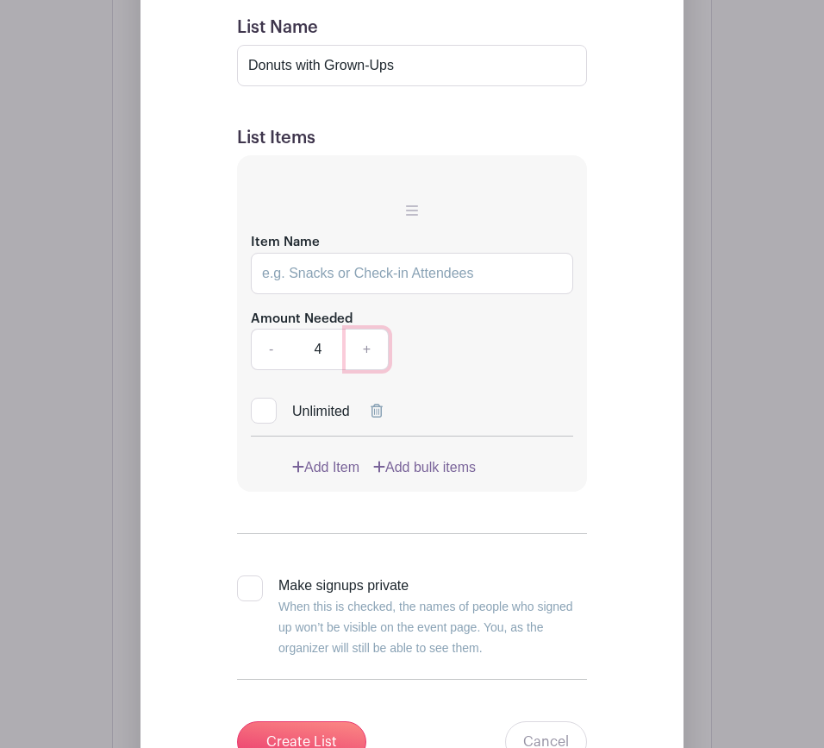
type input "5"
click at [337, 294] on input "Item Name" at bounding box center [412, 273] width 323 height 41
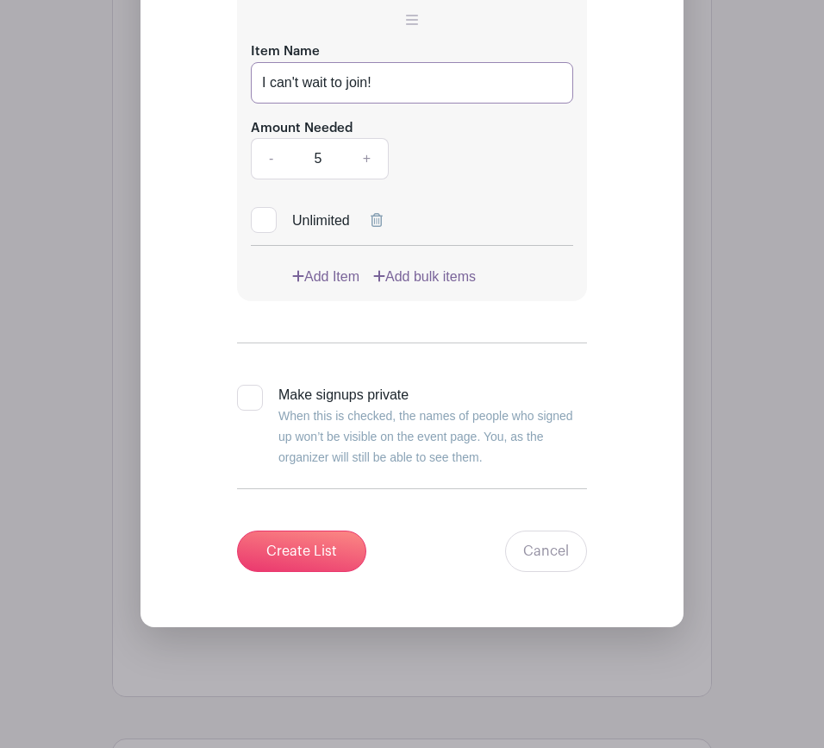
scroll to position [2000, 0]
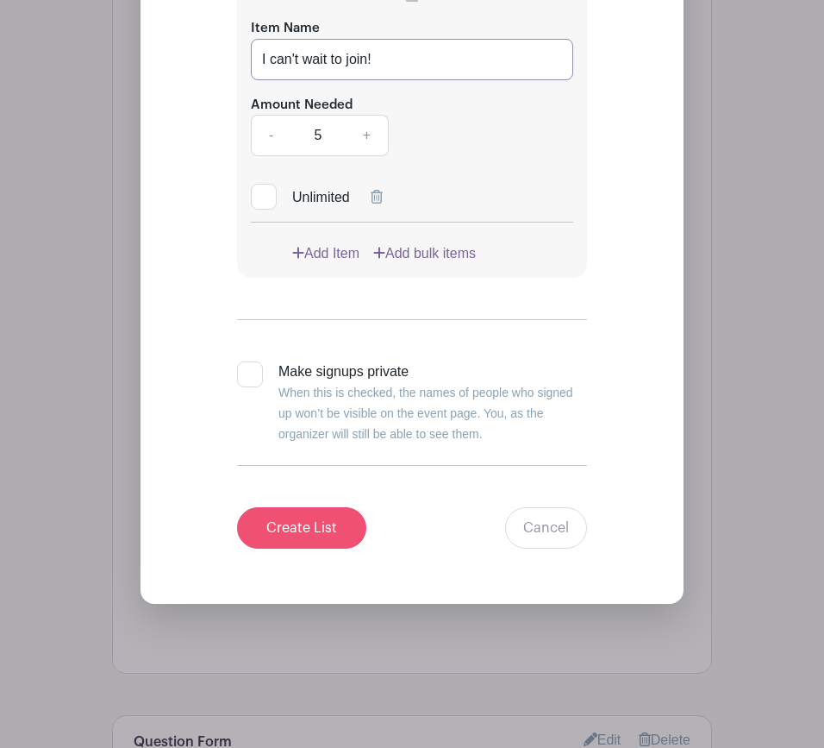
type input "I can't wait to join!"
click at [320, 548] on input "Create List" at bounding box center [301, 527] width 129 height 41
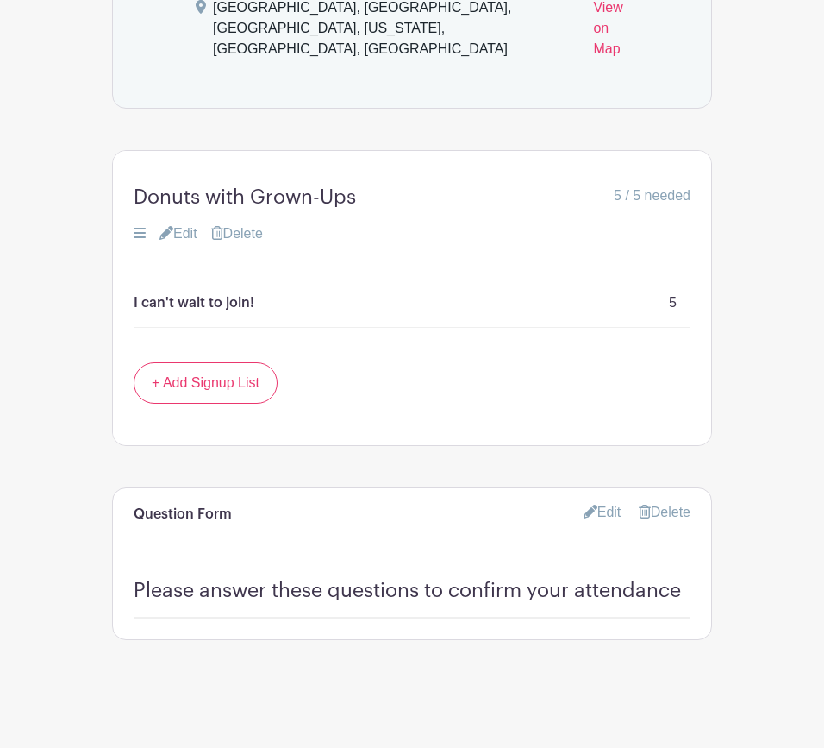
scroll to position [1328, 0]
click at [600, 512] on link "Edit" at bounding box center [603, 512] width 38 height 28
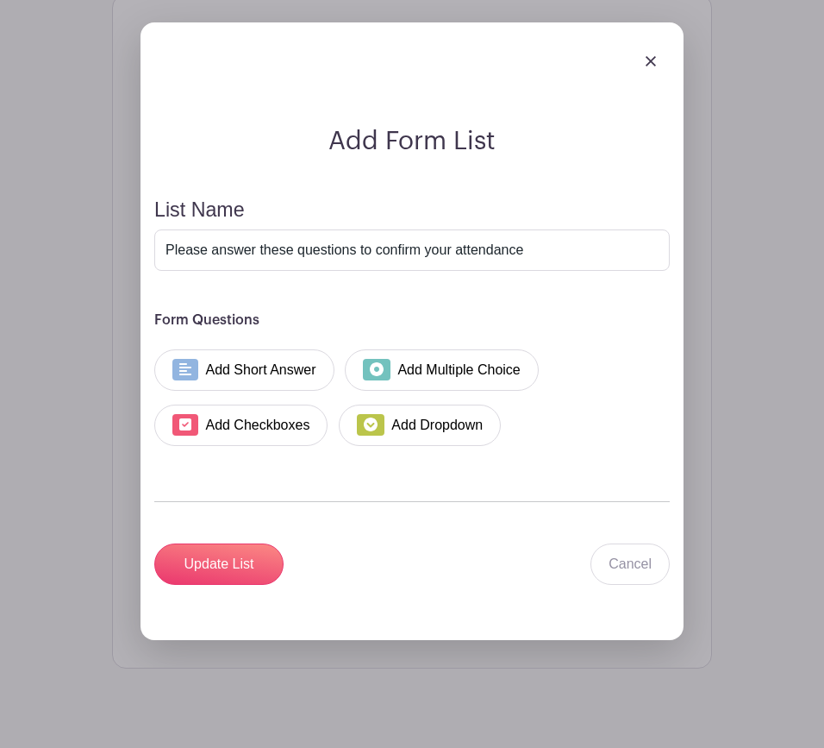
scroll to position [1785, 0]
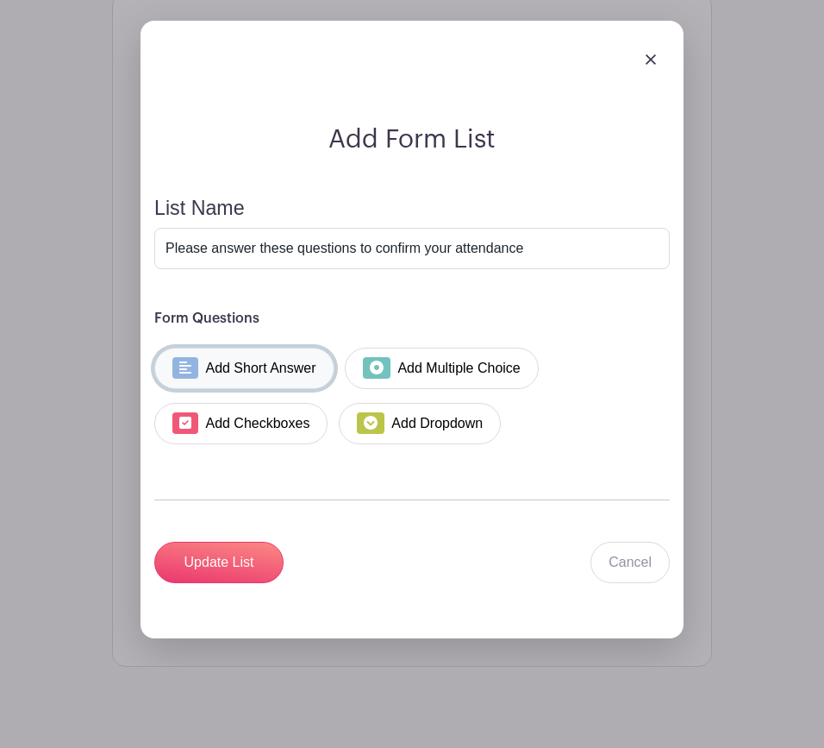
click at [261, 389] on link "Add Short Answer" at bounding box center [244, 368] width 180 height 41
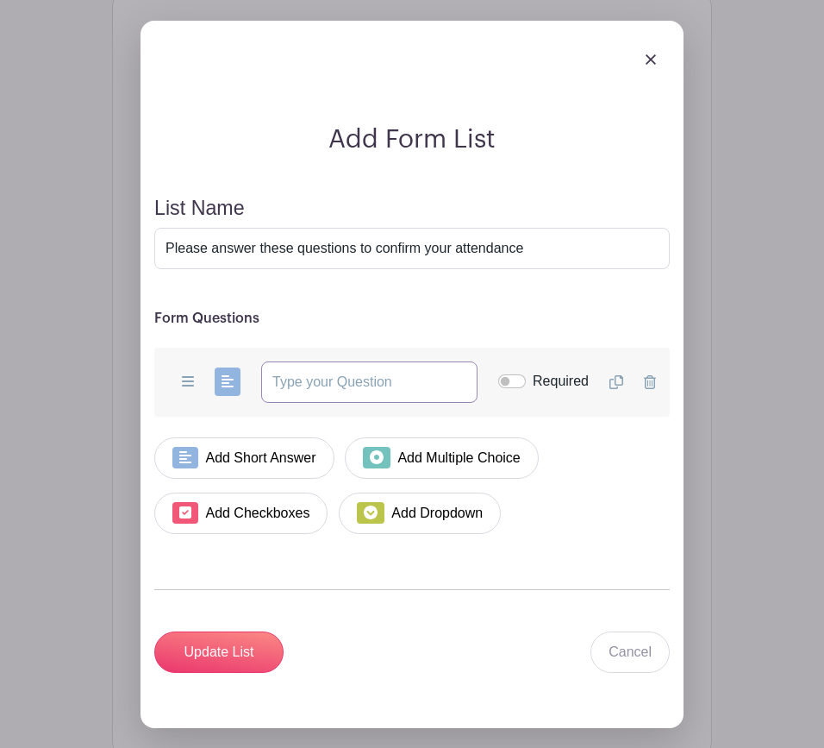
click at [297, 403] on input "text" at bounding box center [369, 381] width 216 height 41
type input "What is the name of the teacher whose classroom you will visit?"
click at [508, 388] on input "Required" at bounding box center [512, 381] width 28 height 14
checkbox input "true"
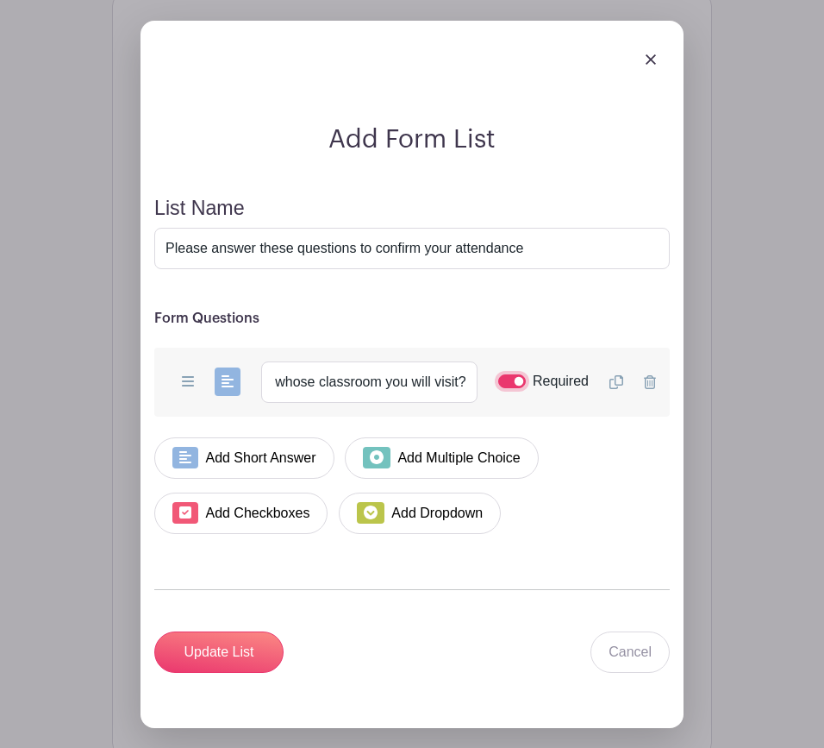
scroll to position [0, 0]
click at [228, 479] on link "Add Short Answer" at bounding box center [244, 457] width 180 height 41
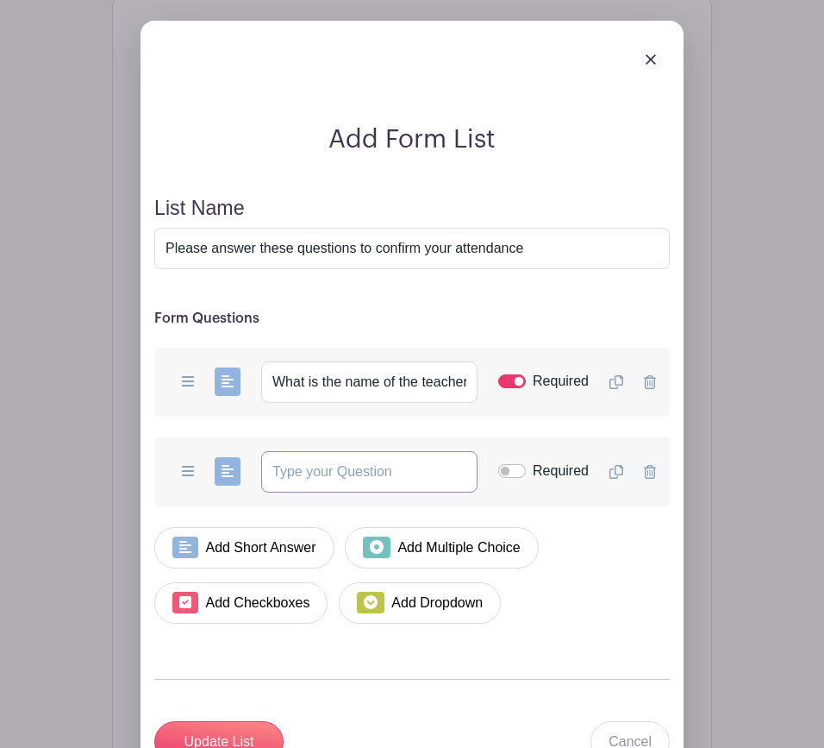
click at [323, 492] on input "text" at bounding box center [369, 471] width 216 height 41
click at [544, 269] on input "Please answer these questions to confirm your attendance" at bounding box center [412, 248] width 516 height 41
click at [438, 492] on input "What is the name of your child" at bounding box center [369, 471] width 216 height 41
type input "What is the name of your child in the above classroom?"
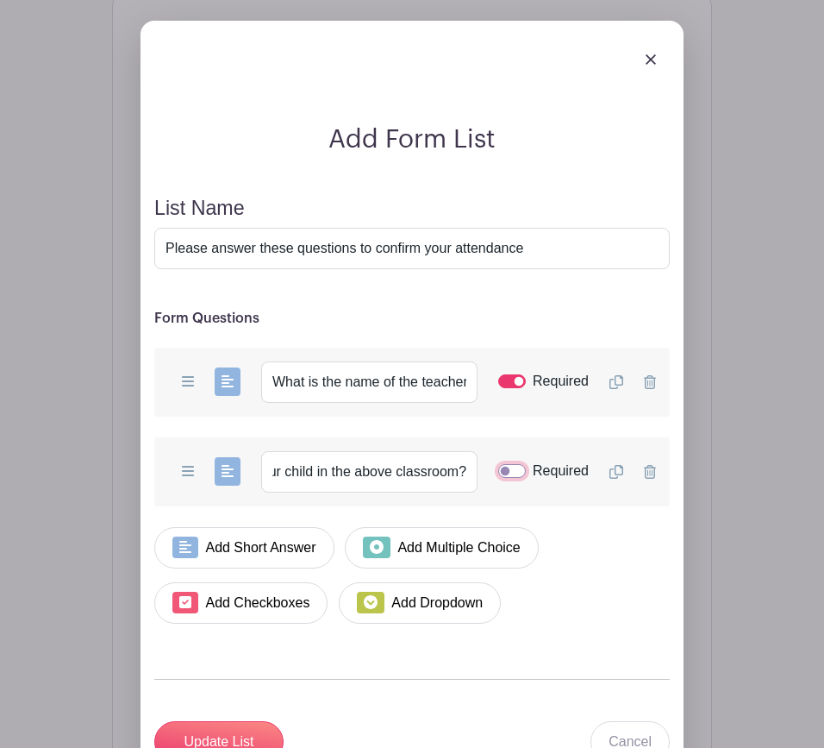
scroll to position [0, 0]
click at [505, 478] on input "Required" at bounding box center [512, 471] width 28 height 14
checkbox input "true"
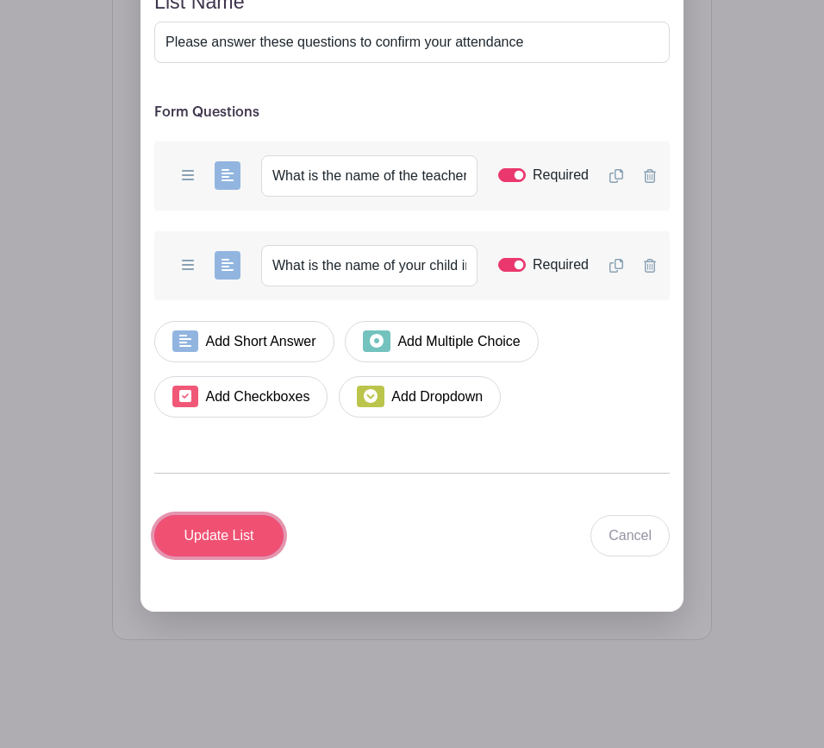
click at [210, 556] on input "Update List" at bounding box center [218, 535] width 129 height 41
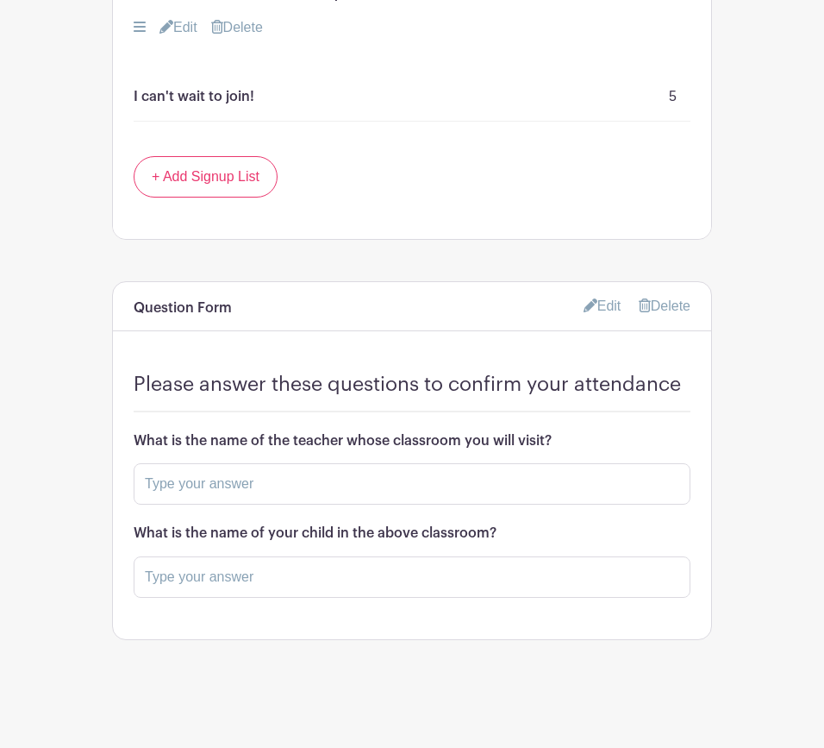
scroll to position [1534, 0]
click at [600, 310] on link "Edit" at bounding box center [603, 305] width 38 height 28
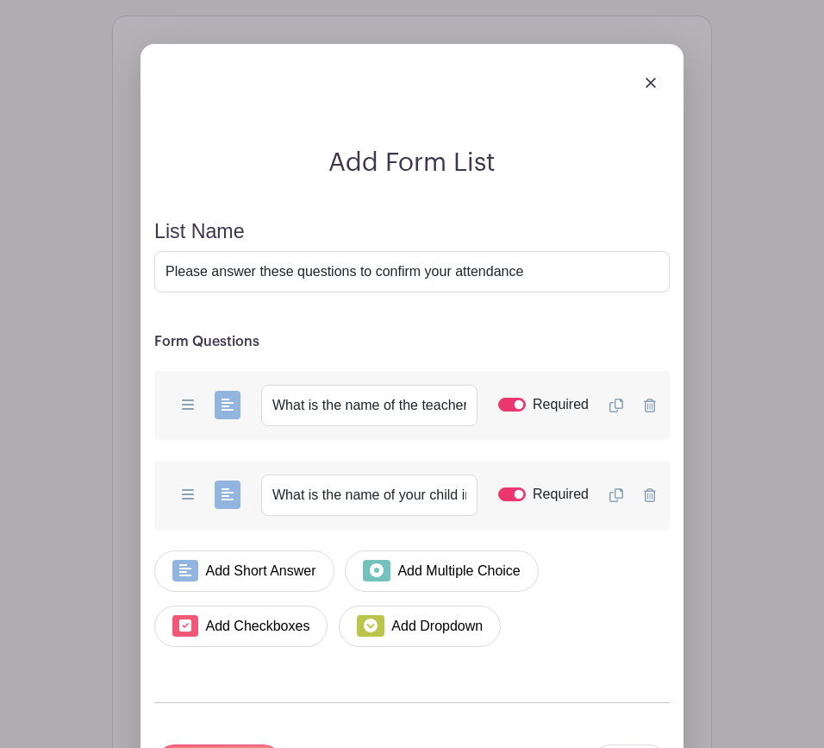
scroll to position [1933, 0]
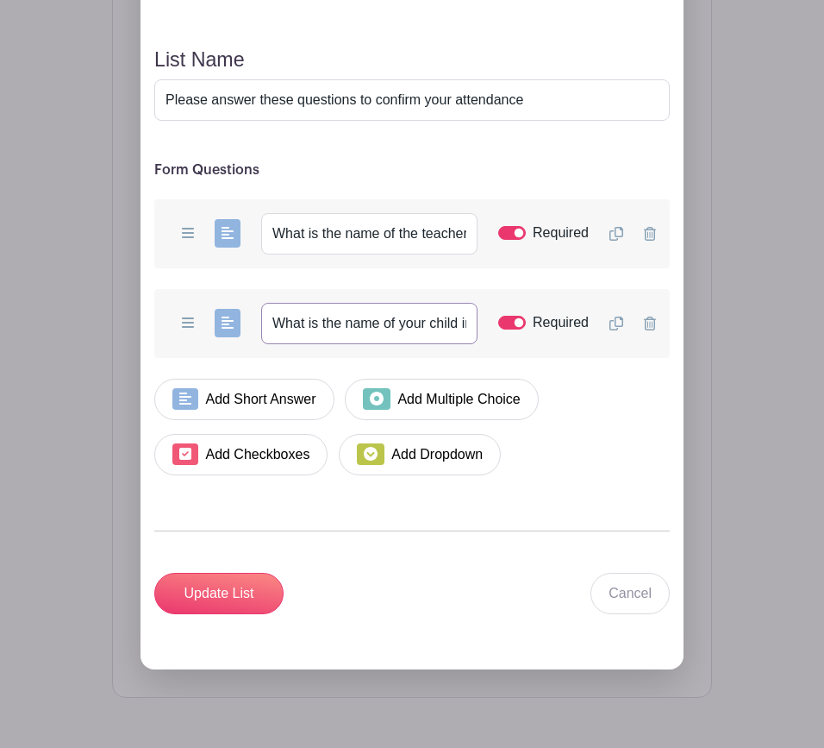
click at [423, 344] on input "What is the name of your child in the above classroom?" at bounding box center [369, 323] width 216 height 41
drag, startPoint x: 462, startPoint y: 363, endPoint x: 536, endPoint y: 359, distance: 73.4
click at [536, 358] on div "Add Short Answer Add Multiple Choice Add Checkboxes Add Dropdown What is the na…" at bounding box center [412, 323] width 516 height 69
click at [334, 344] on input "What is the name of your child in the above classroom?" at bounding box center [369, 323] width 216 height 41
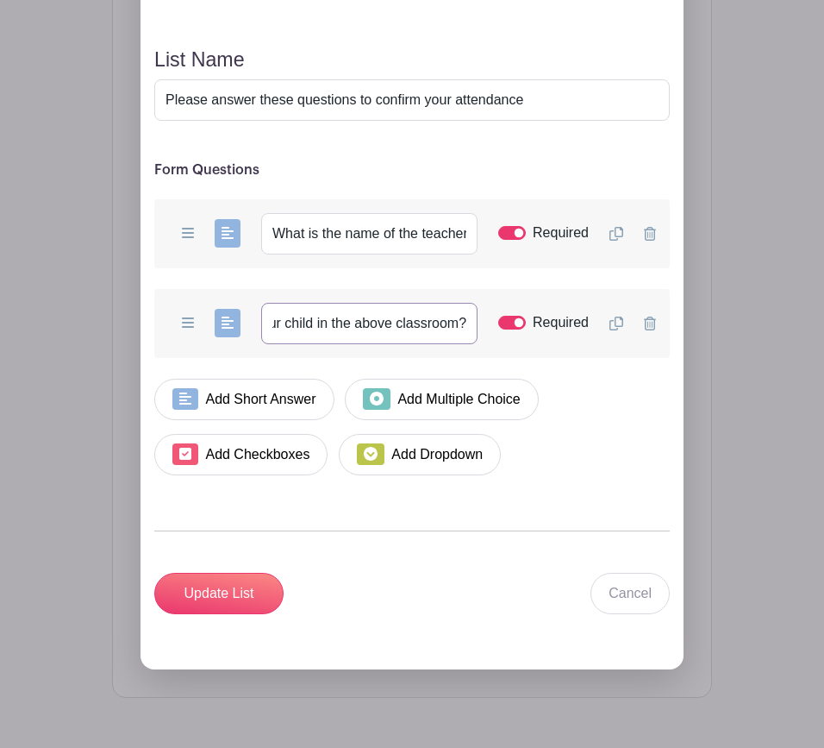
click at [327, 344] on input "What is the name of your child in the above classroom?" at bounding box center [369, 323] width 216 height 41
drag, startPoint x: 391, startPoint y: 363, endPoint x: 317, endPoint y: 364, distance: 73.3
click at [317, 344] on input "What is the name of your child in the above classroom?" at bounding box center [369, 323] width 216 height 41
type input "What is the name of your child who is in this classroom?"
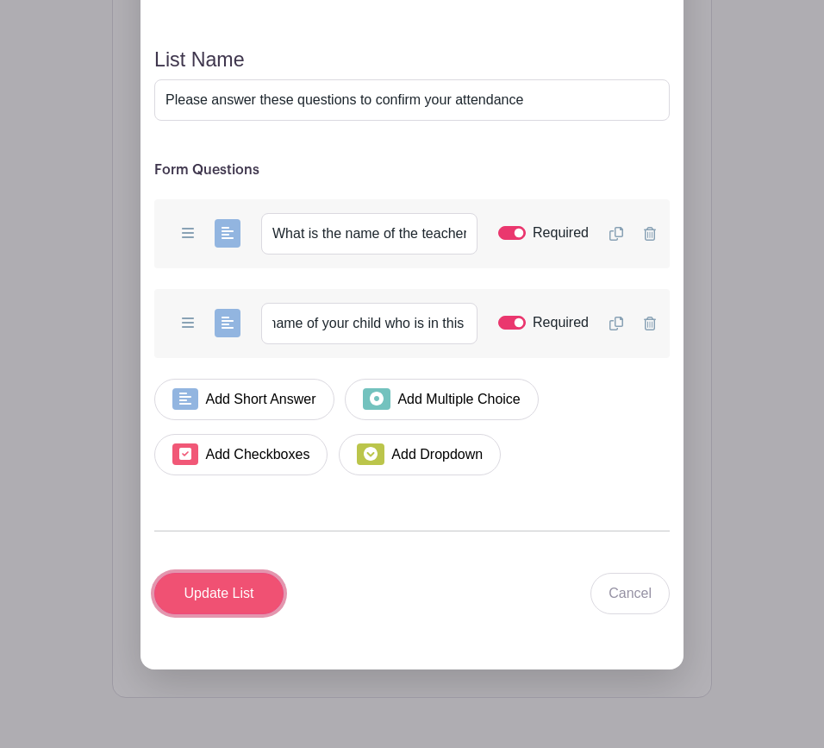
scroll to position [0, 0]
click at [197, 614] on input "Update List" at bounding box center [218, 593] width 129 height 41
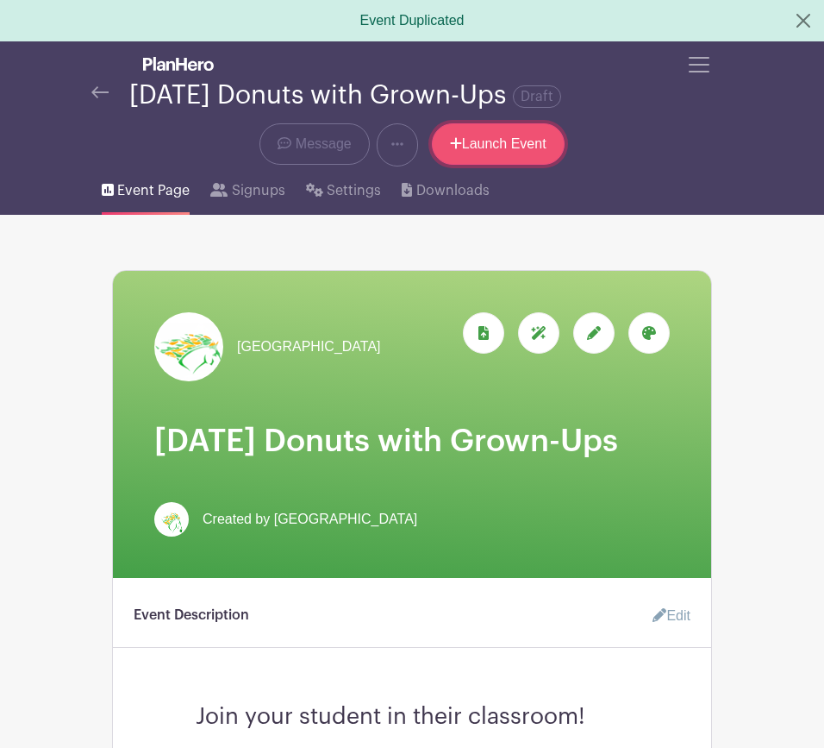
click at [467, 140] on link "Launch Event" at bounding box center [498, 143] width 133 height 41
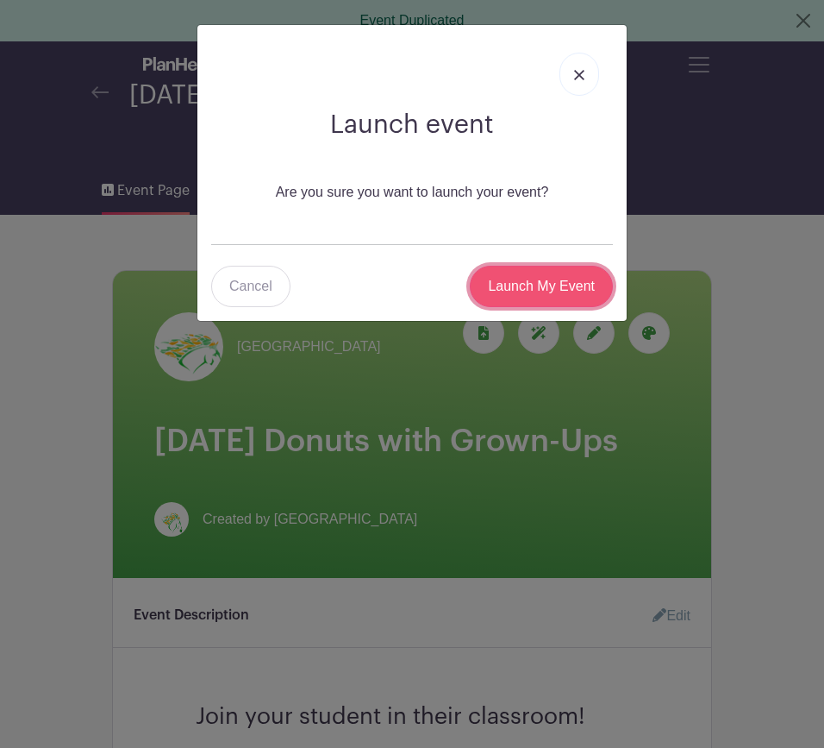
click at [526, 295] on input "Launch My Event" at bounding box center [541, 286] width 143 height 41
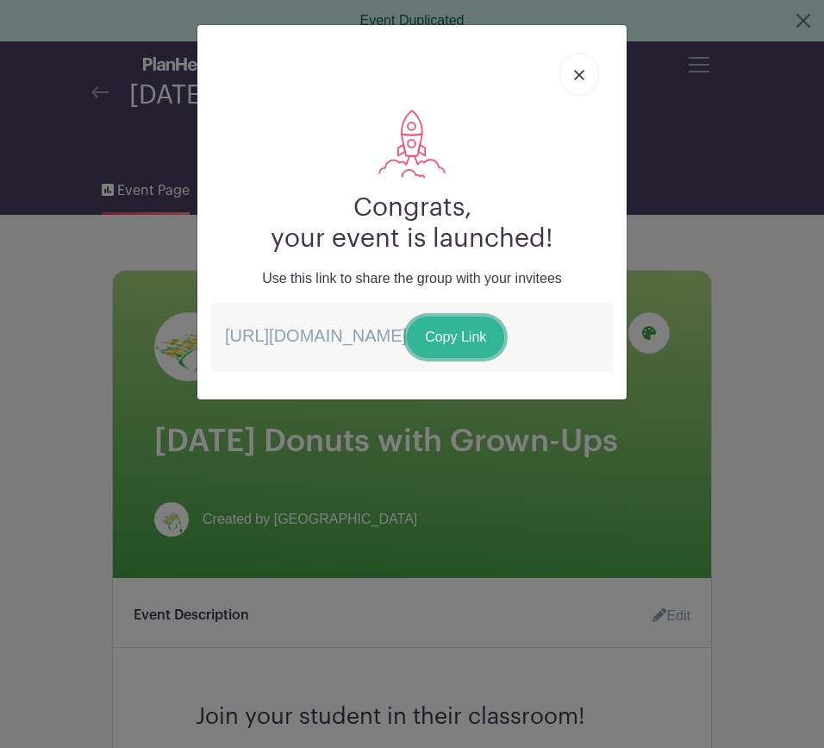
click at [407, 358] on link "Copy Link" at bounding box center [455, 336] width 97 height 41
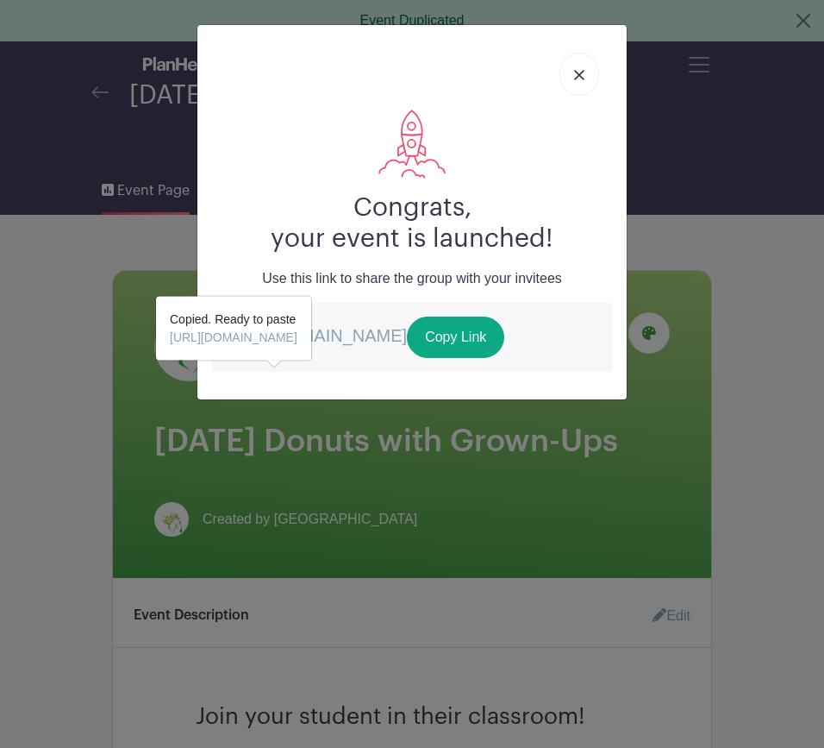
click at [580, 81] on link at bounding box center [580, 74] width 40 height 43
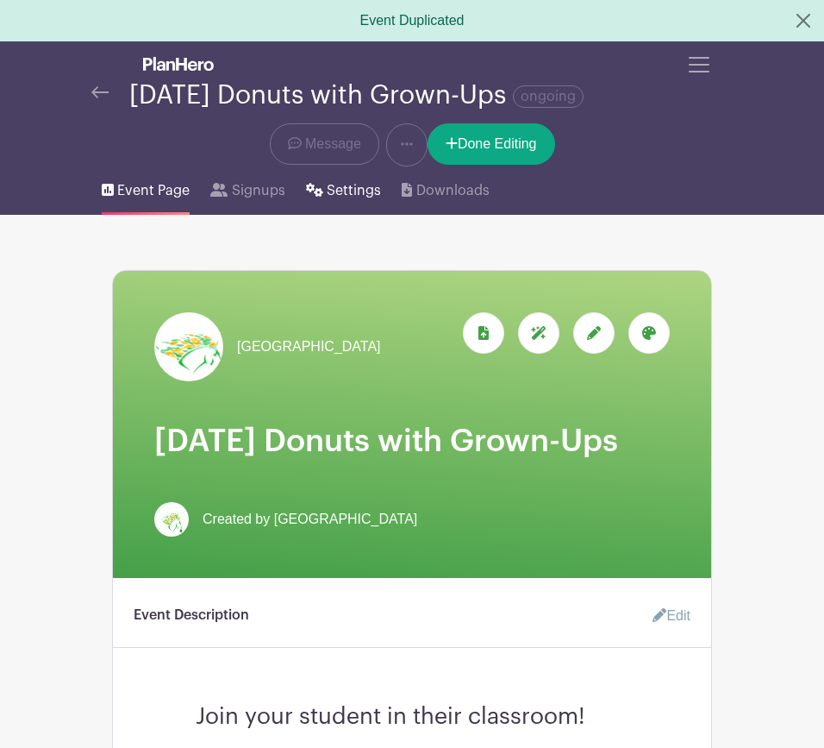
click at [351, 197] on span "Settings" at bounding box center [354, 190] width 54 height 21
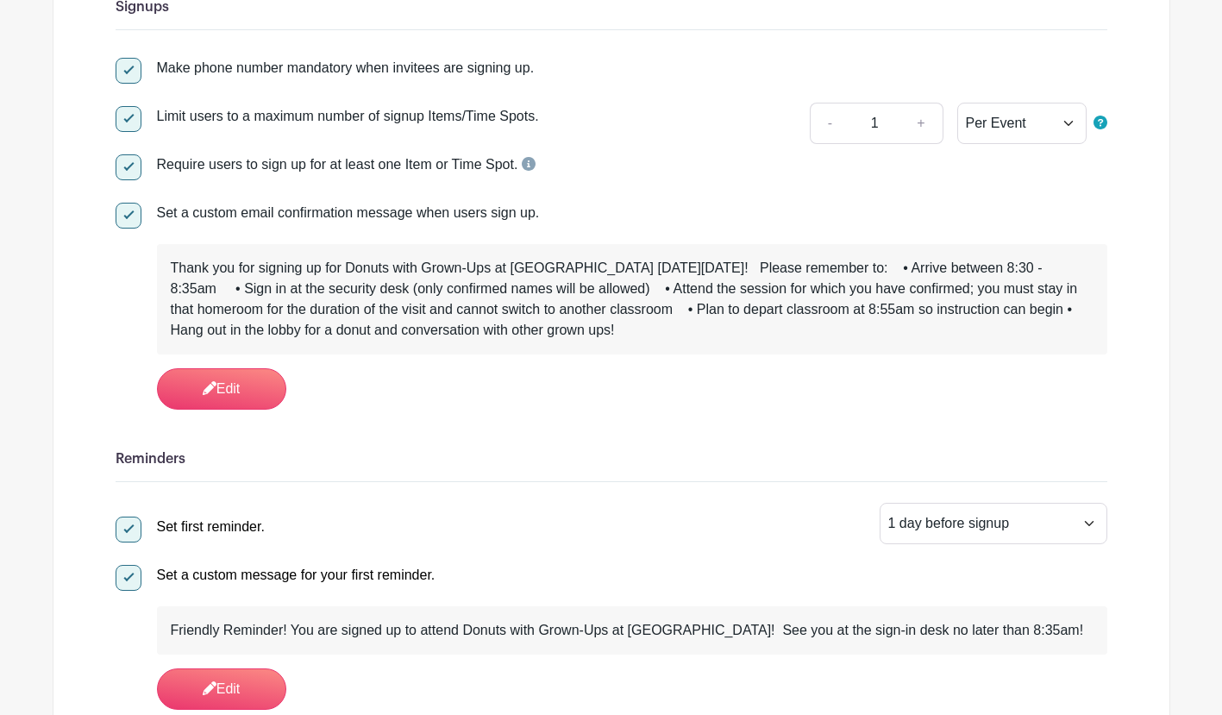
scroll to position [280, 0]
drag, startPoint x: 848, startPoint y: 280, endPoint x: 697, endPoint y: 283, distance: 150.9
click at [697, 283] on div "Thank you for signing up for Donuts with Grown-Ups at Shepherd Elementary Schoo…" at bounding box center [632, 298] width 923 height 83
click at [258, 403] on link "Edit" at bounding box center [221, 387] width 129 height 41
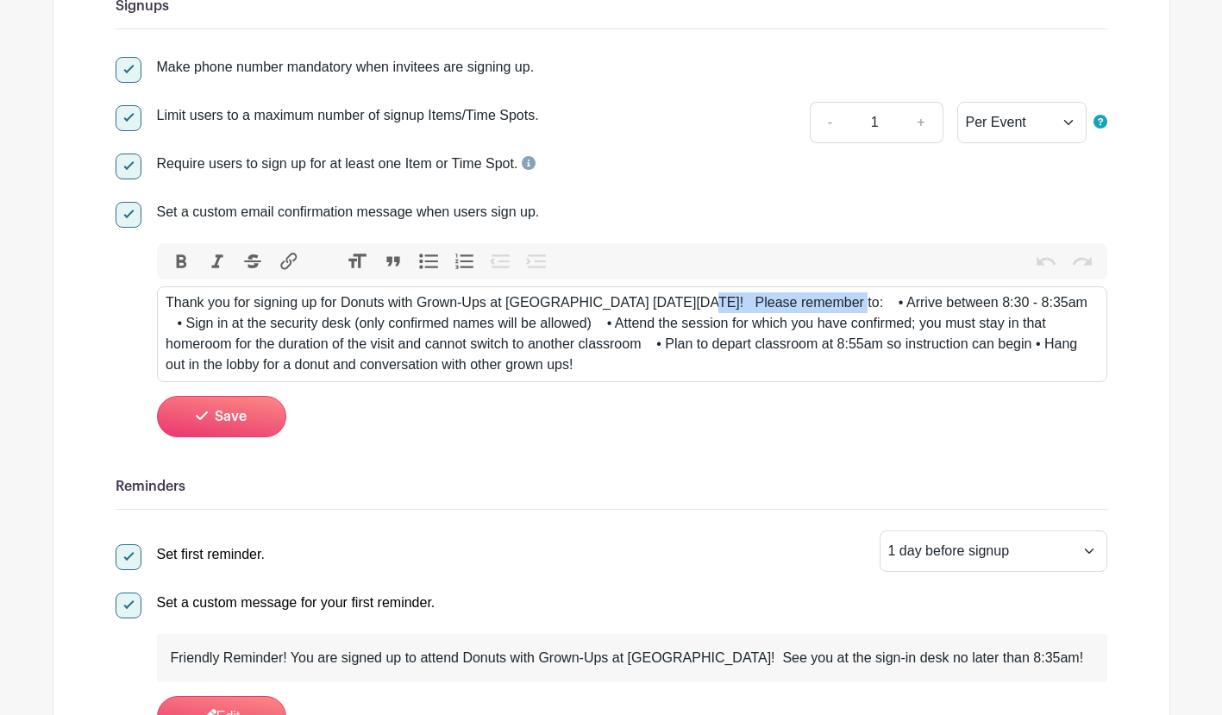
drag, startPoint x: 843, startPoint y: 316, endPoint x: 695, endPoint y: 315, distance: 148.3
click at [695, 315] on div "Thank you for signing up for Donuts with Grown-Ups at Shepherd Elementary Schoo…" at bounding box center [632, 333] width 932 height 83
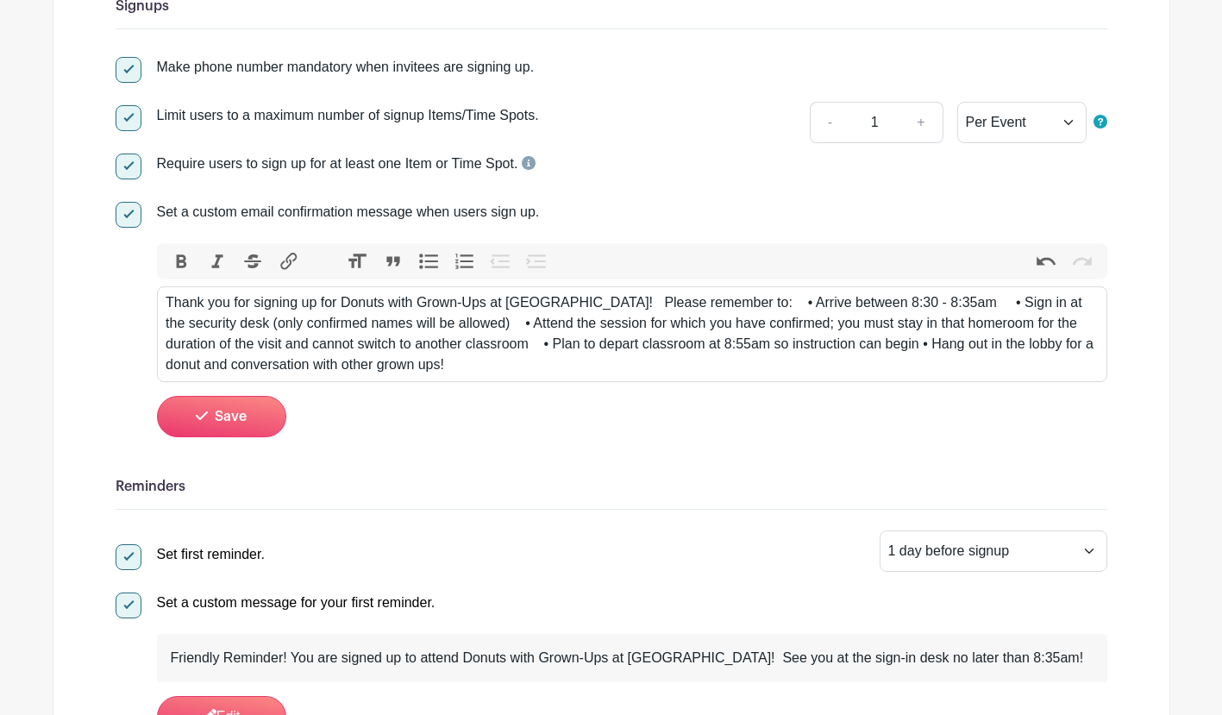
click at [706, 316] on div "Thank you for signing up for Donuts with Grown-Ups at Shepherd Elementary Schoo…" at bounding box center [632, 333] width 932 height 83
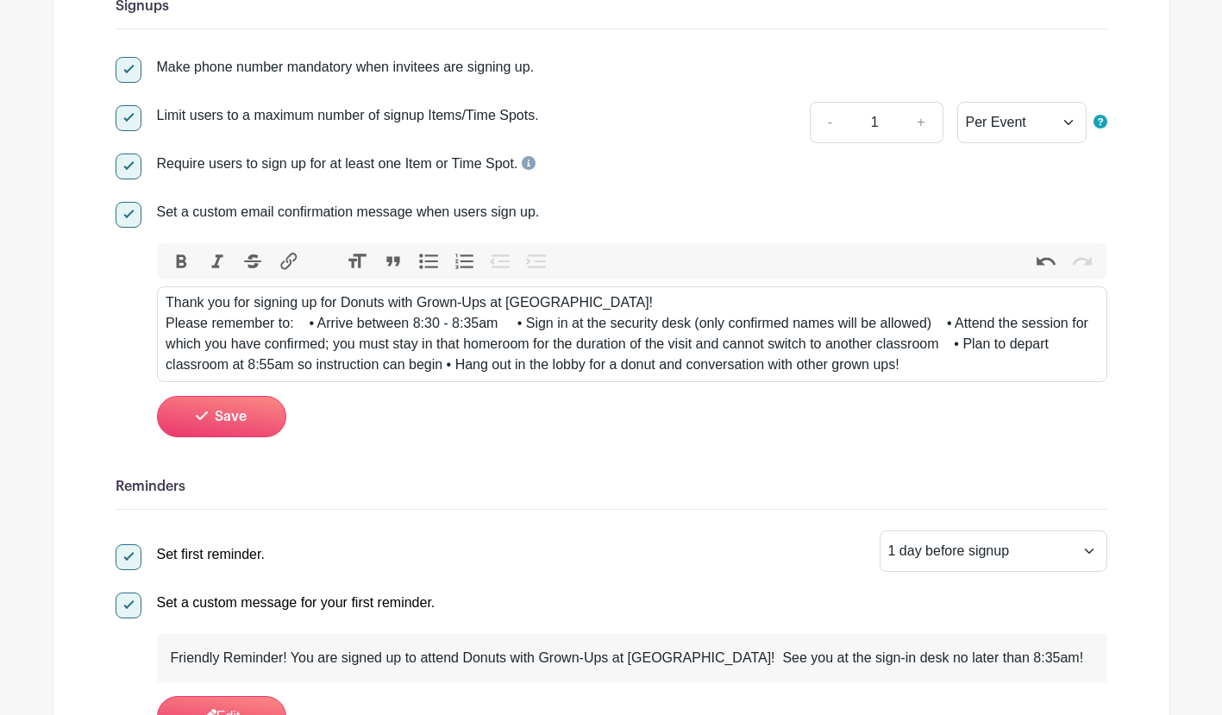
click at [306, 335] on div "Thank you for signing up for Donuts with Grown-Ups at Shepherd Elementary Schoo…" at bounding box center [632, 333] width 932 height 83
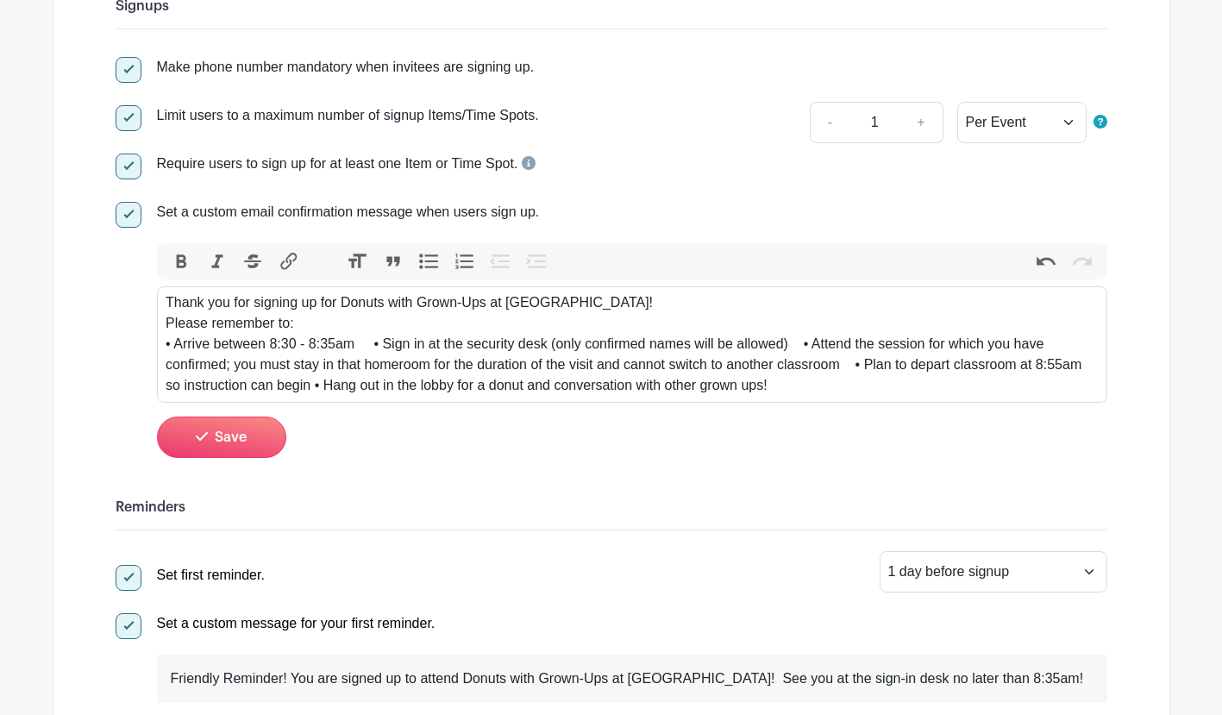
click at [376, 362] on div "Thank you for signing up for Donuts with Grown-Ups at Shepherd Elementary Schoo…" at bounding box center [632, 343] width 932 height 103
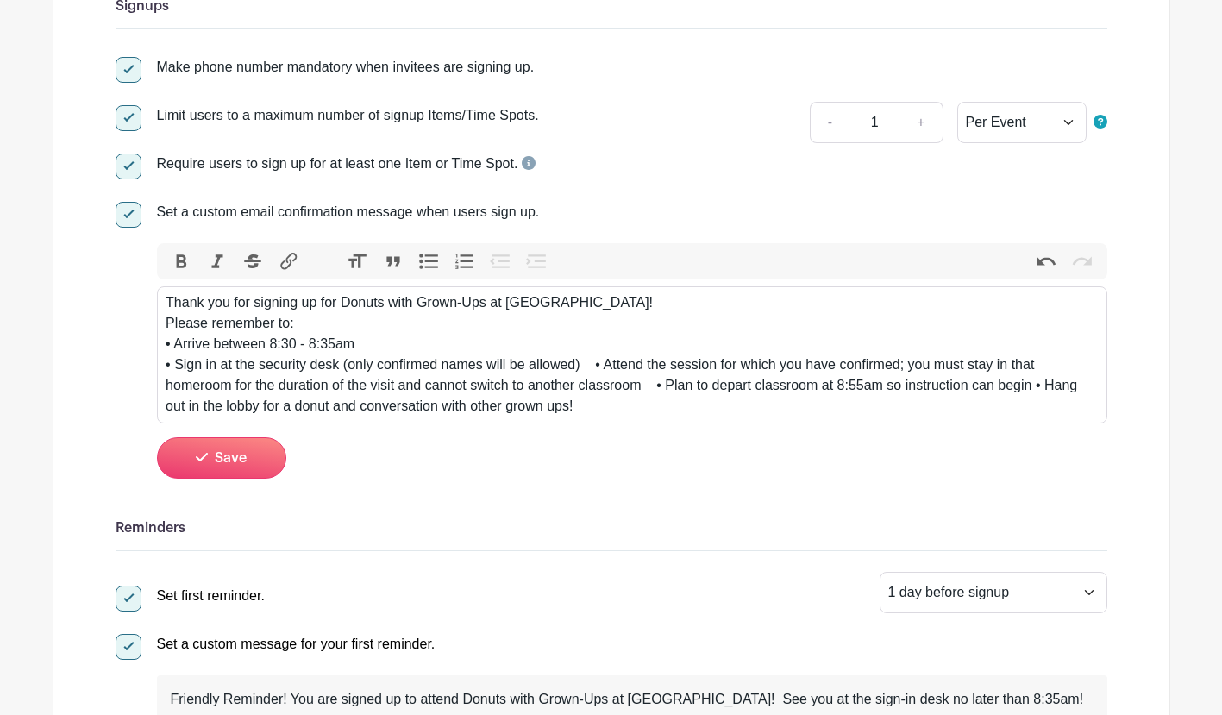
click at [599, 380] on div "Thank you for signing up for Donuts with Grown-Ups at Shepherd Elementary Schoo…" at bounding box center [632, 354] width 932 height 124
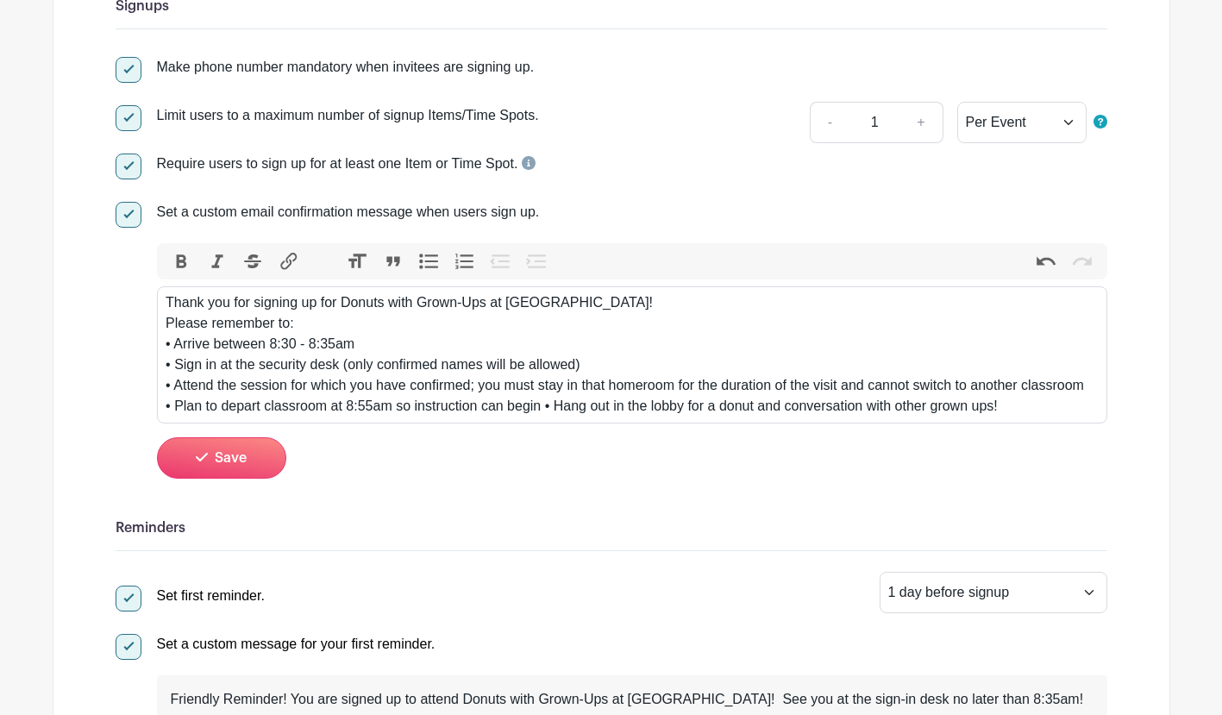
click at [246, 417] on div "Thank you for signing up for Donuts with Grown-Ups at Shepherd Elementary Schoo…" at bounding box center [632, 354] width 932 height 124
click at [550, 417] on div "Thank you for signing up for Donuts with Grown-Ups at Shepherd Elementary Schoo…" at bounding box center [632, 354] width 932 height 124
type trix-editor "<div>Thank you for signing up for Donuts with Grown-Ups at Shepherd Elementary …"
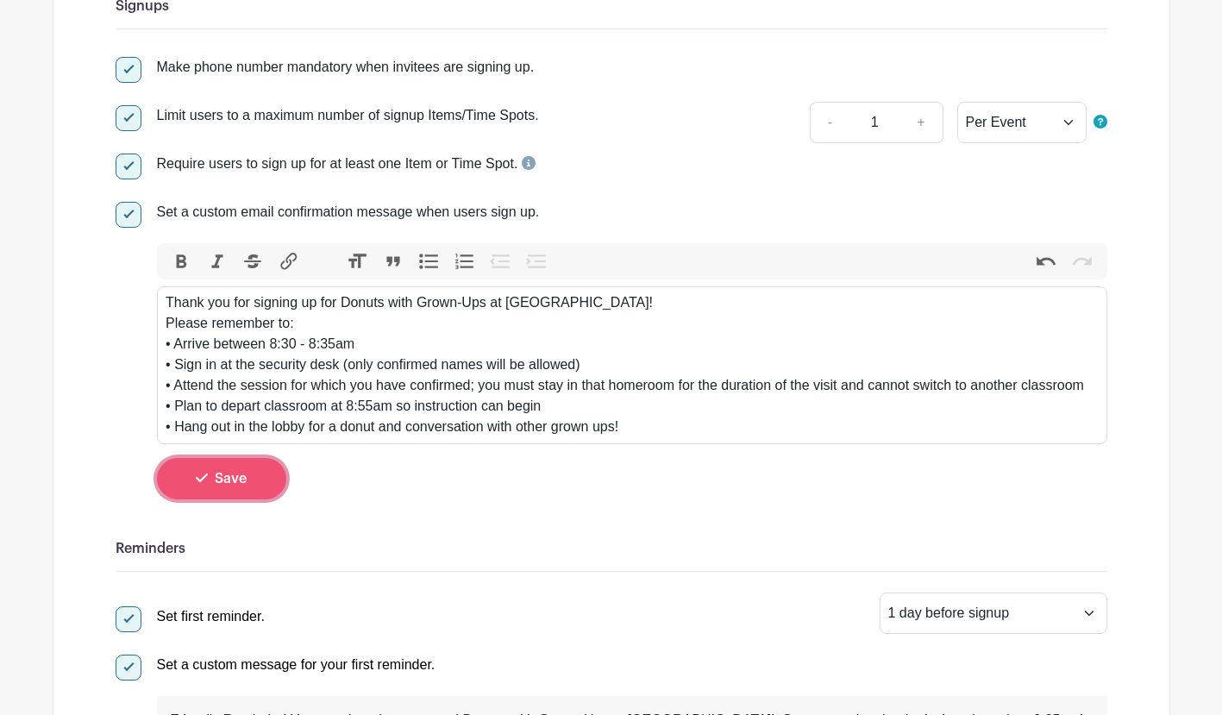
click at [253, 499] on button "Save" at bounding box center [221, 478] width 129 height 41
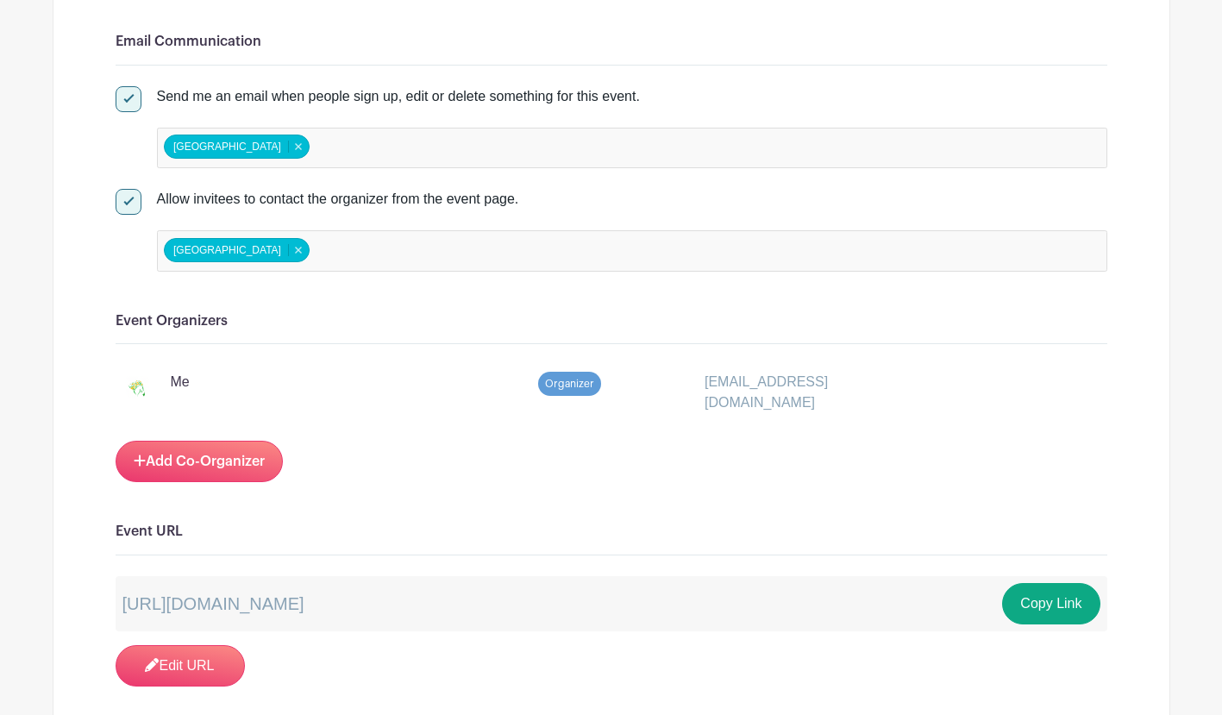
scroll to position [1322, 0]
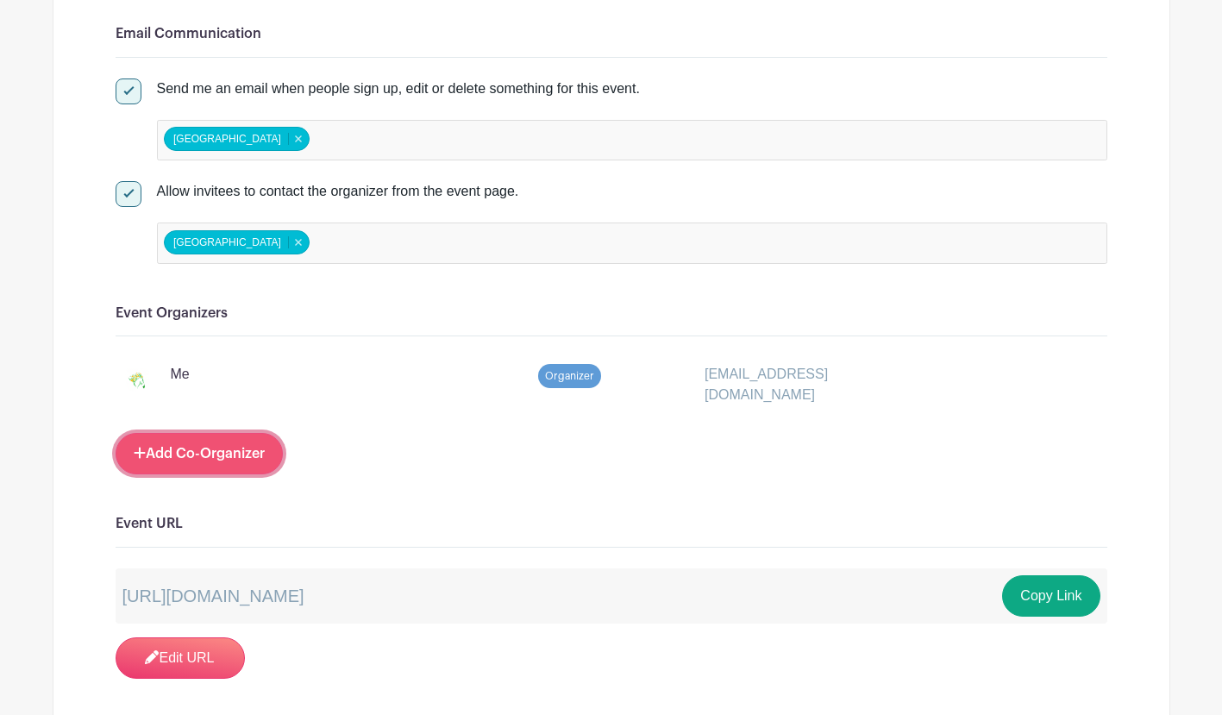
click at [200, 474] on link "Add Co-Organizer" at bounding box center [199, 453] width 167 height 41
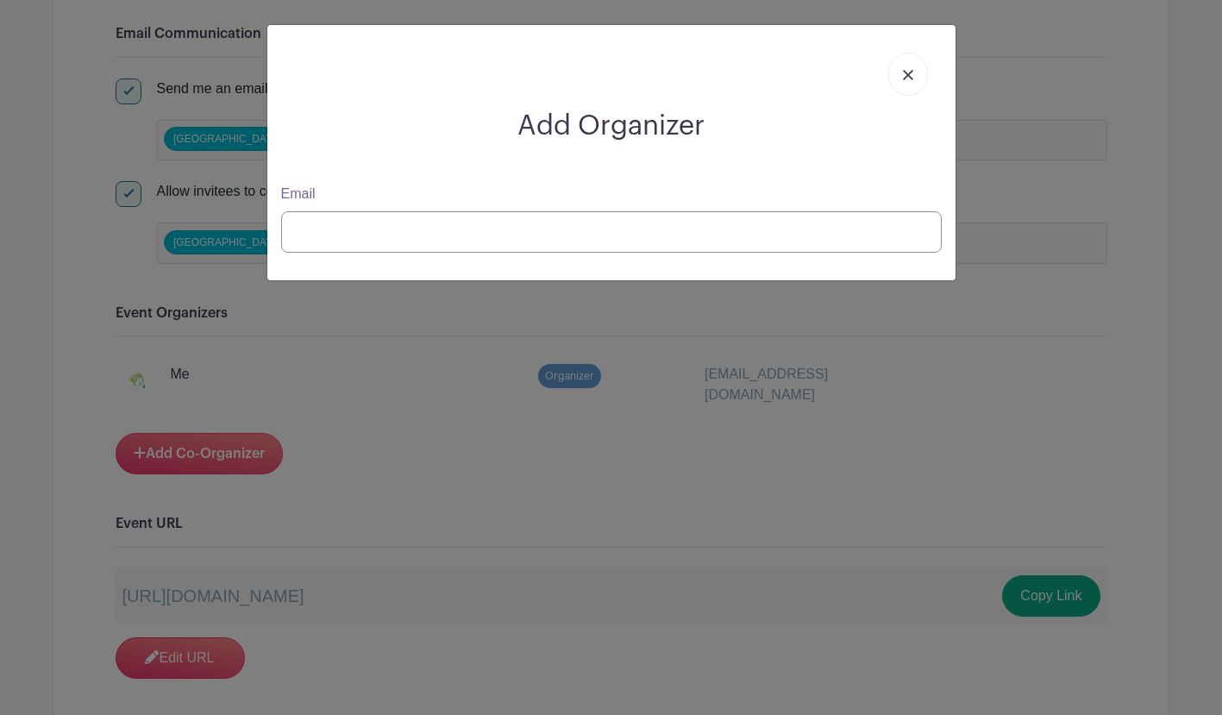
click at [330, 235] on input "Email" at bounding box center [611, 231] width 661 height 41
type input "o"
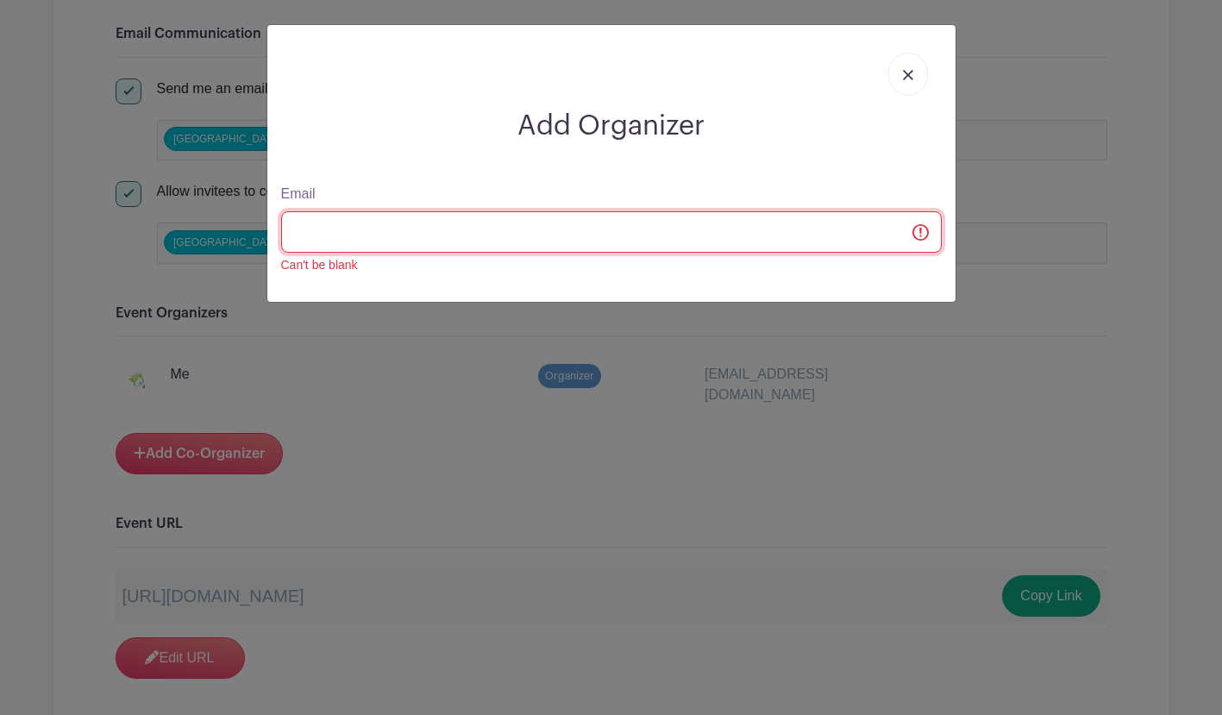
click at [360, 222] on input "Email" at bounding box center [611, 231] width 661 height 41
paste input "uchenna.offor@k12.dc.gov"
type input "uchenna.offor@k12.dc.gov"
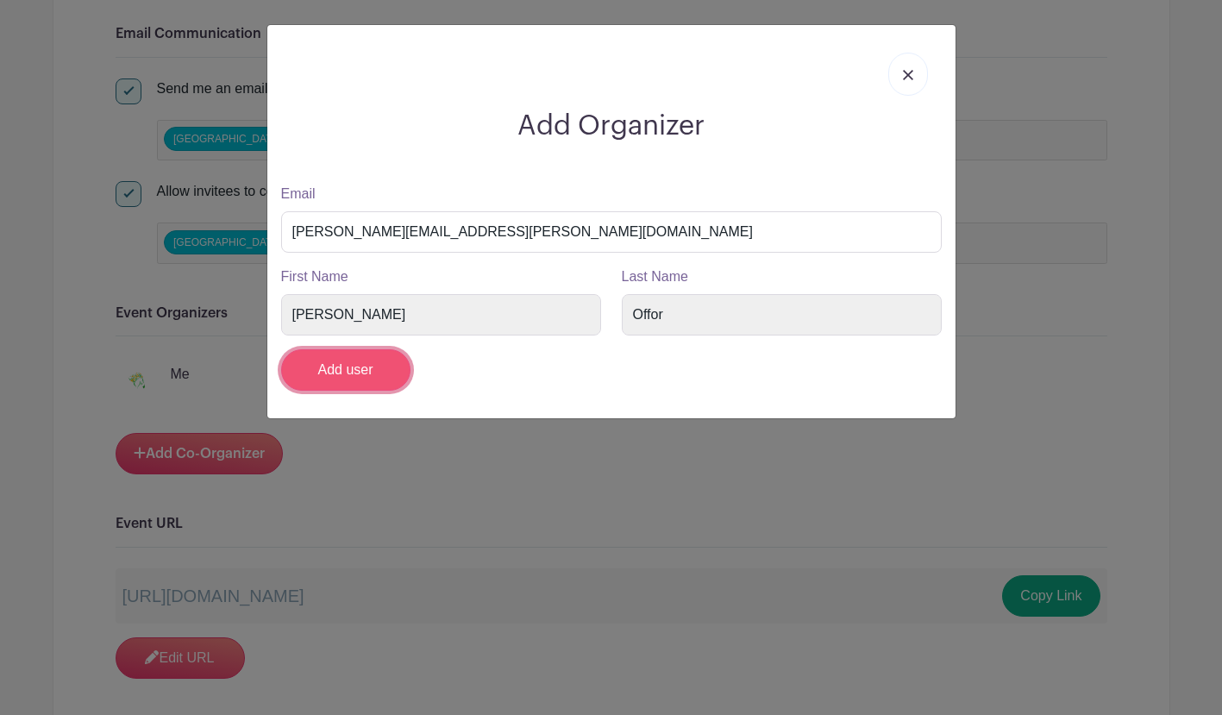
click at [351, 368] on input "Add user" at bounding box center [345, 369] width 129 height 41
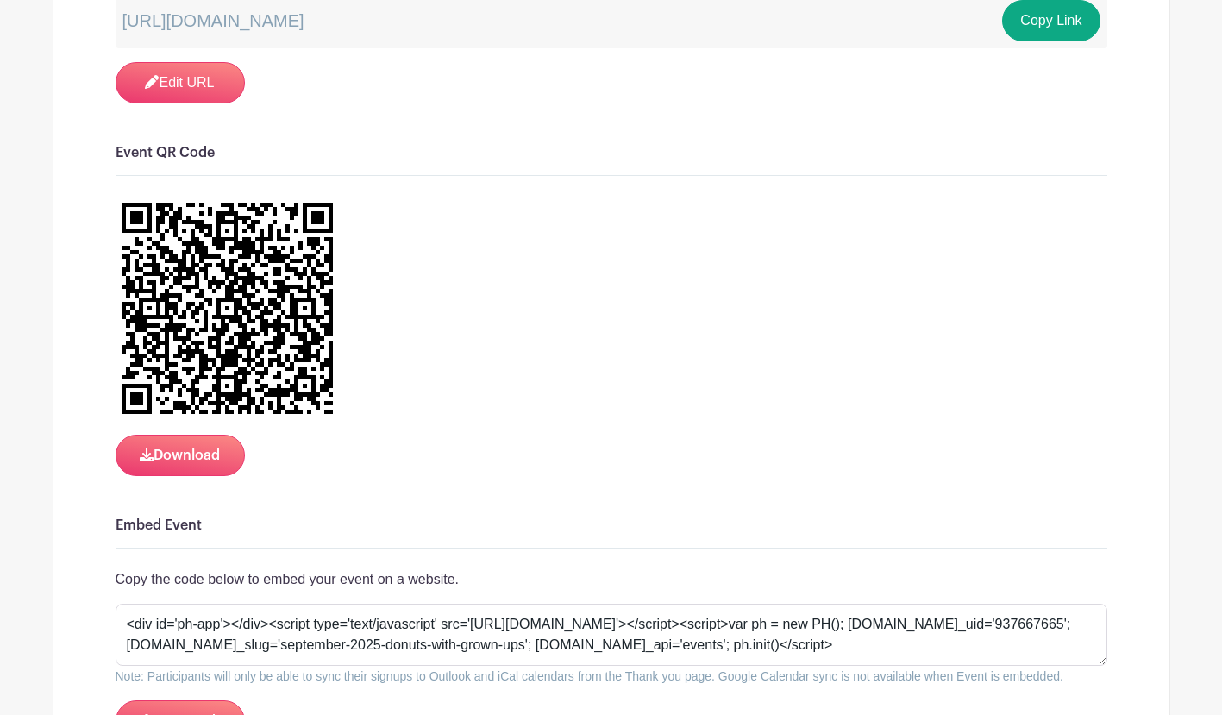
scroll to position [1982, 0]
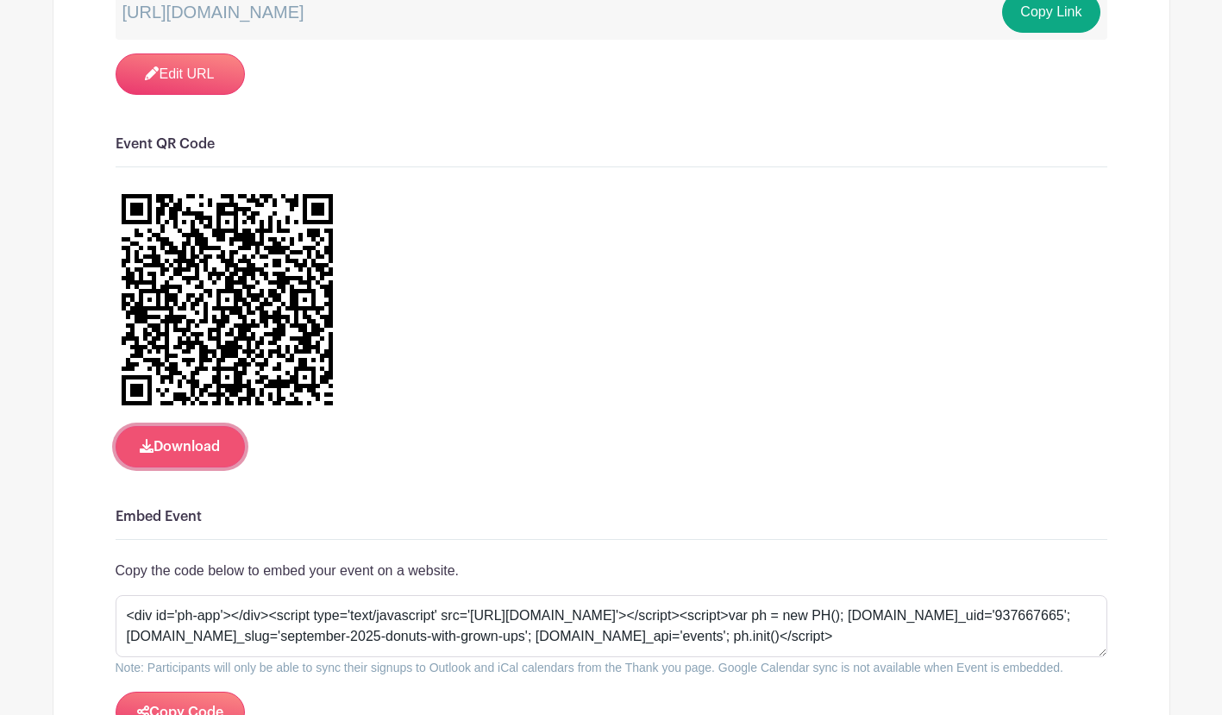
click at [185, 467] on button "Download" at bounding box center [180, 446] width 129 height 41
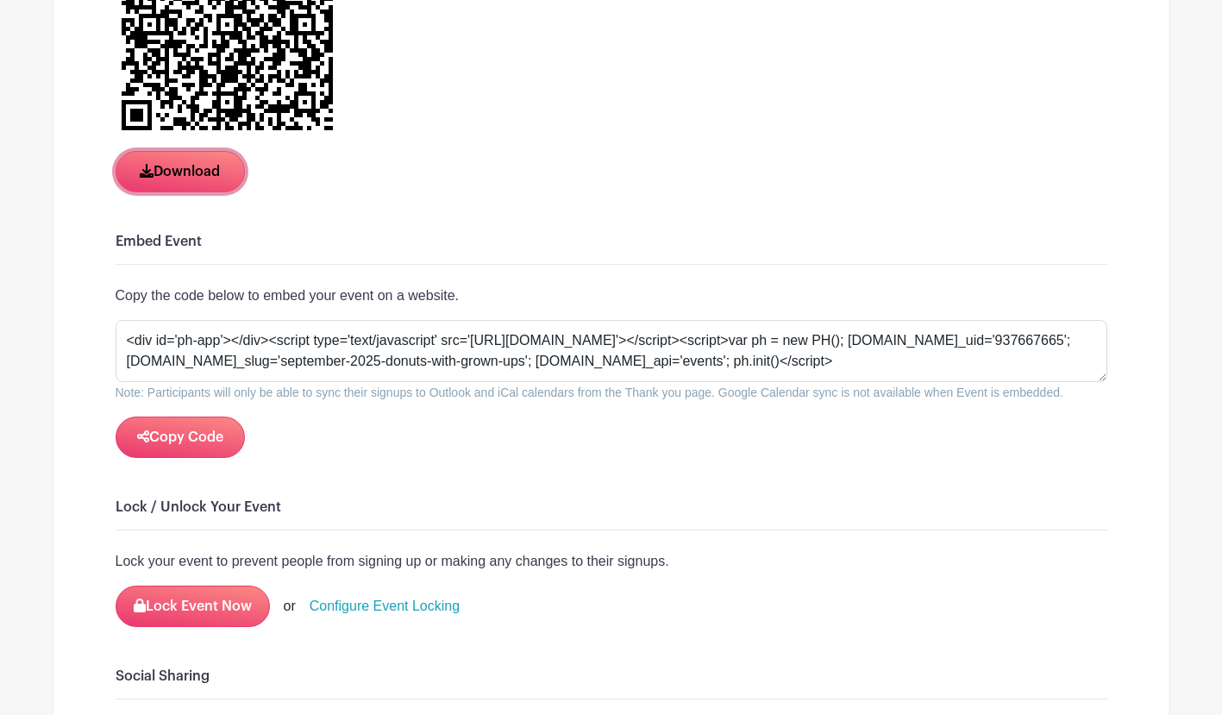
scroll to position [2260, 0]
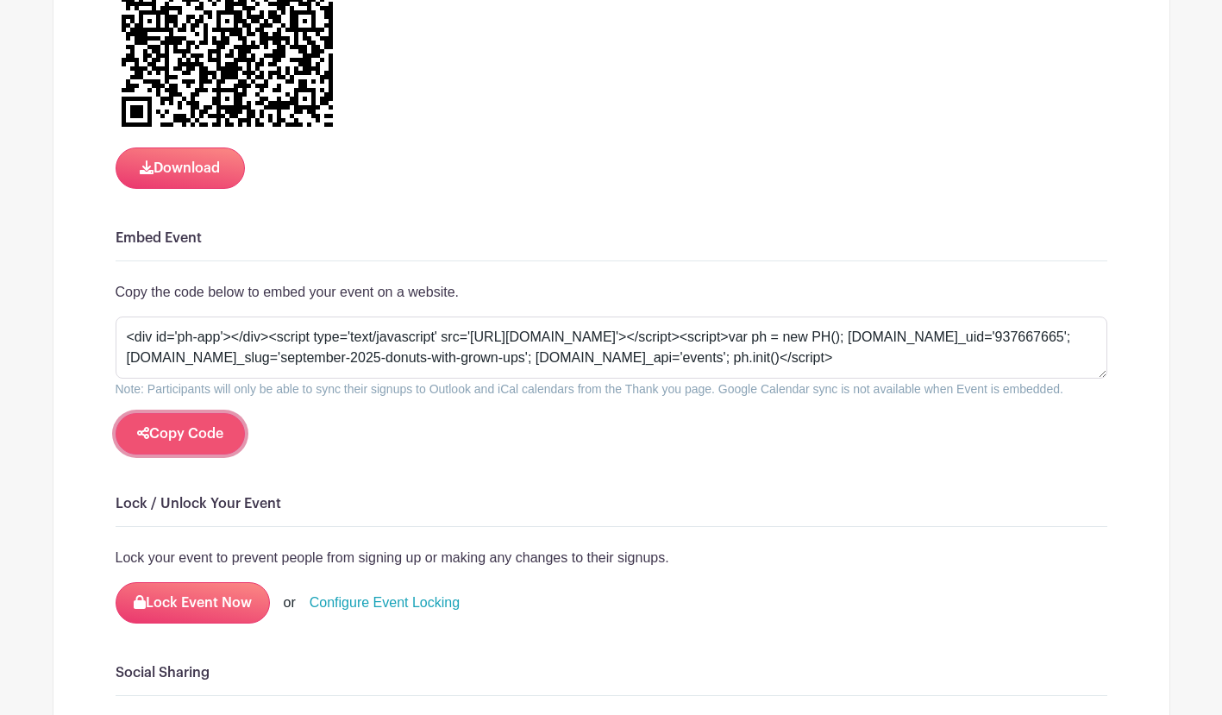
click at [215, 454] on button "Copy Code" at bounding box center [180, 433] width 129 height 41
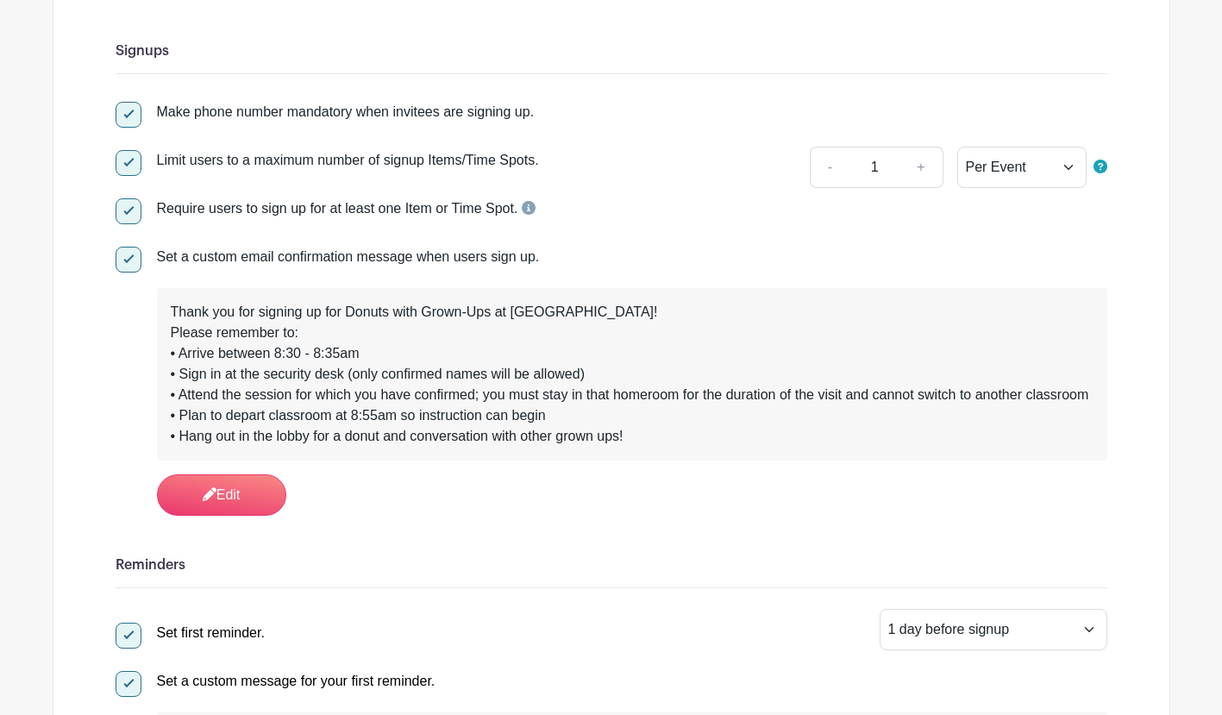
scroll to position [0, 0]
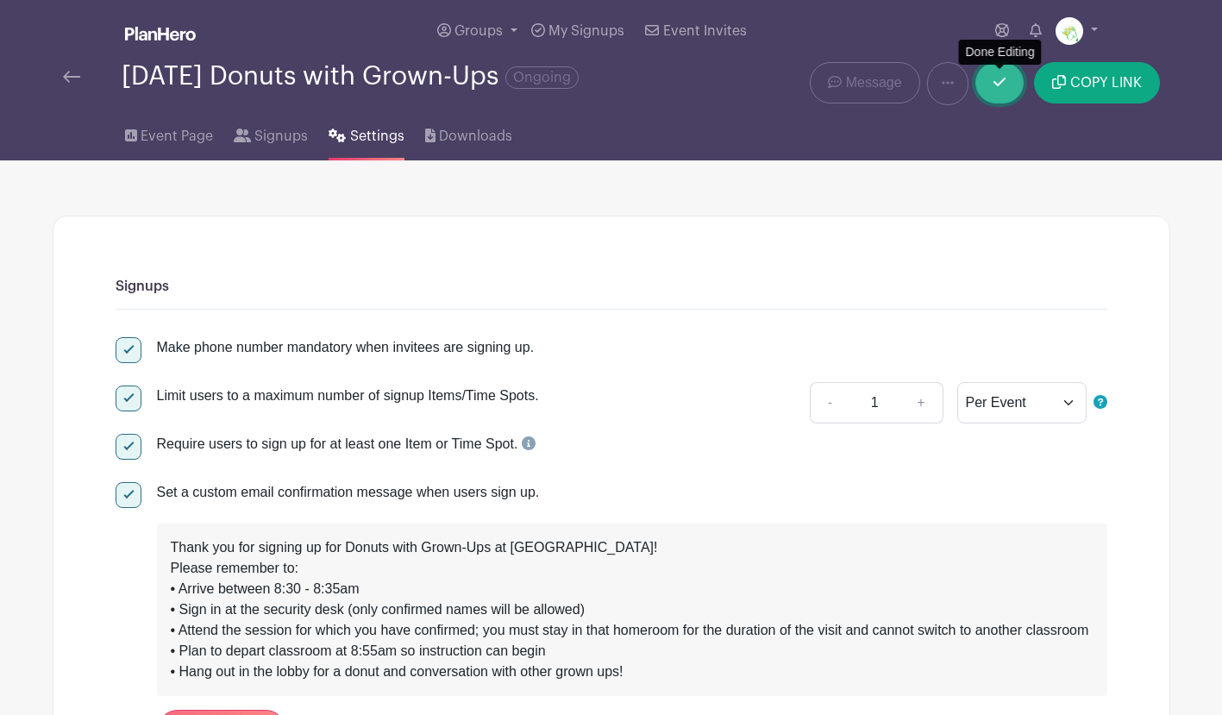
click at [1001, 86] on icon at bounding box center [999, 82] width 12 height 14
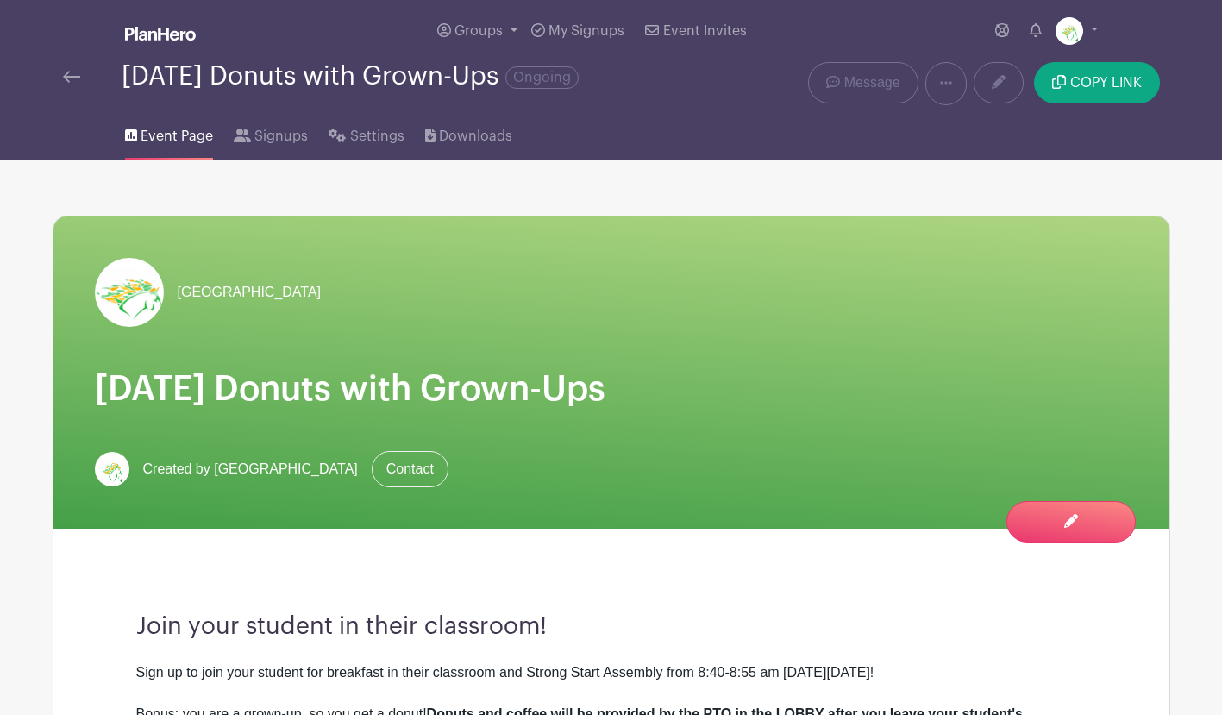
click at [67, 83] on link at bounding box center [71, 76] width 17 height 21
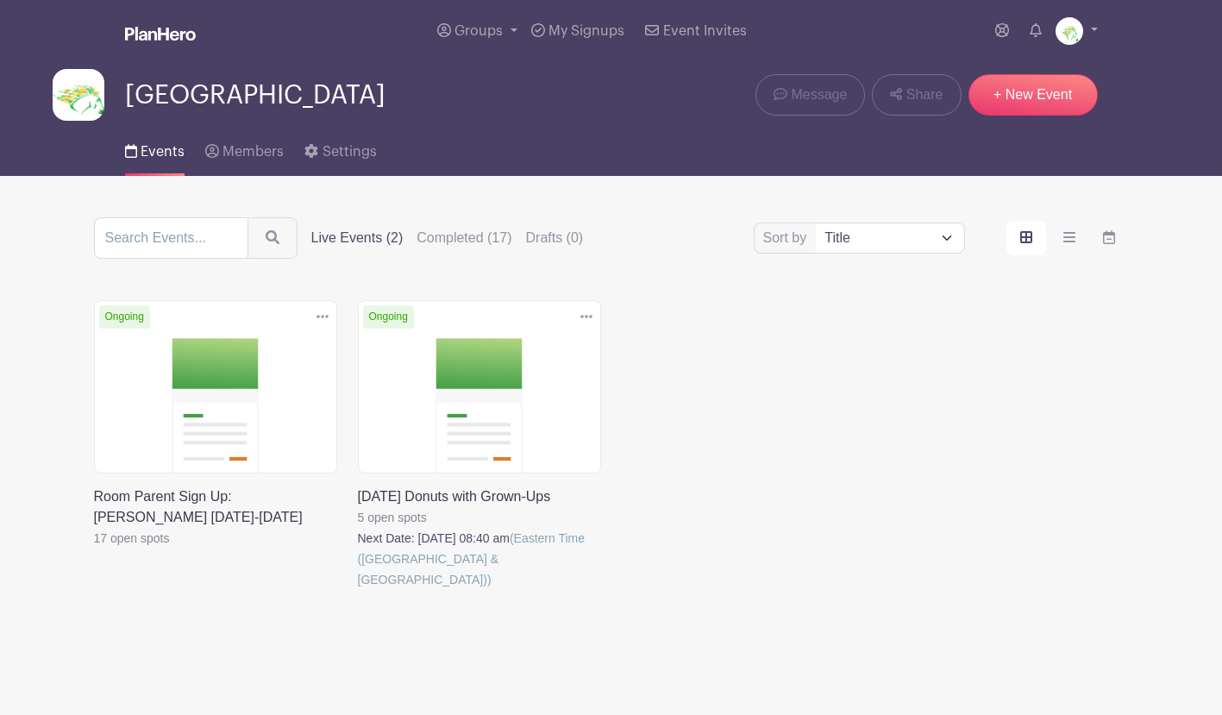
click at [591, 315] on icon at bounding box center [586, 317] width 12 height 14
click at [558, 348] on link "Duplicate" at bounding box center [530, 356] width 136 height 28
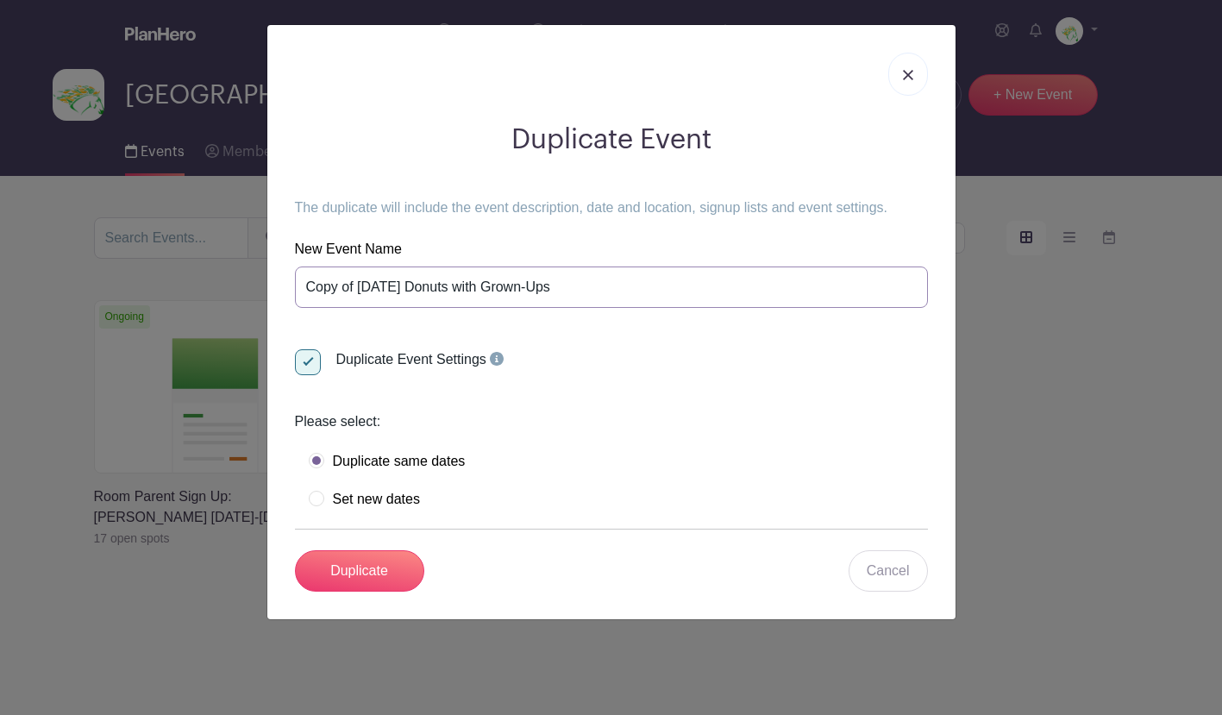
drag, startPoint x: 427, startPoint y: 291, endPoint x: 285, endPoint y: 290, distance: 141.4
click at [285, 291] on div "Duplicate Event The duplicate will include the event description, date and loca…" at bounding box center [611, 358] width 661 height 496
type input "November 2025 Donuts with Grown-Ups"
click at [318, 501] on label "Set new dates" at bounding box center [364, 499] width 111 height 17
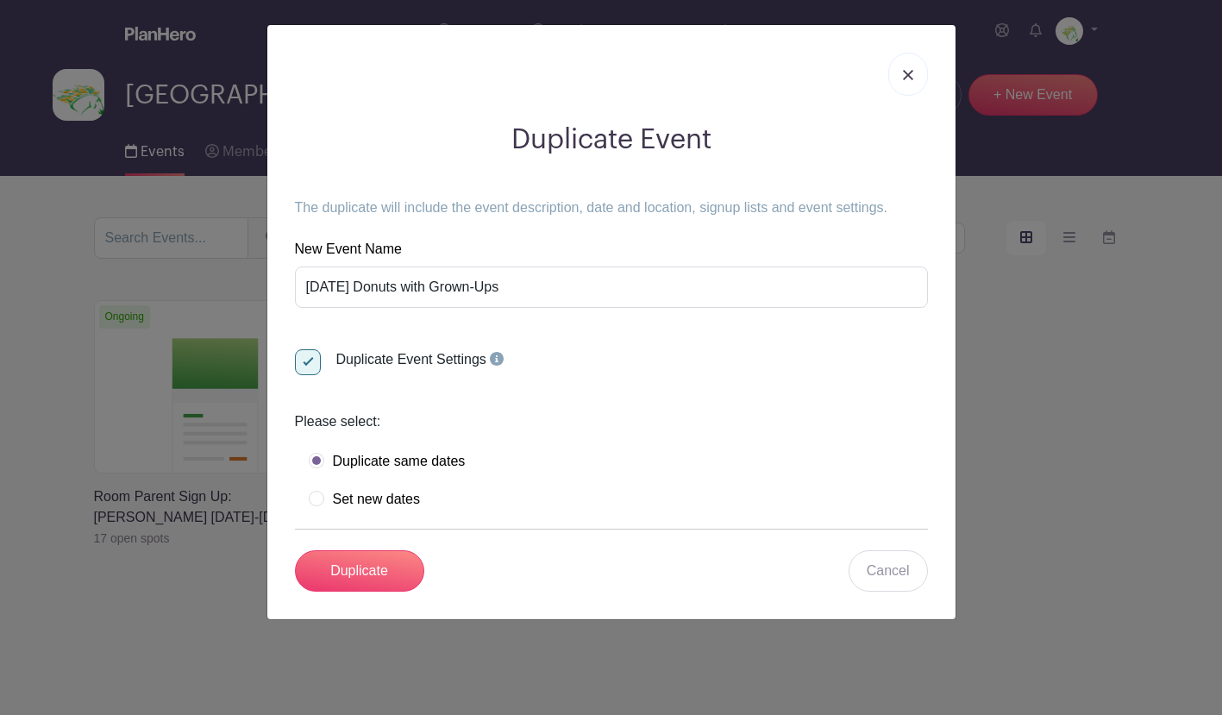
radio input "true"
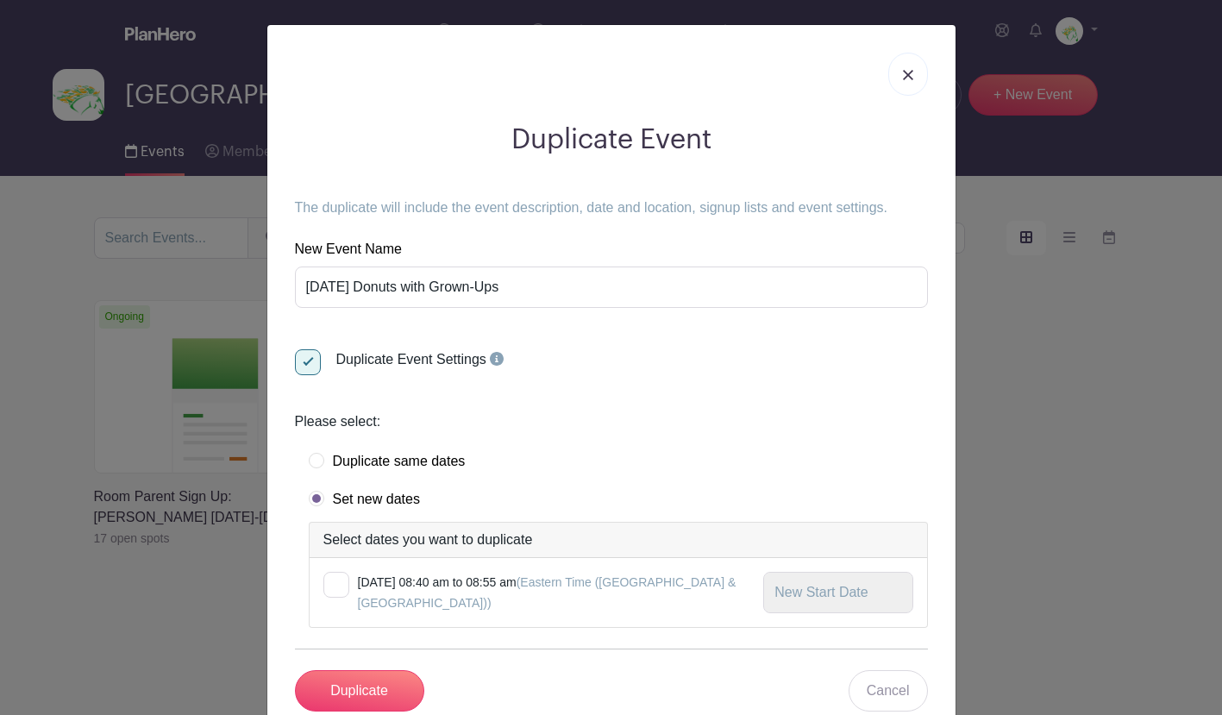
click at [329, 586] on div at bounding box center [336, 585] width 26 height 26
click at [329, 583] on input "checkbox" at bounding box center [328, 577] width 11 height 11
checkbox input "true"
click at [815, 591] on input "text" at bounding box center [837, 592] width 149 height 41
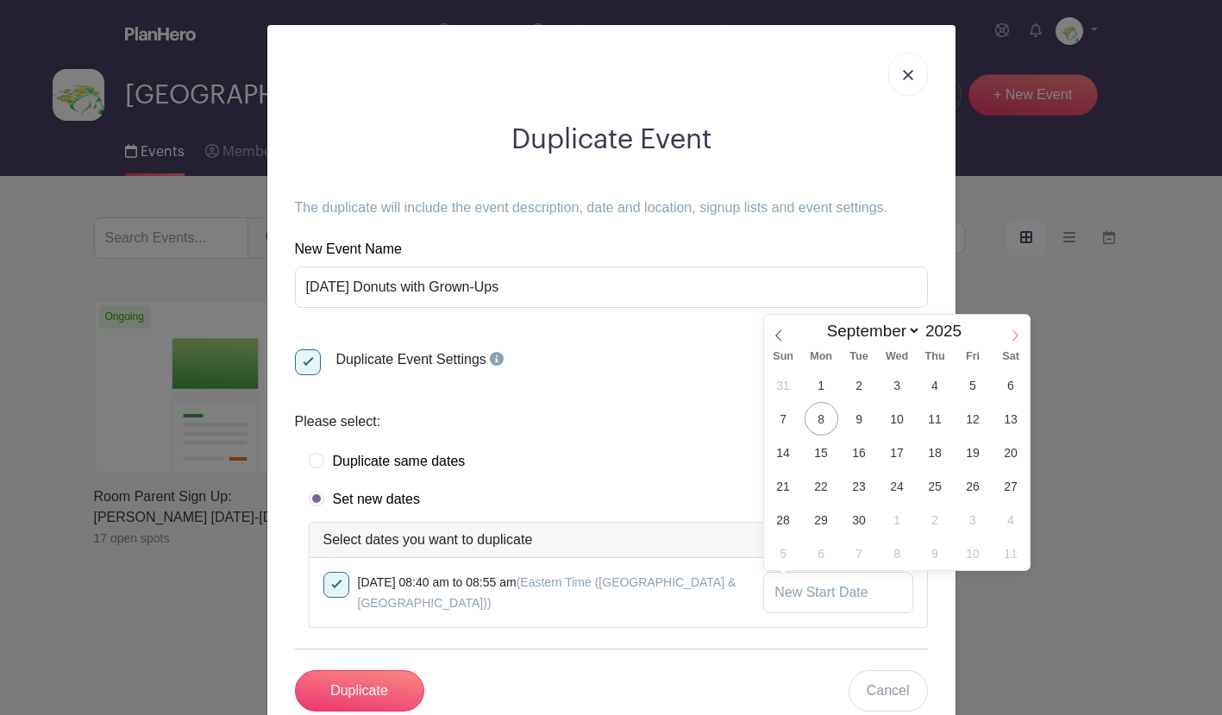
click at [1010, 338] on icon at bounding box center [1015, 335] width 12 height 12
select select "10"
click at [931, 489] on span "20" at bounding box center [935, 486] width 34 height 34
type input "Nov 20 2025"
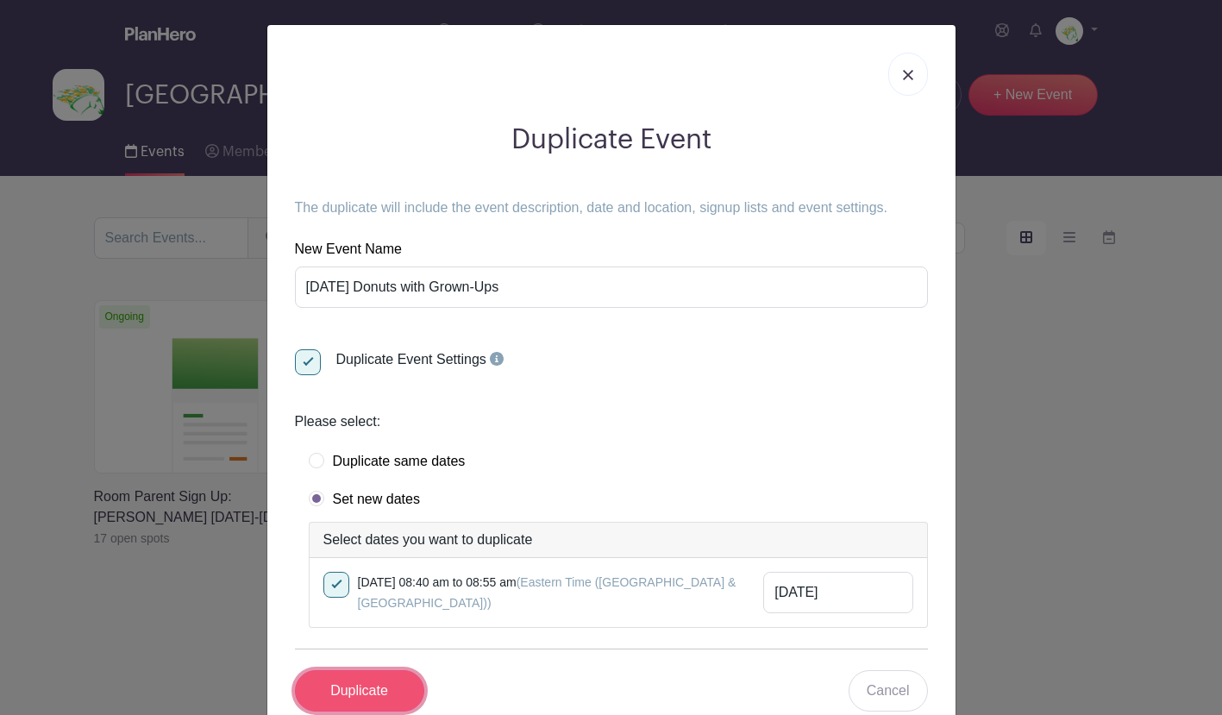
click at [399, 689] on input "Duplicate" at bounding box center [359, 690] width 129 height 41
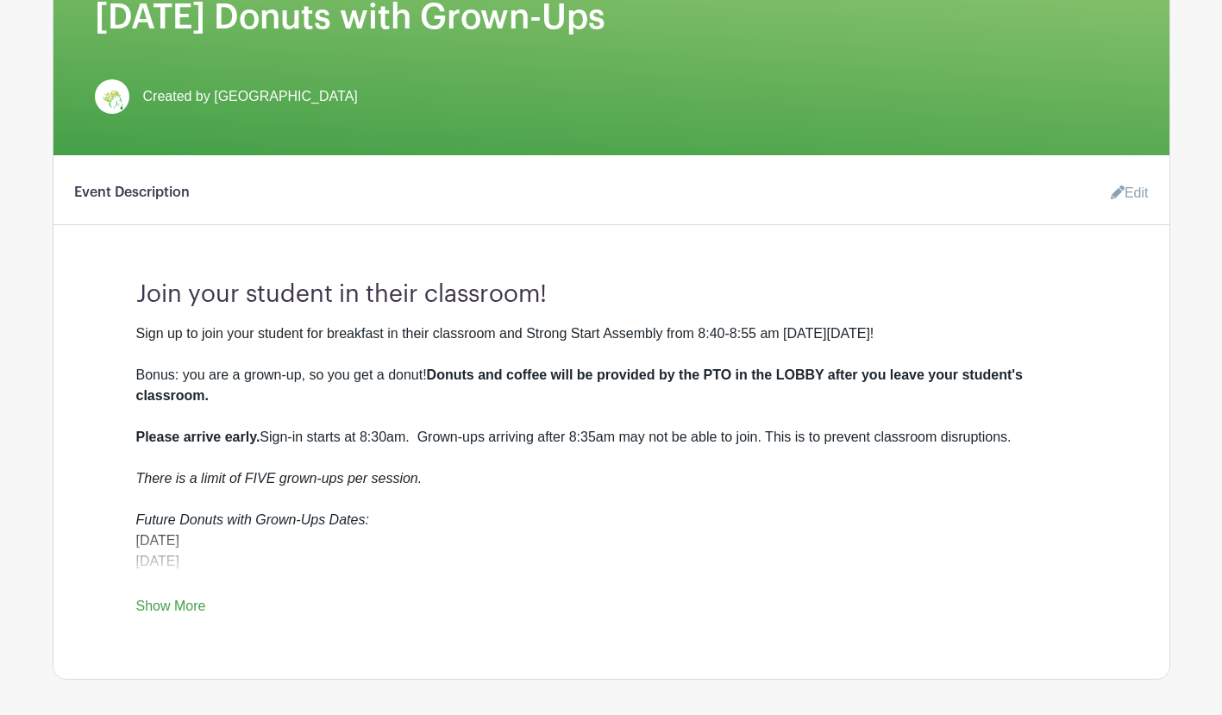
scroll to position [423, 0]
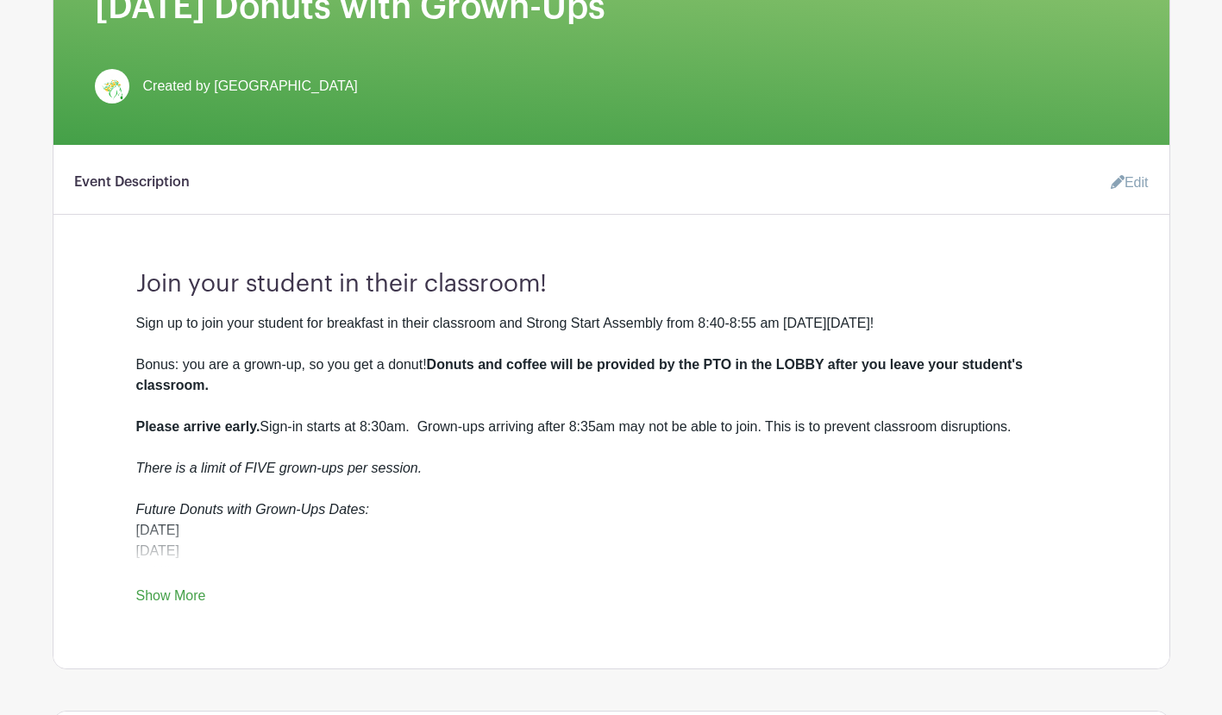
click at [1138, 181] on link "Edit" at bounding box center [1123, 183] width 52 height 34
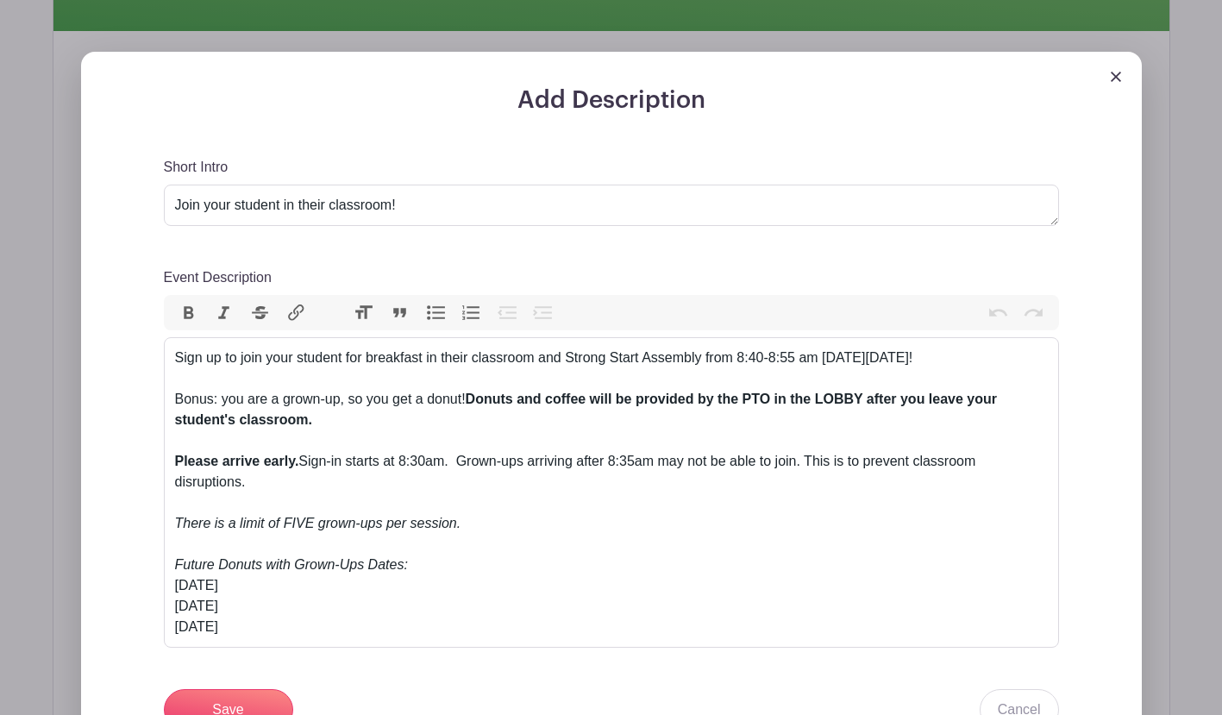
scroll to position [545, 0]
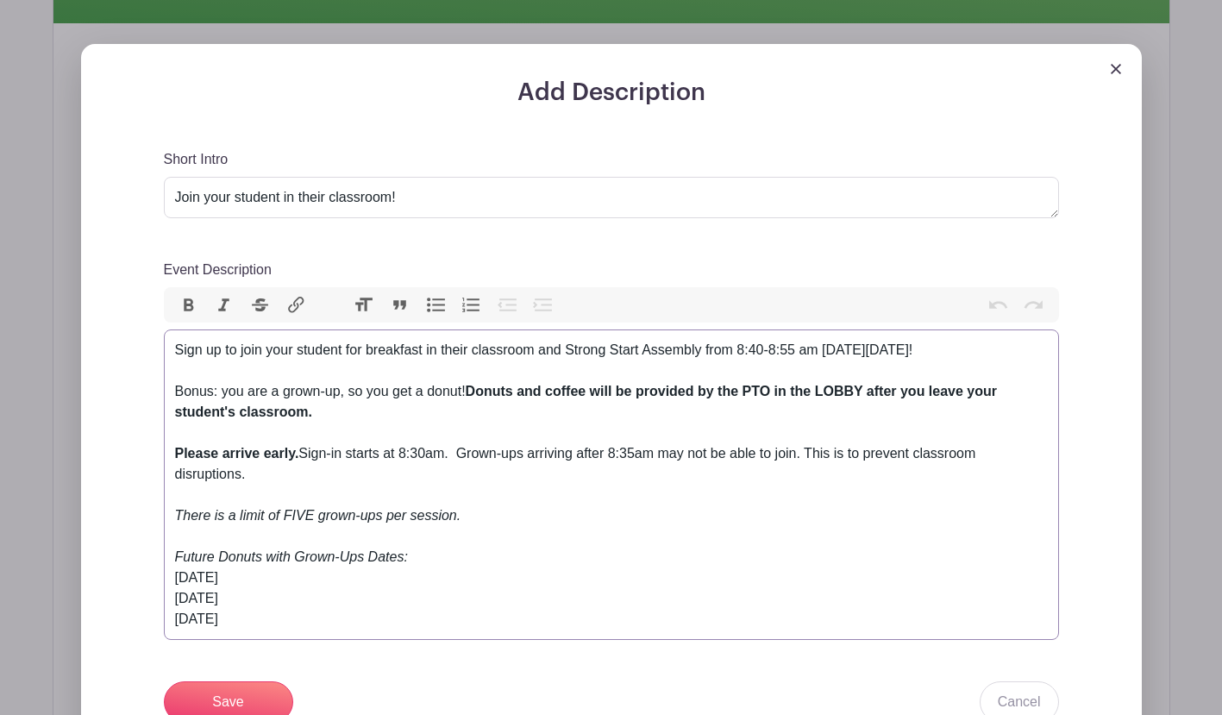
drag, startPoint x: 1000, startPoint y: 351, endPoint x: 914, endPoint y: 352, distance: 86.2
click at [914, 352] on div "Sign up to join your student for breakfast in their classroom and Strong Start …" at bounding box center [611, 454] width 873 height 228
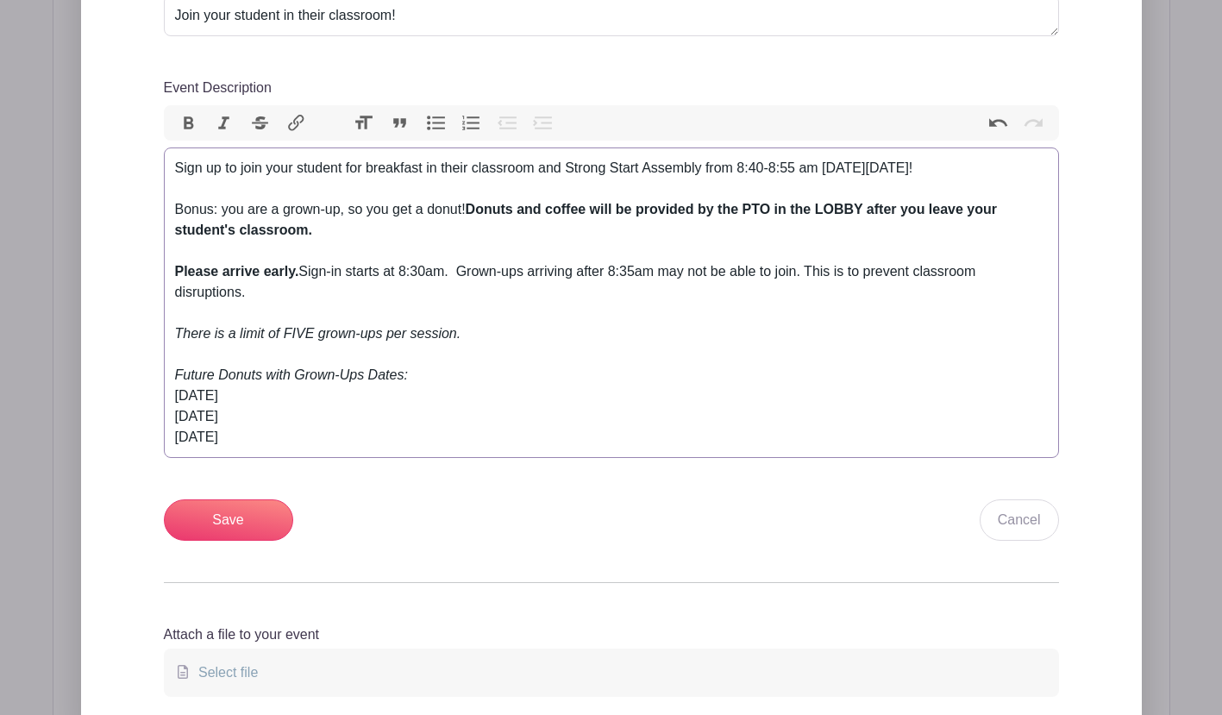
scroll to position [730, 0]
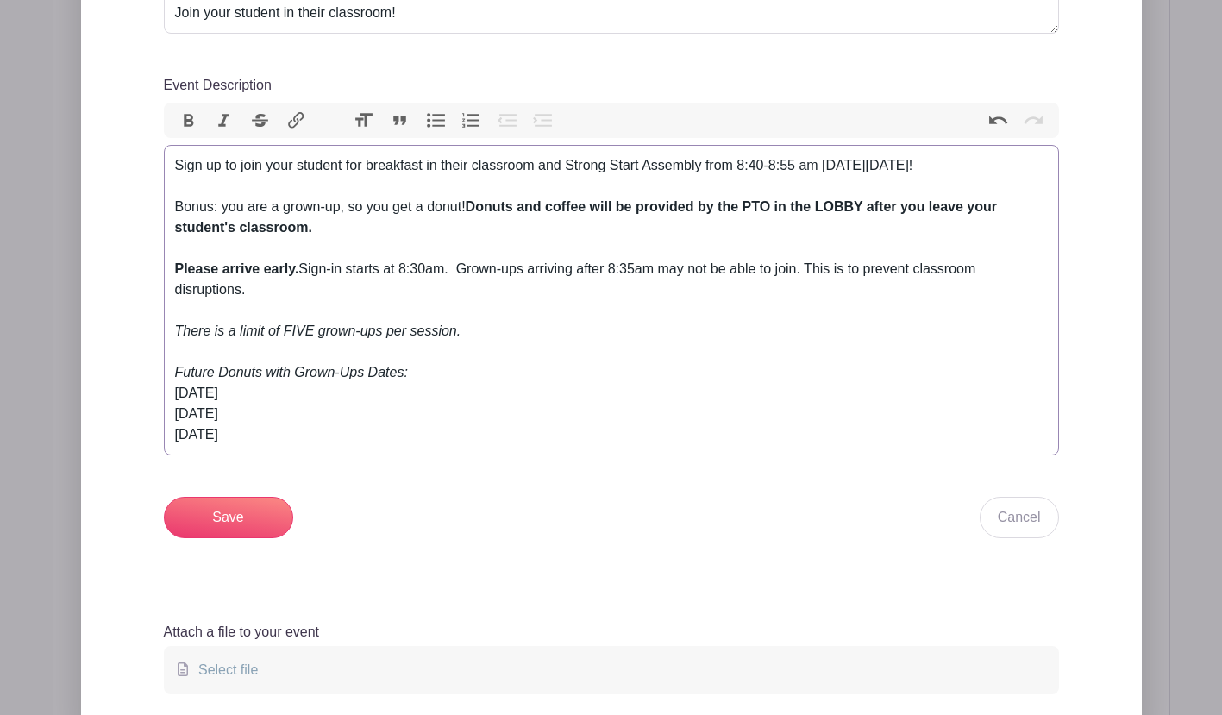
drag, startPoint x: 302, startPoint y: 397, endPoint x: 139, endPoint y: 392, distance: 163.1
click at [139, 392] on div "Add Description Short Intro Join your student in their classroom! Event Descrip…" at bounding box center [611, 315] width 978 height 842
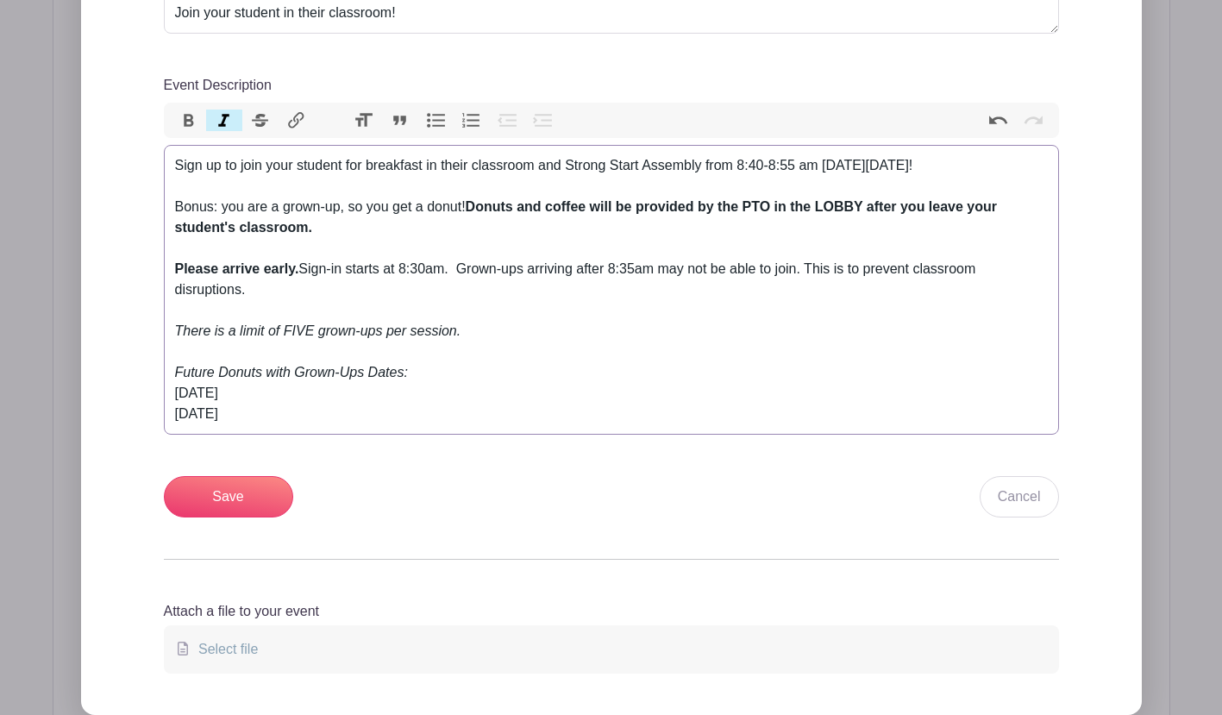
type trix-editor "<div>Sign up to join your student for breakfast in their classroom and Strong S…"
click at [215, 498] on input "Save" at bounding box center [228, 496] width 129 height 41
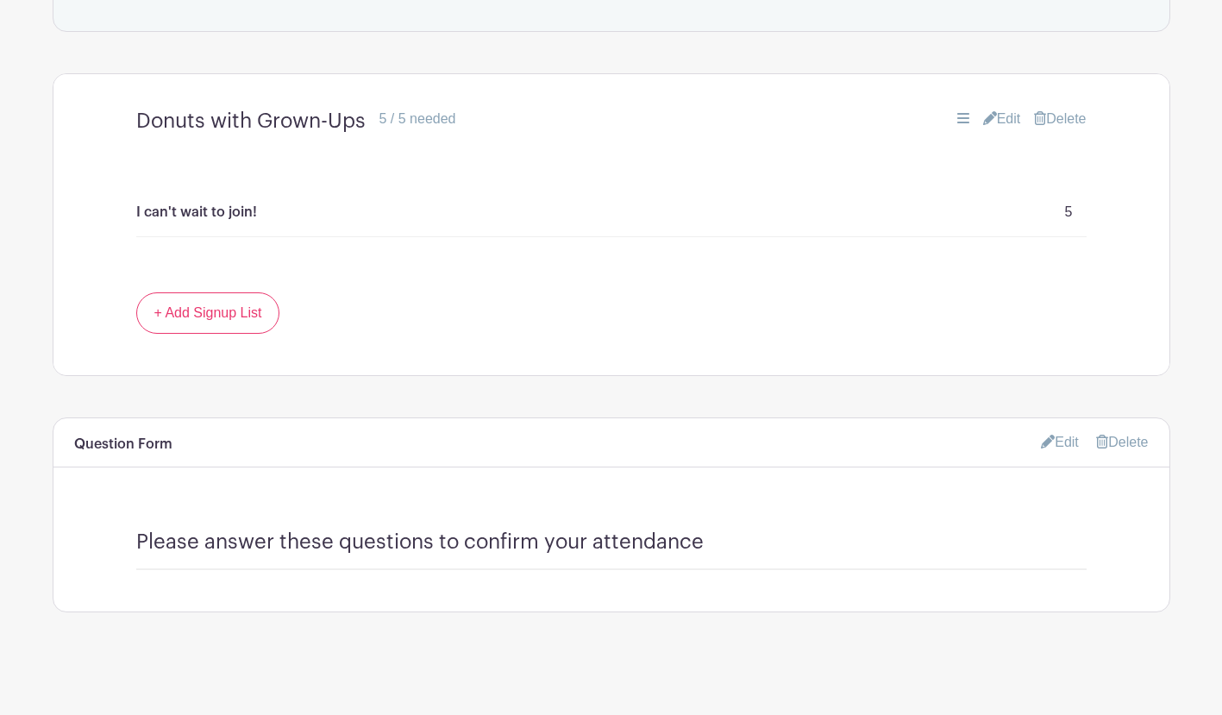
scroll to position [1434, 0]
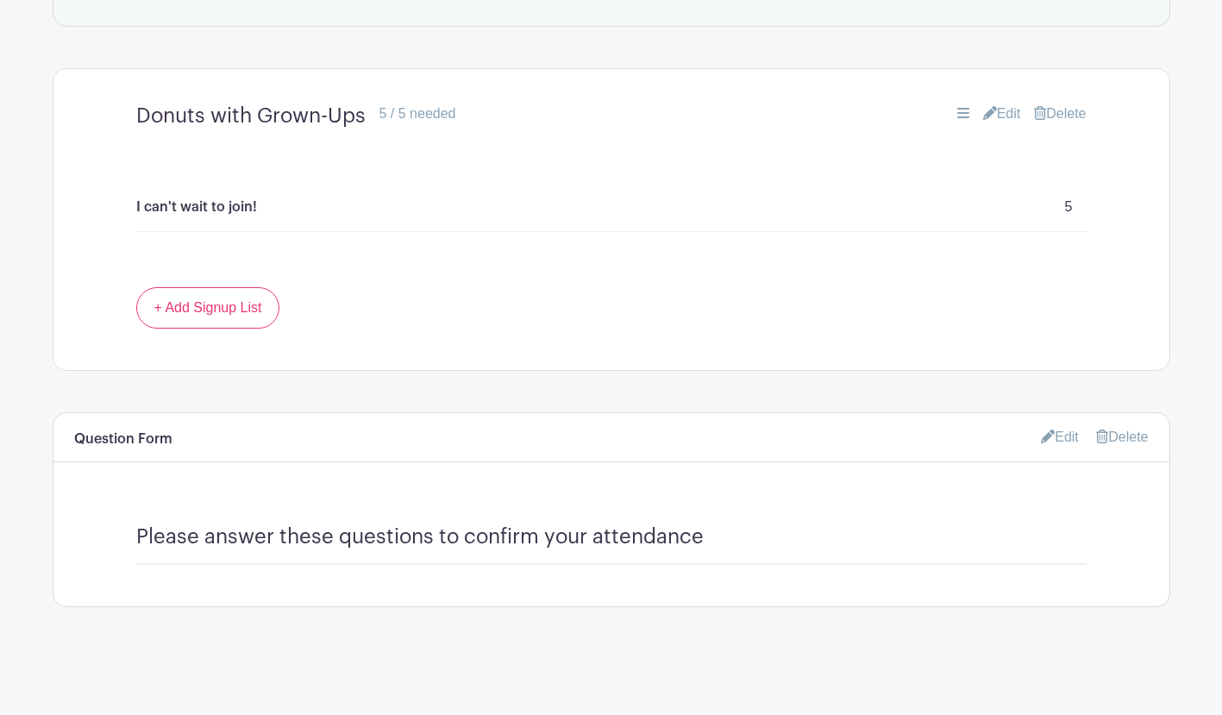
click at [1065, 435] on link "Edit" at bounding box center [1060, 437] width 38 height 28
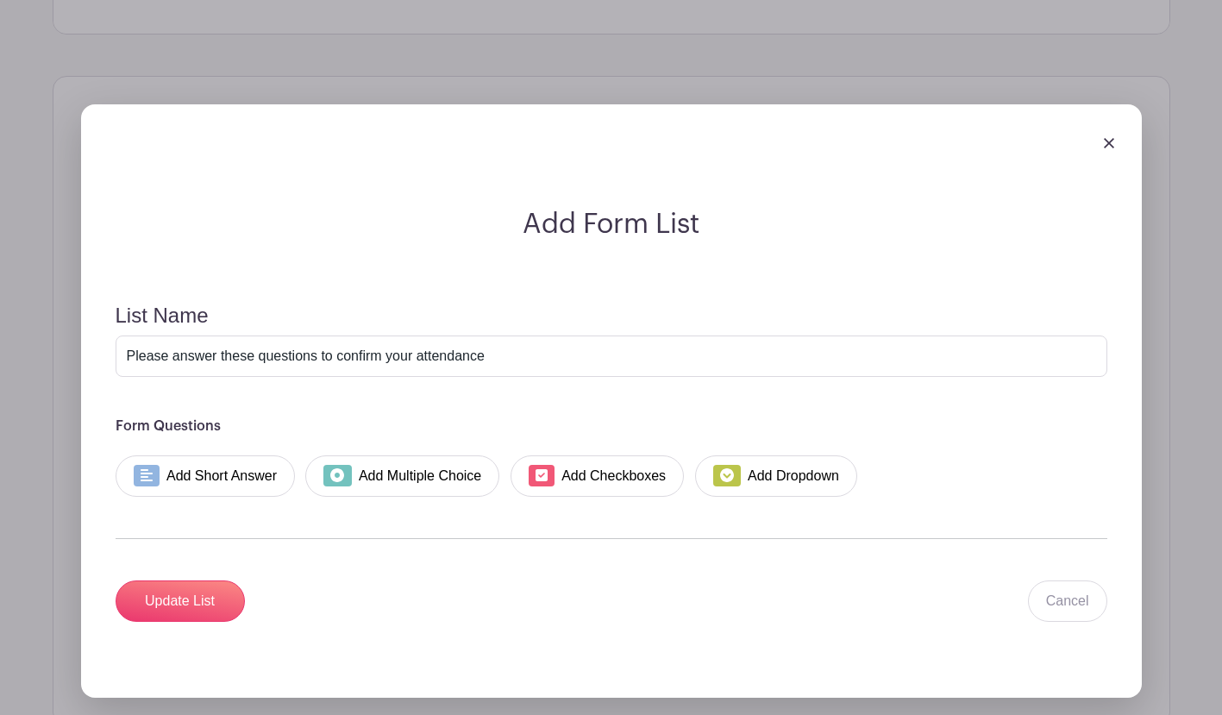
scroll to position [1772, 0]
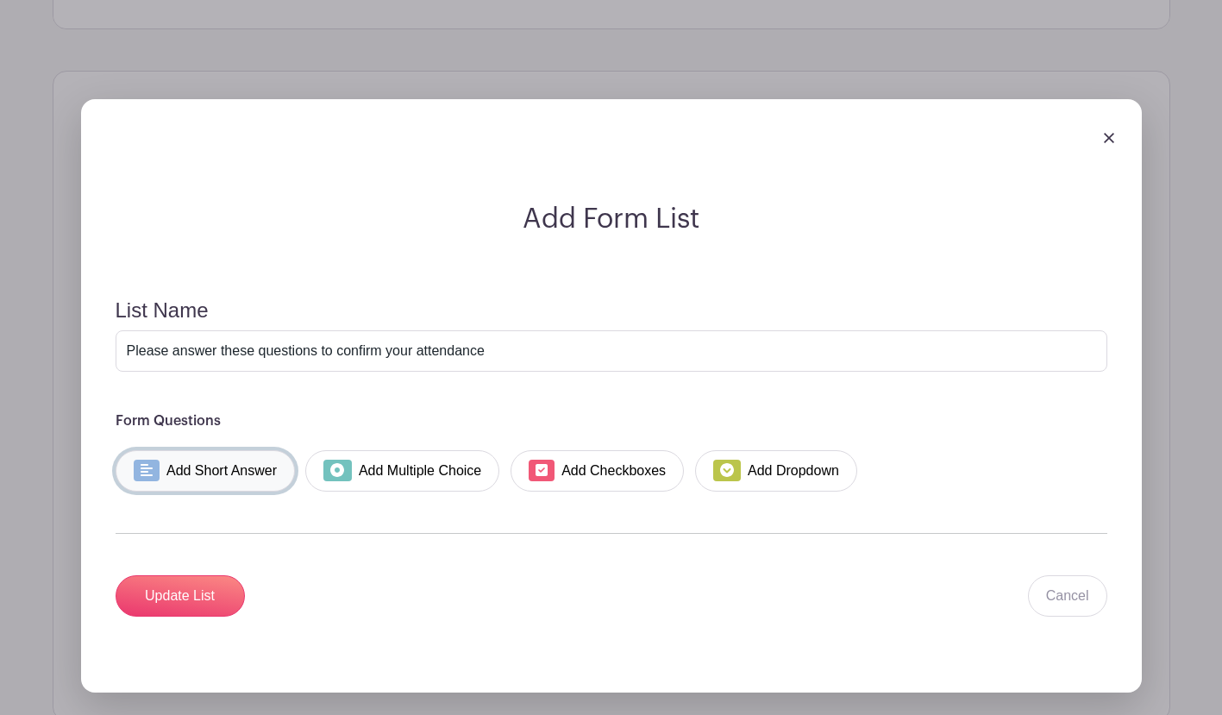
click at [249, 479] on link "Add Short Answer" at bounding box center [206, 470] width 180 height 41
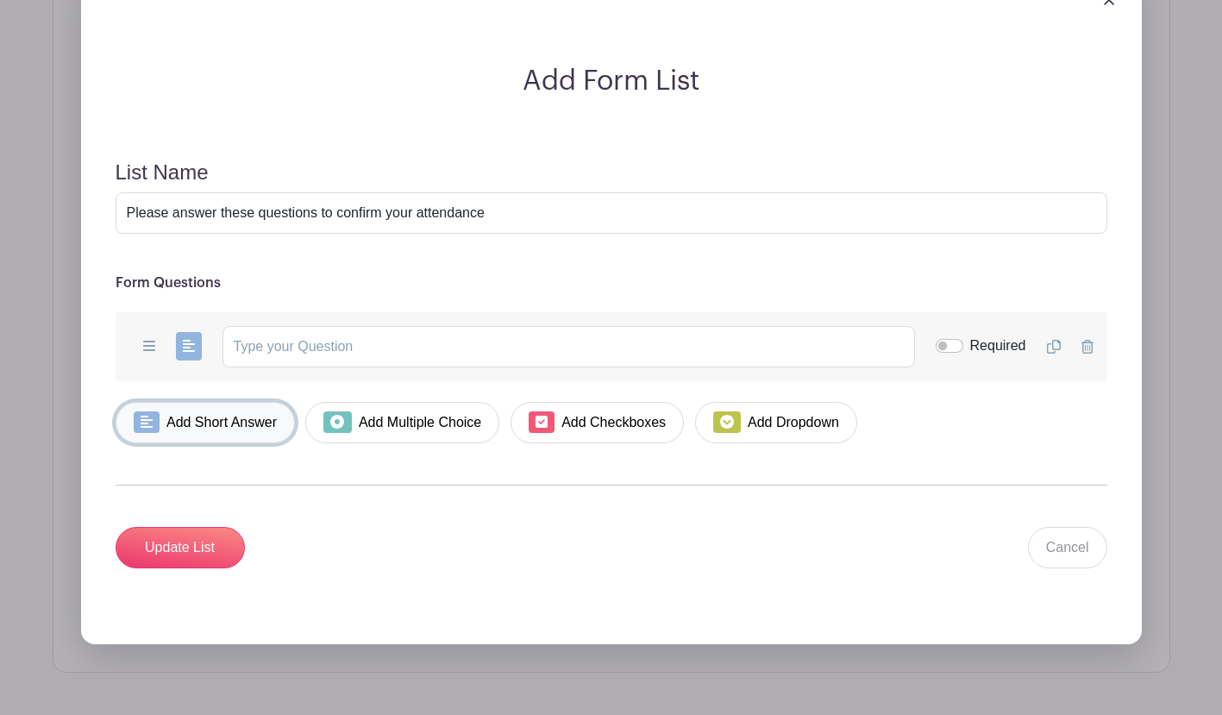
scroll to position [1634, 0]
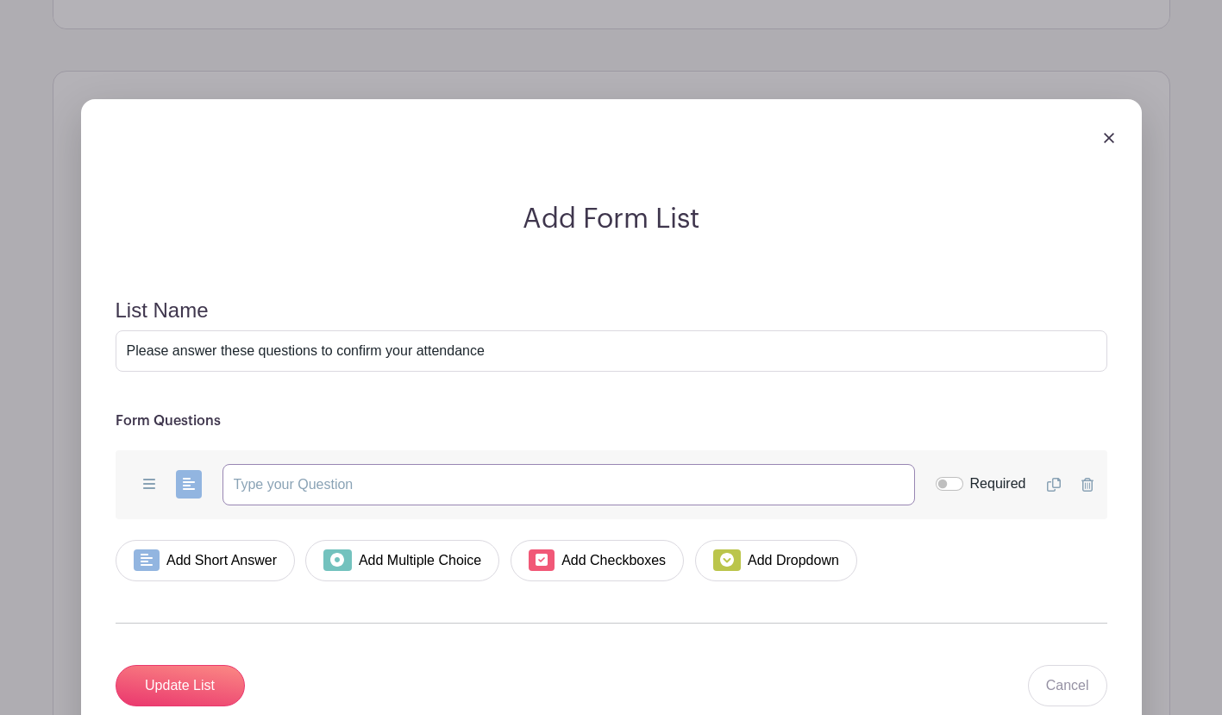
click at [263, 488] on input "text" at bounding box center [568, 484] width 693 height 41
type input "What is the name of the teacher whose classroom you will visit?"
click at [943, 483] on input "Required" at bounding box center [950, 484] width 28 height 14
checkbox input "true"
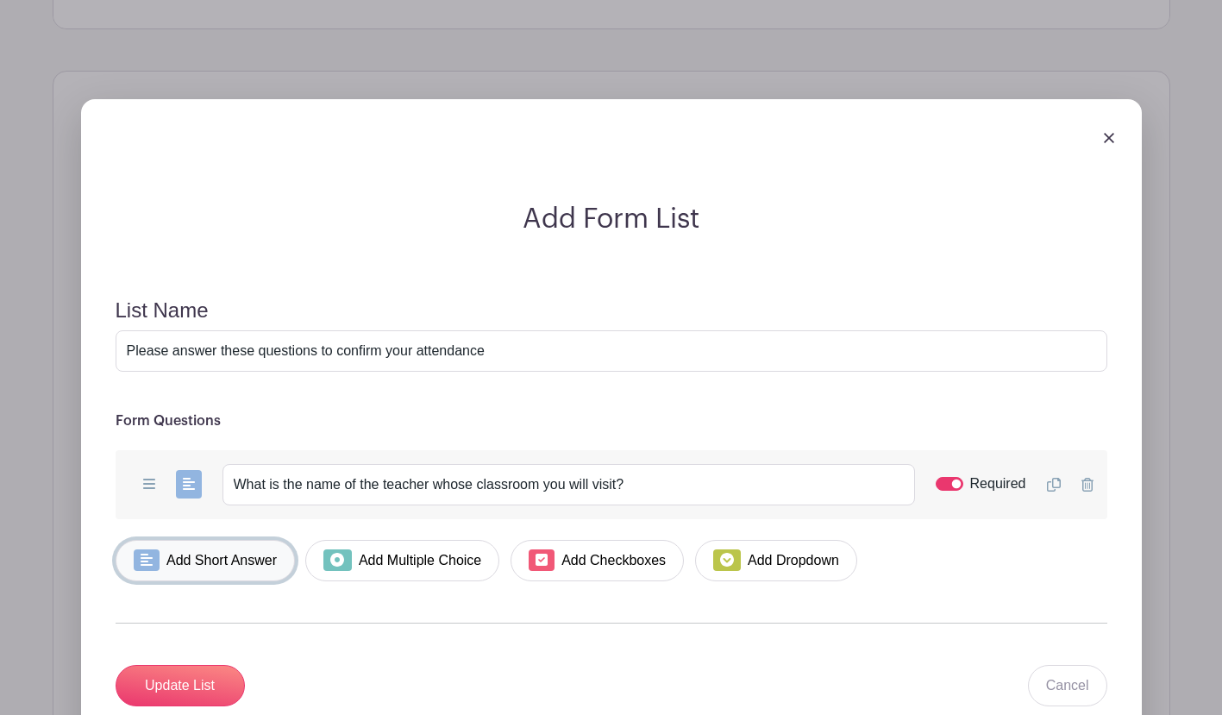
click at [248, 572] on link "Add Short Answer" at bounding box center [206, 560] width 180 height 41
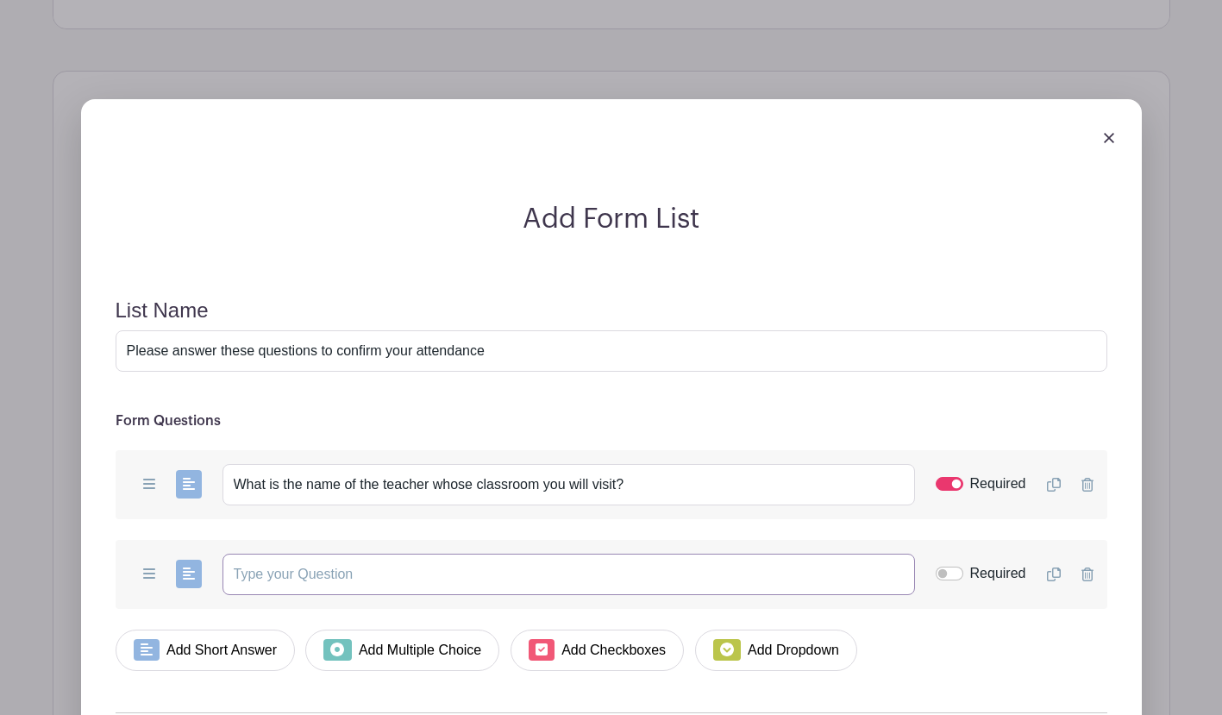
click at [336, 580] on input "text" at bounding box center [568, 574] width 693 height 41
drag, startPoint x: 431, startPoint y: 580, endPoint x: 360, endPoint y: 583, distance: 70.8
click at [360, 583] on input "What is the name of the student in this classroom?" at bounding box center [568, 574] width 693 height 41
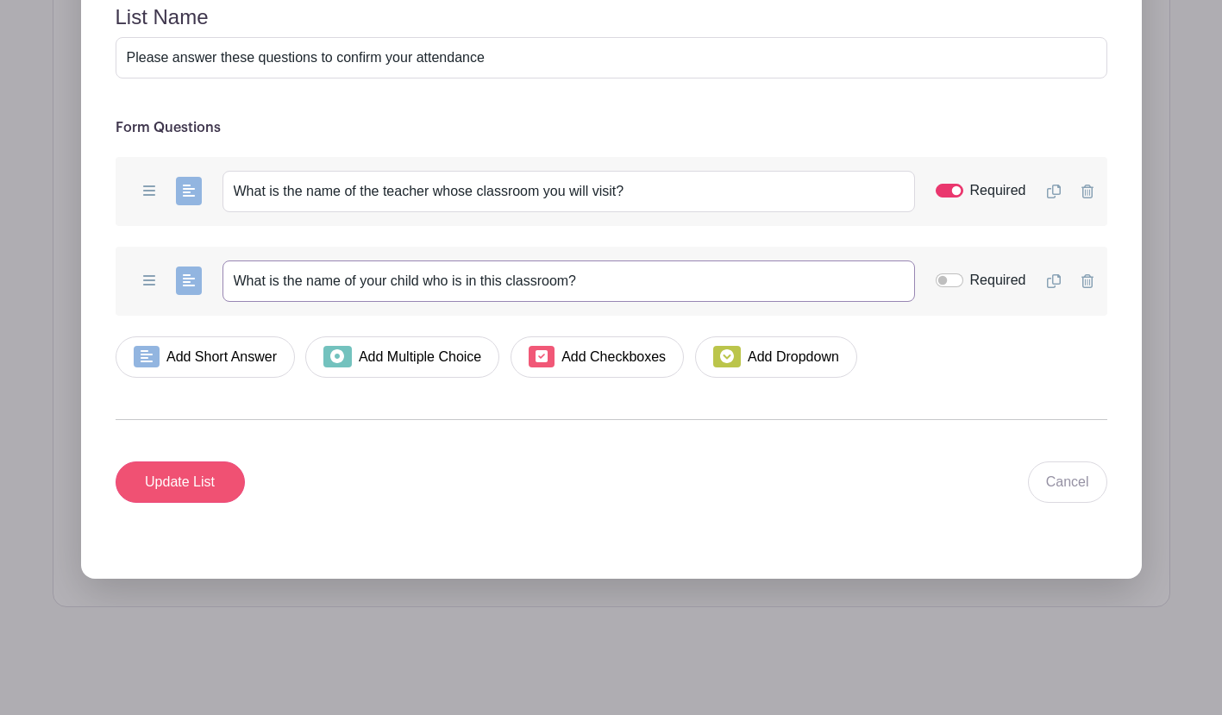
type input "What is the name of your child who is in this classroom?"
click at [207, 487] on input "Update List" at bounding box center [180, 481] width 129 height 41
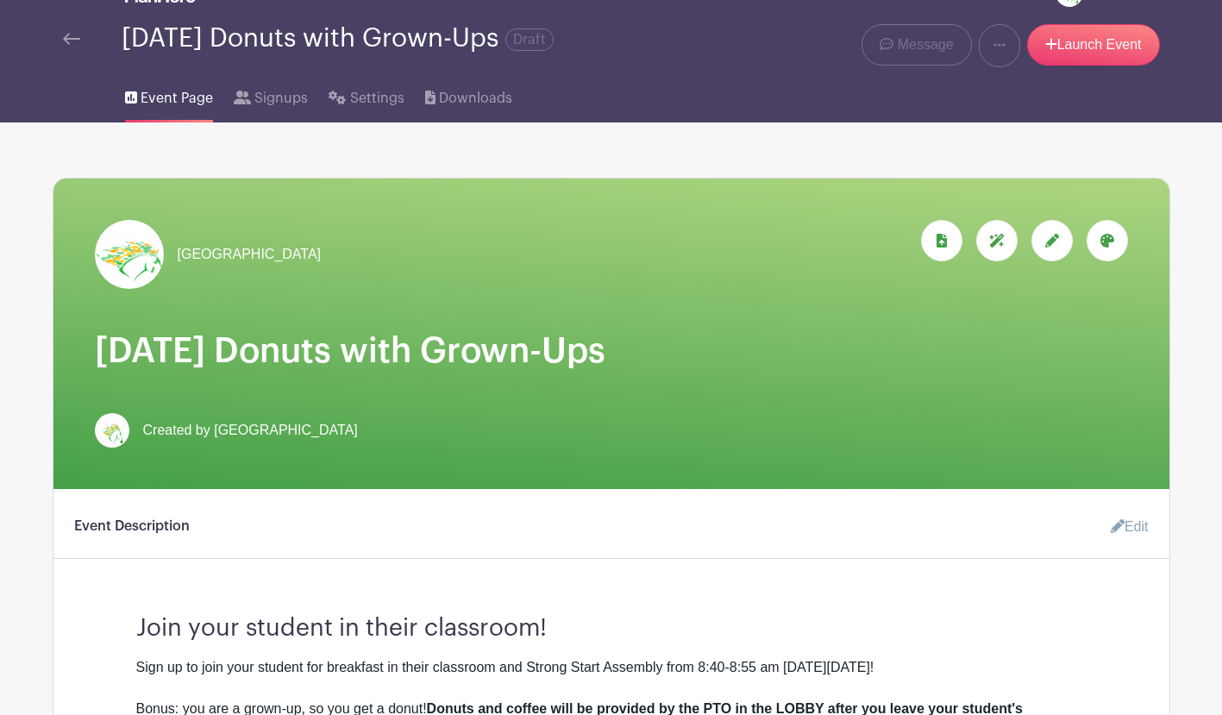
scroll to position [0, 0]
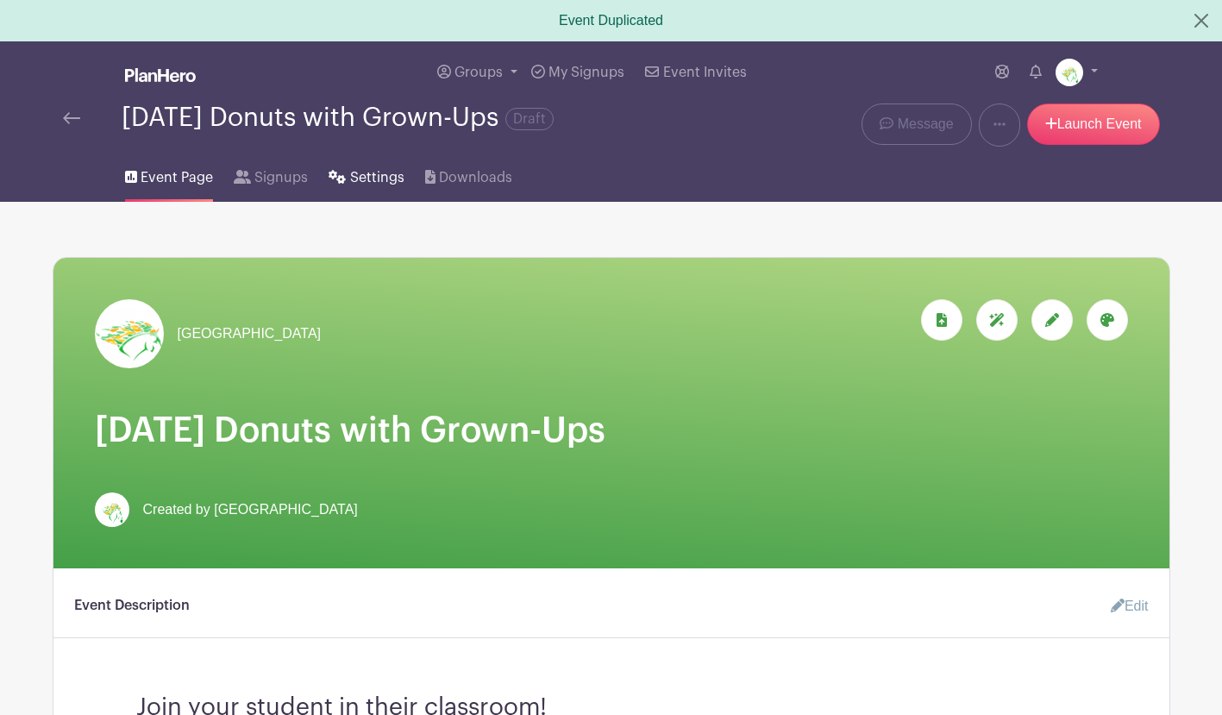
click at [369, 180] on span "Settings" at bounding box center [377, 177] width 54 height 21
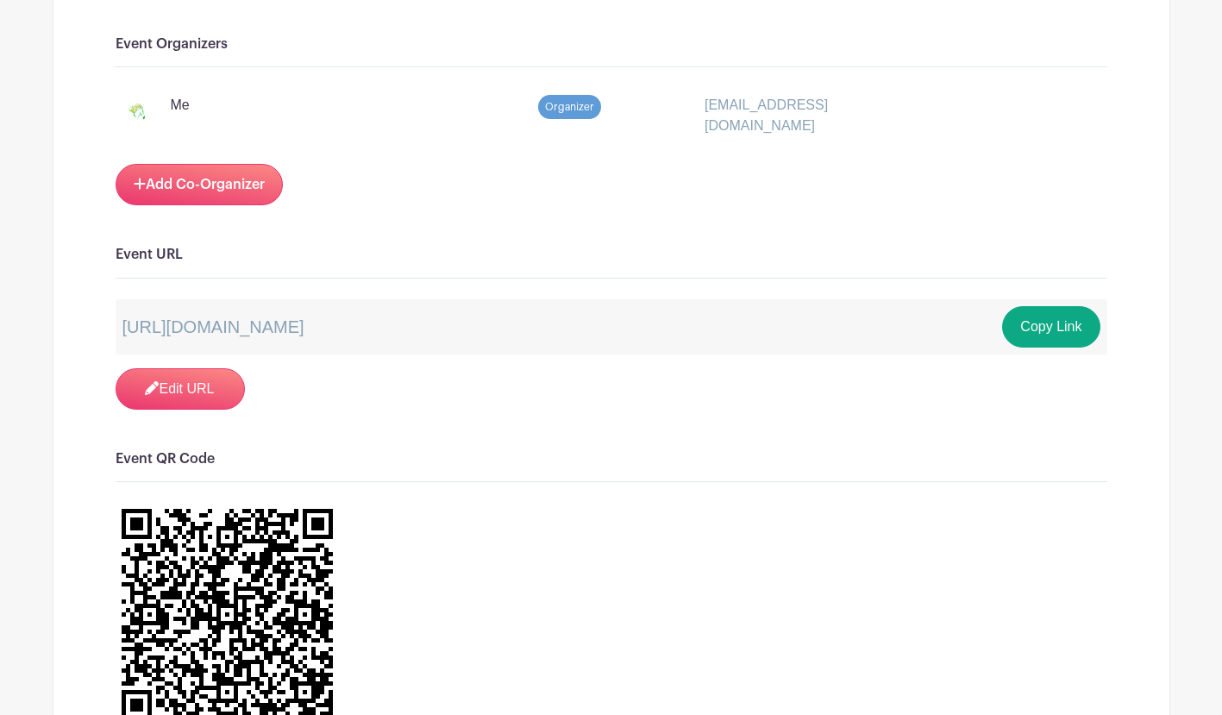
scroll to position [1526, 0]
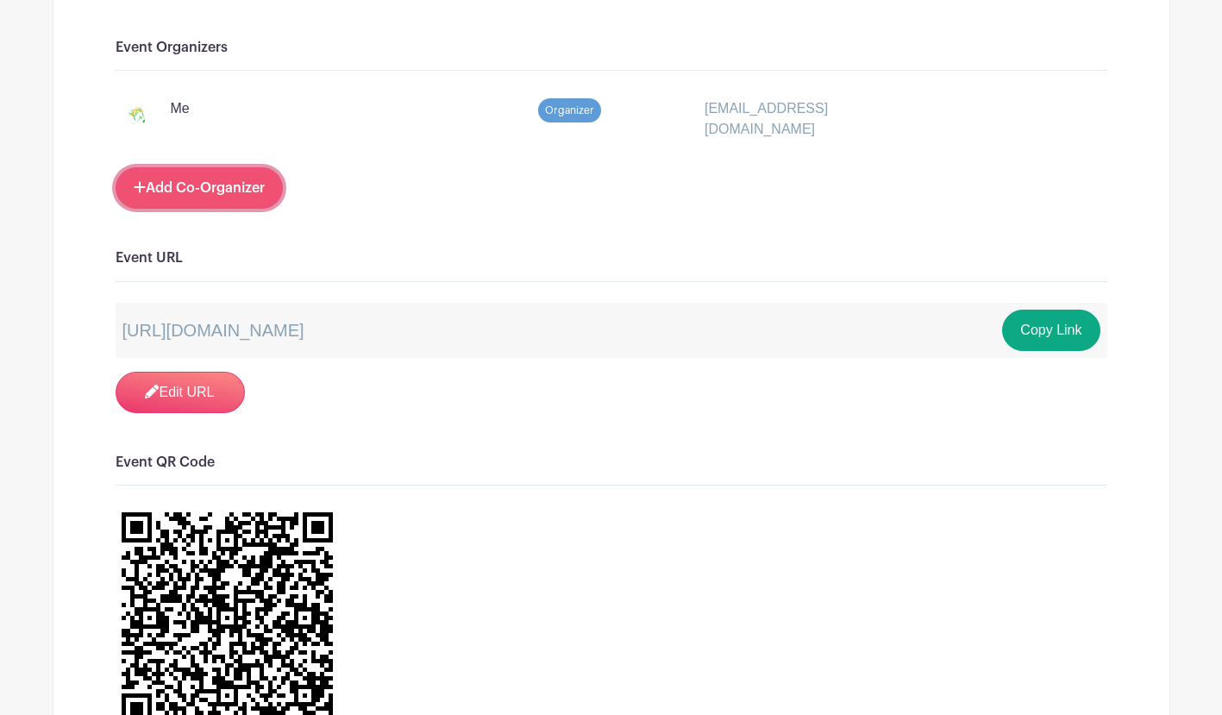
click at [210, 205] on link "Add Co-Organizer" at bounding box center [199, 187] width 167 height 41
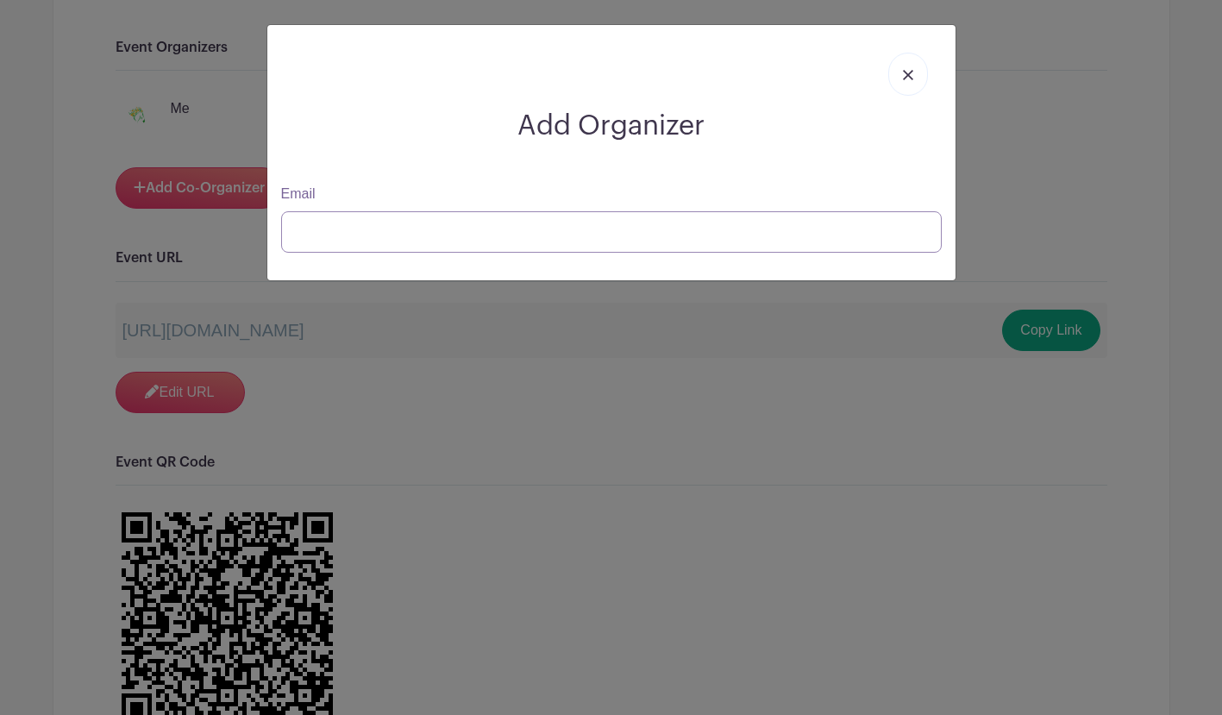
click at [389, 239] on input "Email" at bounding box center [611, 231] width 661 height 41
paste input "<div id='ph-app'></div><script type='text/javascript' src='https://schedule.pla…"
type input "<div id='ph-app'></div><script type='text/javascript' src='https://schedule.pla…"
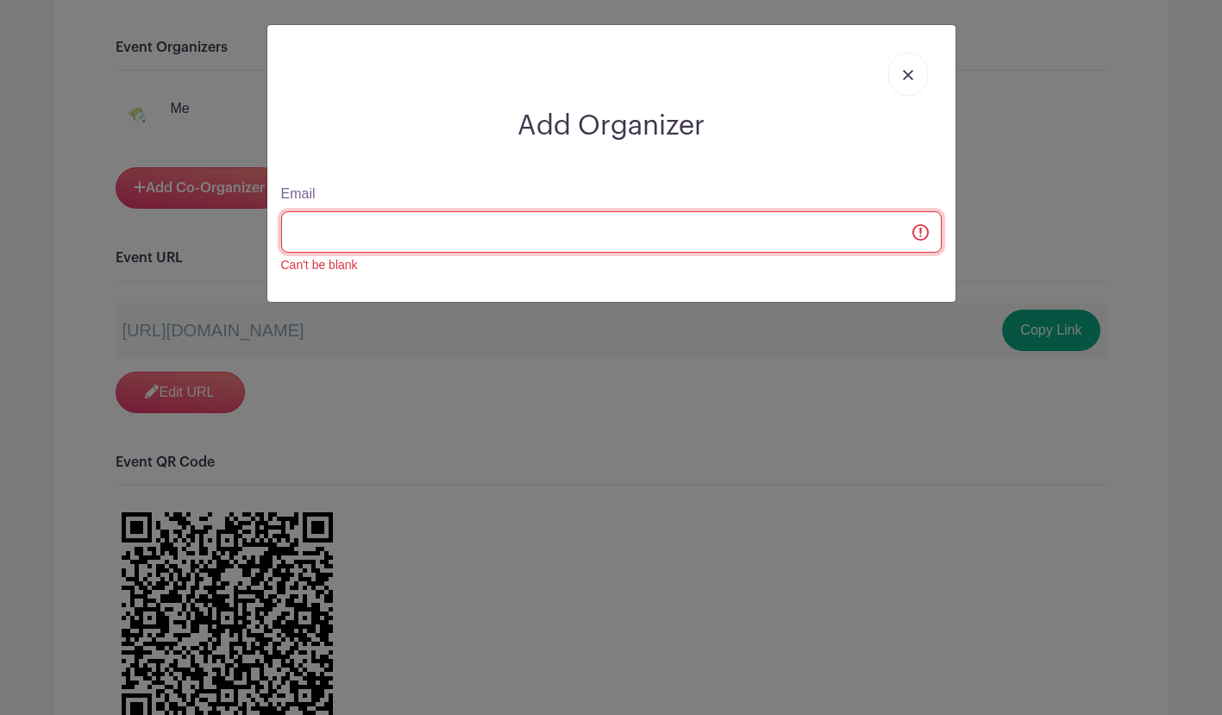
click at [385, 232] on input "Email" at bounding box center [611, 231] width 661 height 41
paste input "uchenna.offor@k12.dc.gov"
type input "uchenna.offor@k12.dc.gov"
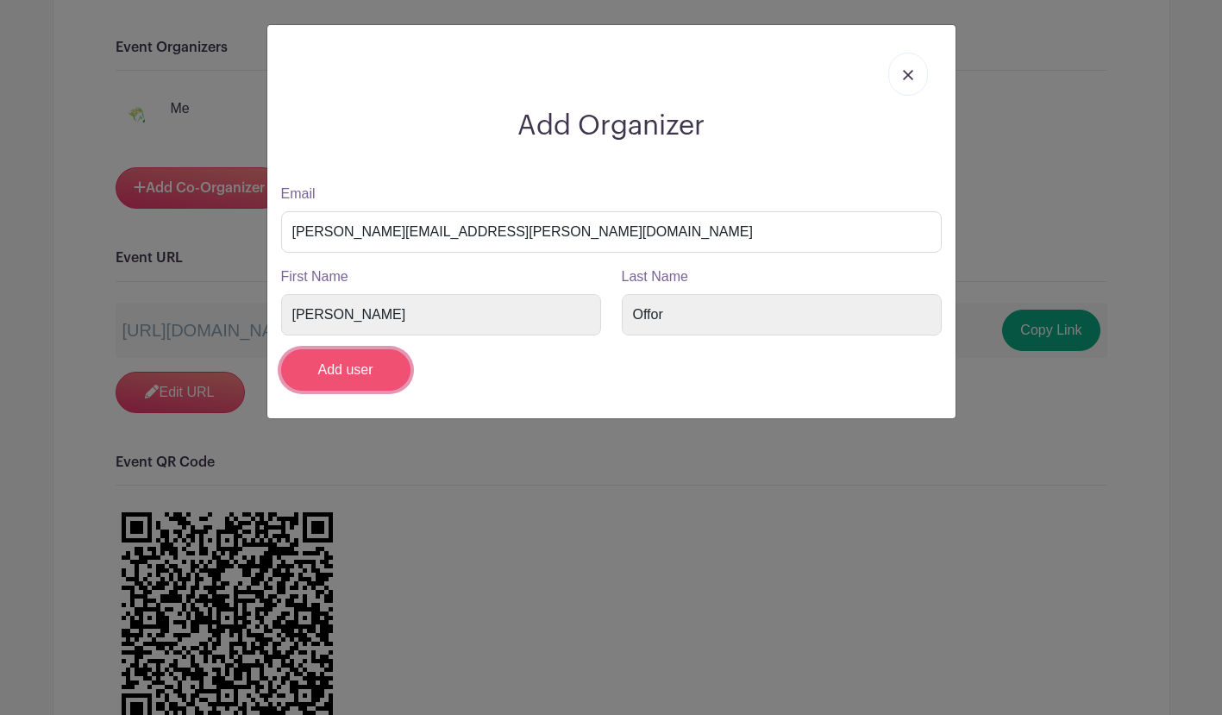
click at [373, 372] on input "Add user" at bounding box center [345, 369] width 129 height 41
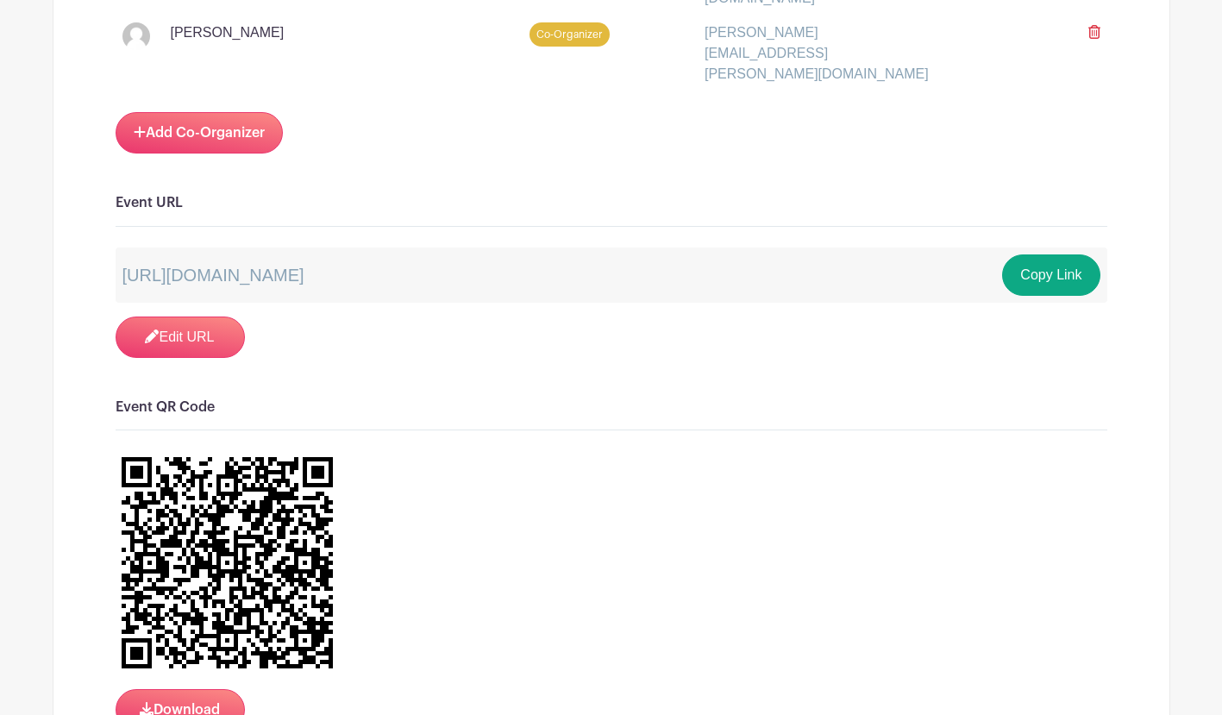
scroll to position [1660, 0]
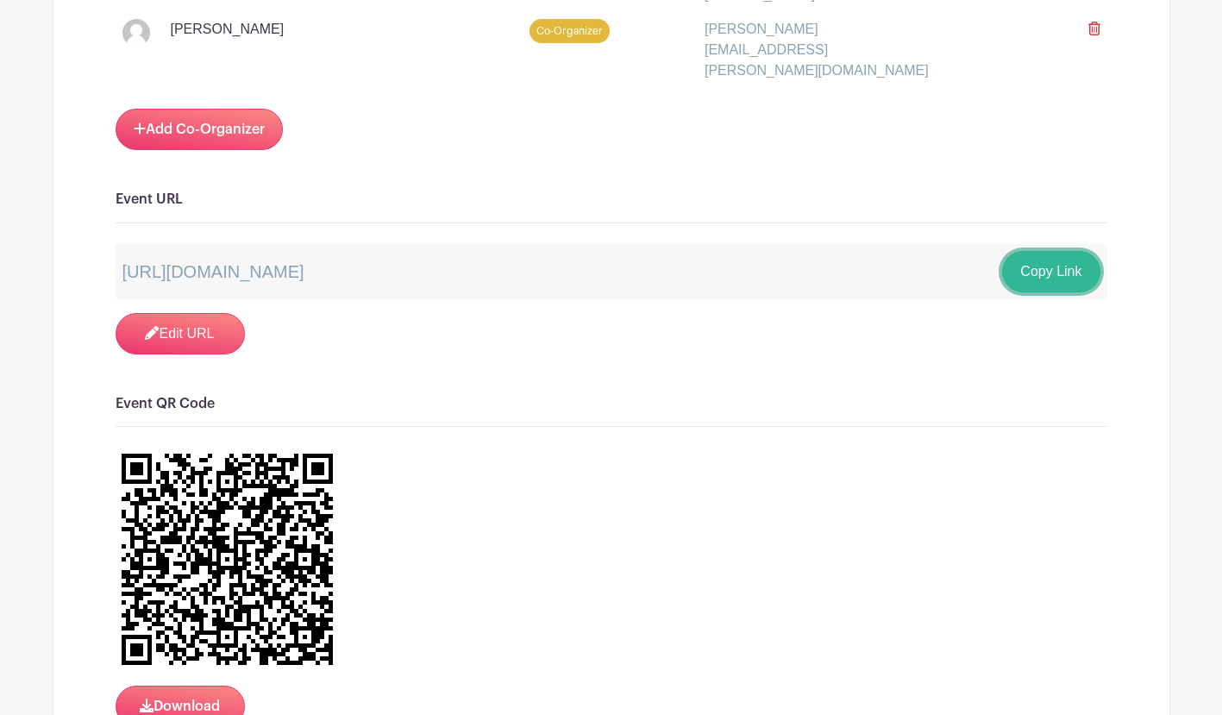
click at [1062, 260] on button "Copy Link" at bounding box center [1050, 271] width 97 height 41
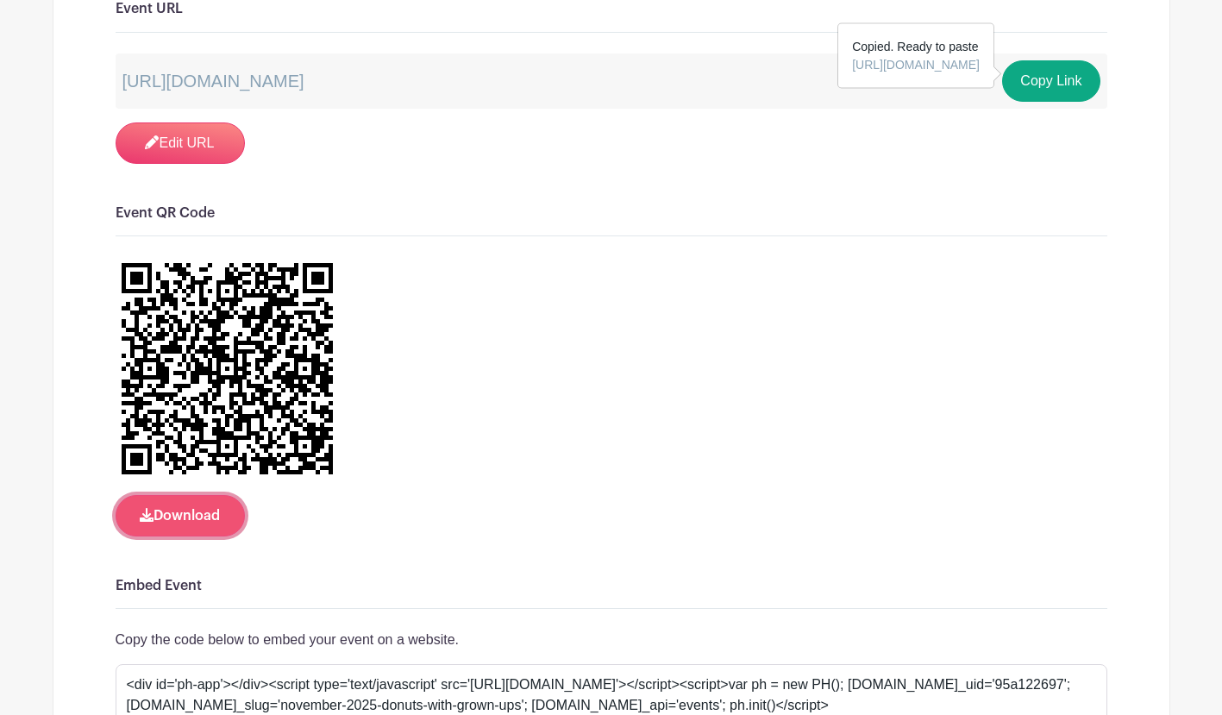
click at [184, 511] on button "Download" at bounding box center [180, 515] width 129 height 41
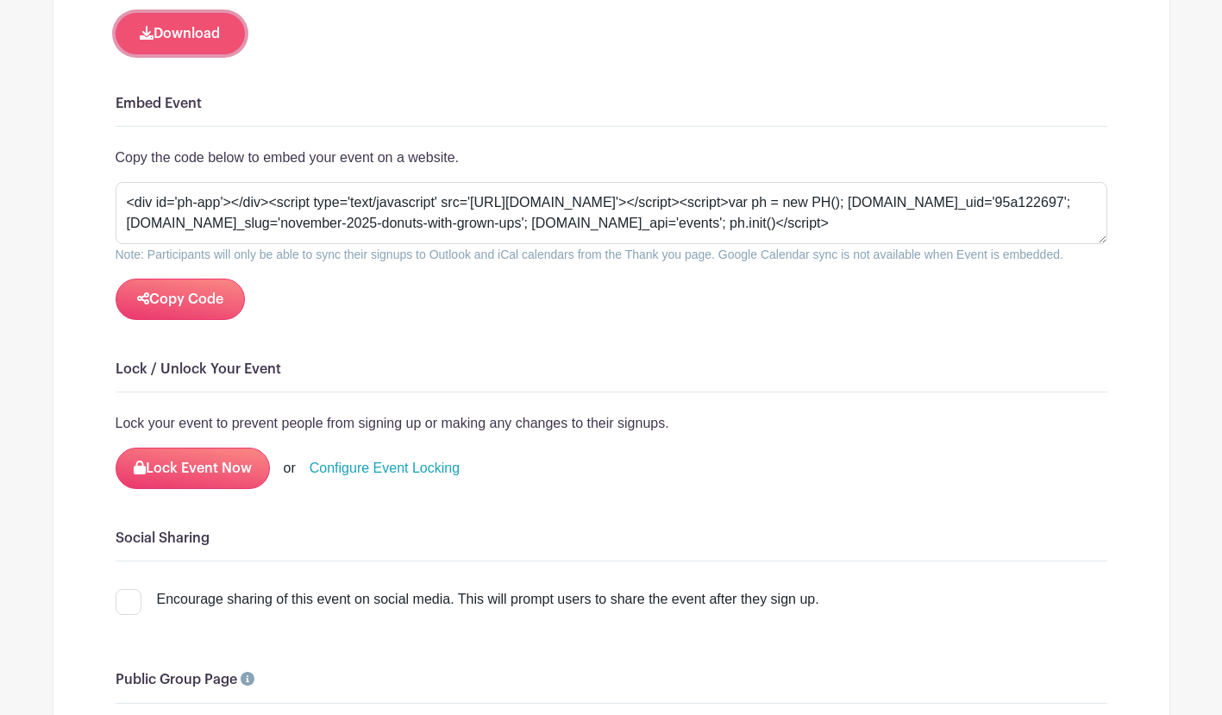
scroll to position [2336, 0]
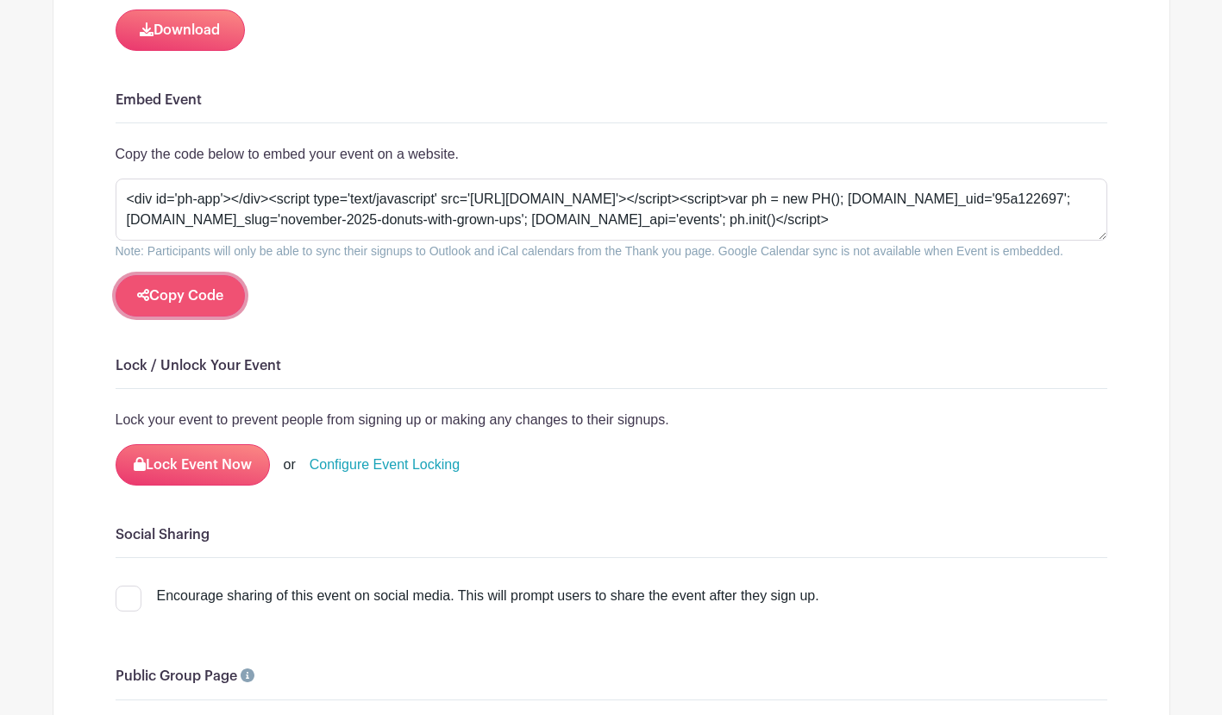
click at [204, 287] on button "Copy Code" at bounding box center [180, 295] width 129 height 41
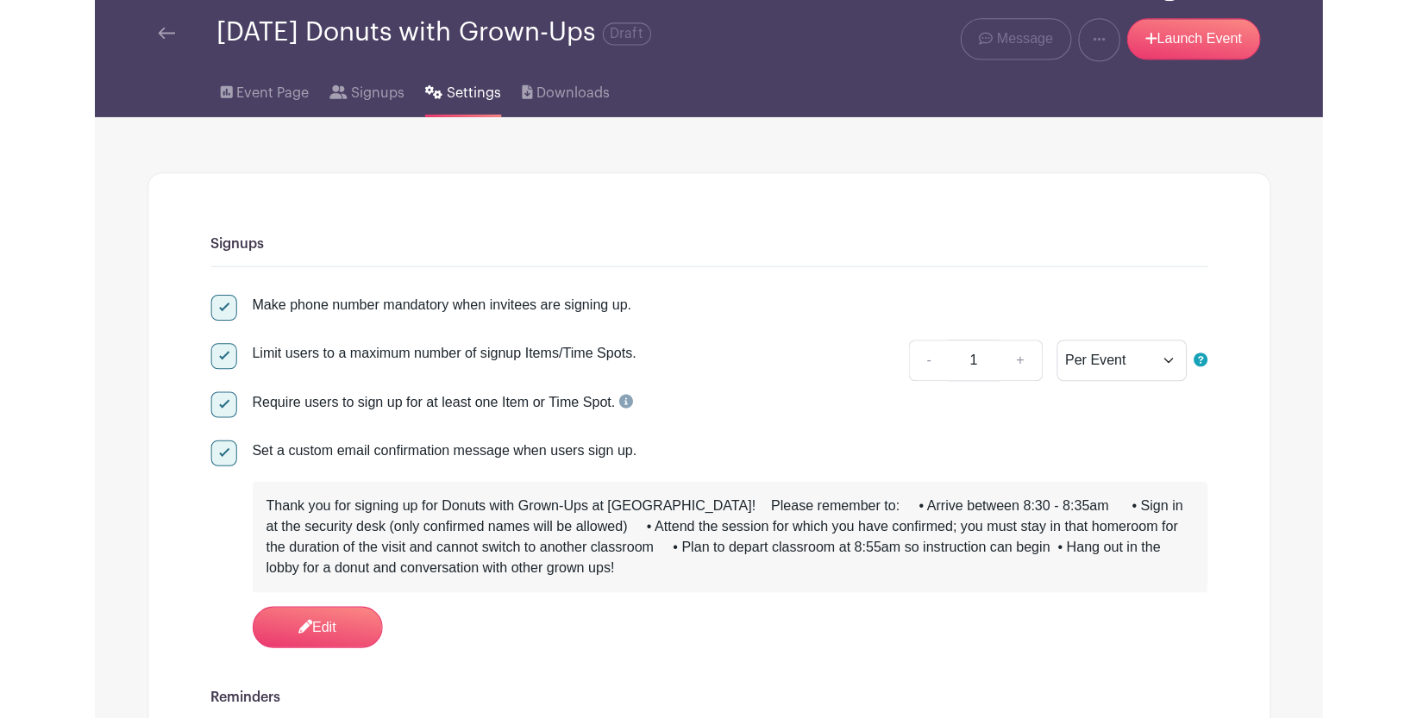
scroll to position [0, 0]
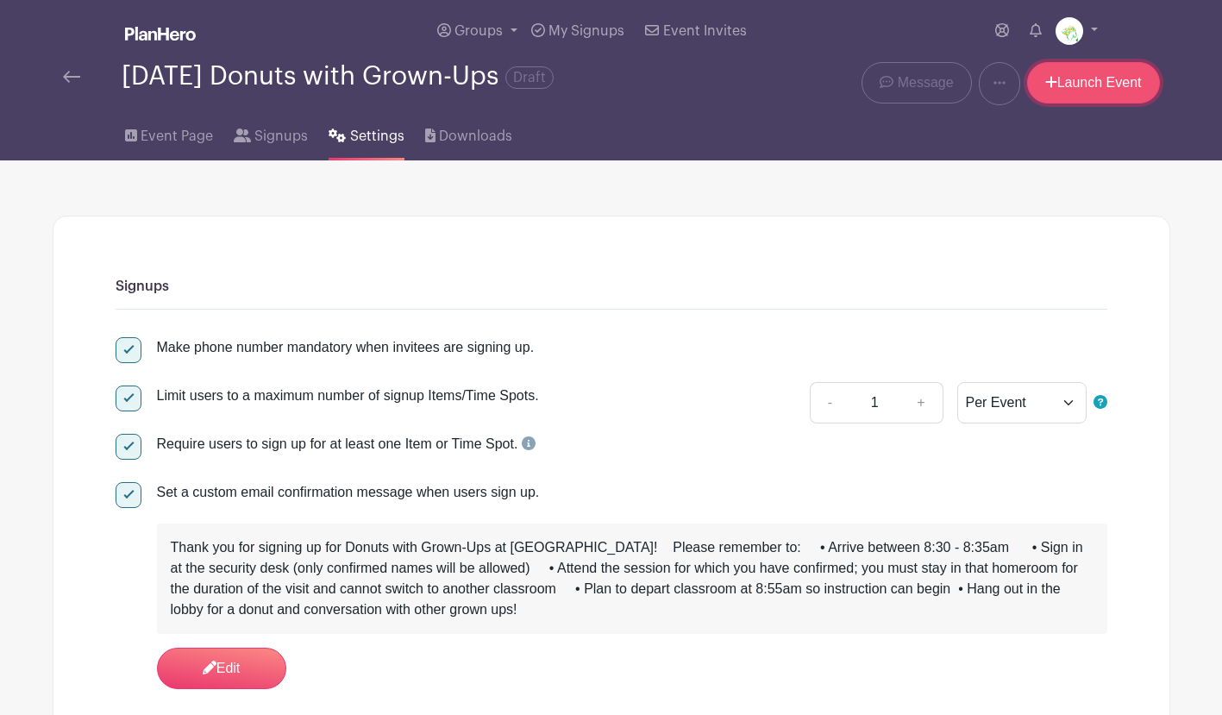
click at [1072, 89] on link "Launch Event" at bounding box center [1093, 82] width 133 height 41
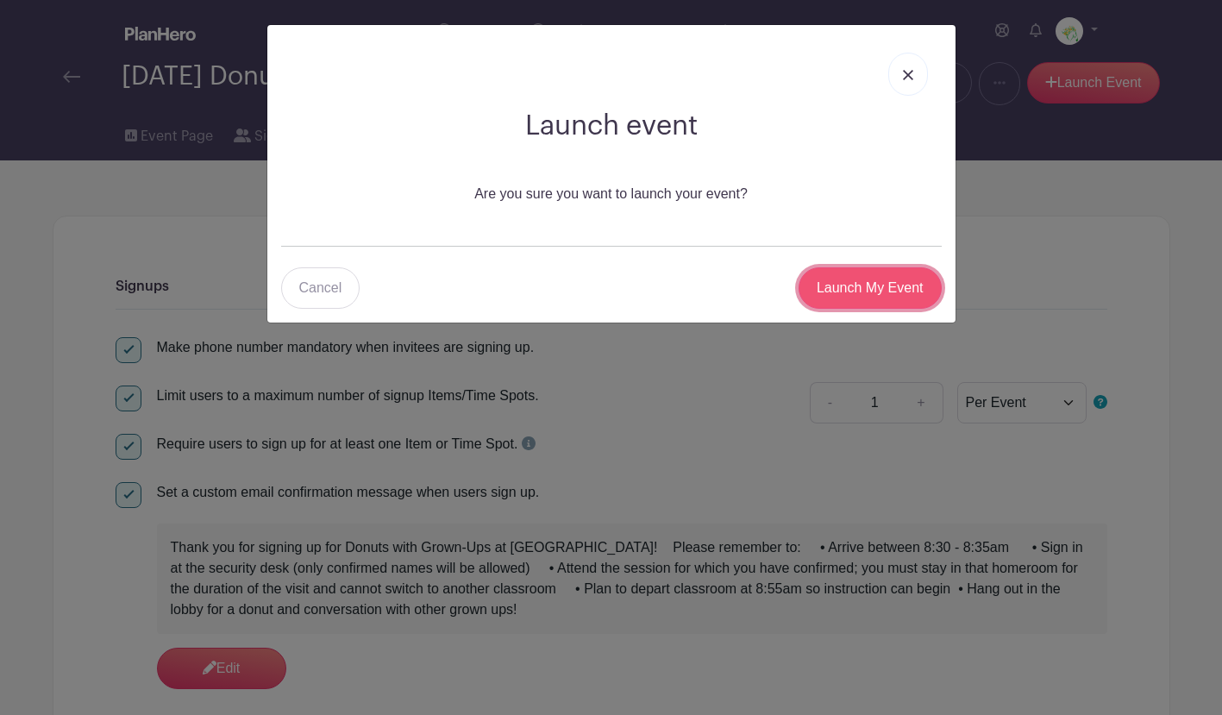
click at [868, 296] on input "Launch My Event" at bounding box center [870, 287] width 143 height 41
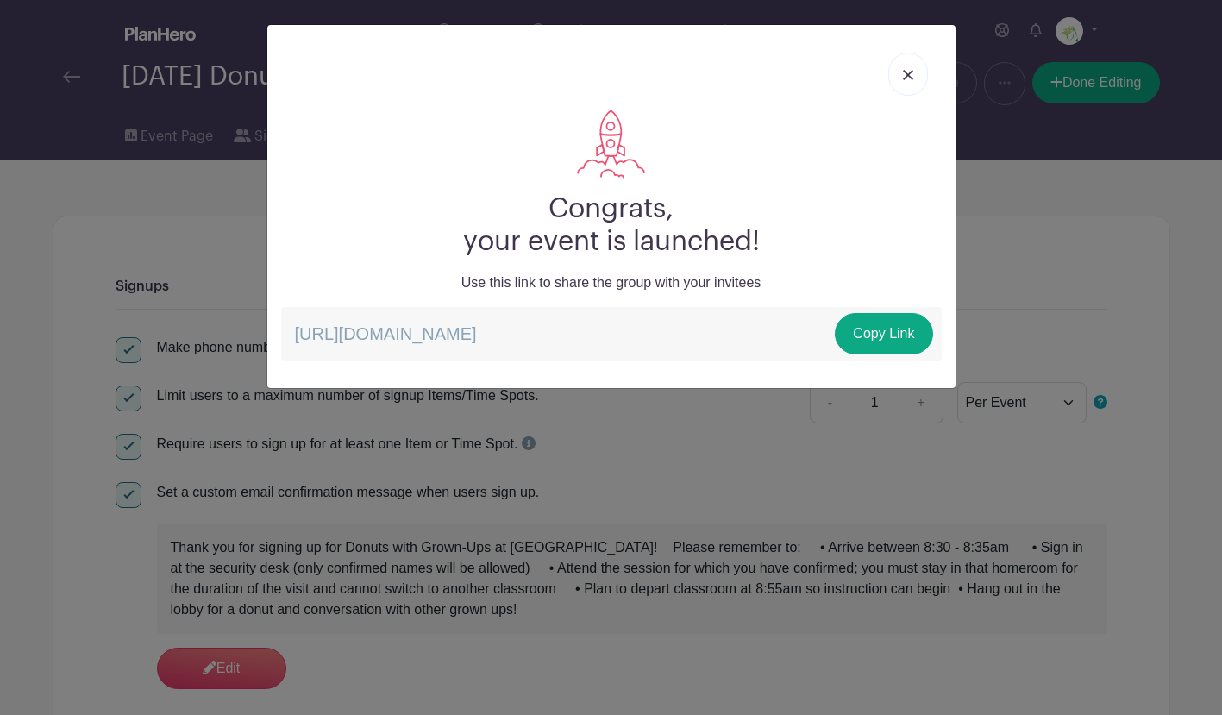
click at [906, 83] on link at bounding box center [908, 74] width 40 height 43
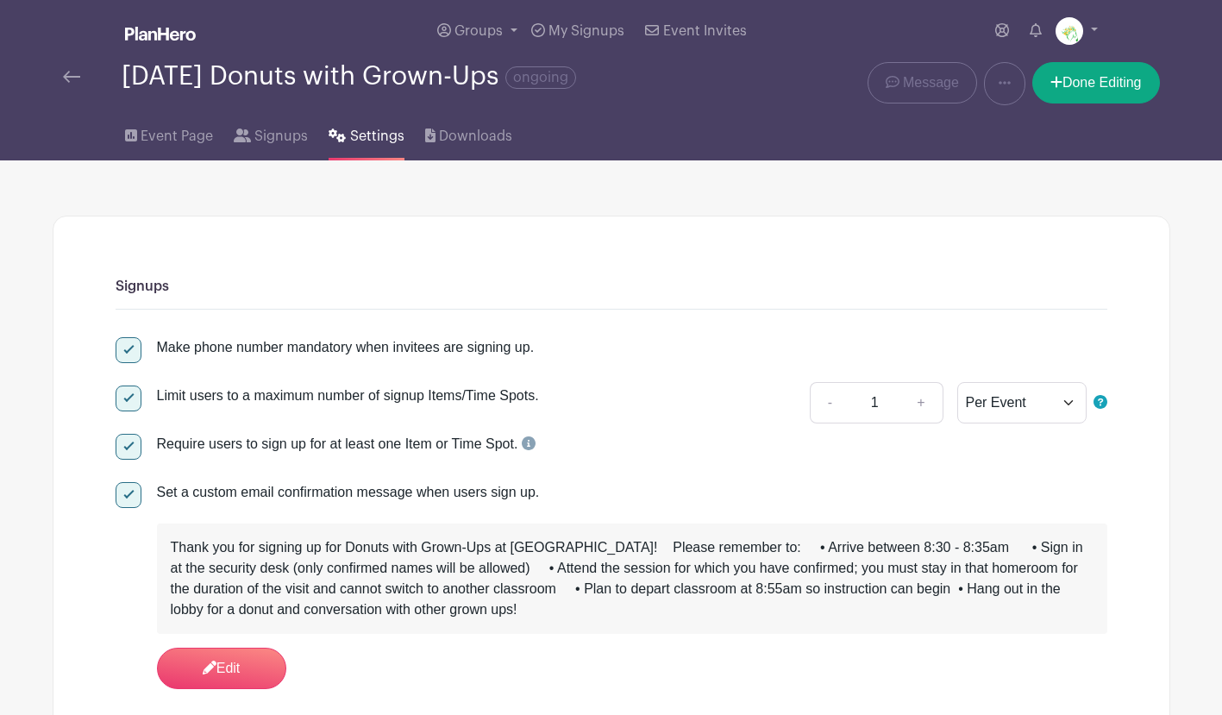
click at [79, 83] on img at bounding box center [71, 77] width 17 height 12
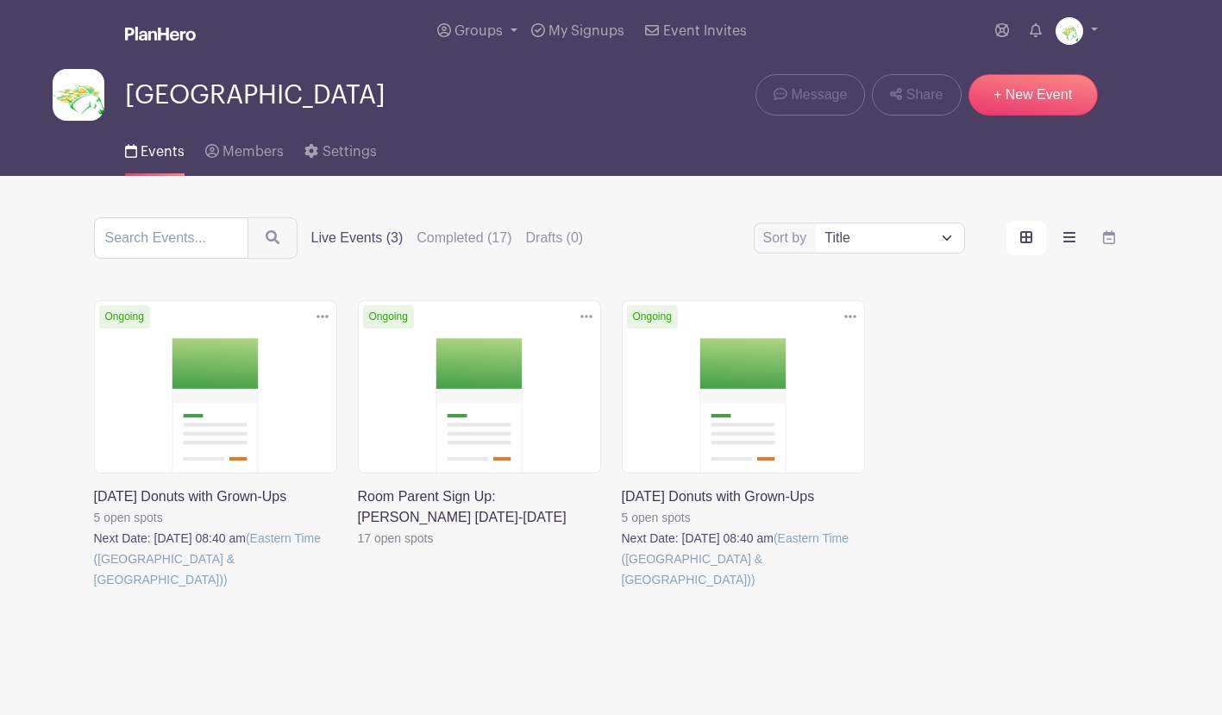
click at [1069, 248] on label "order and view" at bounding box center [1070, 238] width 40 height 34
click at [0, 0] on input "order and view" at bounding box center [0, 0] width 0 height 0
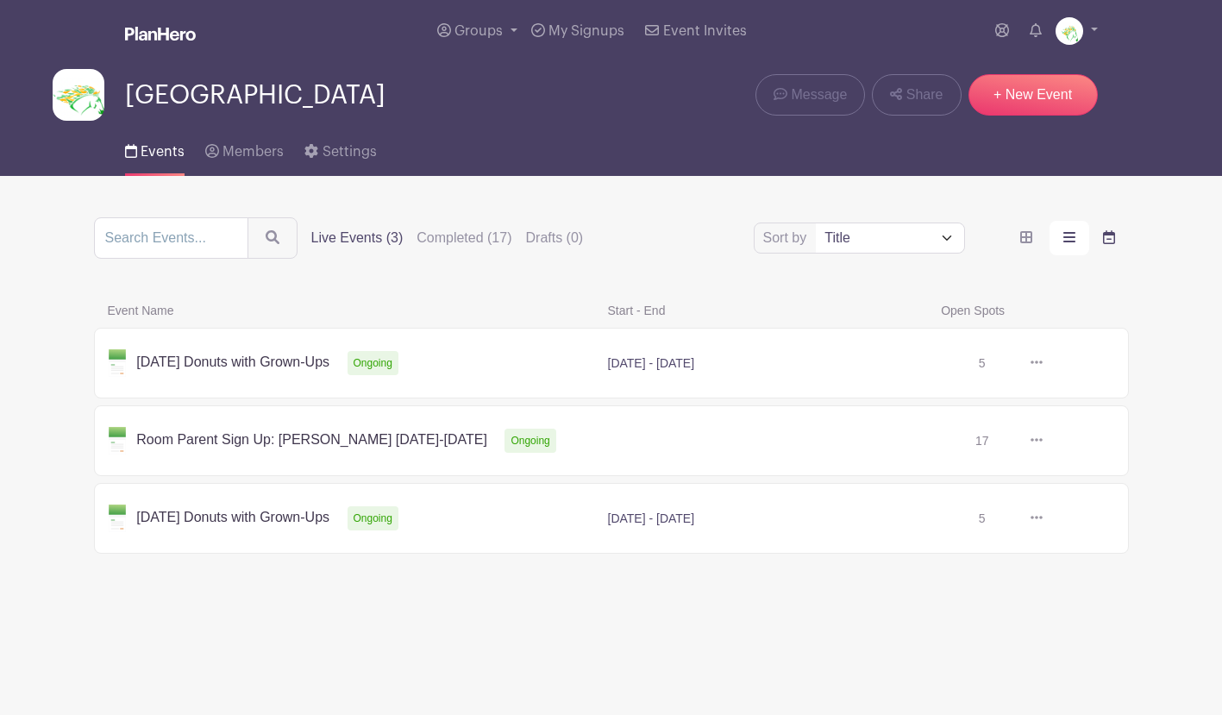
click at [1116, 235] on label "order and view" at bounding box center [1109, 238] width 40 height 34
click at [0, 0] on input "order and view" at bounding box center [0, 0] width 0 height 0
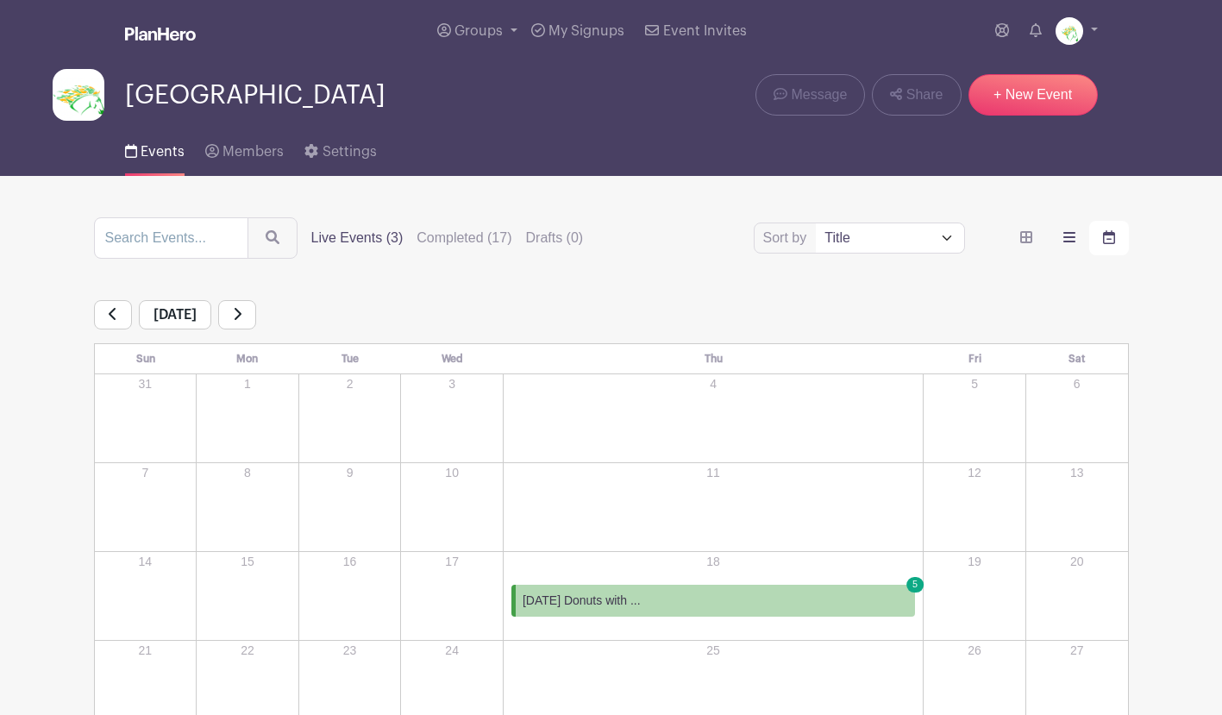
click at [1069, 244] on icon "order and view" at bounding box center [1069, 237] width 12 height 14
click at [0, 0] on input "order and view" at bounding box center [0, 0] width 0 height 0
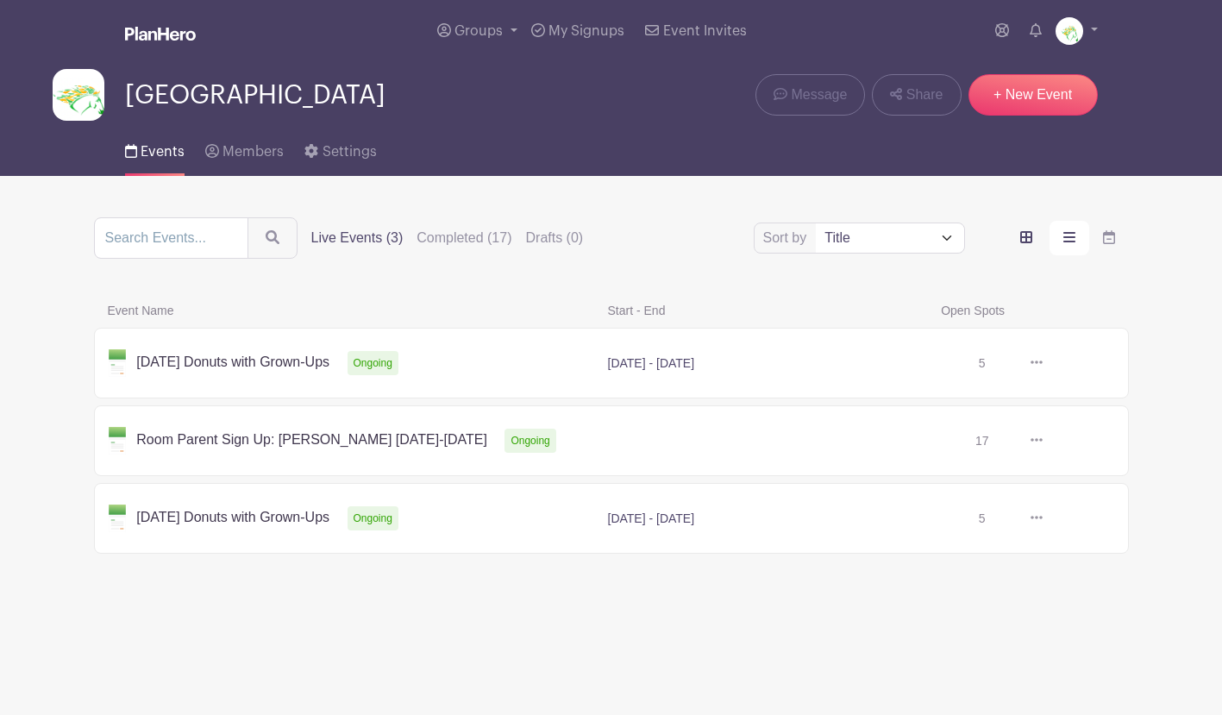
click at [1031, 241] on label "order and view" at bounding box center [1026, 238] width 40 height 34
click at [0, 0] on input "order and view" at bounding box center [0, 0] width 0 height 0
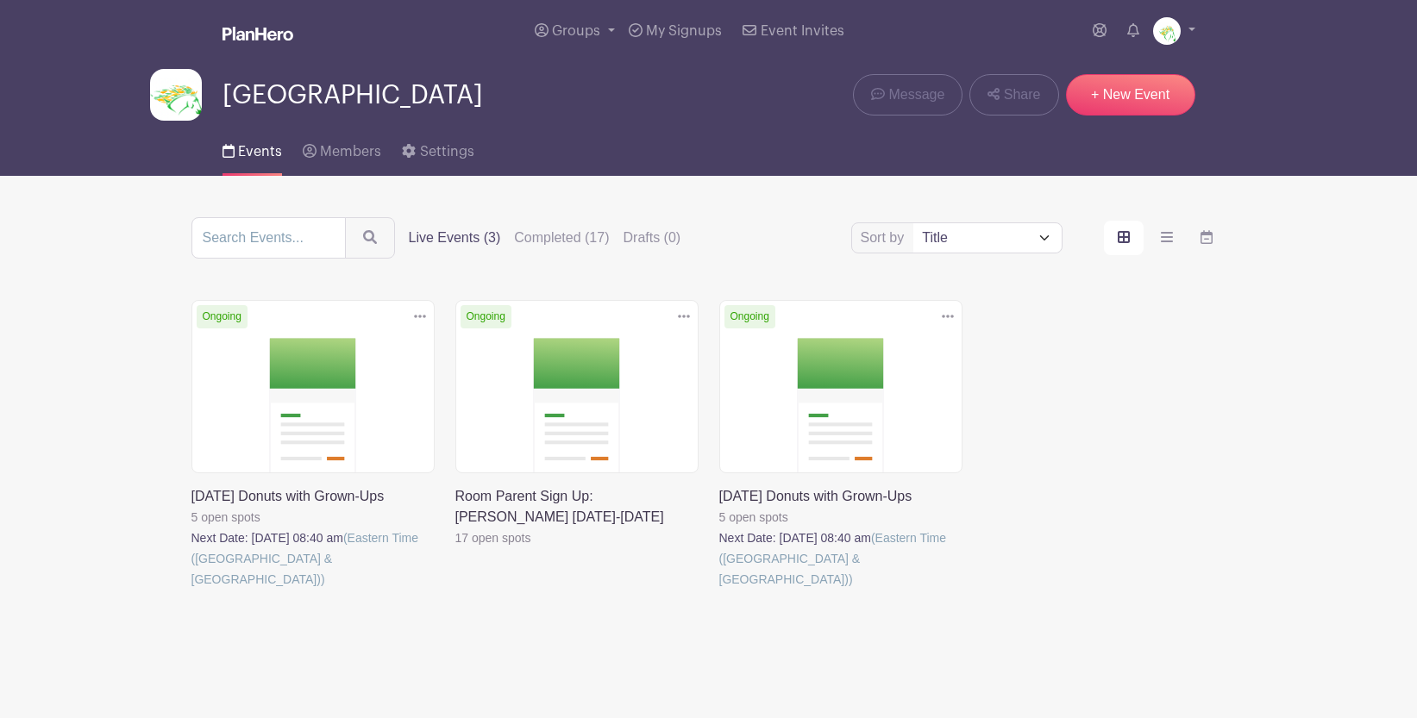
click at [945, 318] on icon at bounding box center [948, 317] width 12 height 14
click at [719, 590] on link at bounding box center [719, 590] width 0 height 0
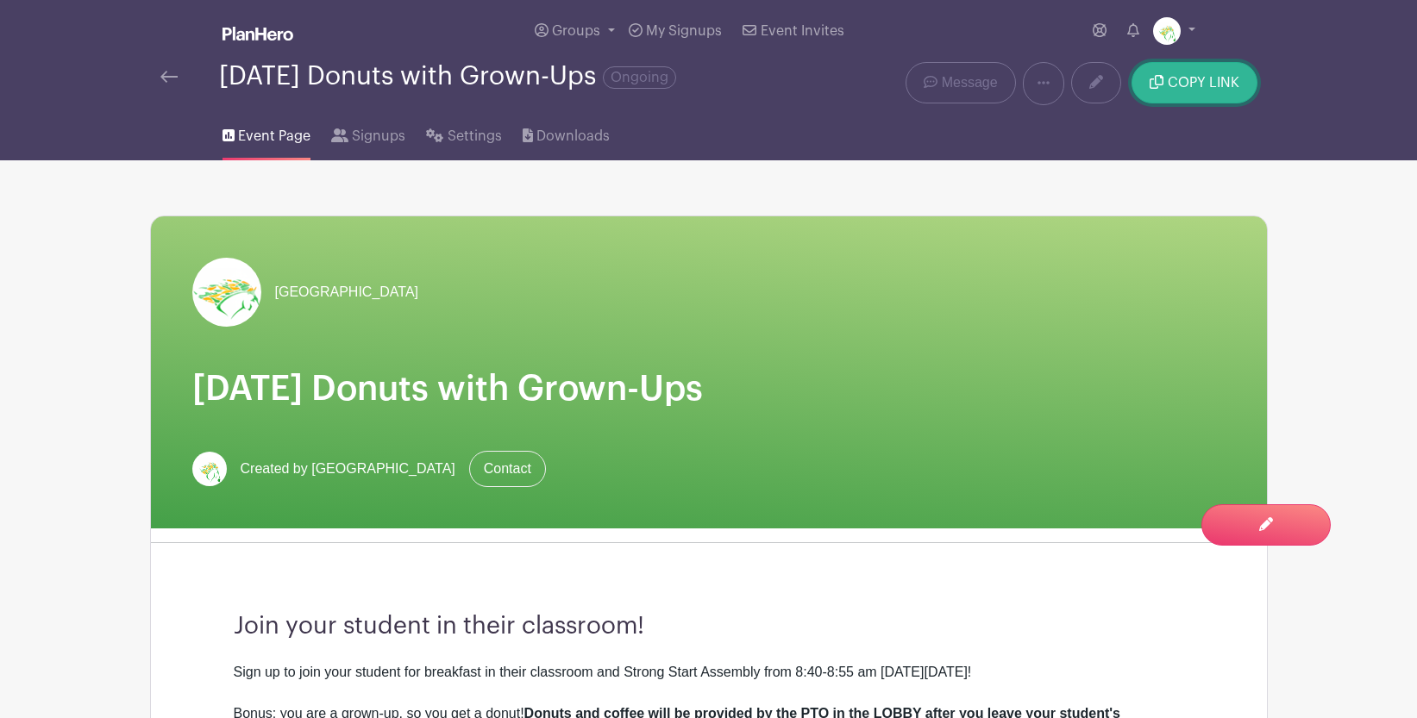
click at [1202, 90] on span "COPY LINK" at bounding box center [1204, 83] width 72 height 14
